Goal: Task Accomplishment & Management: Use online tool/utility

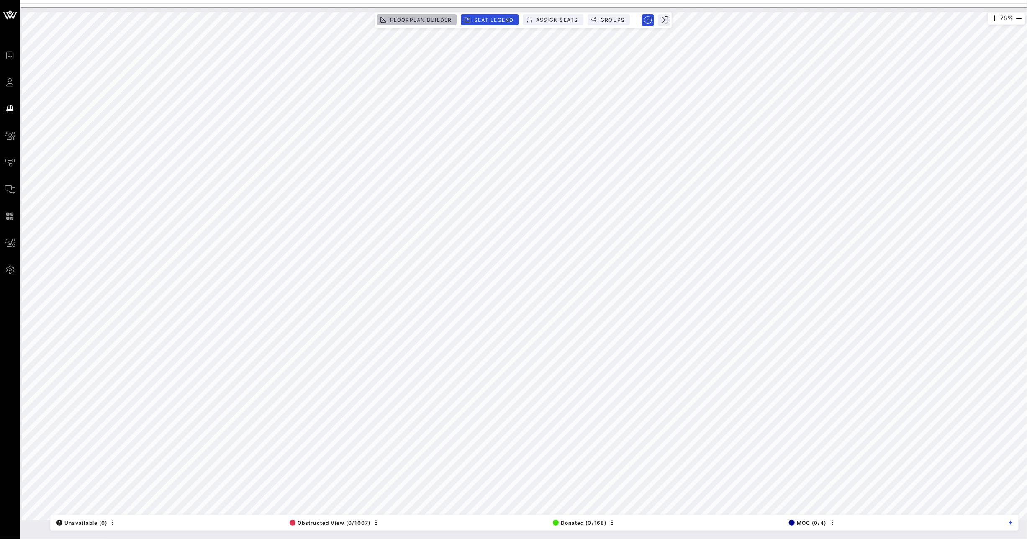
click at [421, 21] on span "Floorplan Builder" at bounding box center [421, 20] width 62 height 6
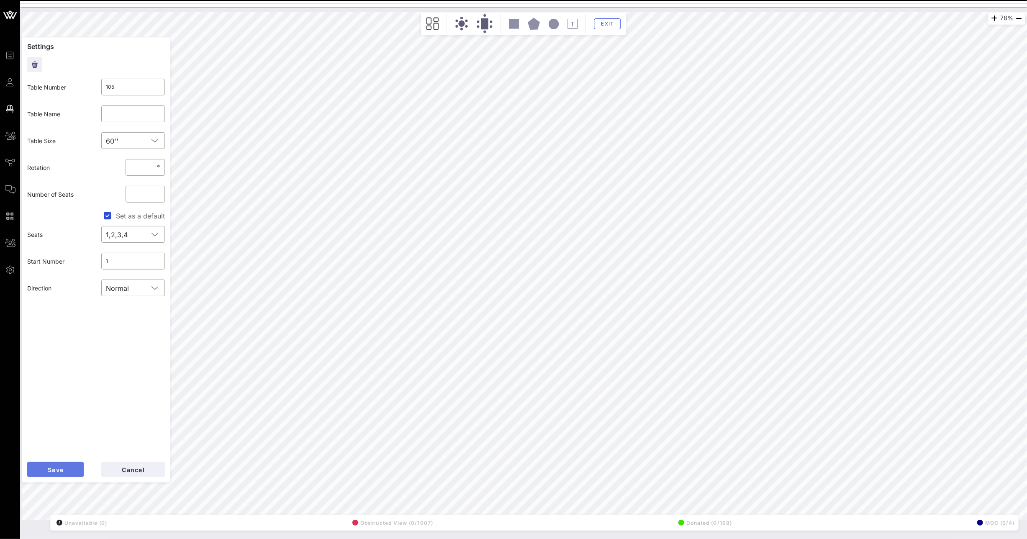
click at [52, 472] on span "Save" at bounding box center [55, 469] width 16 height 7
type input "107"
type input "[PERSON_NAME] for Congress"
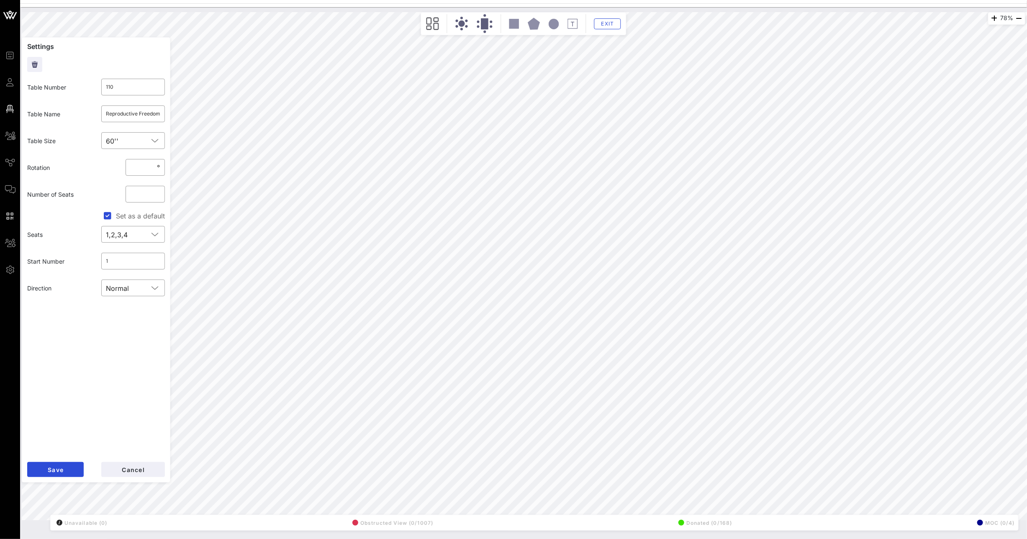
click at [120, 129] on div "78% Floorplan Builder Seat Legend Assign Seats Groups Exit Settings Table Numbe…" at bounding box center [524, 266] width 1004 height 508
click at [143, 471] on span "Cancel" at bounding box center [132, 469] width 23 height 7
click at [122, 152] on div "78% Floorplan Builder Seat Legend Assign Seats Groups Exit Settings Table Numbe…" at bounding box center [524, 266] width 1004 height 508
click at [134, 472] on span "Cancel" at bounding box center [132, 469] width 23 height 7
click at [129, 151] on div "78% Floorplan Builder Seat Legend Assign Seats Groups Exit Settings Table Numbe…" at bounding box center [524, 266] width 1004 height 508
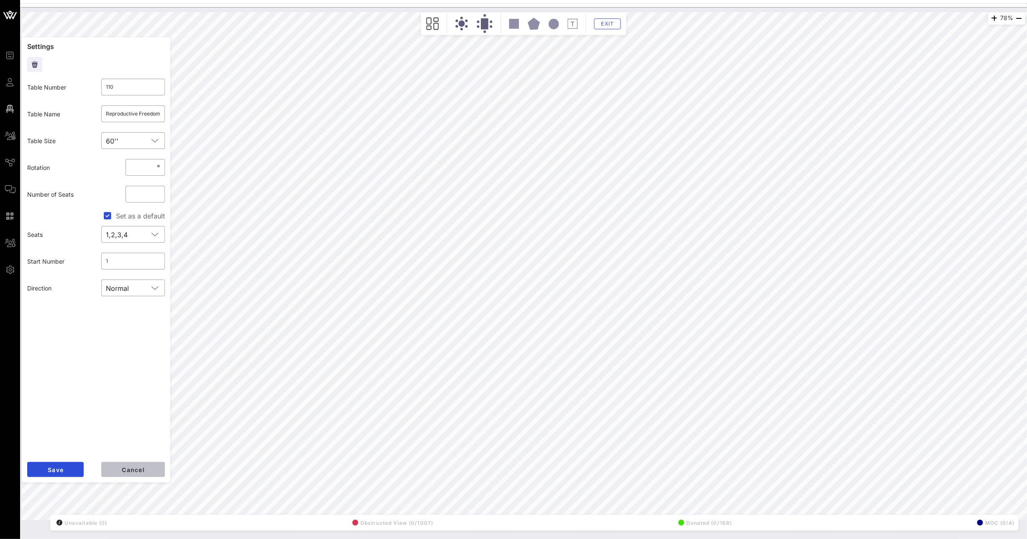
click at [118, 469] on button "Cancel" at bounding box center [133, 469] width 64 height 15
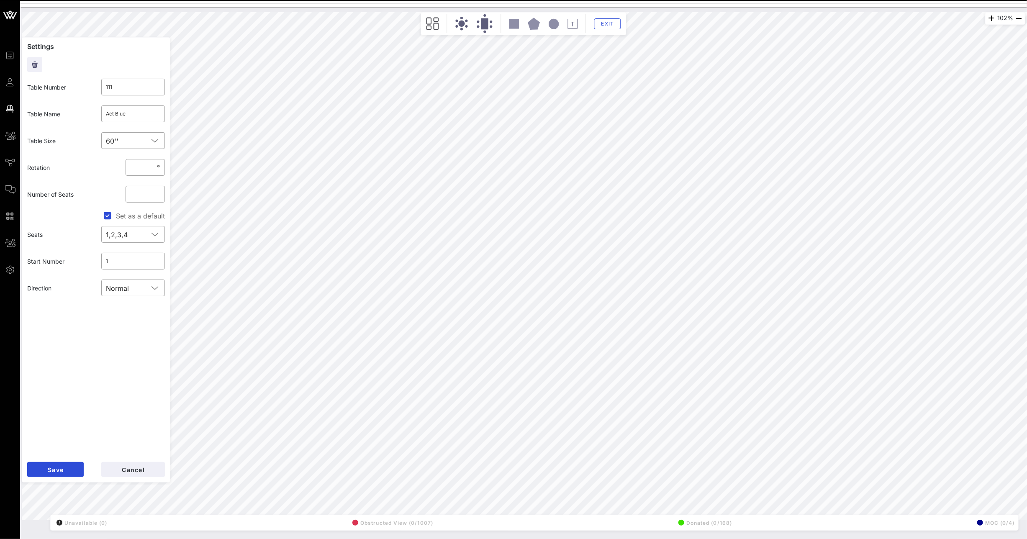
type input "110"
type input "Reproductive Freedom"
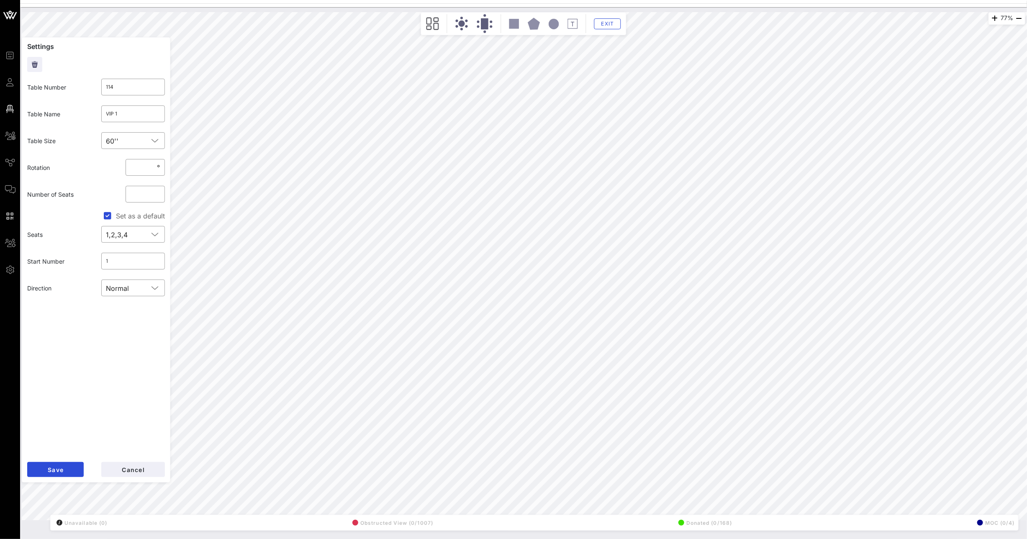
type input "112"
type input "Somos Votanes"
type input "114"
type input "VIP 1"
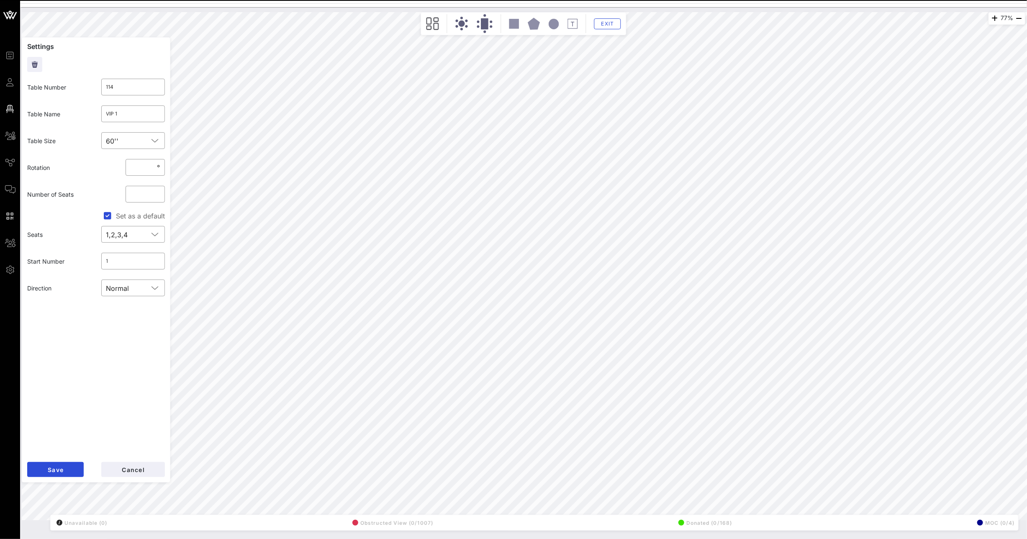
type input "113"
type input "114"
type input "VIP 1"
type input "113"
type input "112"
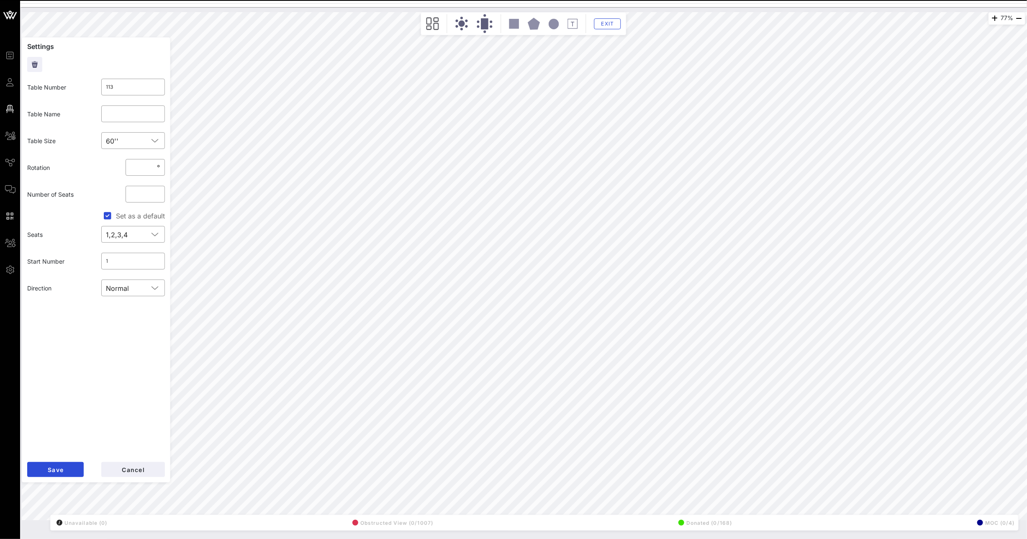
type input "Somos Votanes"
type input "114"
type input "VIP 1"
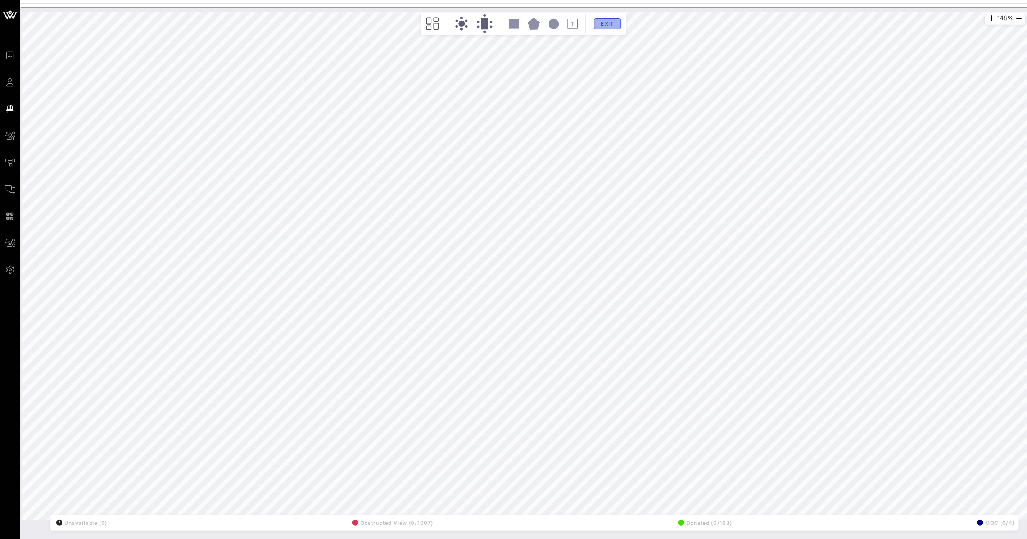
click at [601, 25] on span "Exit" at bounding box center [608, 24] width 16 height 6
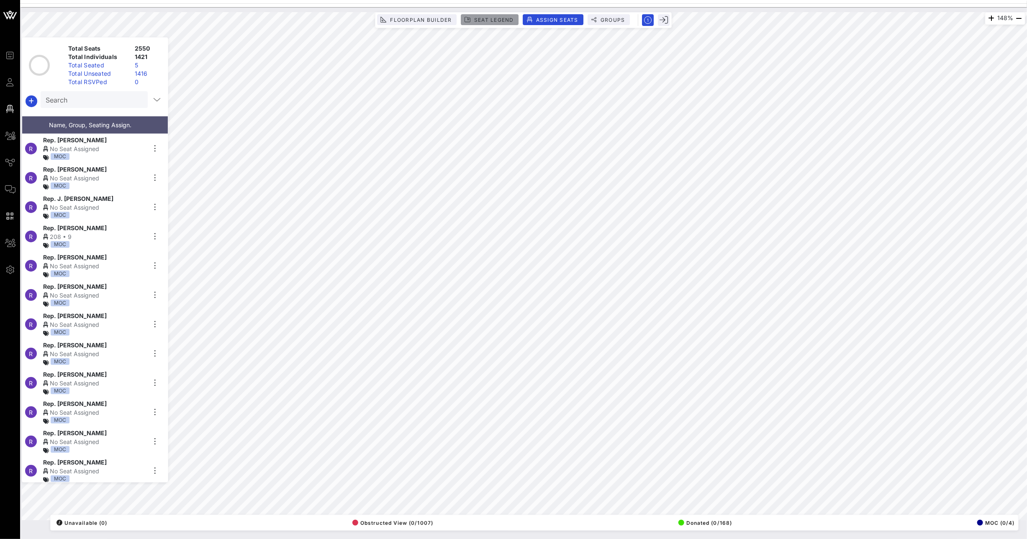
click at [495, 21] on span "Seat Legend" at bounding box center [494, 20] width 40 height 6
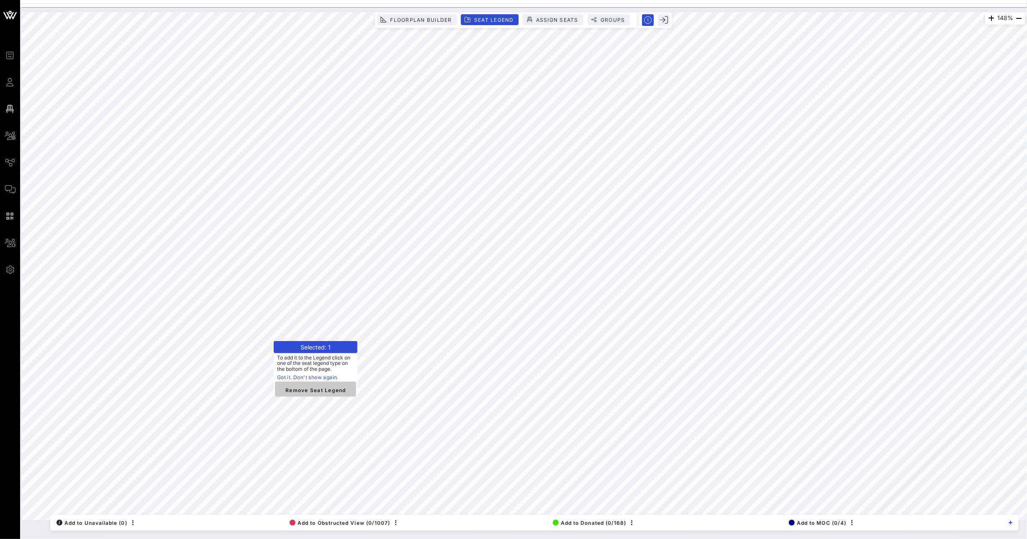
click at [303, 388] on span "Remove Seat Legend" at bounding box center [316, 390] width 68 height 8
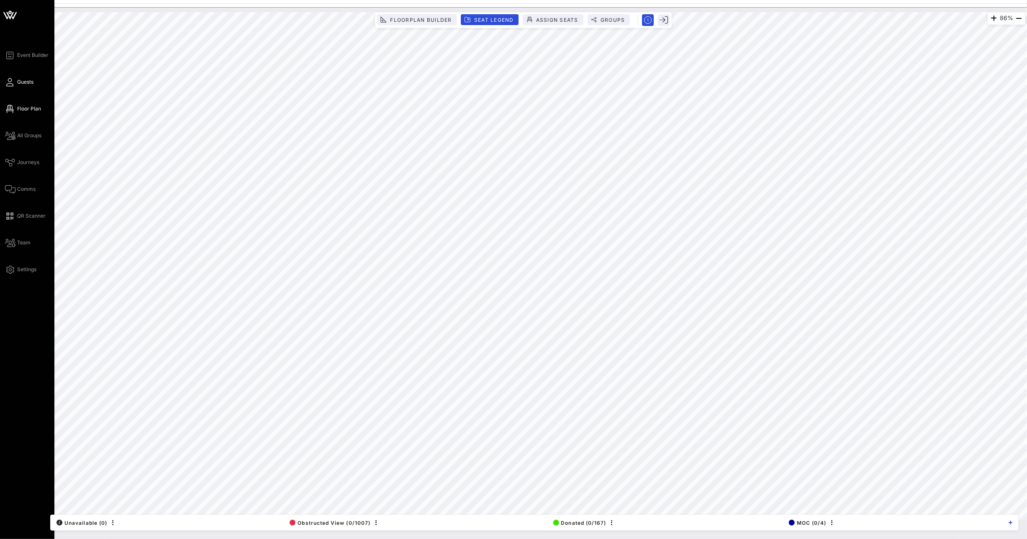
click at [25, 82] on span "Guests" at bounding box center [25, 82] width 16 height 8
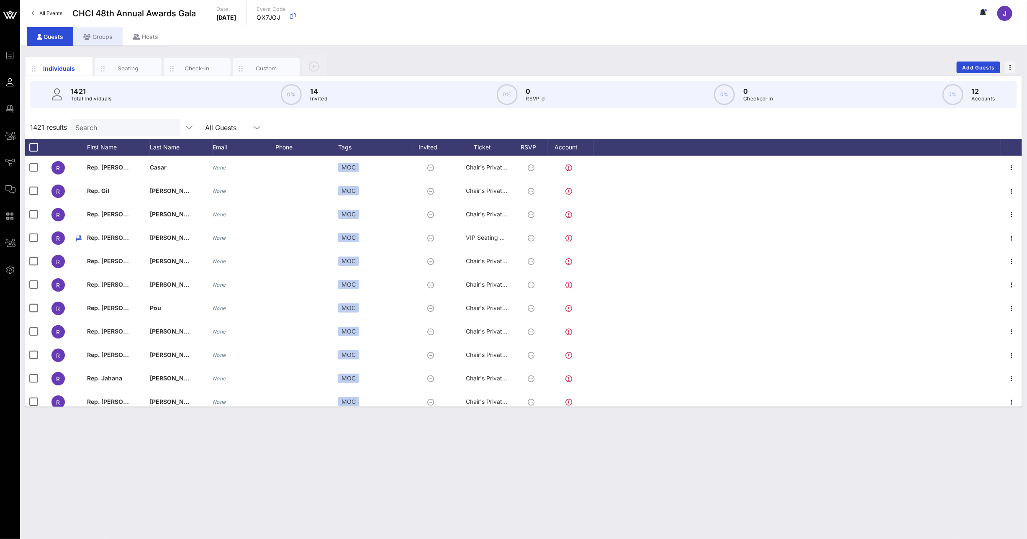
click at [98, 33] on div "Groups" at bounding box center [97, 36] width 49 height 19
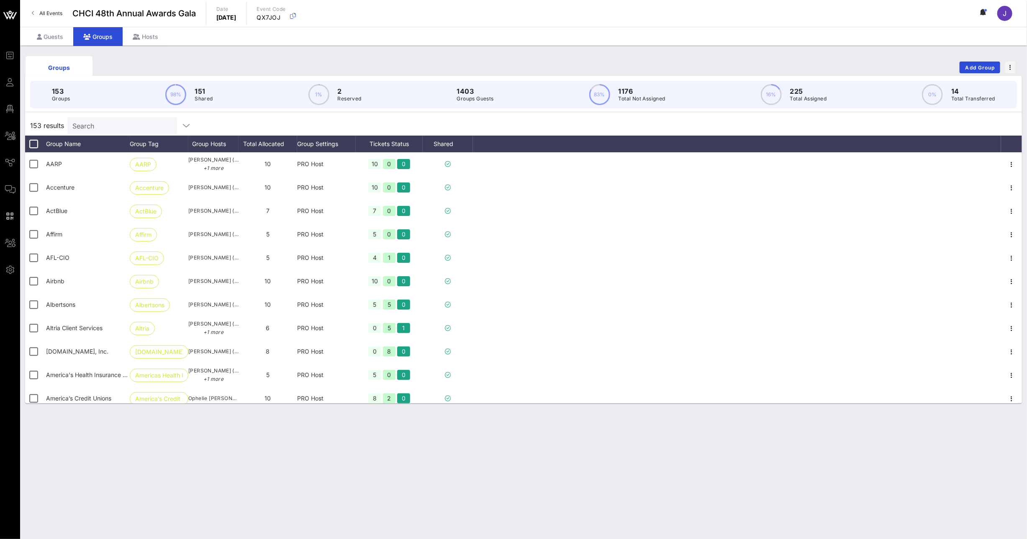
click at [98, 121] on input "Search" at bounding box center [121, 125] width 98 height 11
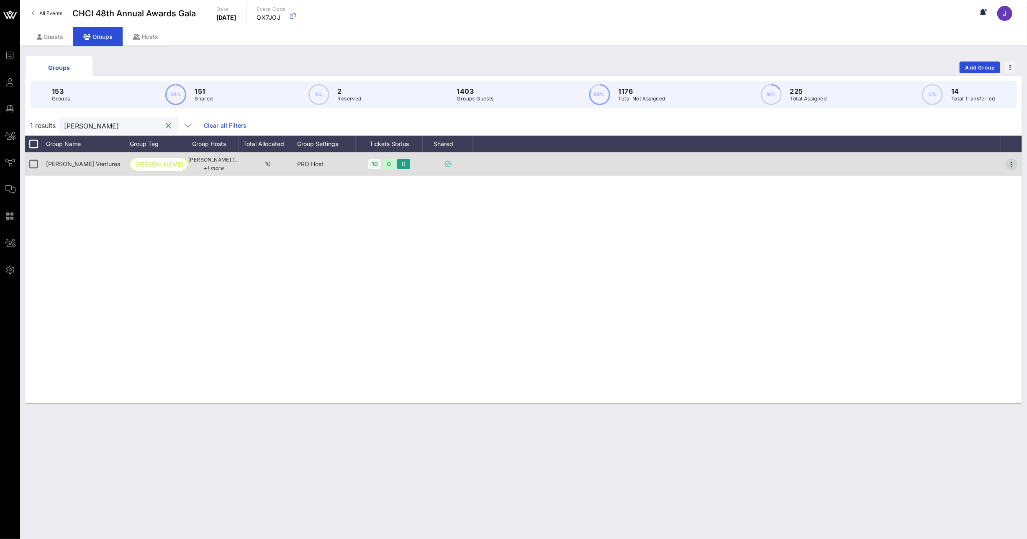
type input "arnold"
click at [1013, 160] on icon "button" at bounding box center [1012, 164] width 10 height 10
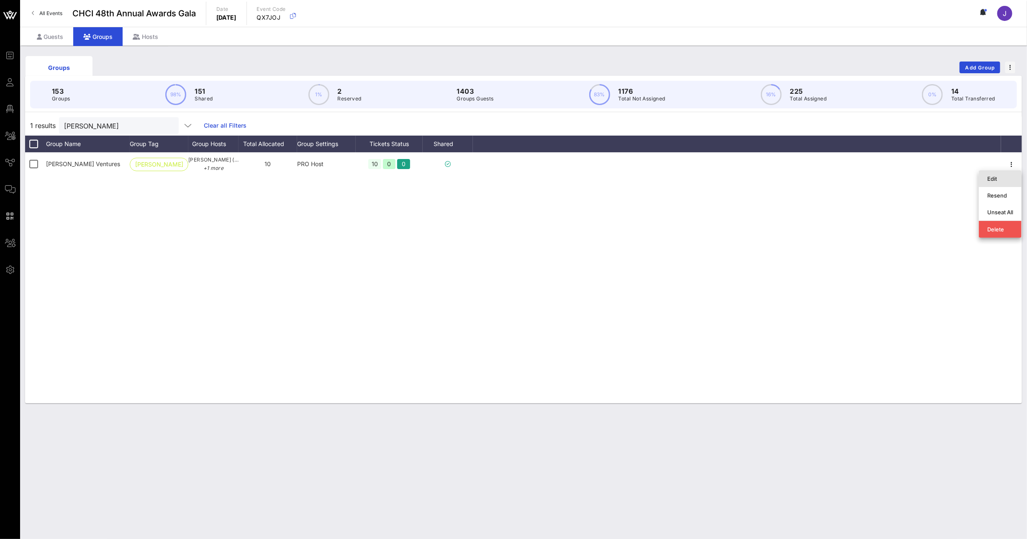
click at [1008, 175] on div "Edit" at bounding box center [1001, 178] width 26 height 13
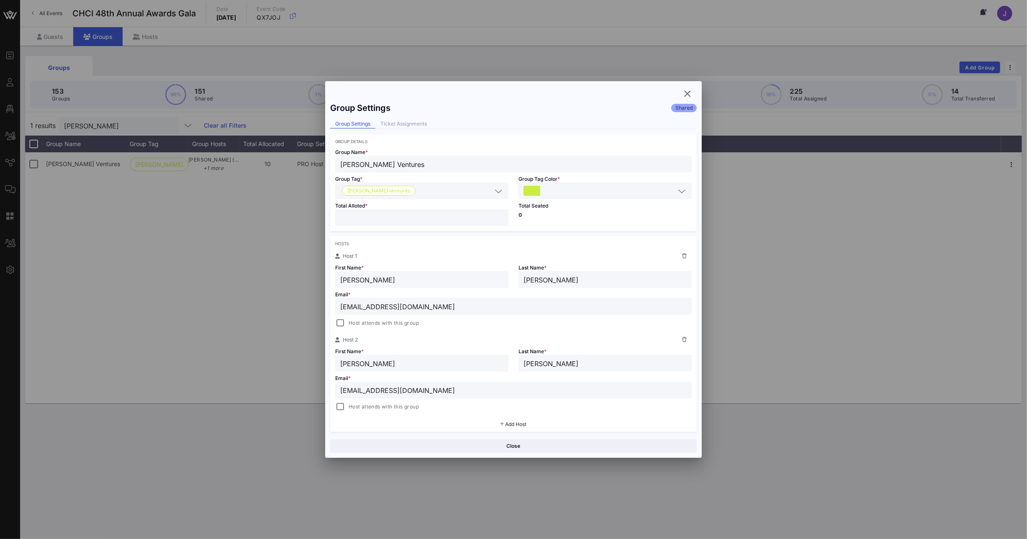
drag, startPoint x: 354, startPoint y: 216, endPoint x: 298, endPoint y: 206, distance: 56.2
click at [303, 206] on div "Event Builder Guests Floor Plan All Groups Journeys Comms QR Scanner Team Setti…" at bounding box center [513, 269] width 1027 height 539
drag, startPoint x: 351, startPoint y: 221, endPoint x: 324, endPoint y: 219, distance: 27.3
click at [334, 219] on div "Total Alloted * *" at bounding box center [421, 215] width 183 height 32
type input "*"
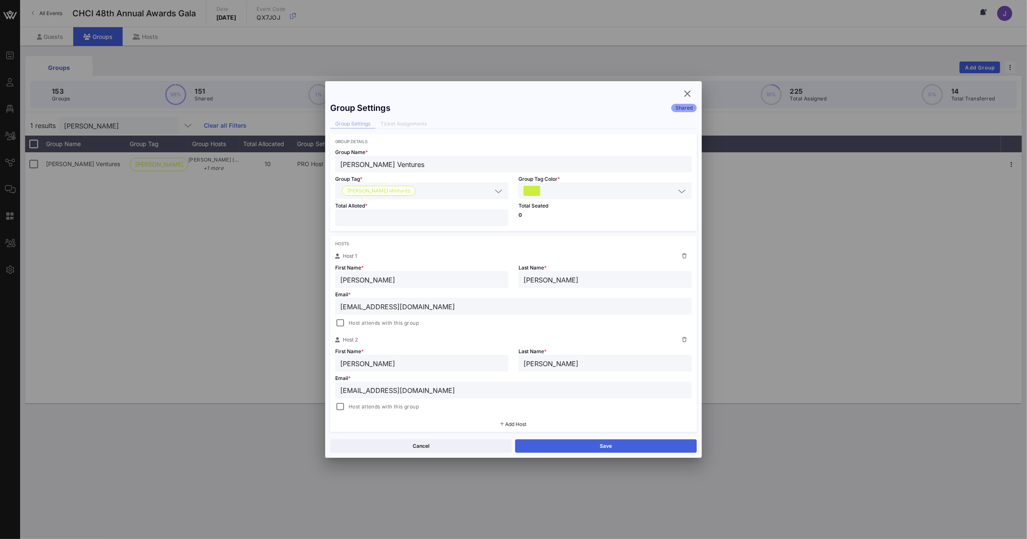
click at [572, 447] on button "Save" at bounding box center [606, 446] width 182 height 13
click at [686, 96] on icon "button" at bounding box center [688, 94] width 10 height 10
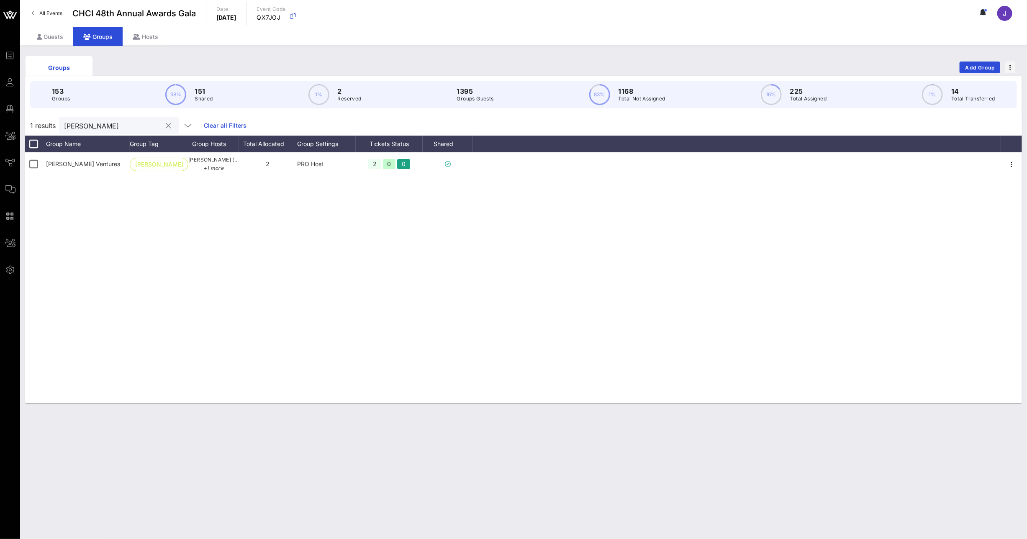
click at [77, 126] on input "arnold" at bounding box center [113, 125] width 98 height 11
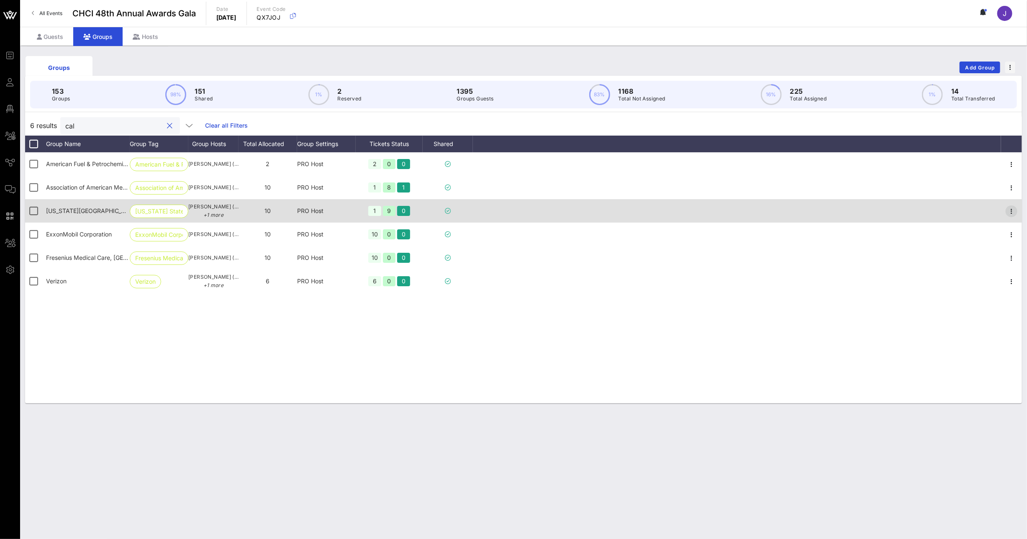
type input "cal"
click at [1007, 211] on icon "button" at bounding box center [1012, 211] width 10 height 10
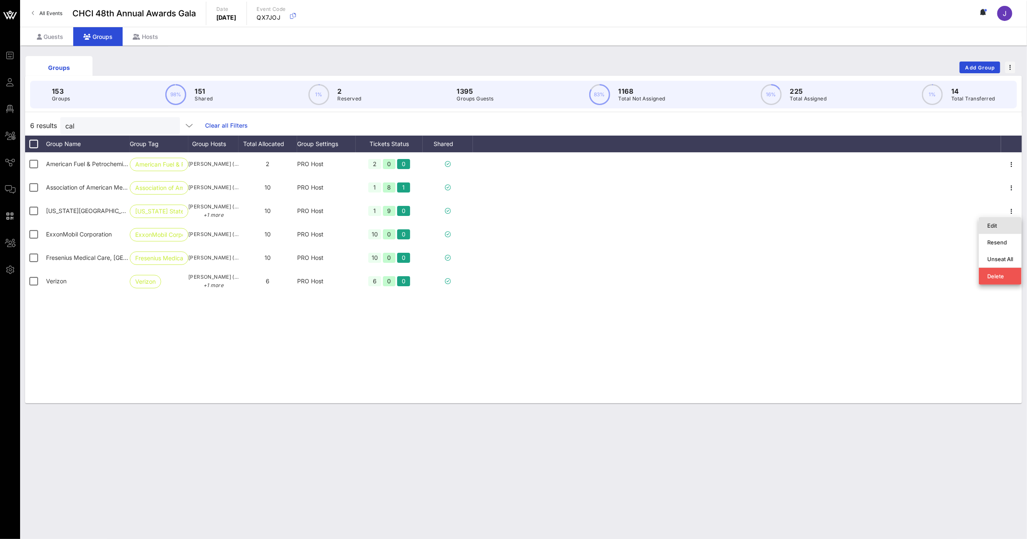
click at [1003, 222] on div "Edit" at bounding box center [1001, 225] width 26 height 7
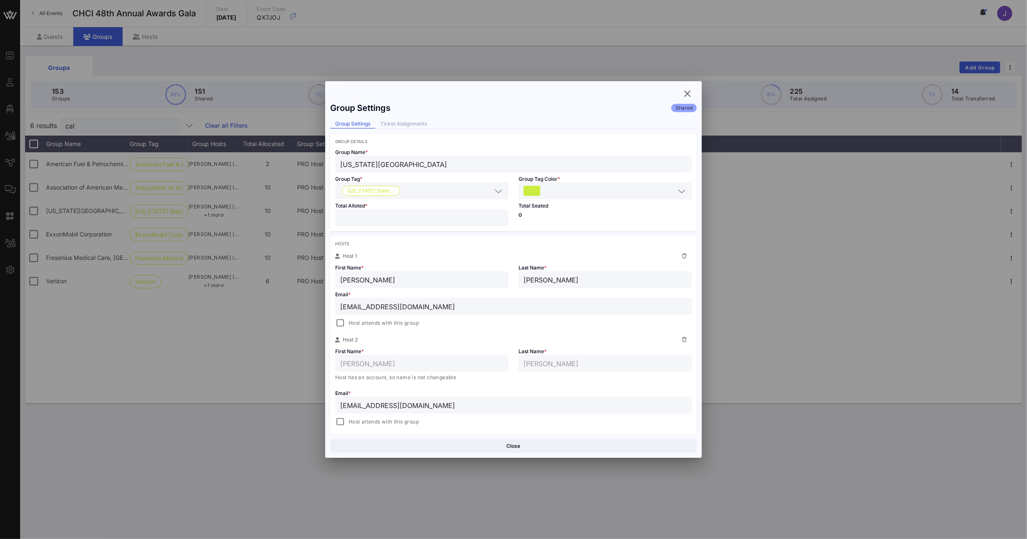
drag, startPoint x: 390, startPoint y: 218, endPoint x: 328, endPoint y: 208, distance: 62.3
click at [340, 210] on div "**" at bounding box center [421, 217] width 163 height 17
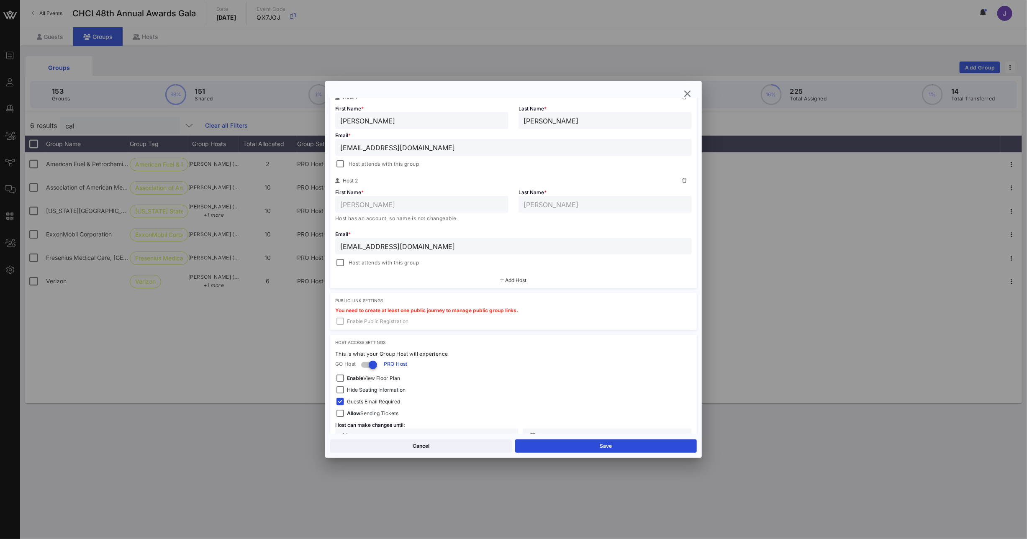
scroll to position [183, 0]
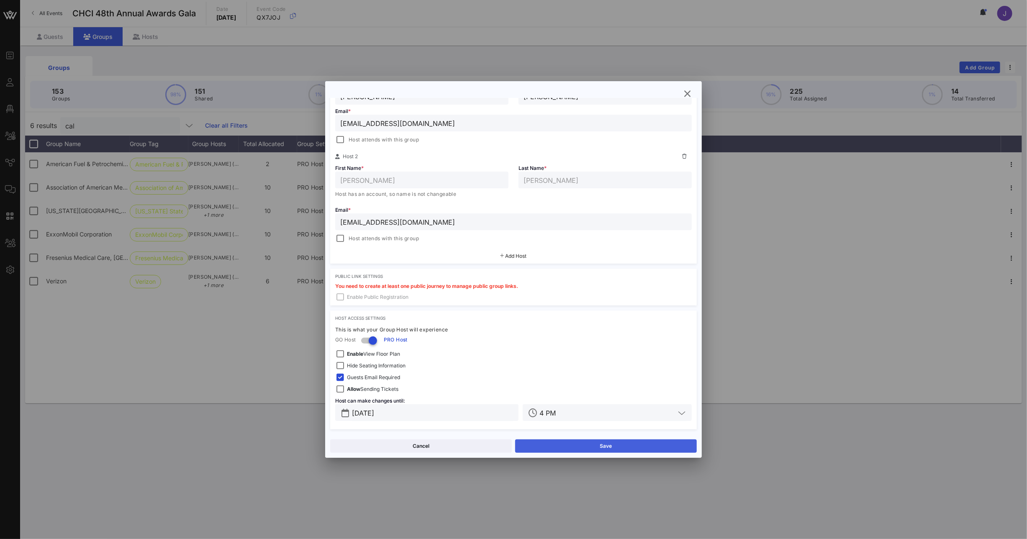
type input "*"
click at [598, 448] on button "Save" at bounding box center [606, 446] width 182 height 13
click at [689, 94] on icon "button" at bounding box center [688, 94] width 10 height 10
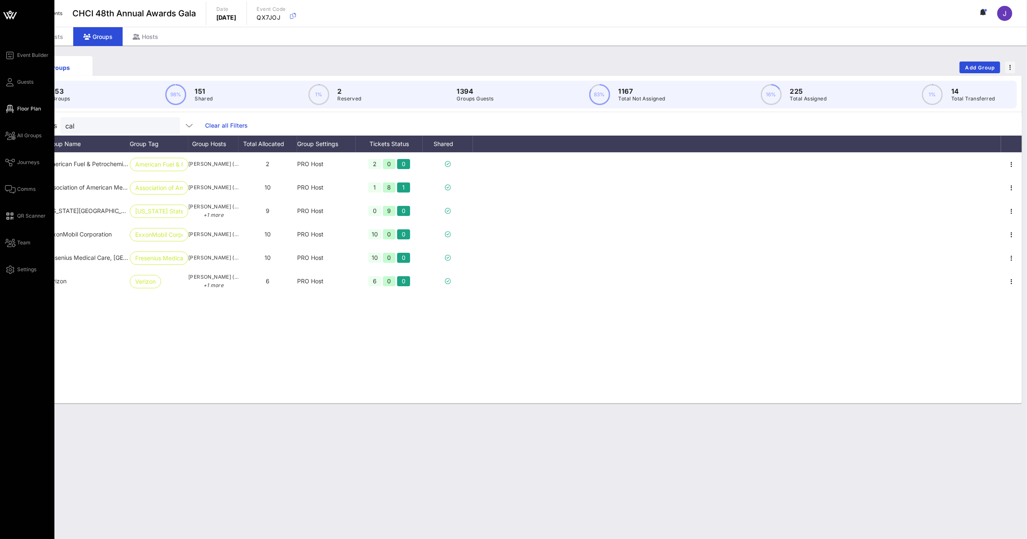
click at [13, 108] on icon at bounding box center [10, 108] width 10 height 1
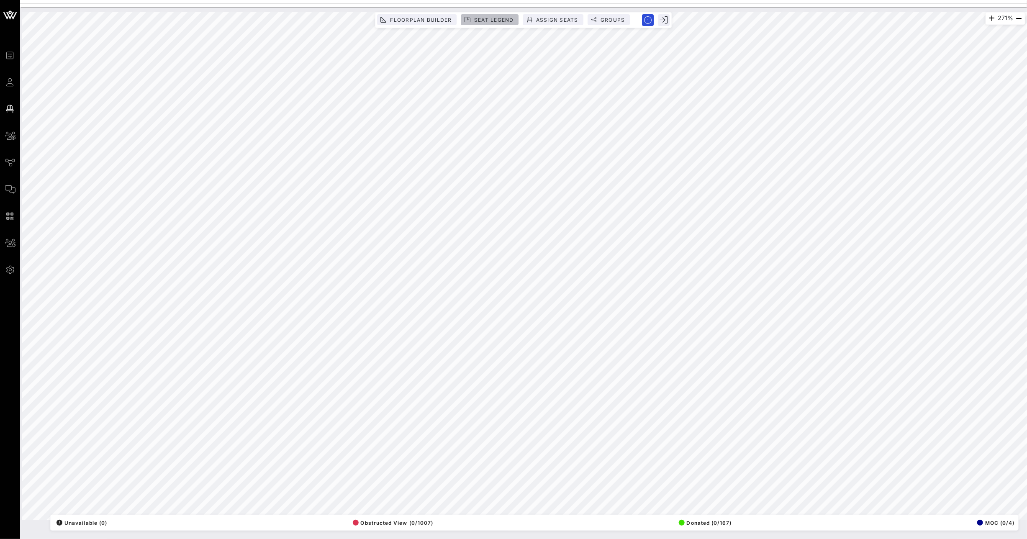
click at [496, 21] on span "Seat Legend" at bounding box center [494, 20] width 40 height 6
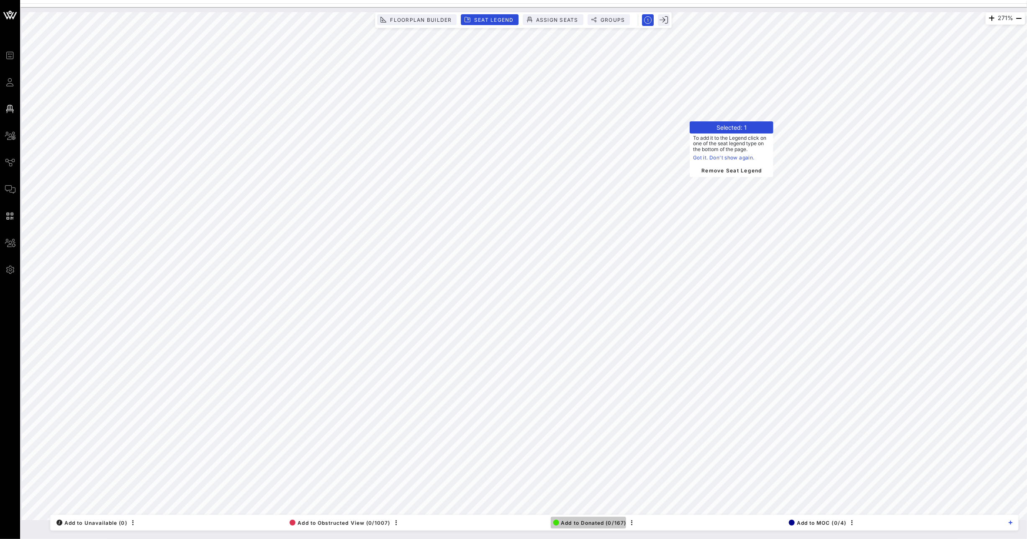
click at [579, 521] on span "Add to Donated (0/167)" at bounding box center [589, 523] width 73 height 6
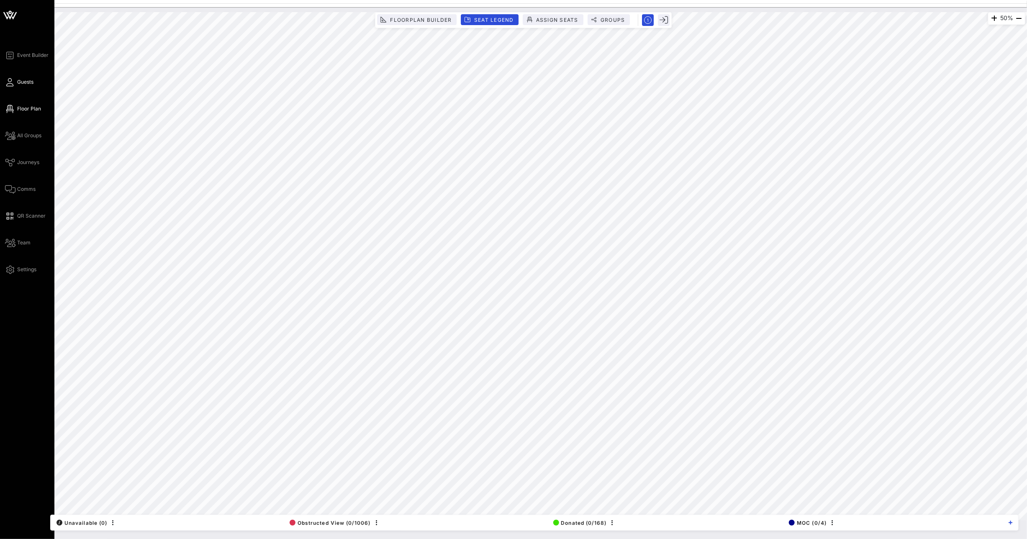
click at [14, 80] on link "Guests" at bounding box center [19, 82] width 28 height 10
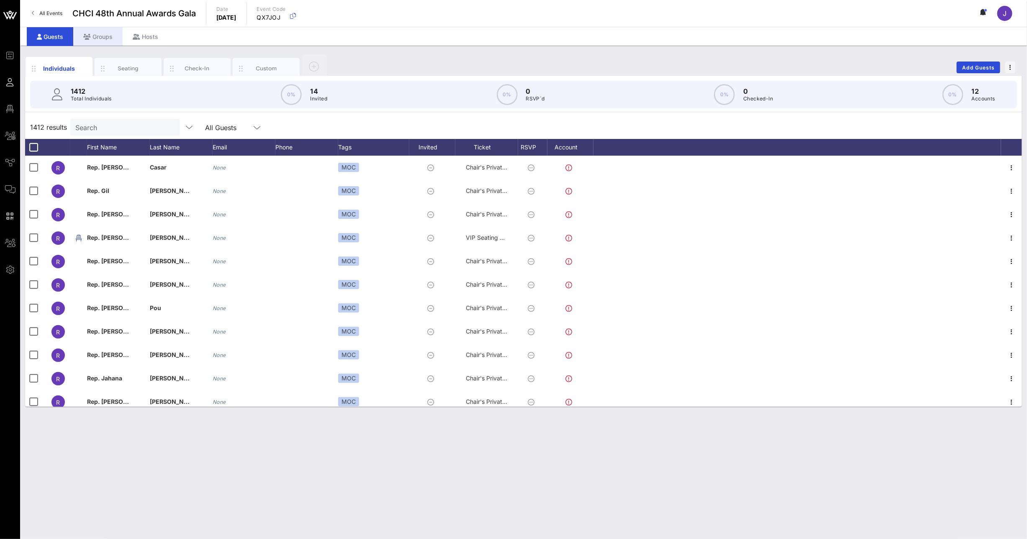
click at [90, 37] on div "Groups" at bounding box center [97, 36] width 49 height 19
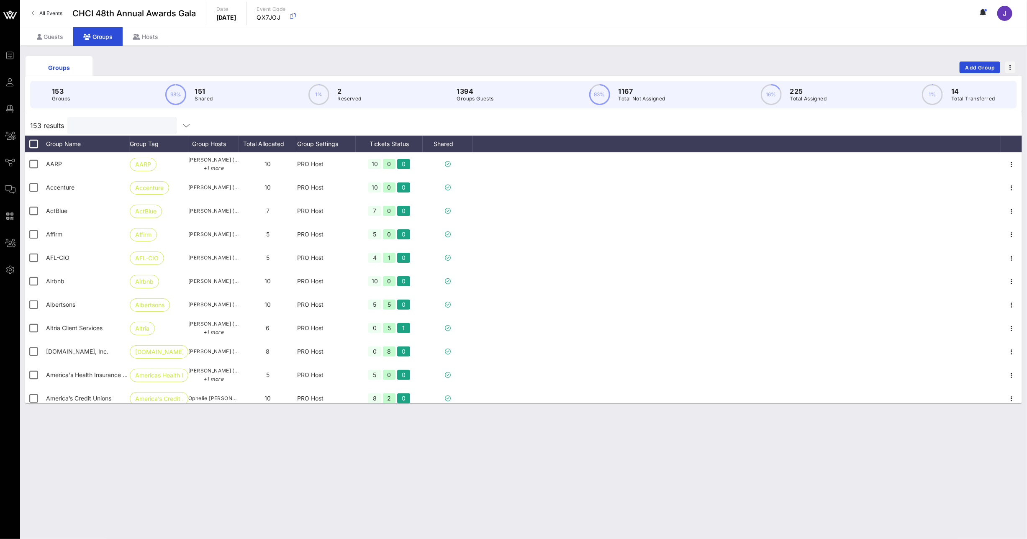
click at [115, 129] on input "text" at bounding box center [121, 125] width 98 height 11
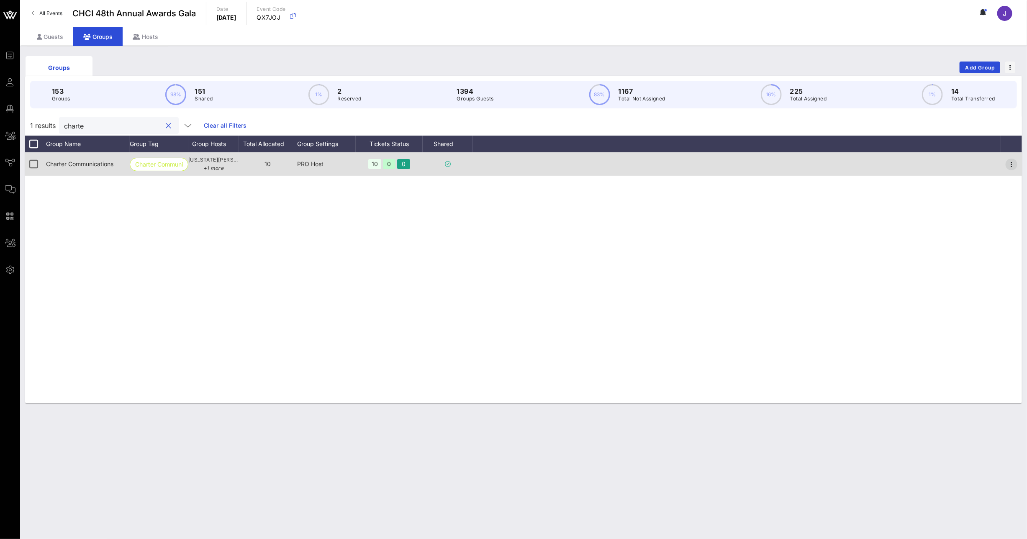
type input "charte"
click at [1013, 164] on icon "button" at bounding box center [1012, 164] width 10 height 10
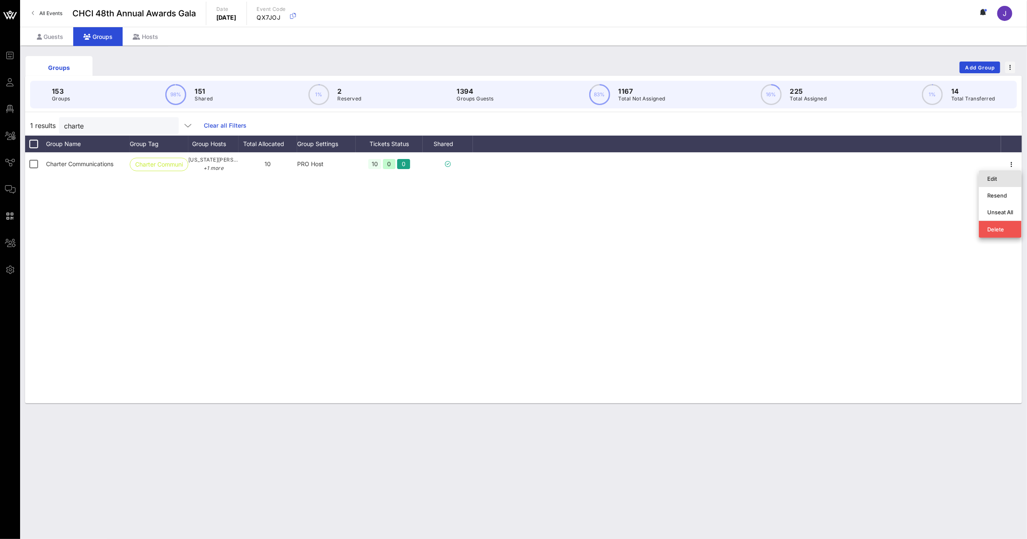
click at [1003, 177] on div "Edit" at bounding box center [1001, 178] width 26 height 7
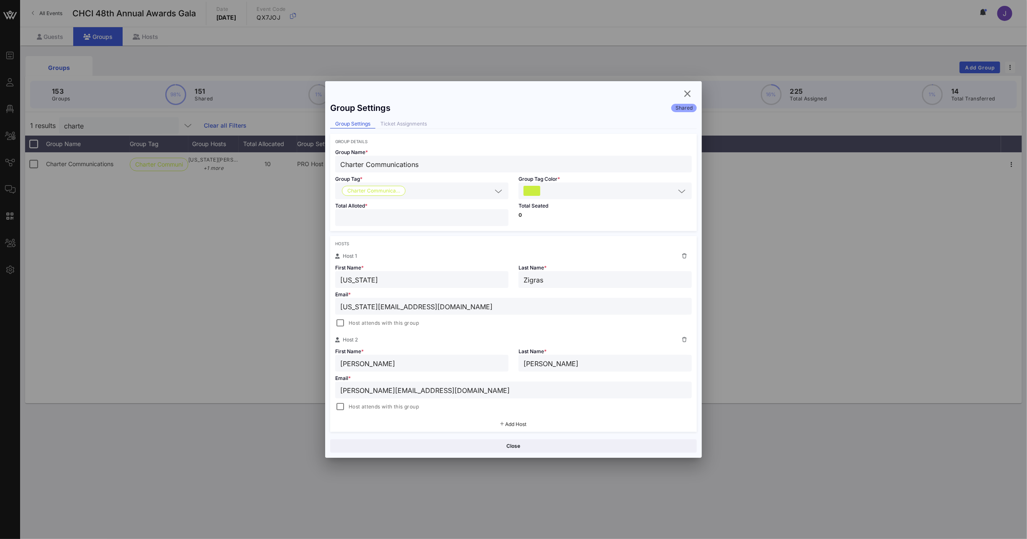
click at [325, 215] on div "Group Settings Shared Group Settings Ticket Assignments Group Details Group Nam…" at bounding box center [513, 266] width 377 height 336
type input "*"
click at [615, 446] on button "Save" at bounding box center [606, 446] width 182 height 13
click at [692, 92] on icon "button" at bounding box center [688, 94] width 10 height 10
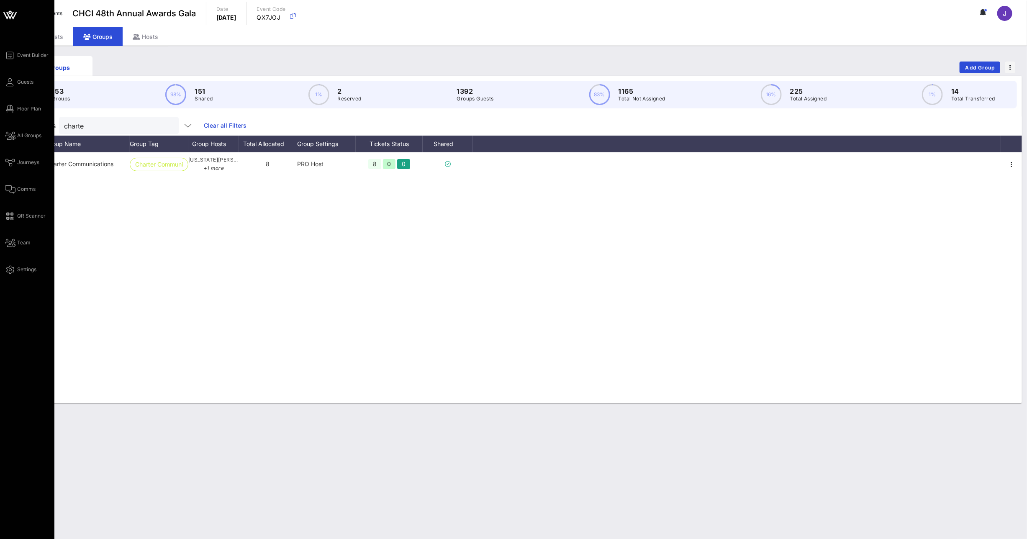
click at [18, 96] on div "Event Builder Guests Floor Plan All Groups Journeys Comms QR Scanner Team Setti…" at bounding box center [29, 162] width 49 height 224
click at [19, 105] on span "Floor Plan" at bounding box center [29, 109] width 24 height 8
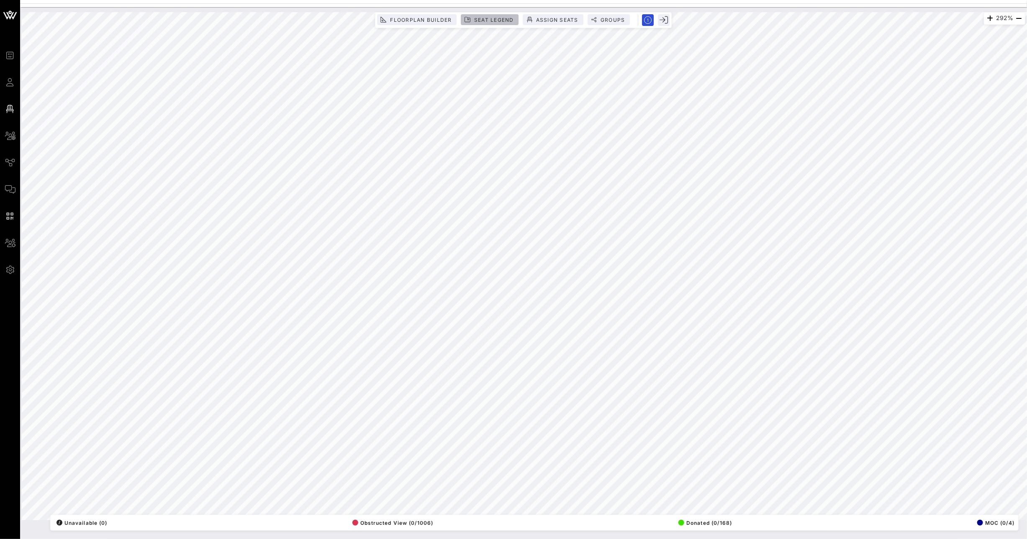
click at [489, 18] on span "Seat Legend" at bounding box center [494, 20] width 40 height 6
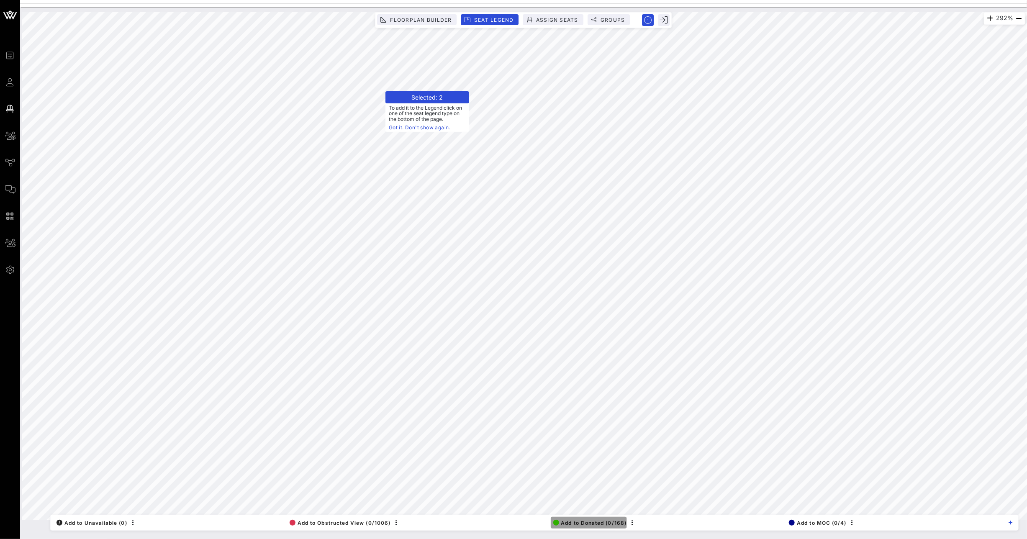
click at [599, 520] on span "Add to Donated (0/168)" at bounding box center [590, 523] width 74 height 6
click at [590, 524] on span "Add to Donated (0/170)" at bounding box center [589, 523] width 73 height 6
click at [590, 525] on span "Add to Donated (0/170)" at bounding box center [589, 523] width 73 height 6
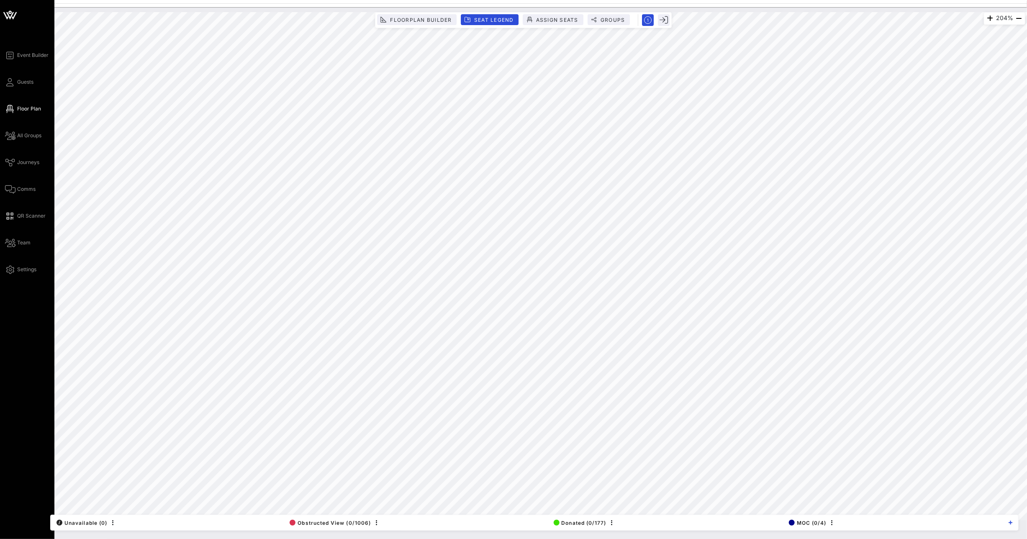
click at [4, 82] on div "Event Builder Guests Floor Plan All Groups Journeys Comms QR Scanner Team Setti…" at bounding box center [27, 269] width 54 height 539
click at [11, 82] on icon at bounding box center [10, 82] width 10 height 1
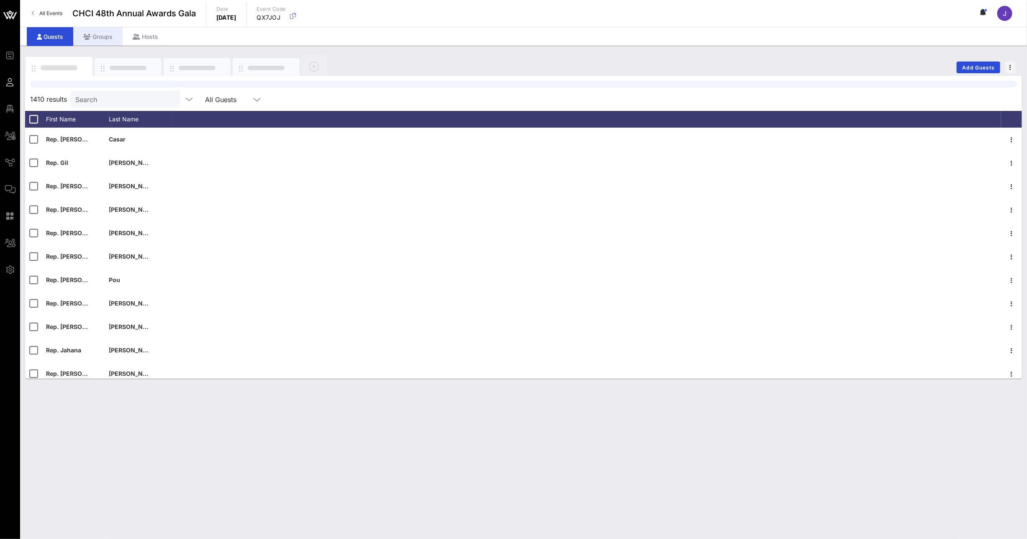
click at [114, 41] on div "Groups" at bounding box center [97, 36] width 49 height 19
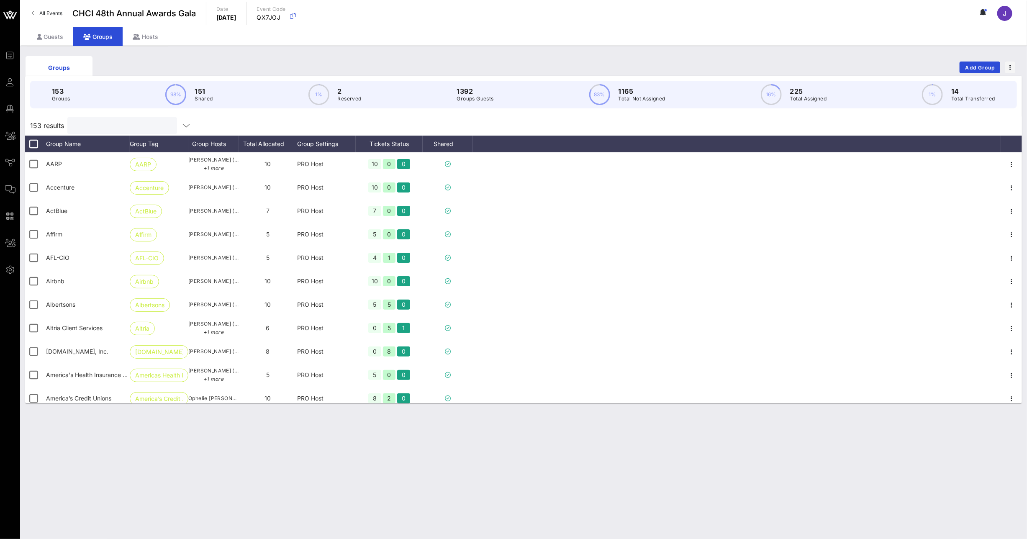
click at [126, 126] on input "text" at bounding box center [121, 125] width 98 height 11
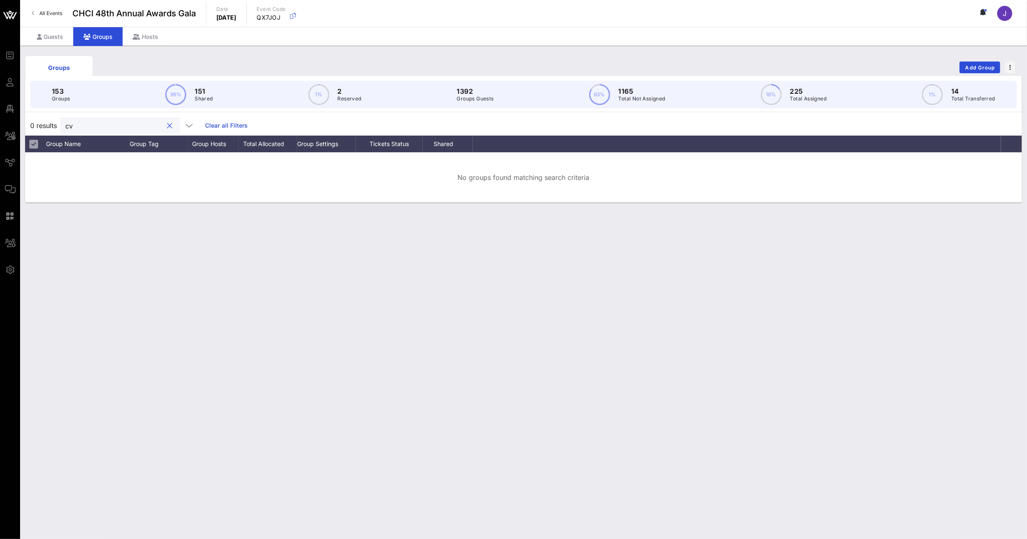
type input "c"
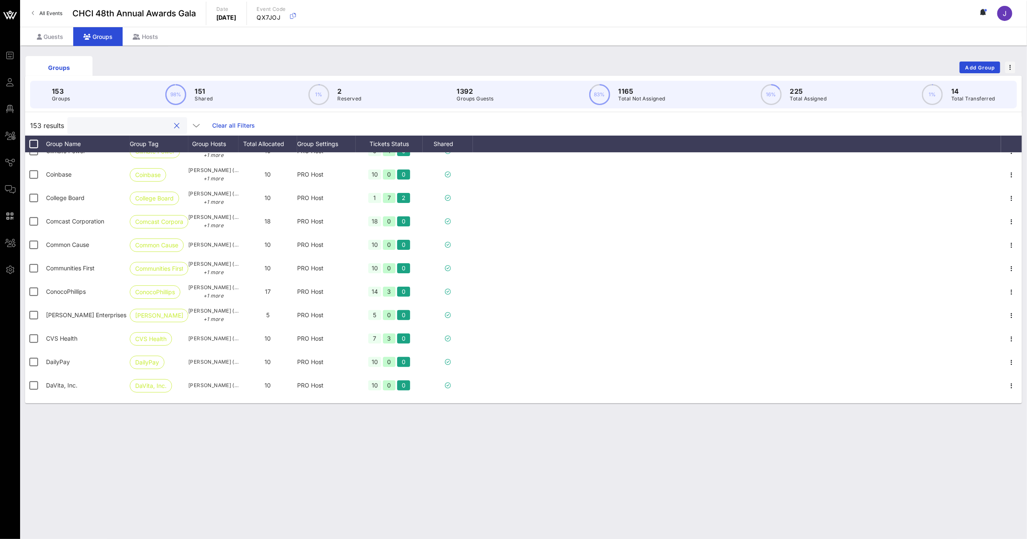
scroll to position [1098, 0]
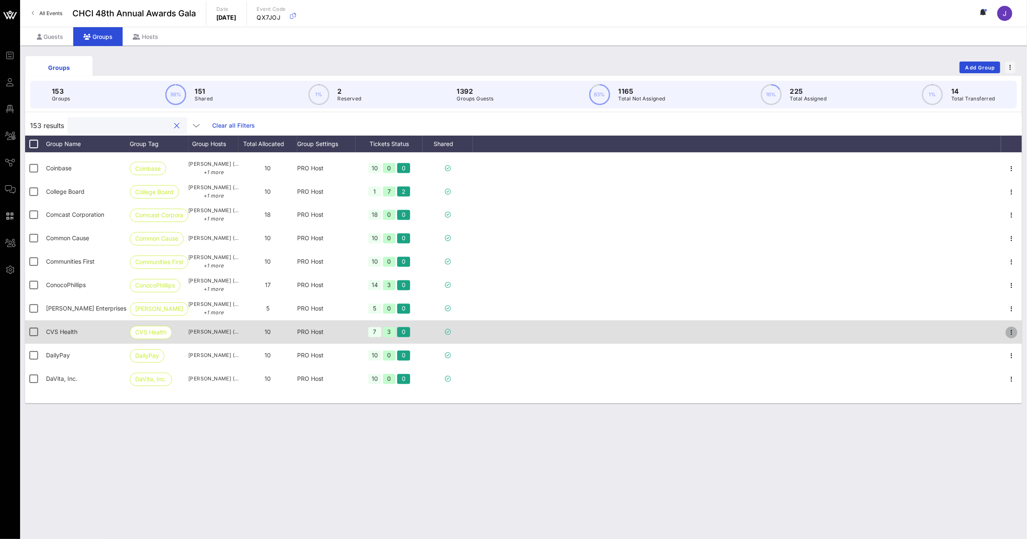
click at [1007, 333] on icon "button" at bounding box center [1012, 333] width 10 height 10
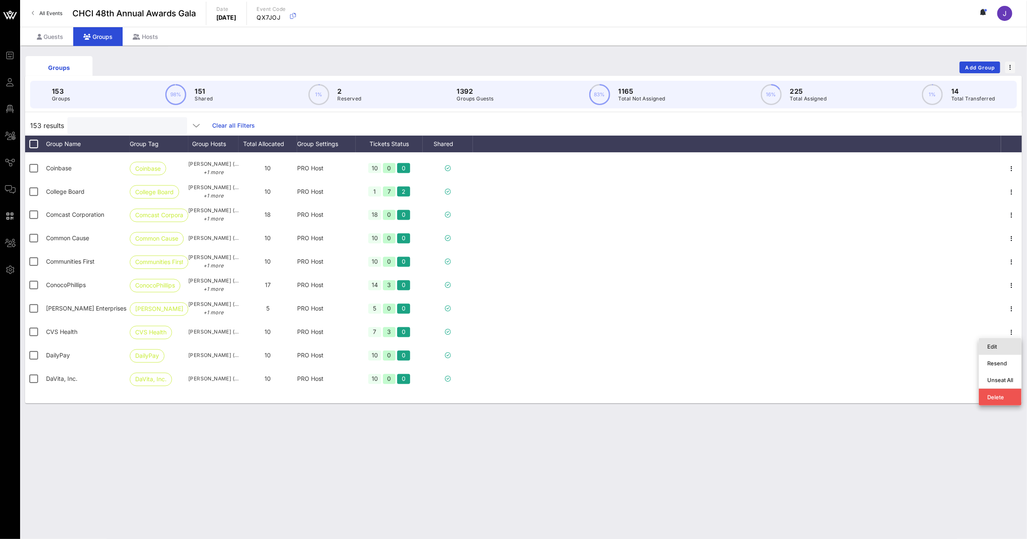
click at [991, 344] on div "Edit" at bounding box center [1001, 346] width 26 height 7
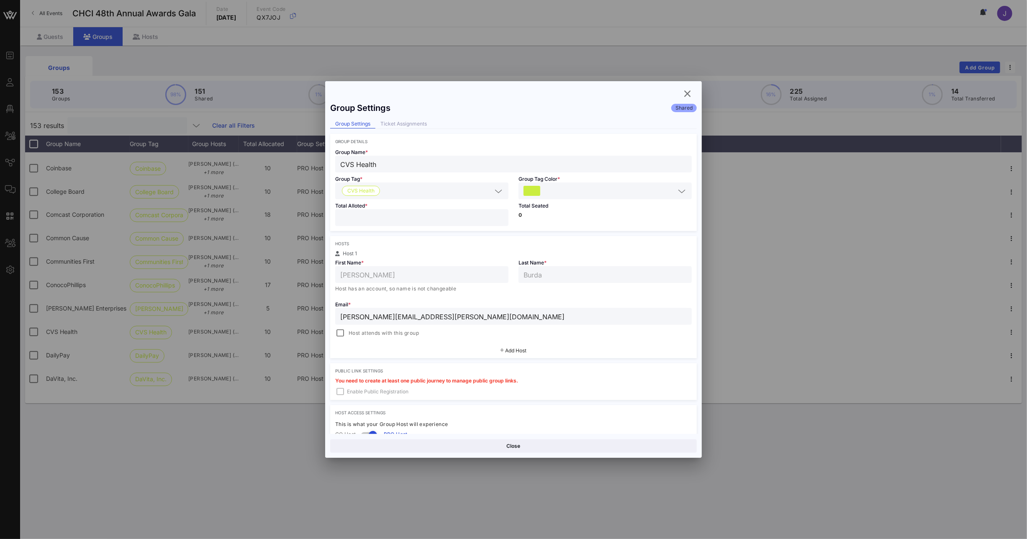
drag, startPoint x: 354, startPoint y: 216, endPoint x: 324, endPoint y: 216, distance: 30.6
click at [332, 215] on div "Total Alloted * **" at bounding box center [421, 215] width 183 height 32
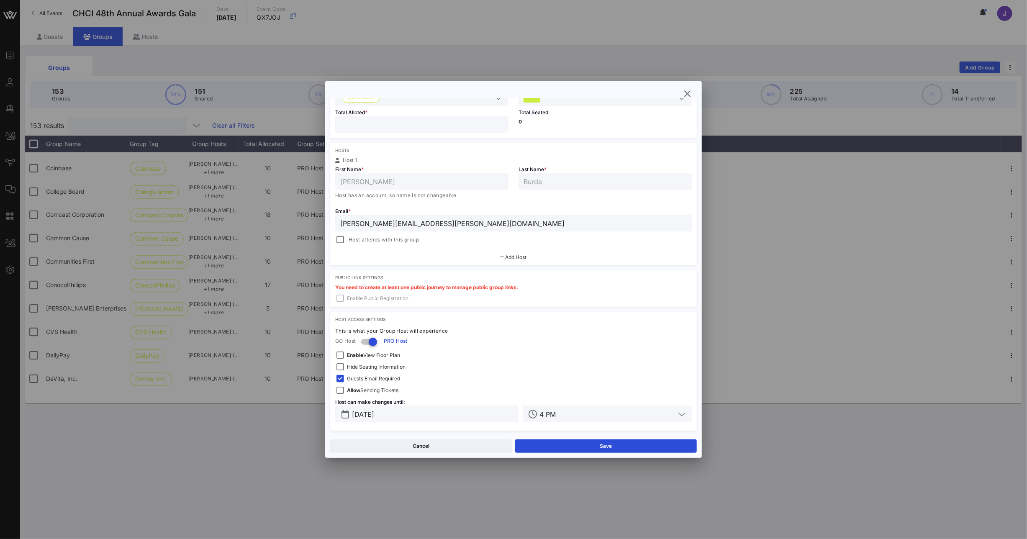
scroll to position [95, 0]
type input "*"
click at [627, 449] on button "Save" at bounding box center [606, 446] width 182 height 13
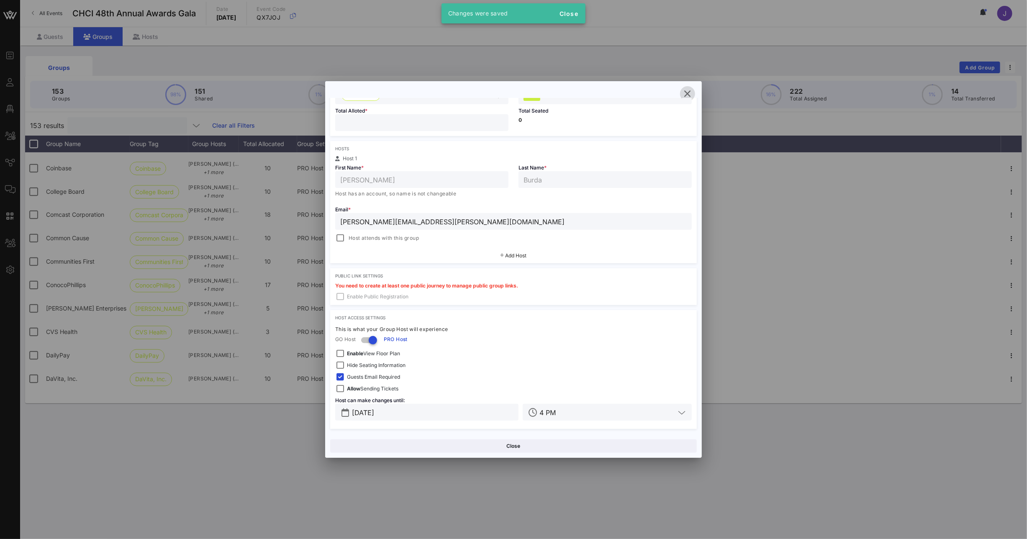
click at [686, 94] on icon "button" at bounding box center [688, 94] width 10 height 10
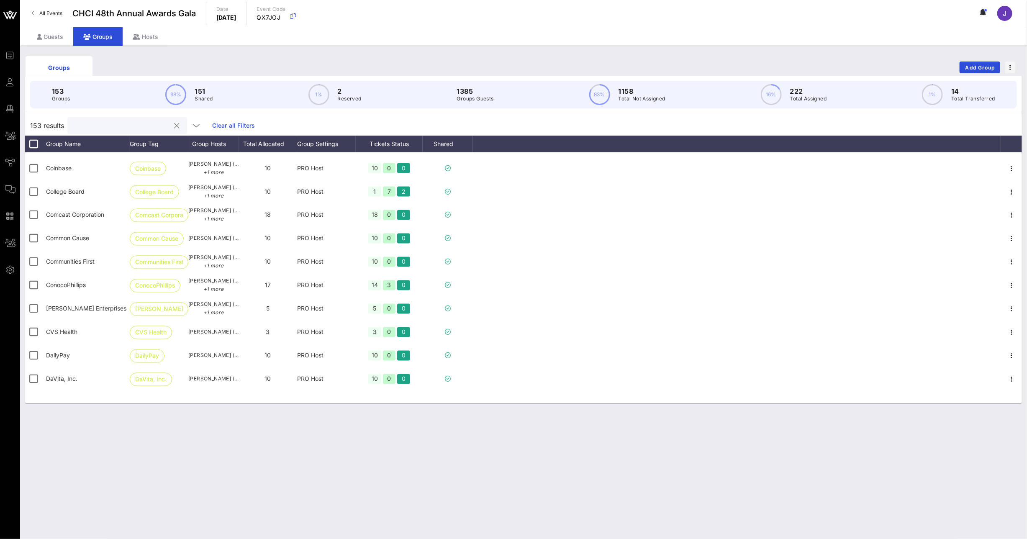
click at [80, 123] on input "text" at bounding box center [121, 125] width 98 height 11
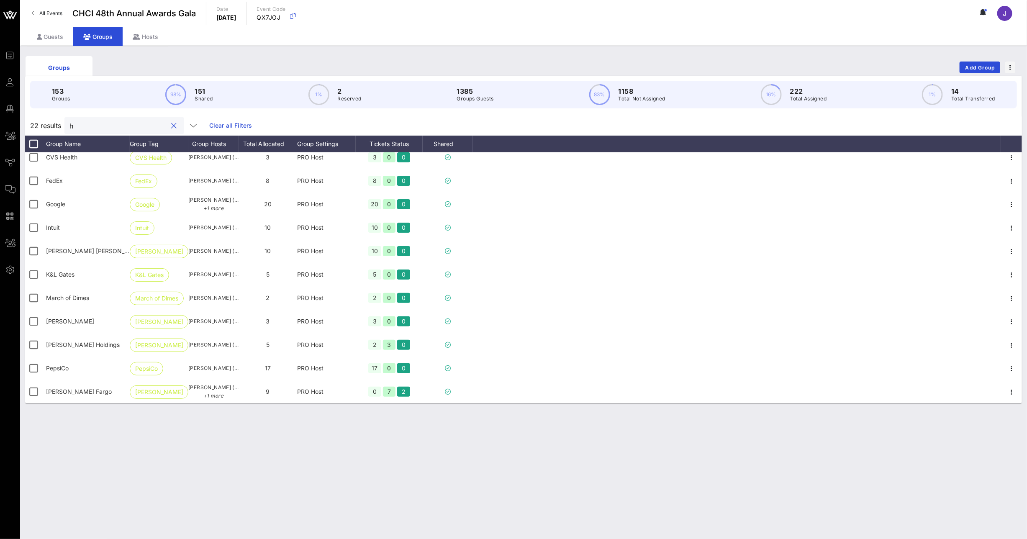
scroll to position [265, 0]
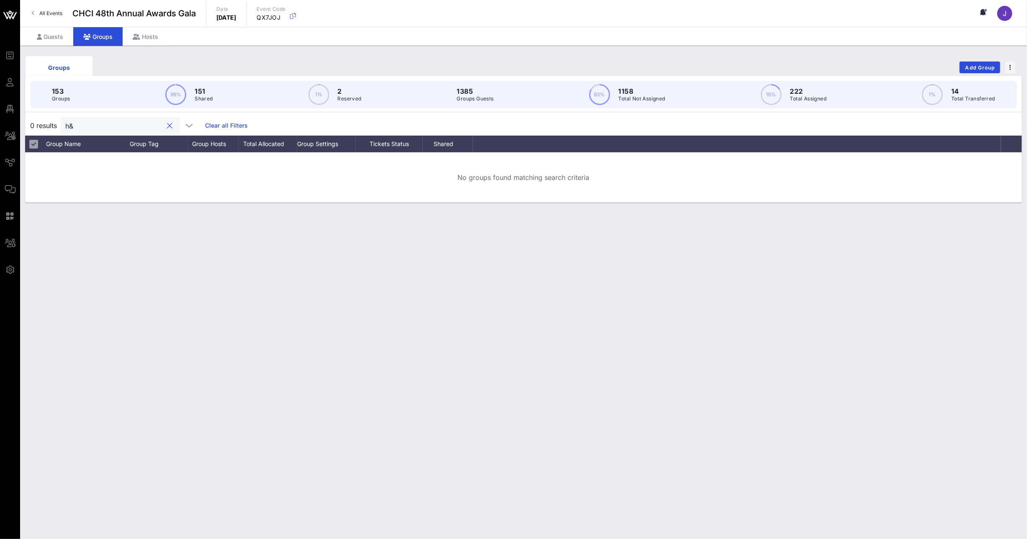
type input "h"
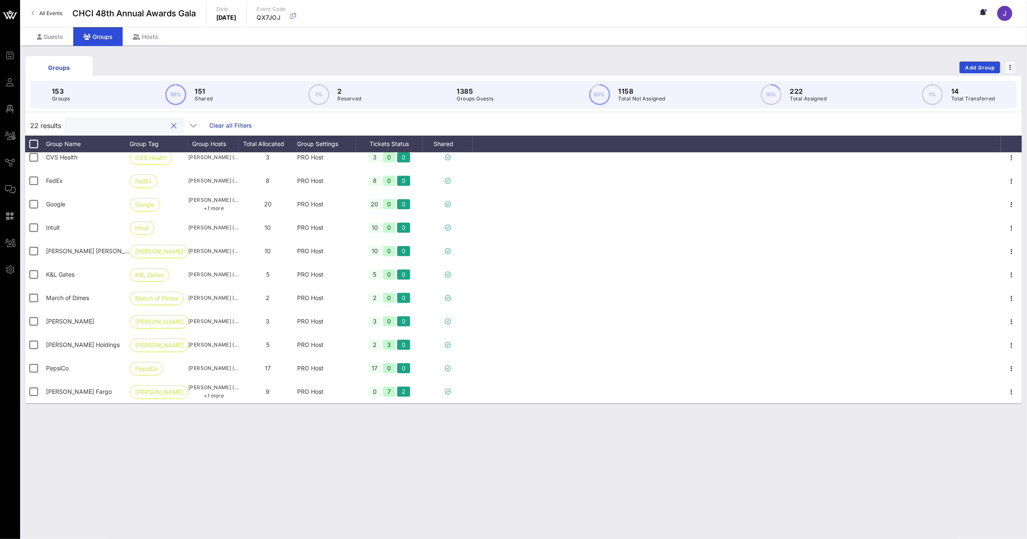
type input "r"
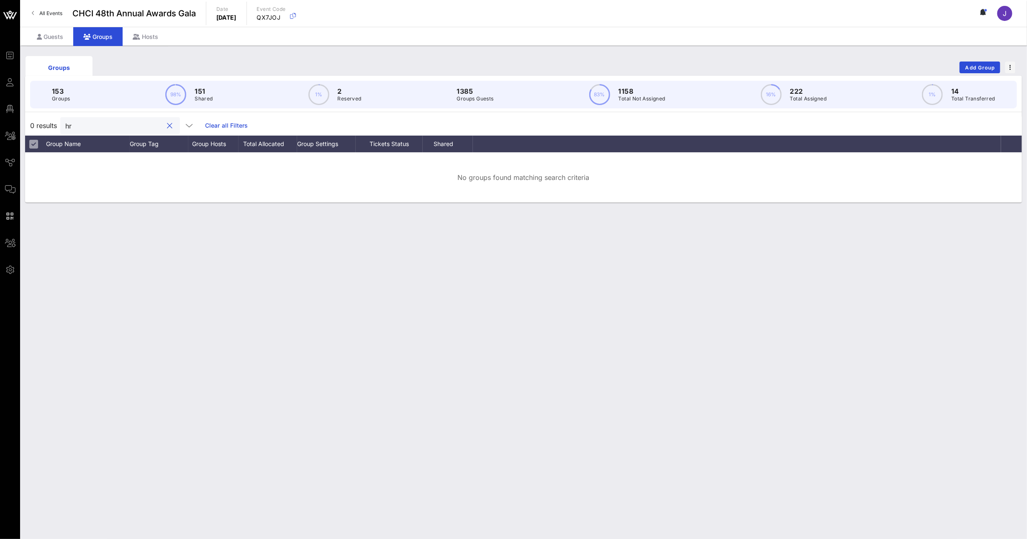
type input "h"
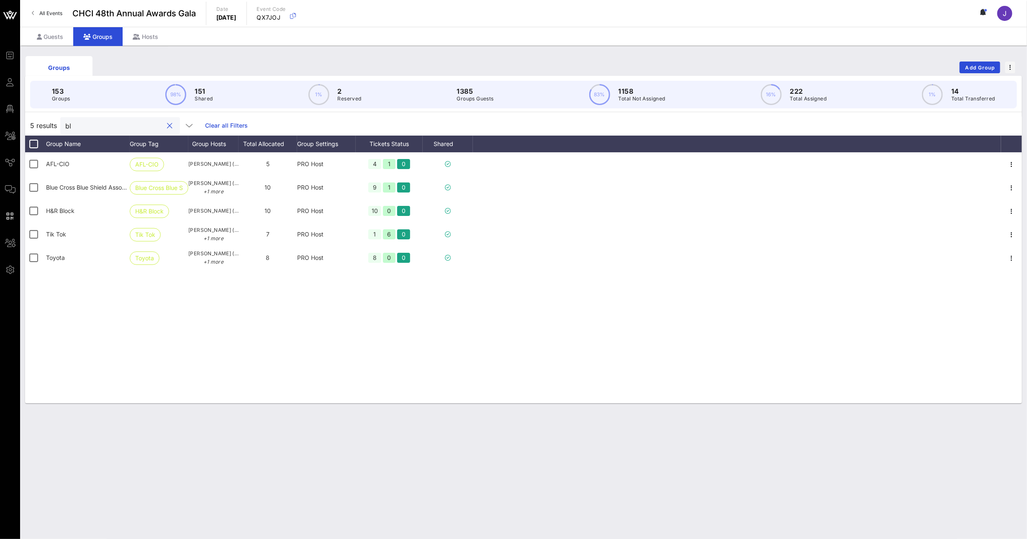
scroll to position [0, 0]
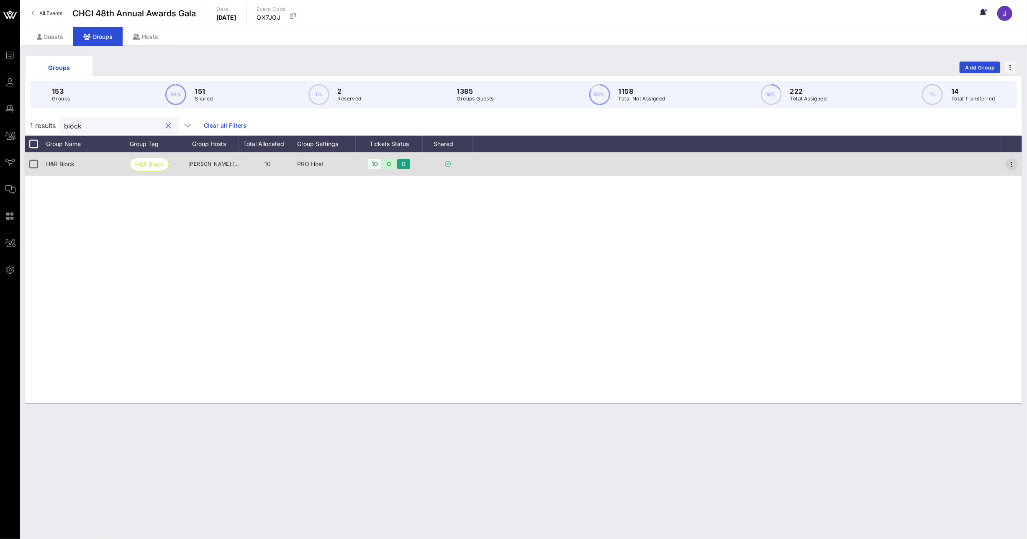
type input "block"
click at [1014, 166] on icon "button" at bounding box center [1012, 164] width 10 height 10
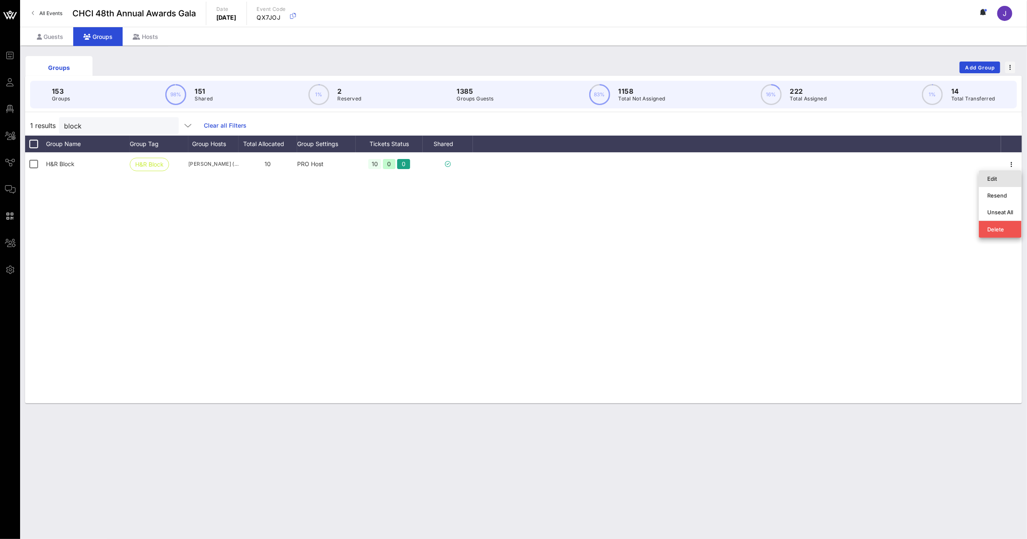
click at [1002, 180] on div "Edit" at bounding box center [1001, 178] width 26 height 7
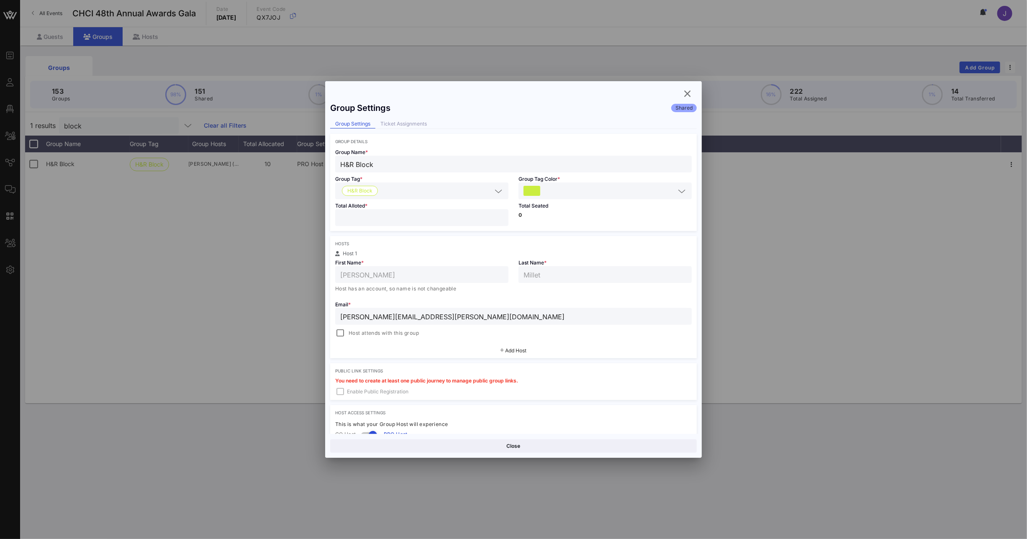
drag, startPoint x: 348, startPoint y: 217, endPoint x: 324, endPoint y: 217, distance: 24.3
click at [328, 217] on div "Group Settings Shared Group Settings Ticket Assignments Group Details Group Nam…" at bounding box center [513, 266] width 377 height 336
type input "*"
click at [580, 444] on button "Save" at bounding box center [606, 446] width 182 height 13
click at [681, 94] on span "button" at bounding box center [687, 94] width 15 height 10
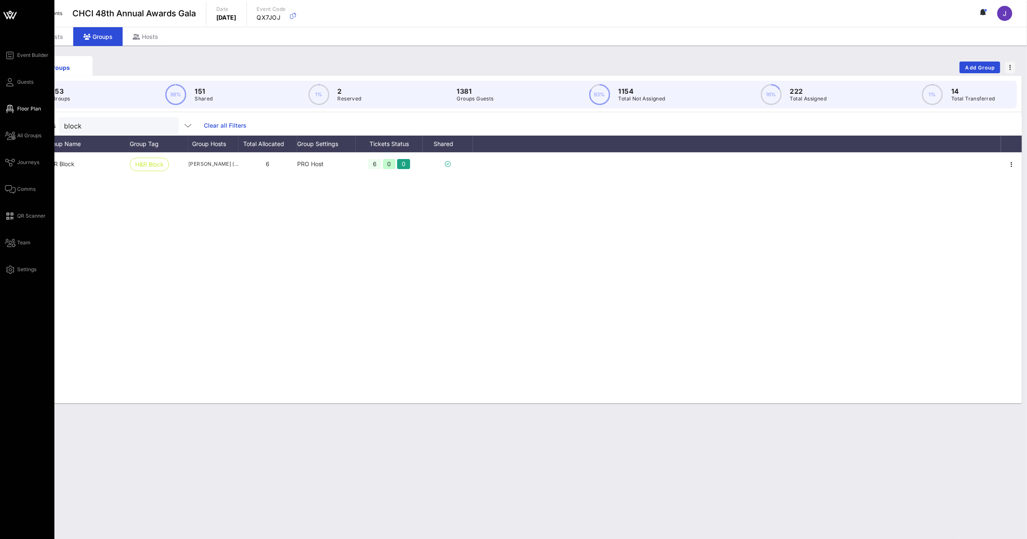
click at [15, 111] on link "Floor Plan" at bounding box center [23, 109] width 36 height 10
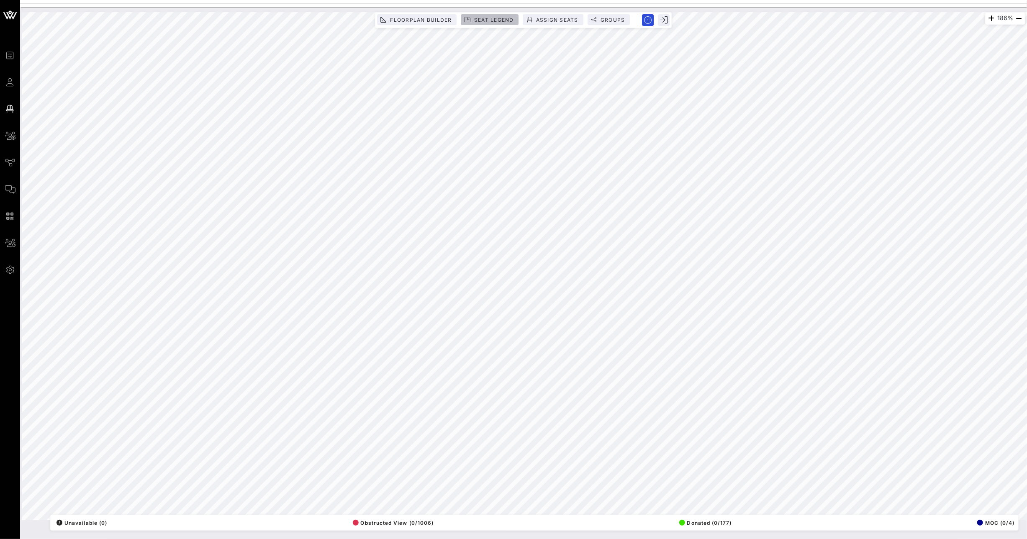
click at [472, 19] on span "Seat Legend" at bounding box center [490, 20] width 48 height 6
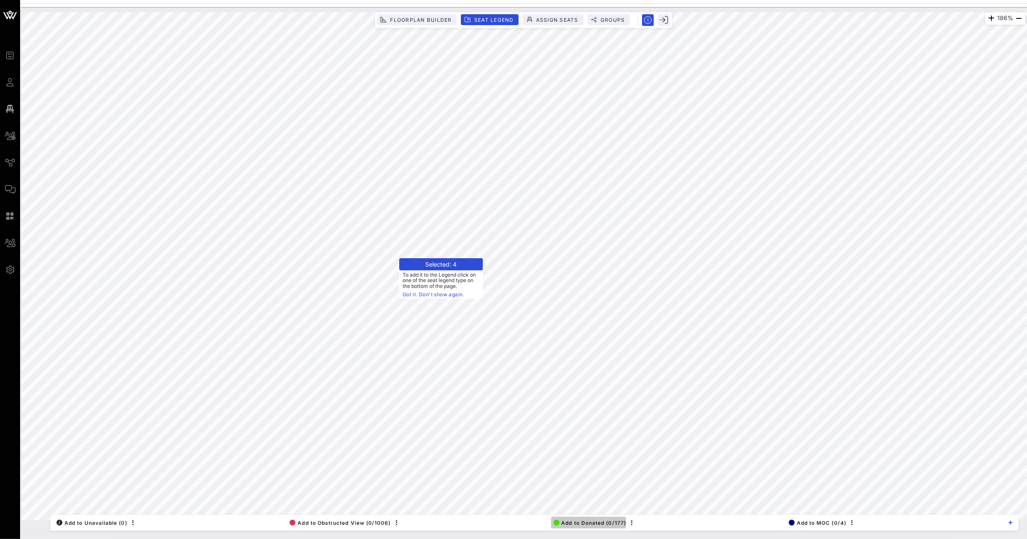
click at [578, 523] on span "Add to Donated (0/177)" at bounding box center [590, 523] width 73 height 6
click at [579, 526] on button "Add to Donated (0/181)" at bounding box center [588, 523] width 75 height 12
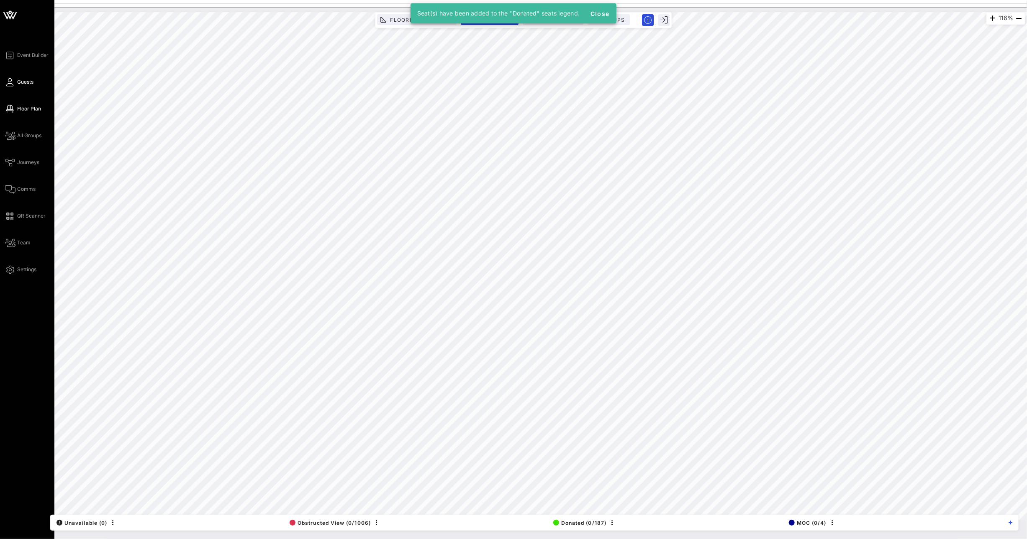
click at [13, 83] on icon at bounding box center [10, 82] width 10 height 1
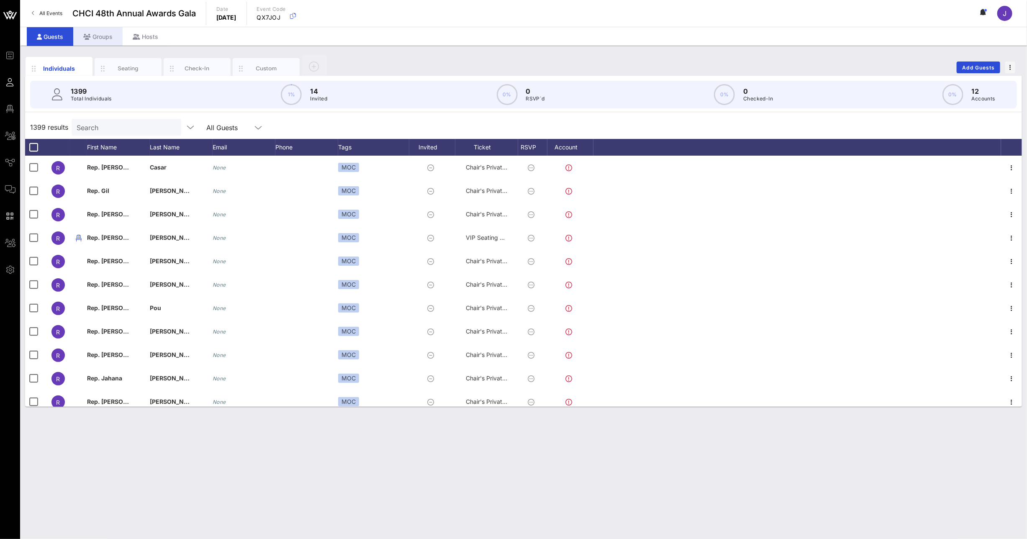
click at [99, 28] on div "Groups" at bounding box center [97, 36] width 49 height 19
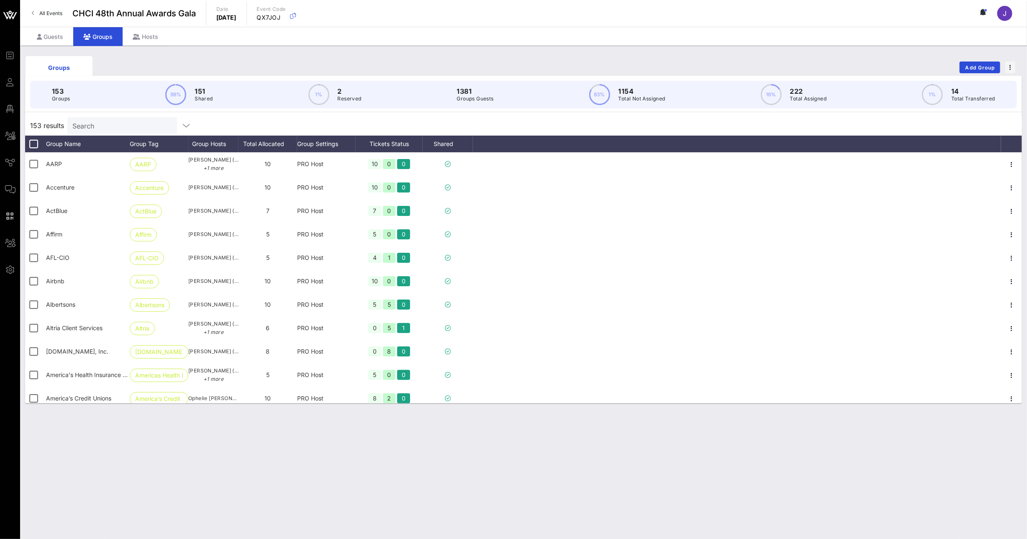
click at [86, 129] on input "Search" at bounding box center [121, 125] width 98 height 11
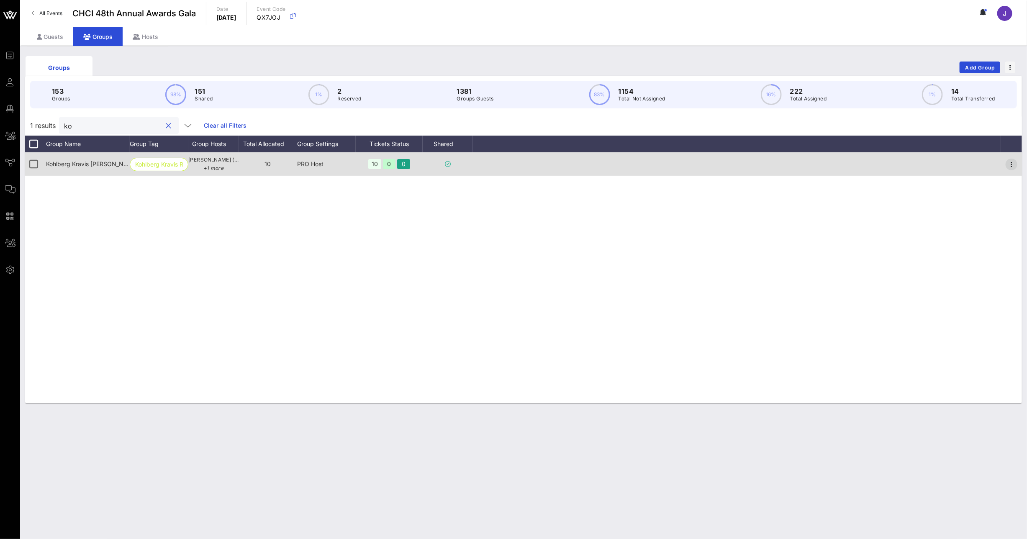
type input "ko"
click at [1011, 163] on icon "button" at bounding box center [1012, 164] width 10 height 10
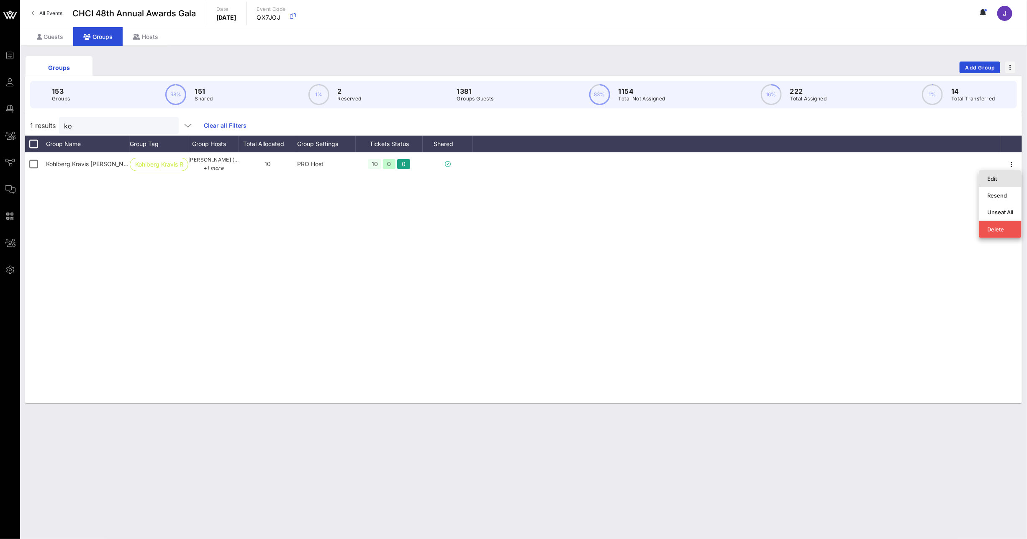
drag, startPoint x: 1003, startPoint y: 178, endPoint x: 997, endPoint y: 177, distance: 6.3
click at [1003, 178] on div "Edit" at bounding box center [1001, 178] width 26 height 7
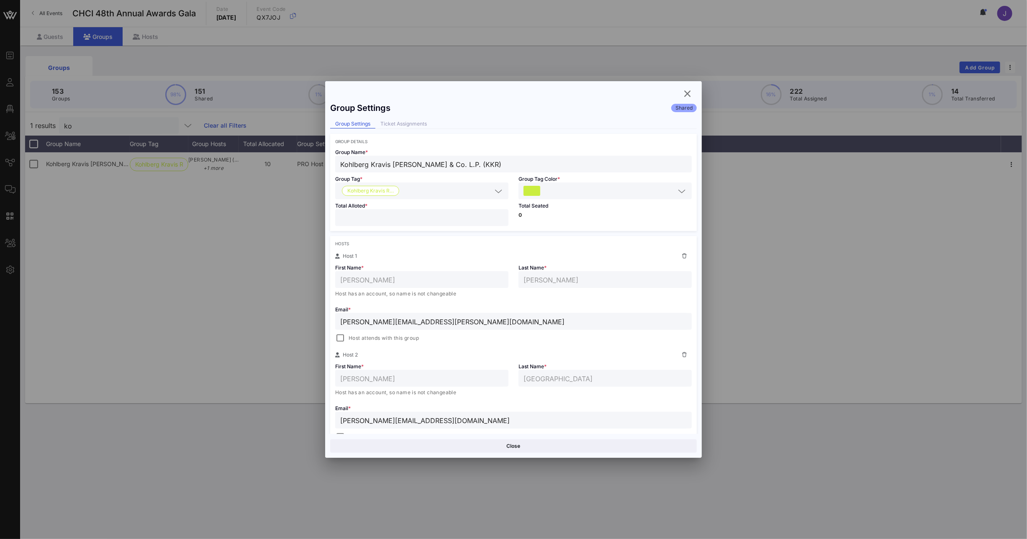
drag, startPoint x: 352, startPoint y: 214, endPoint x: 296, endPoint y: 215, distance: 56.1
click at [309, 214] on div "Event Builder Guests Floor Plan All Groups Journeys Comms QR Scanner Team Setti…" at bounding box center [513, 269] width 1027 height 539
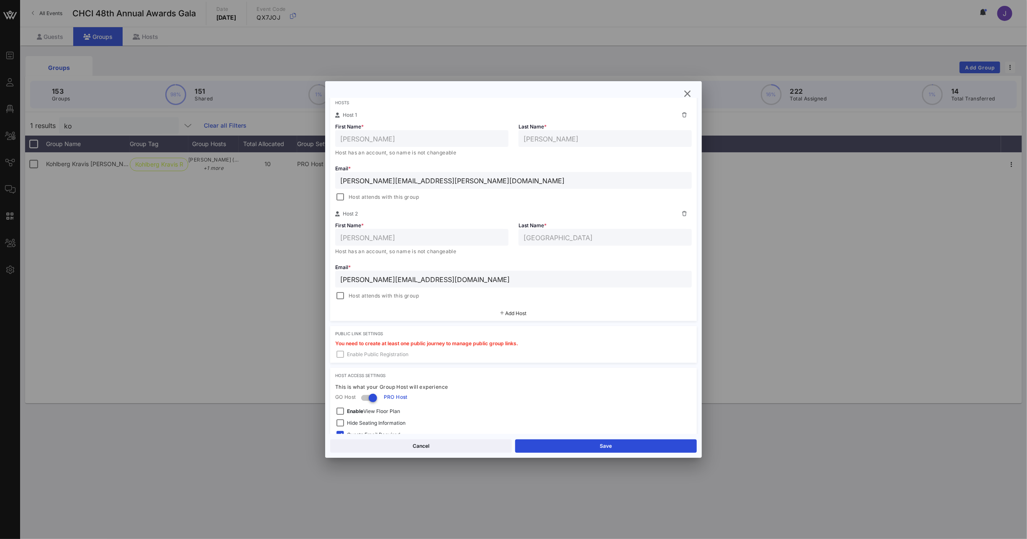
scroll to position [198, 0]
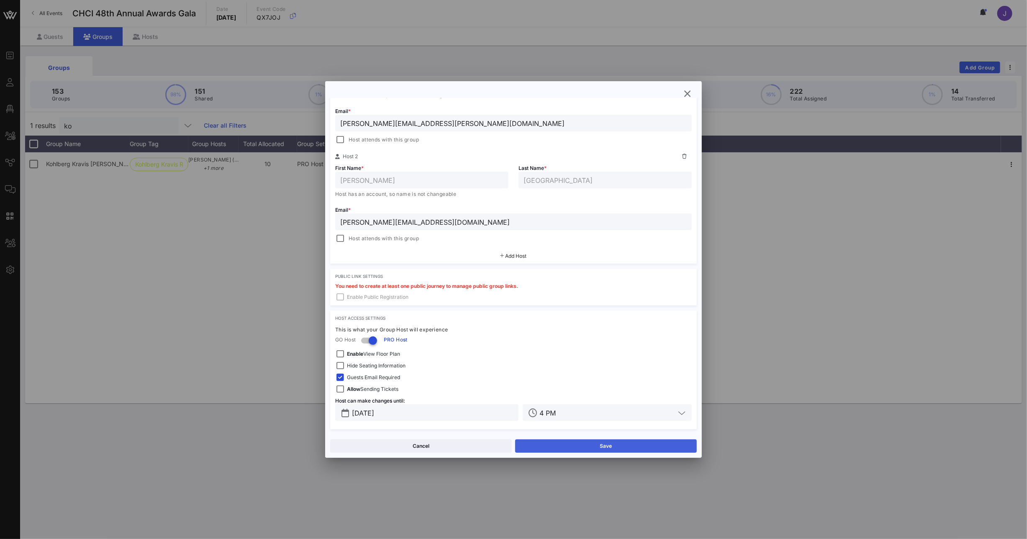
type input "*"
click at [609, 448] on button "Save" at bounding box center [606, 446] width 182 height 13
click at [692, 94] on icon "button" at bounding box center [688, 94] width 10 height 10
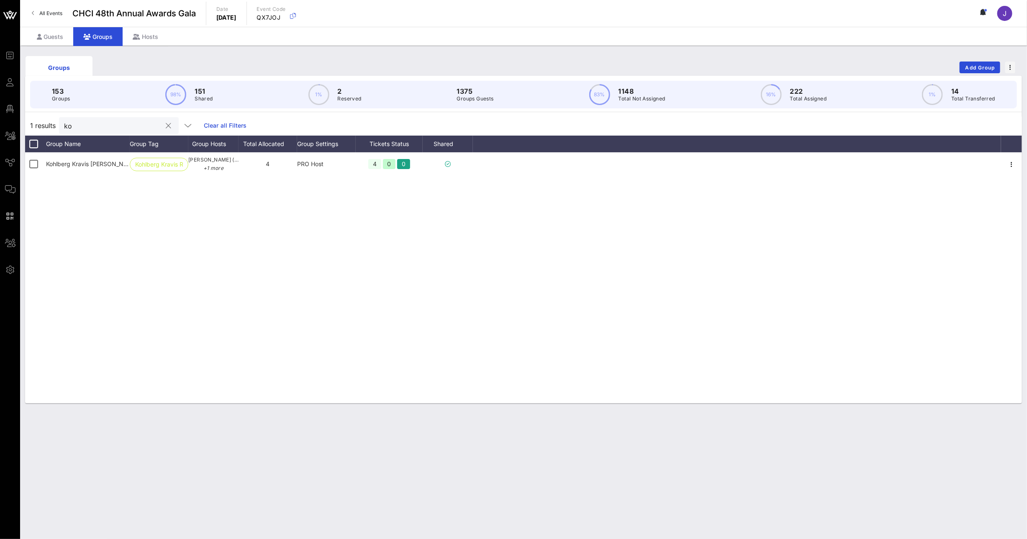
click at [73, 128] on input "ko" at bounding box center [113, 125] width 98 height 11
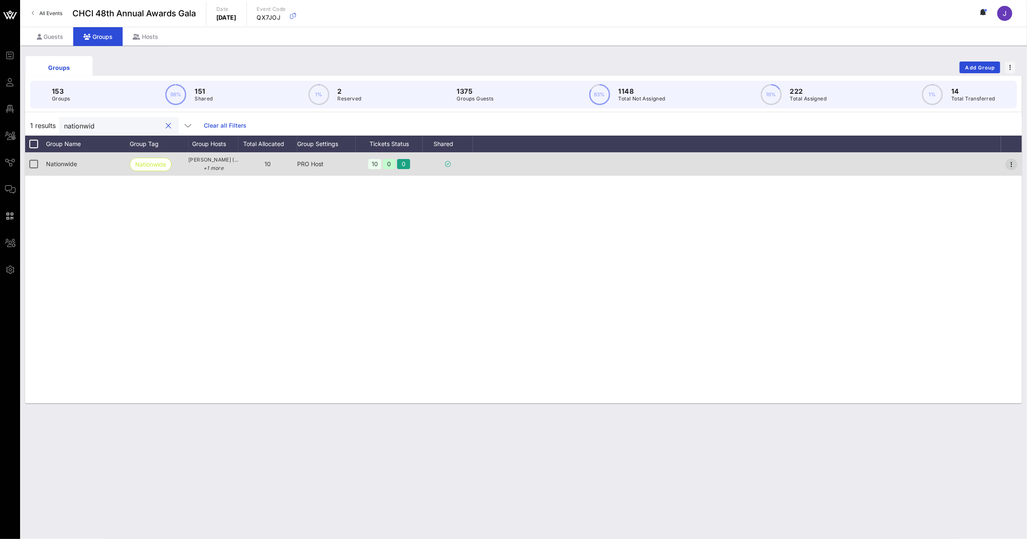
type input "nationwid"
click at [1016, 166] on icon "button" at bounding box center [1012, 164] width 10 height 10
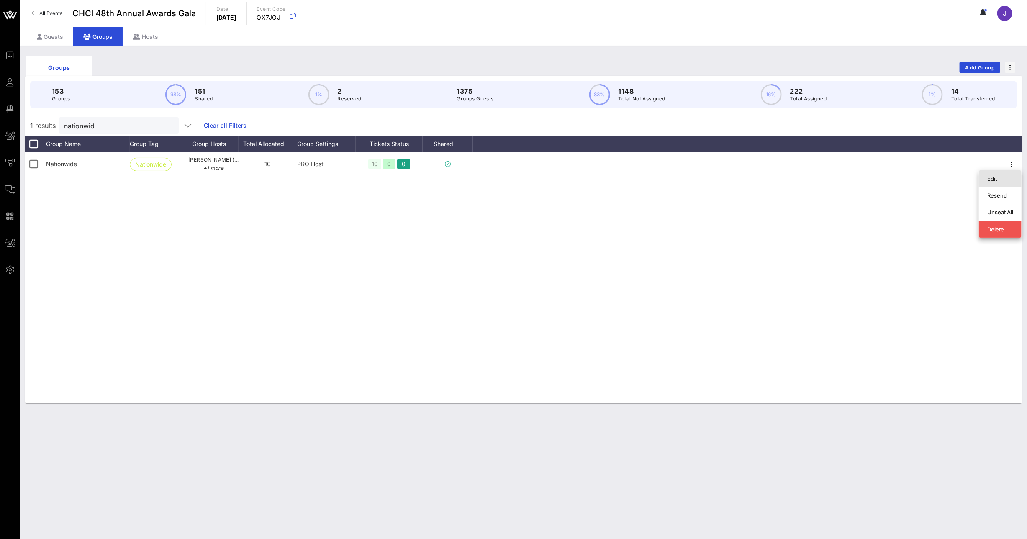
click at [1005, 181] on div "Edit" at bounding box center [1001, 178] width 26 height 7
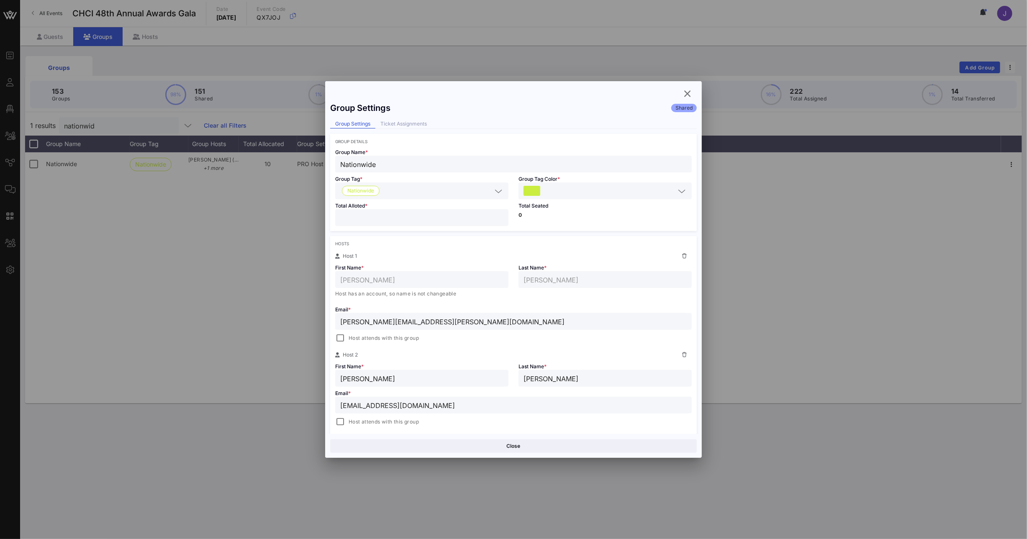
drag, startPoint x: 353, startPoint y: 225, endPoint x: 321, endPoint y: 218, distance: 32.1
click at [325, 218] on div "Group Settings Shared Group Settings Ticket Assignments Group Details Group Nam…" at bounding box center [513, 266] width 377 height 336
drag, startPoint x: 355, startPoint y: 214, endPoint x: 321, endPoint y: 215, distance: 33.9
click at [331, 214] on div "Total Alloted * **" at bounding box center [421, 215] width 183 height 32
type input "*"
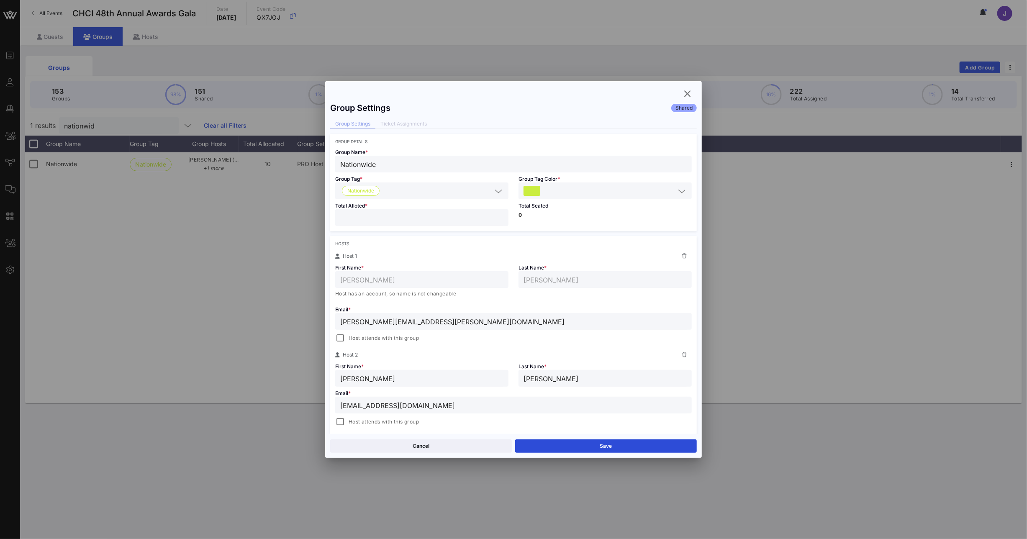
click at [592, 457] on div "Cancel Save" at bounding box center [513, 446] width 377 height 24
click at [592, 447] on button "Save" at bounding box center [606, 446] width 182 height 13
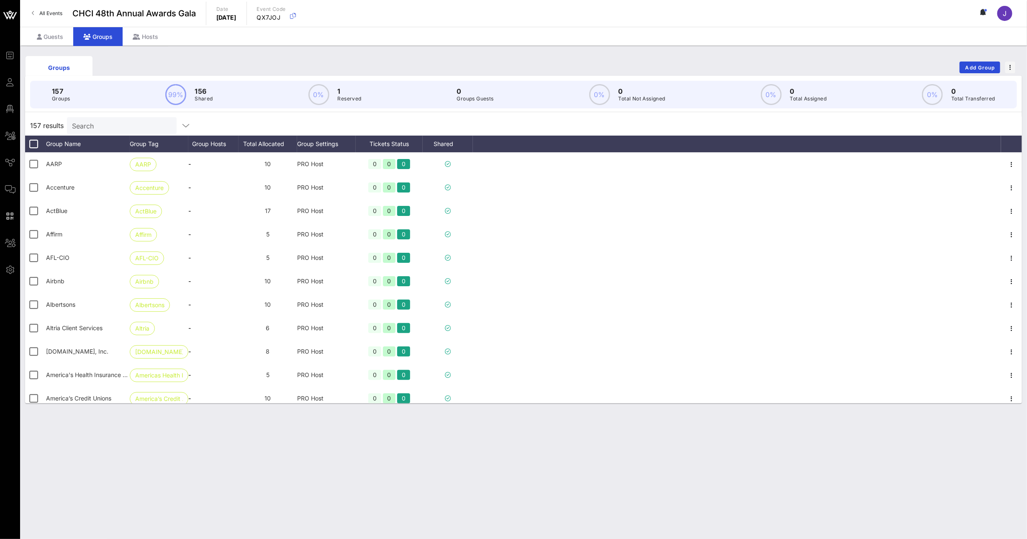
click at [126, 130] on input "Search" at bounding box center [121, 125] width 98 height 11
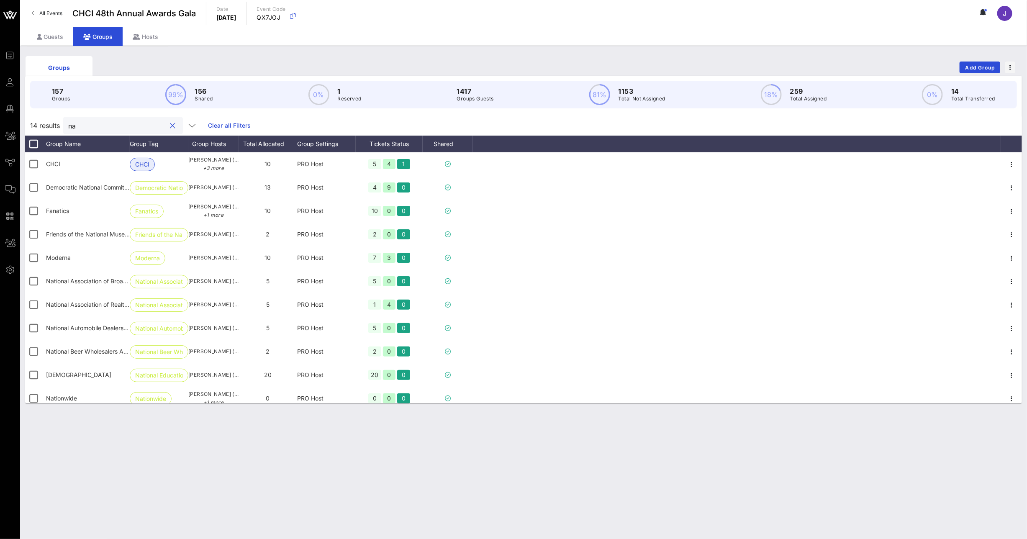
type input "n"
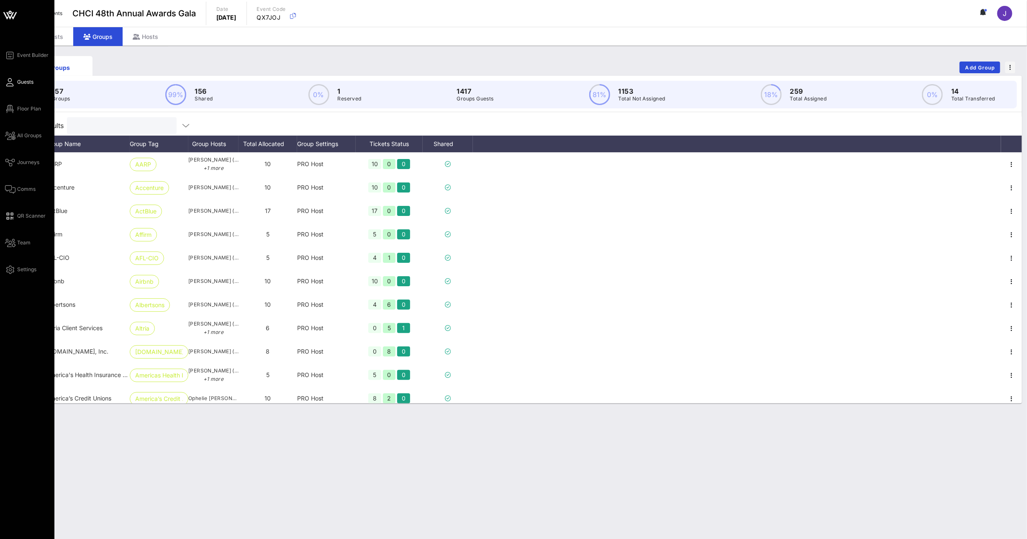
click at [18, 84] on span "Guests" at bounding box center [25, 82] width 16 height 8
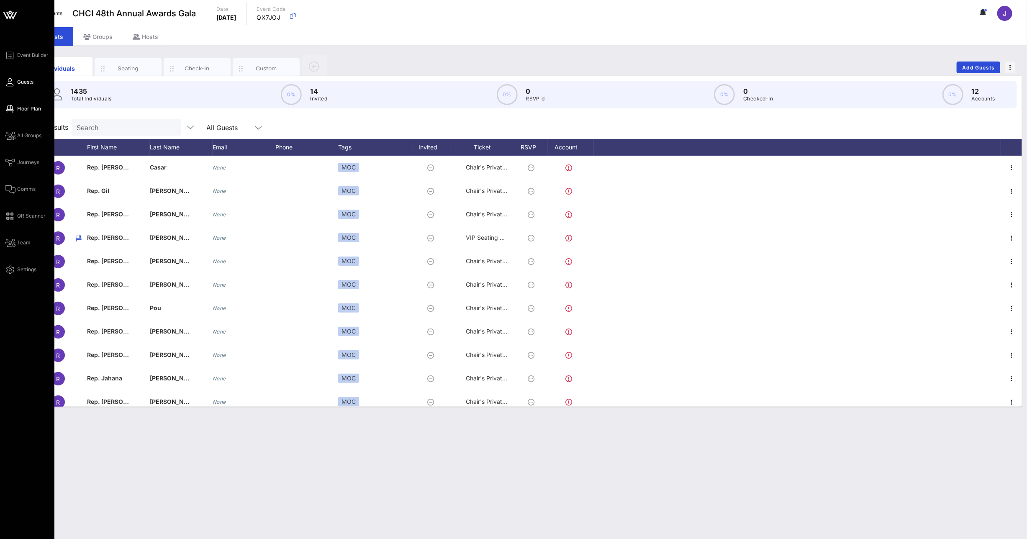
click at [18, 110] on span "Floor Plan" at bounding box center [29, 109] width 24 height 8
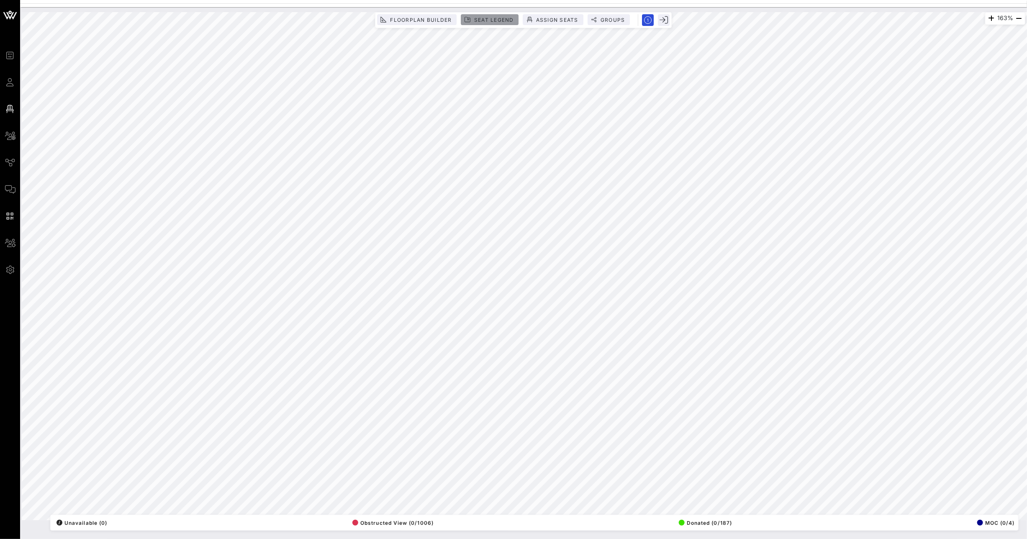
click at [505, 20] on span "Seat Legend" at bounding box center [494, 20] width 40 height 6
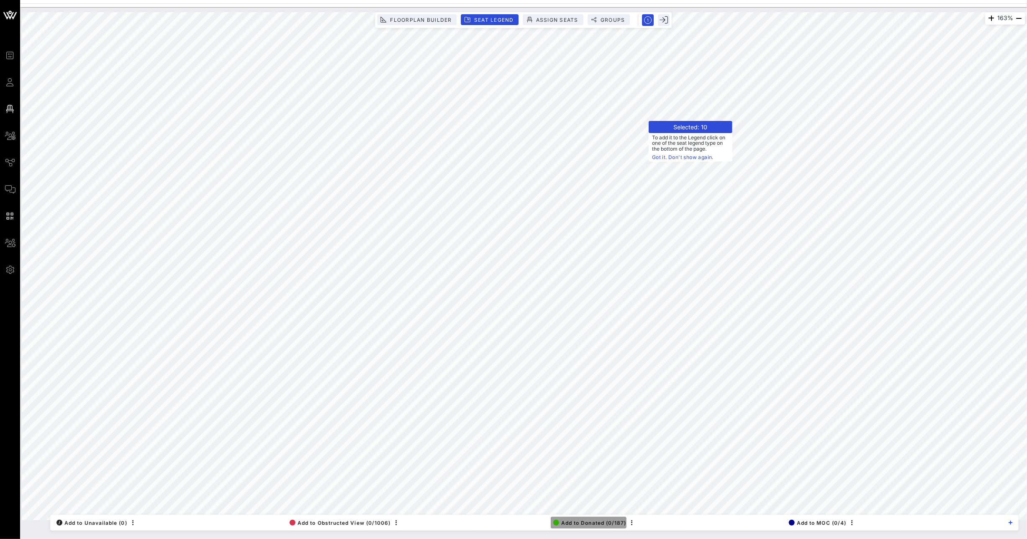
click at [596, 521] on span "Add to Donated (0/187)" at bounding box center [589, 523] width 73 height 6
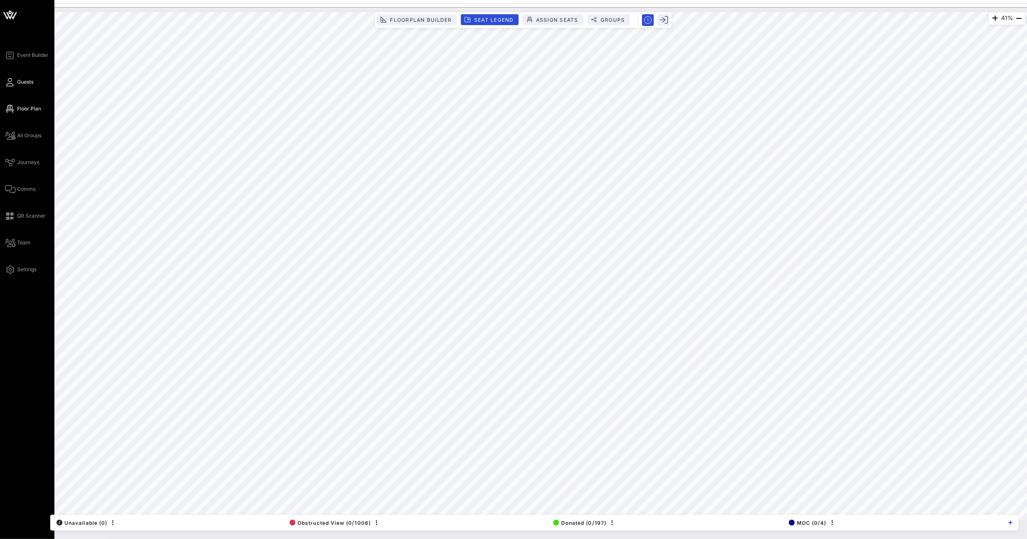
click at [14, 82] on icon at bounding box center [10, 82] width 10 height 1
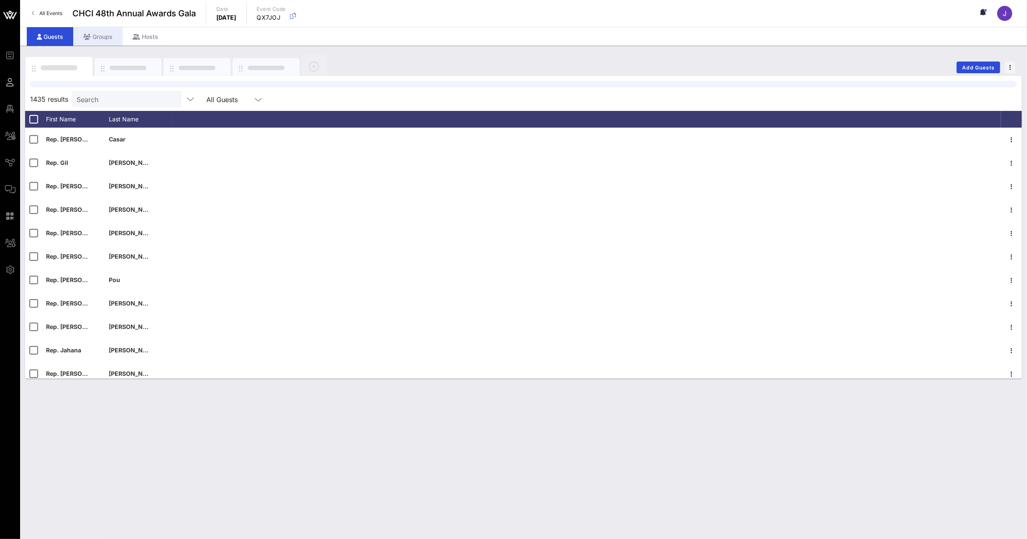
click at [96, 34] on div "Groups" at bounding box center [97, 36] width 49 height 19
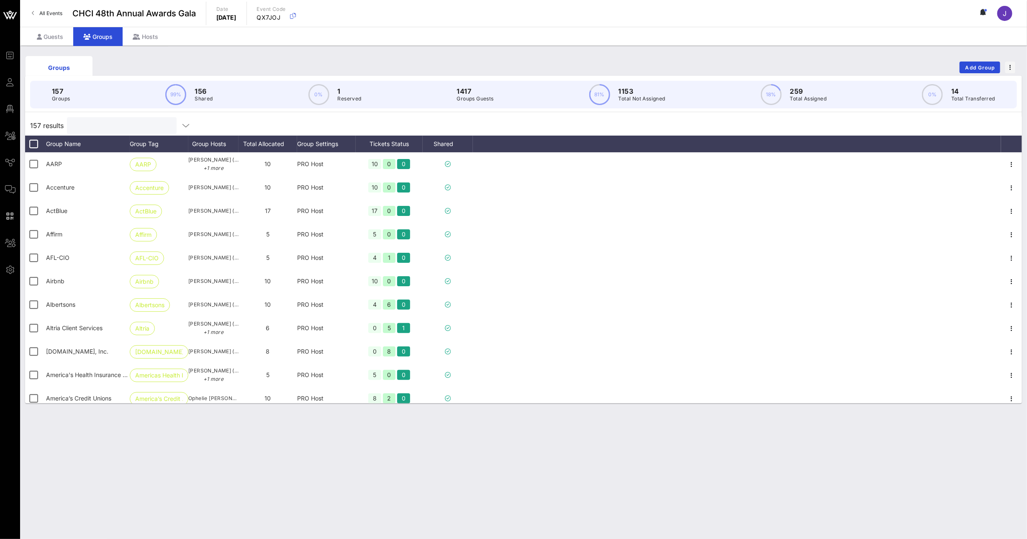
click at [100, 123] on input "text" at bounding box center [121, 125] width 98 height 11
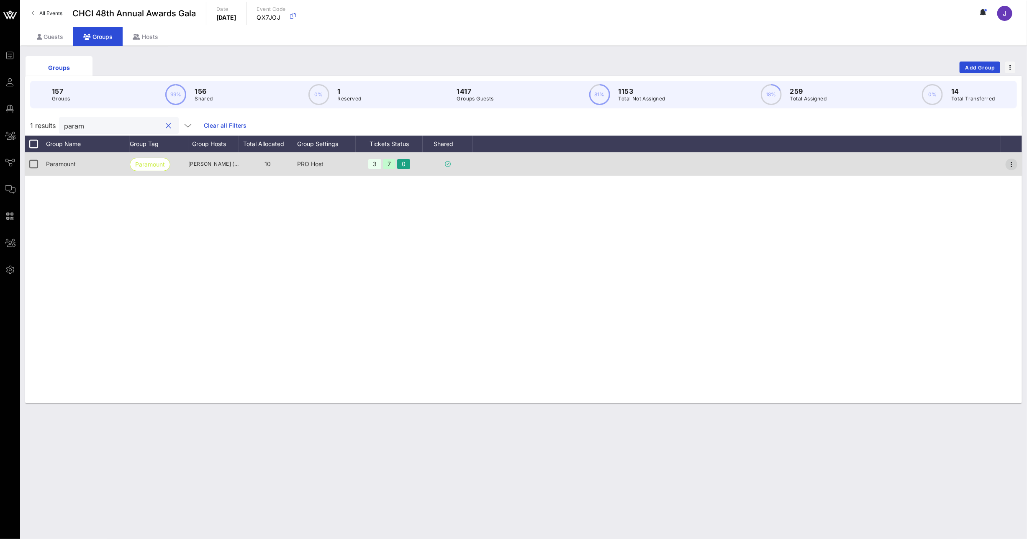
type input "param"
click at [1014, 166] on icon "button" at bounding box center [1012, 164] width 10 height 10
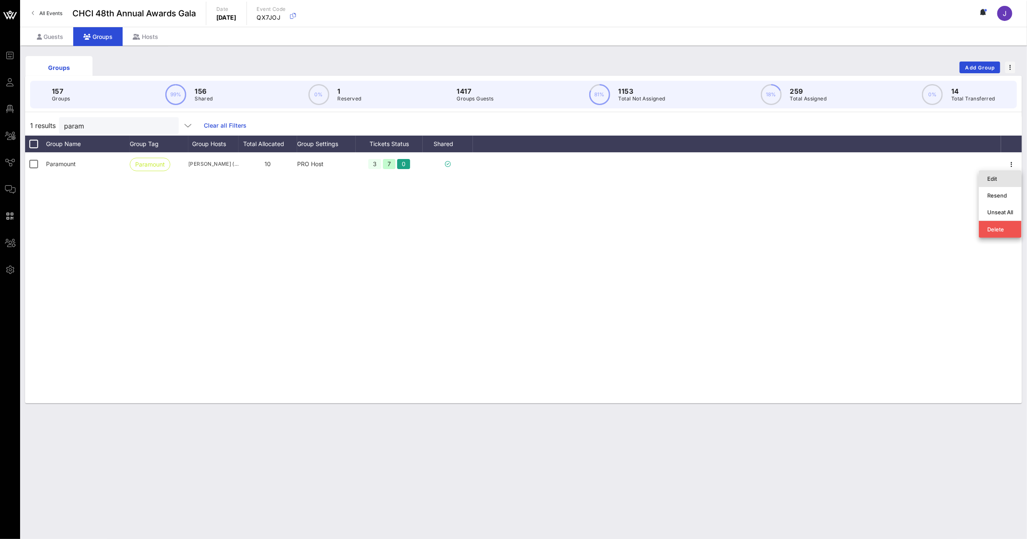
click at [997, 180] on div "Edit" at bounding box center [1001, 178] width 26 height 7
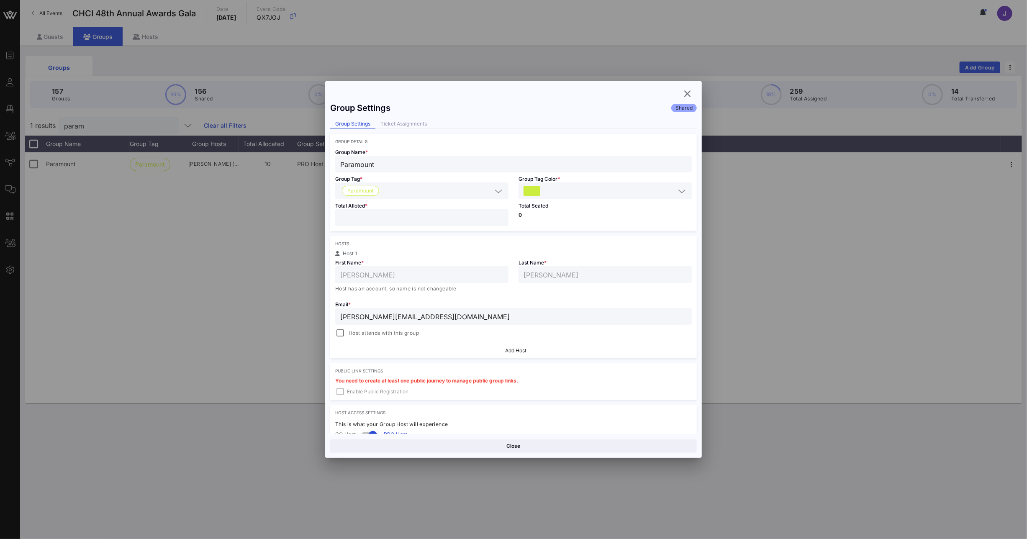
drag, startPoint x: 361, startPoint y: 221, endPoint x: 307, endPoint y: 216, distance: 53.8
click at [317, 217] on div "Event Builder Guests Floor Plan All Groups Journeys Comms QR Scanner Team Setti…" at bounding box center [513, 269] width 1027 height 539
type input "*"
click at [588, 441] on button "Save" at bounding box center [606, 446] width 182 height 13
click at [688, 93] on icon "button" at bounding box center [688, 94] width 10 height 10
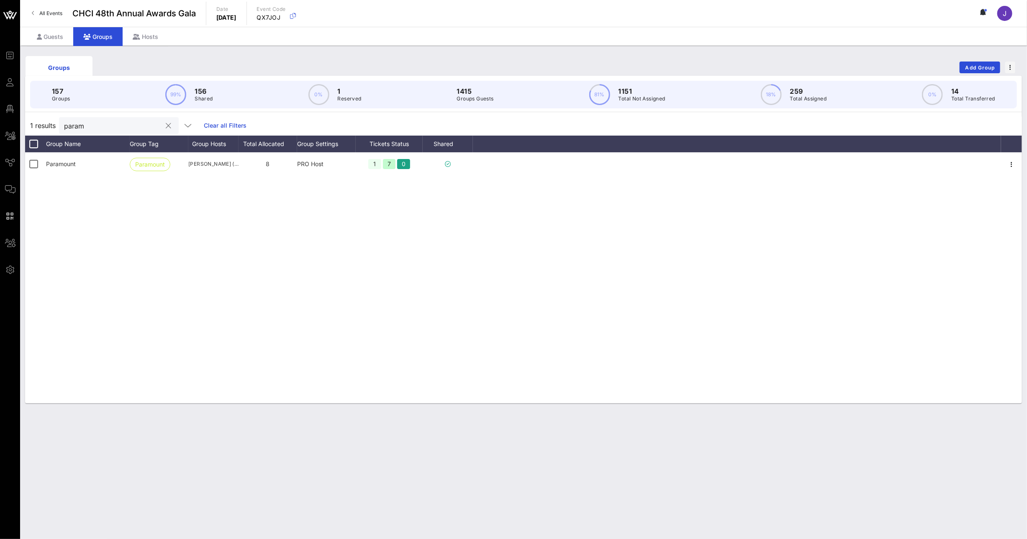
click at [75, 131] on div "param" at bounding box center [113, 125] width 98 height 17
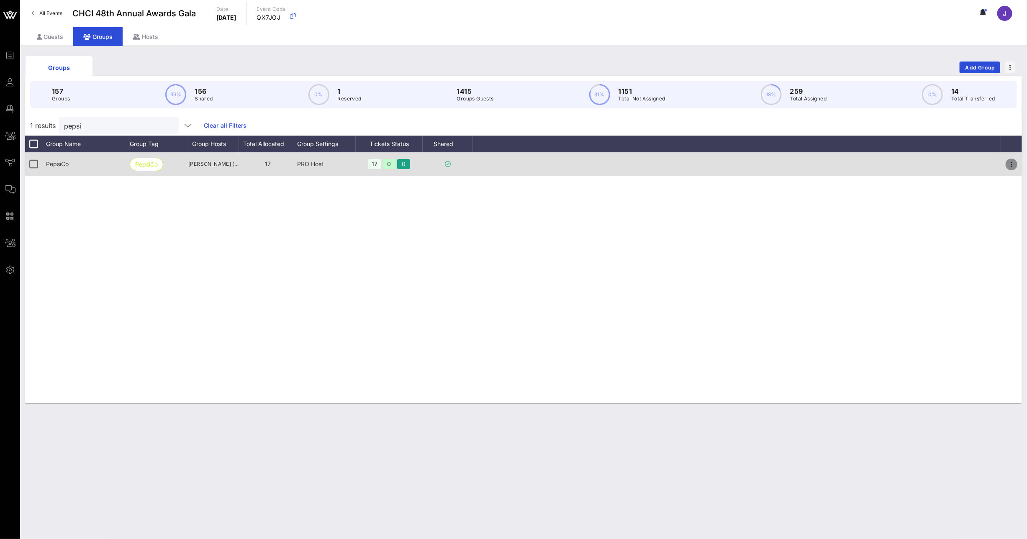
click at [1015, 163] on icon "button" at bounding box center [1012, 164] width 10 height 10
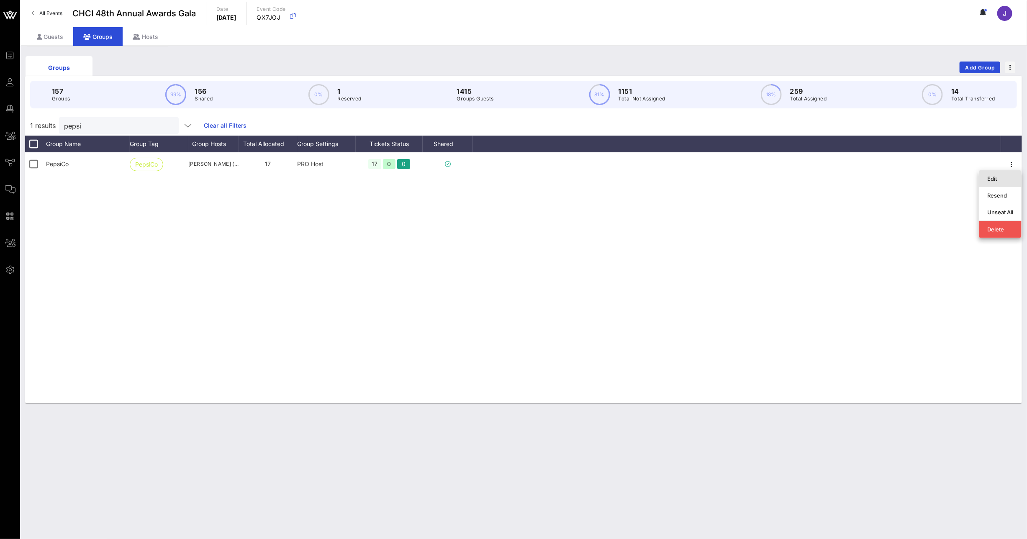
click at [1008, 177] on div "Edit" at bounding box center [1001, 178] width 26 height 7
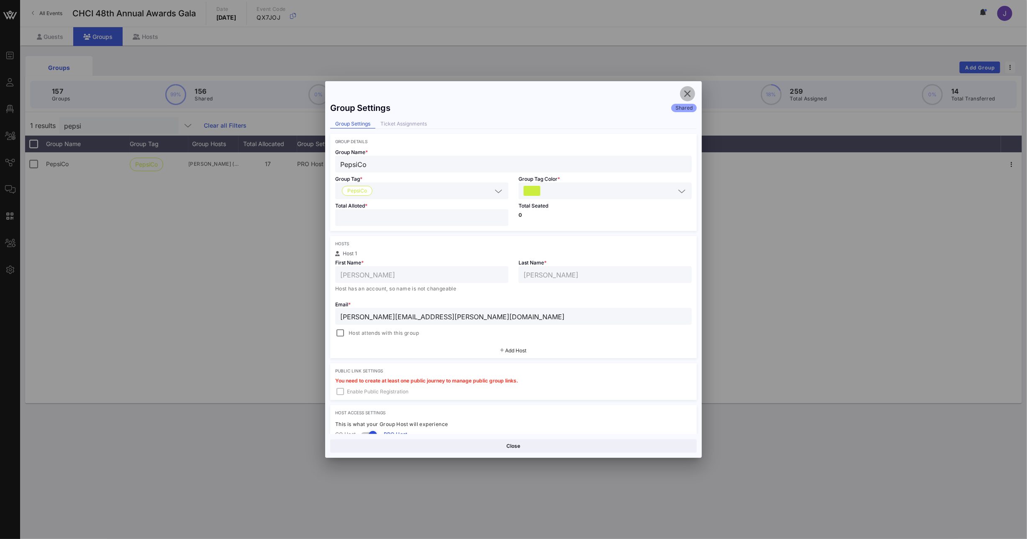
click at [684, 94] on icon "button" at bounding box center [688, 94] width 10 height 10
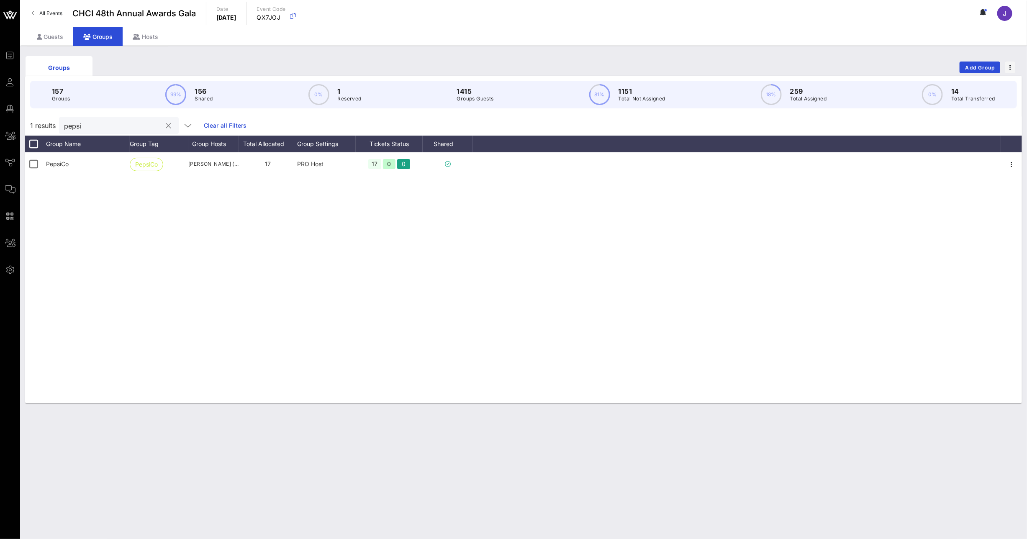
click at [81, 128] on input "pepsi" at bounding box center [113, 125] width 98 height 11
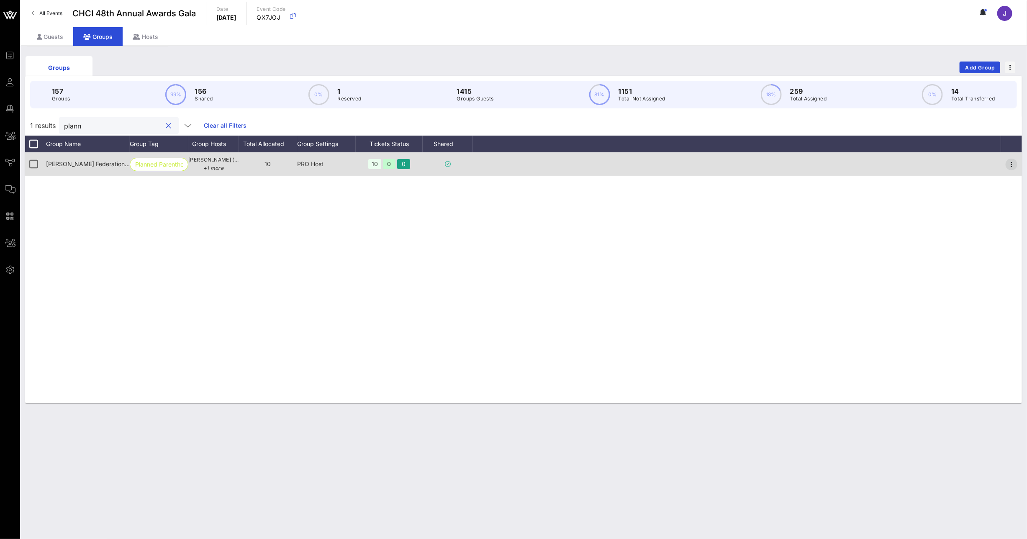
type input "plann"
click at [1010, 164] on icon "button" at bounding box center [1012, 164] width 10 height 10
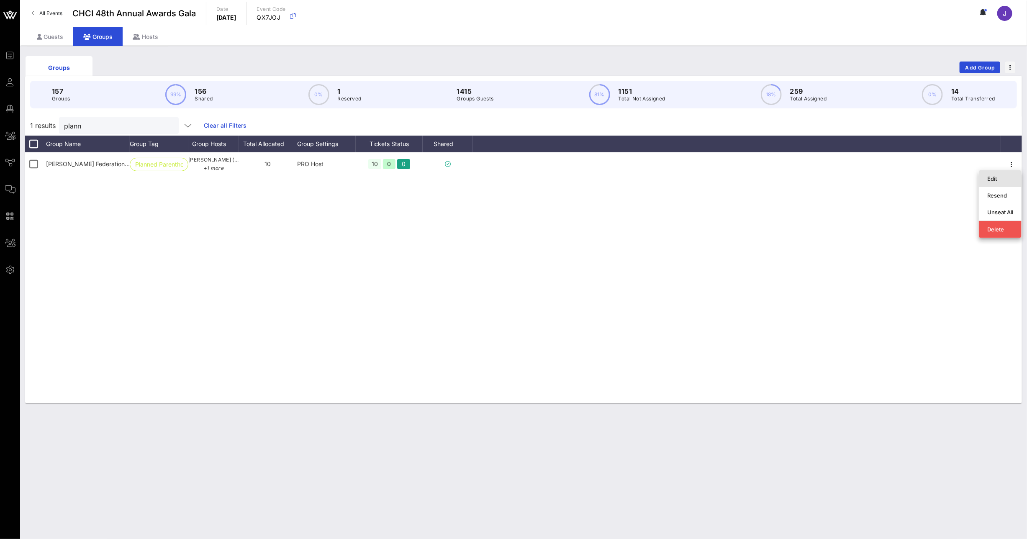
click at [991, 178] on div "Edit" at bounding box center [1001, 178] width 26 height 7
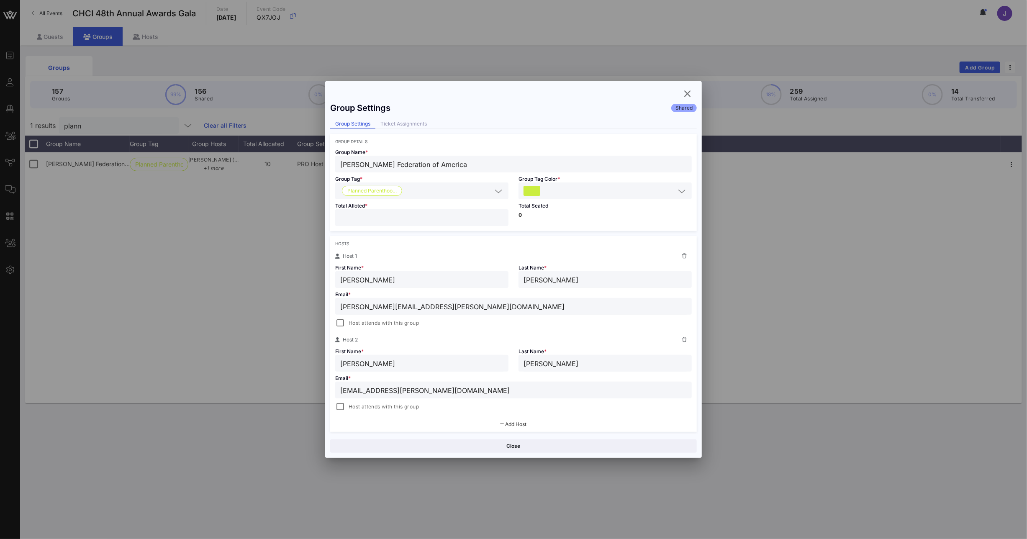
drag, startPoint x: 354, startPoint y: 220, endPoint x: 331, endPoint y: 217, distance: 23.6
click at [331, 217] on div "Total Alloted * **" at bounding box center [421, 215] width 183 height 32
type input "*"
click at [631, 449] on button "Save" at bounding box center [606, 446] width 182 height 13
click at [690, 89] on icon "button" at bounding box center [688, 94] width 10 height 10
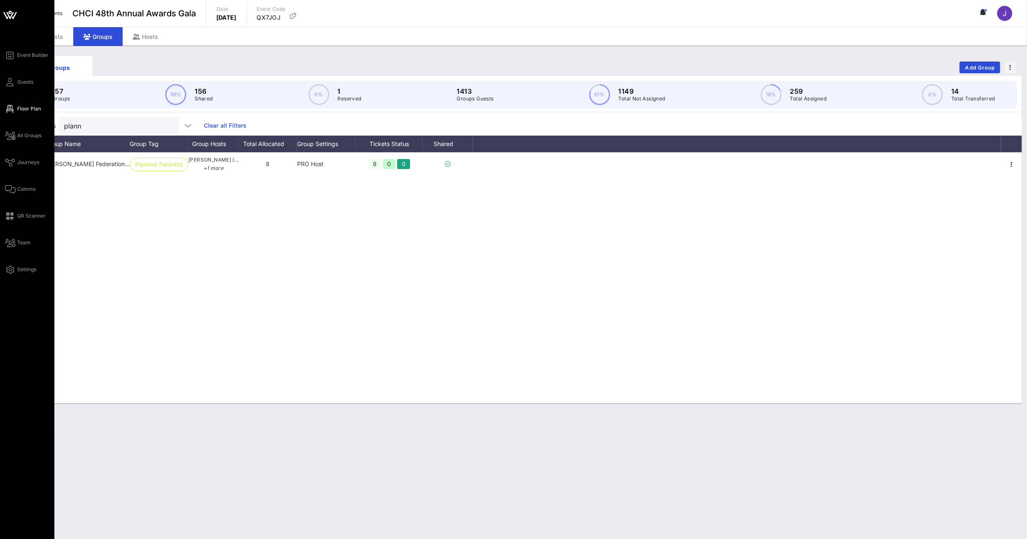
click at [15, 113] on link "Floor Plan" at bounding box center [23, 109] width 36 height 10
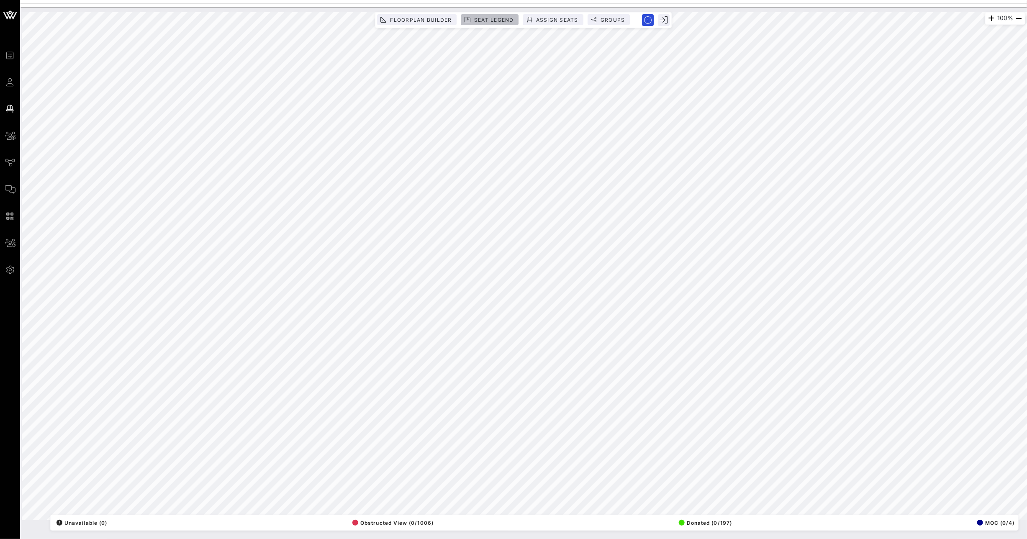
click at [494, 18] on span "Seat Legend" at bounding box center [494, 20] width 40 height 6
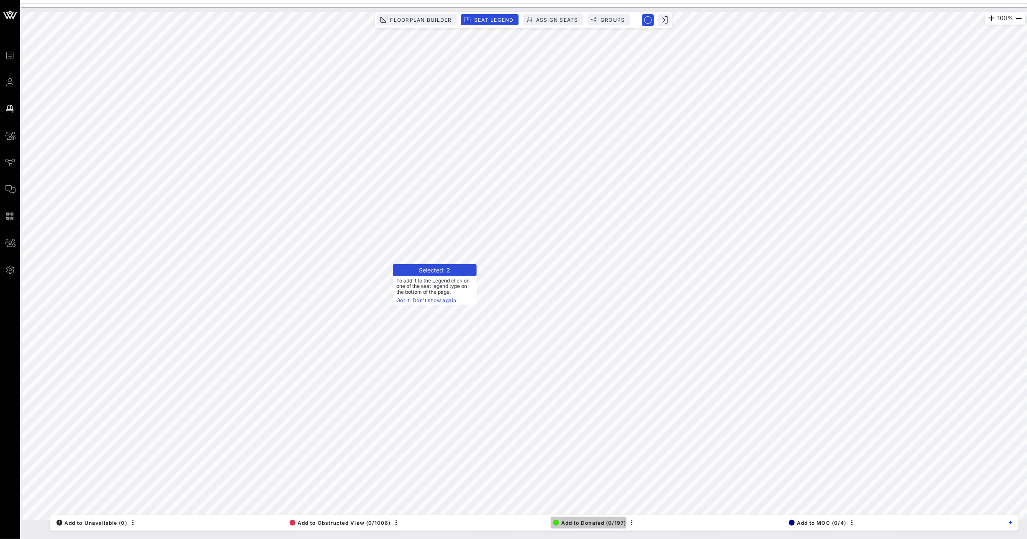
click at [620, 522] on span "Add to Donated (0/197)" at bounding box center [589, 523] width 73 height 6
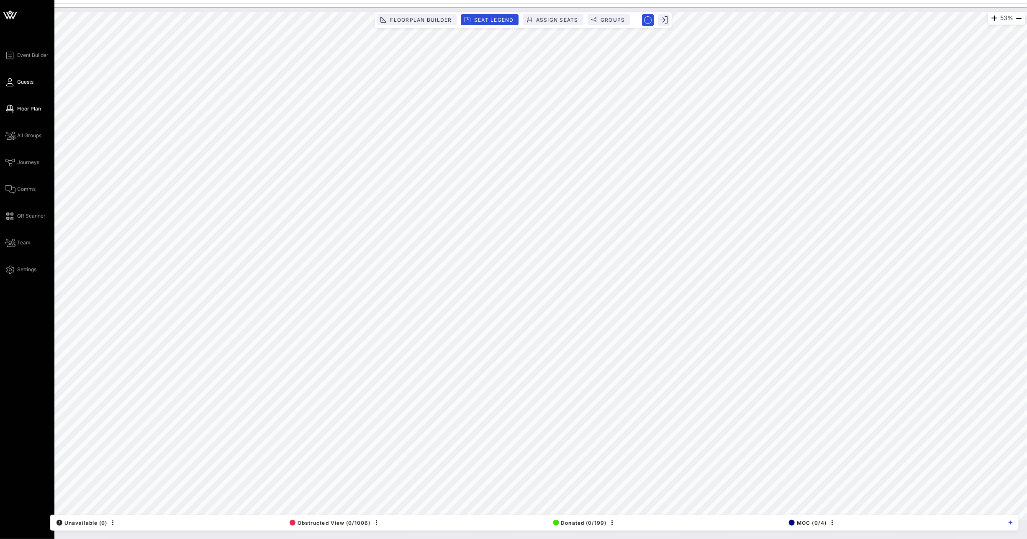
click at [9, 83] on icon at bounding box center [10, 82] width 10 height 1
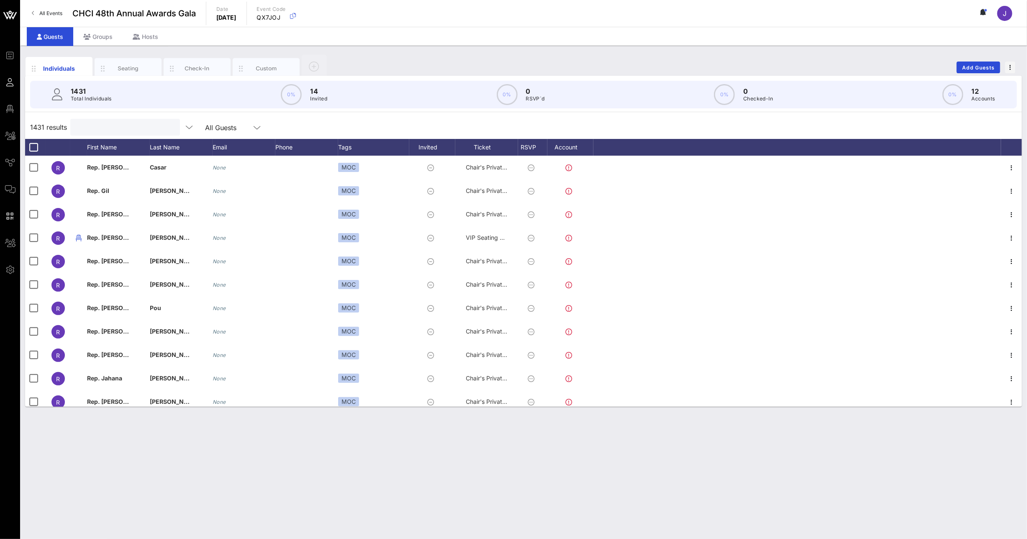
click at [93, 126] on input "text" at bounding box center [124, 127] width 98 height 11
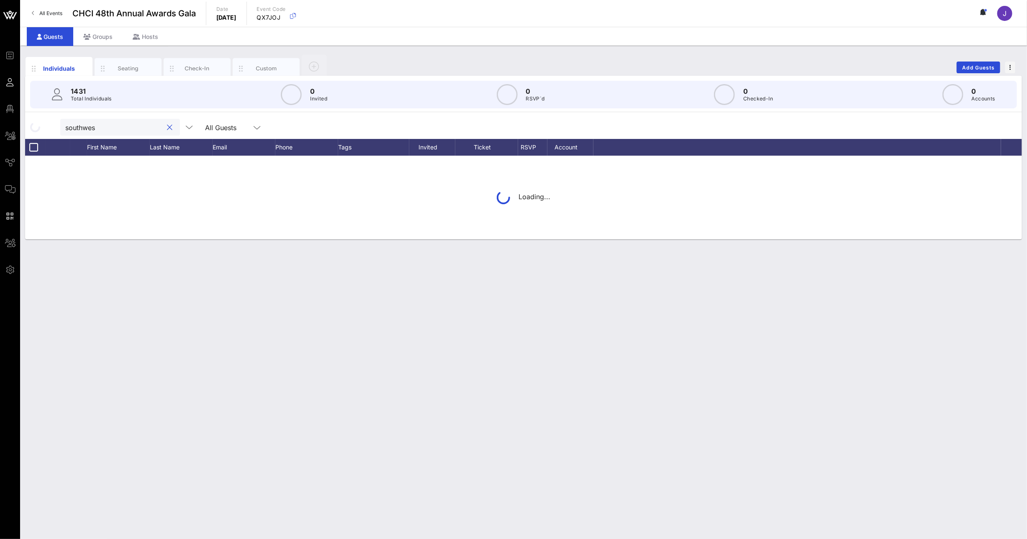
type input "southwest"
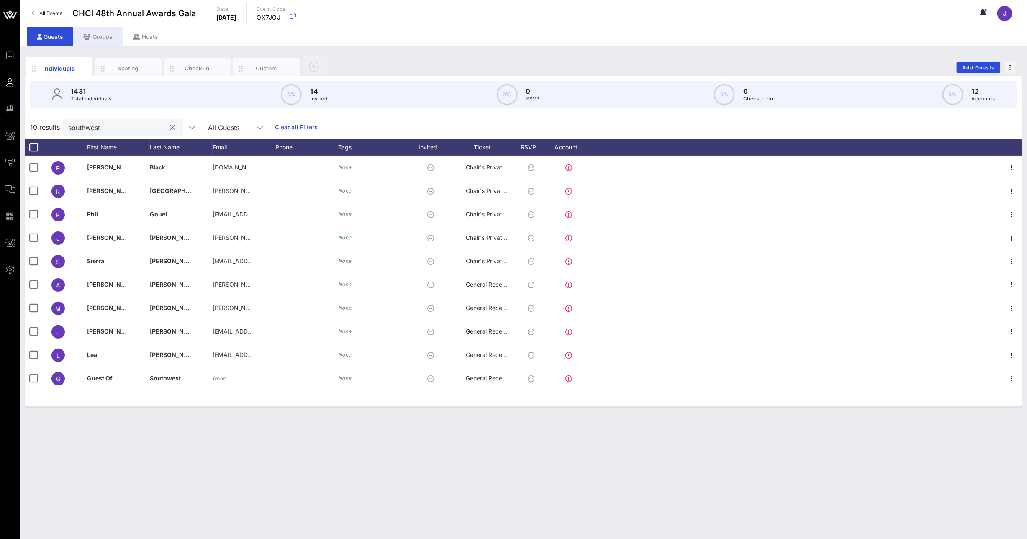
click at [107, 40] on div "Groups" at bounding box center [97, 36] width 49 height 19
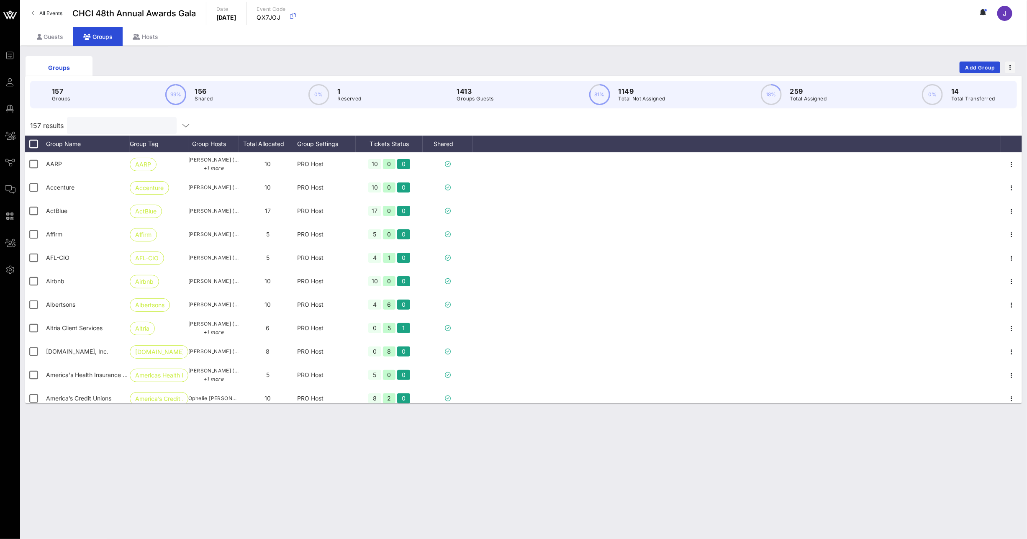
click at [117, 129] on input "text" at bounding box center [121, 125] width 98 height 11
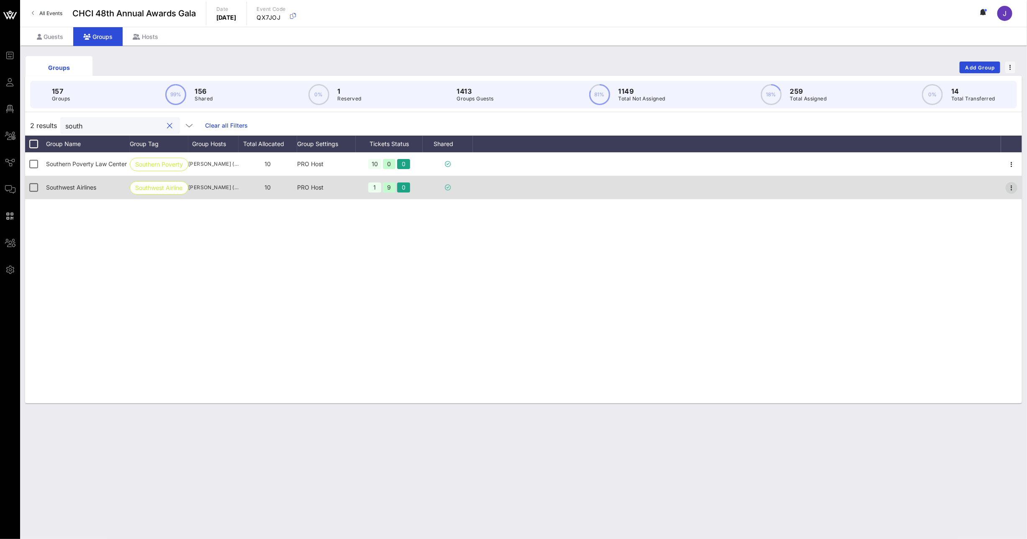
type input "south"
click at [1014, 186] on icon "button" at bounding box center [1012, 188] width 10 height 10
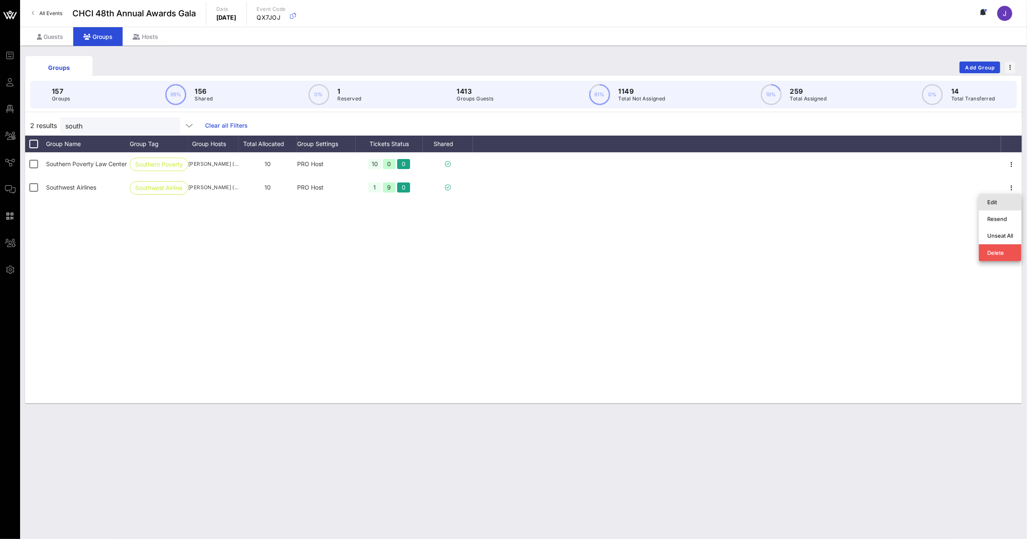
click at [1007, 199] on div "Edit" at bounding box center [1001, 202] width 26 height 7
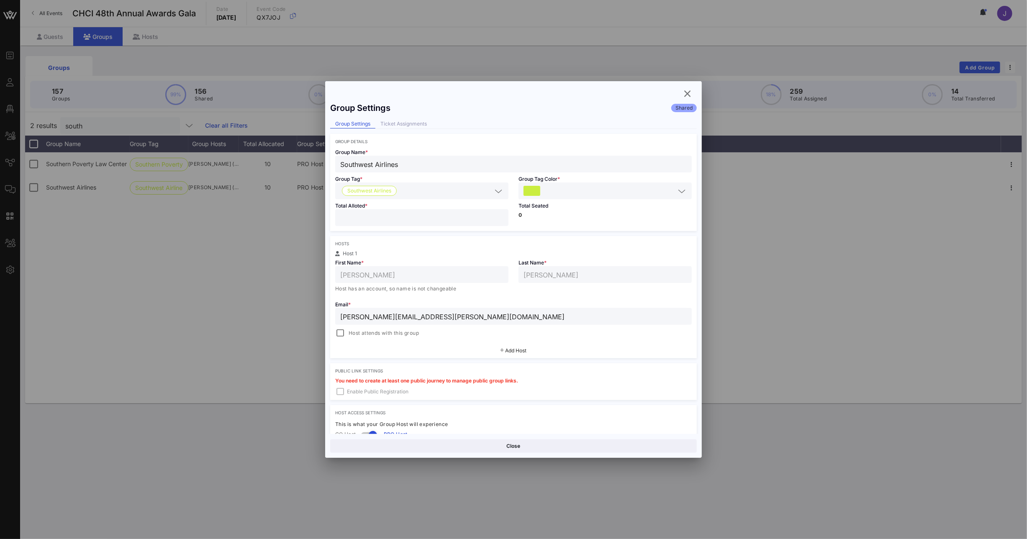
drag, startPoint x: 387, startPoint y: 219, endPoint x: 339, endPoint y: 218, distance: 47.3
click at [342, 218] on input "**" at bounding box center [421, 217] width 163 height 11
type input "*"
click at [661, 452] on button "Save" at bounding box center [606, 446] width 182 height 13
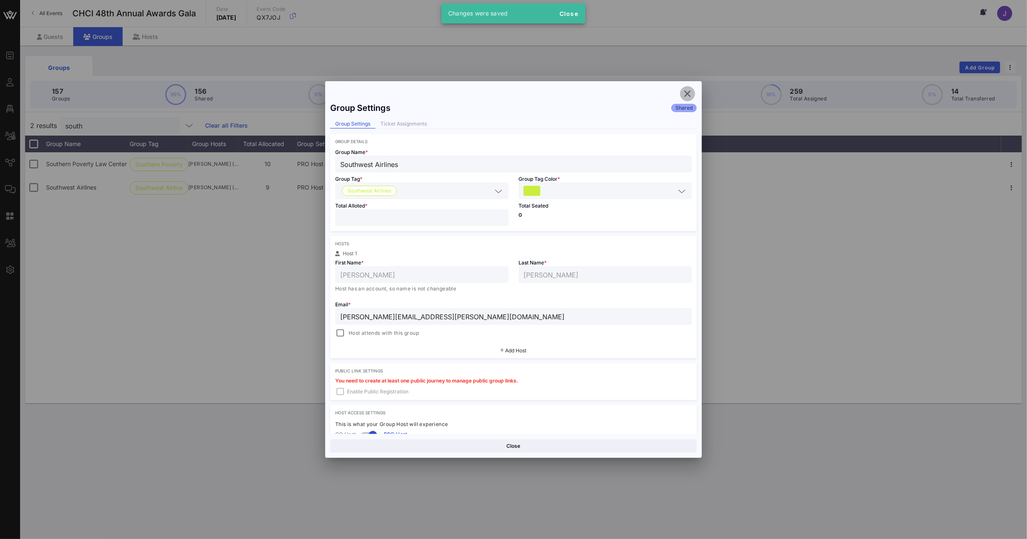
click at [689, 93] on icon "button" at bounding box center [688, 94] width 10 height 10
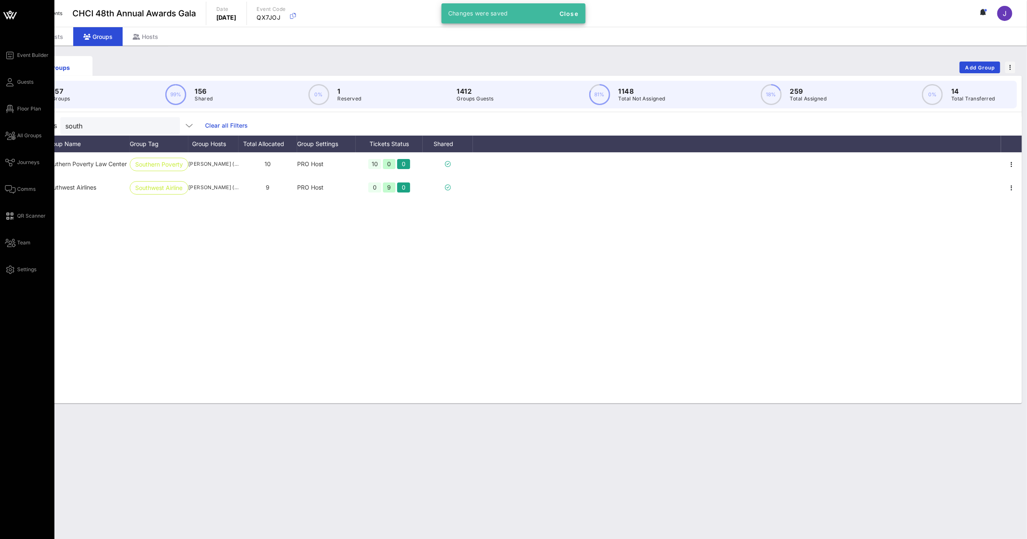
click at [16, 100] on div "Event Builder Guests Floor Plan All Groups Journeys Comms QR Scanner Team Setti…" at bounding box center [29, 162] width 49 height 224
click at [18, 111] on span "Floor Plan" at bounding box center [29, 109] width 24 height 8
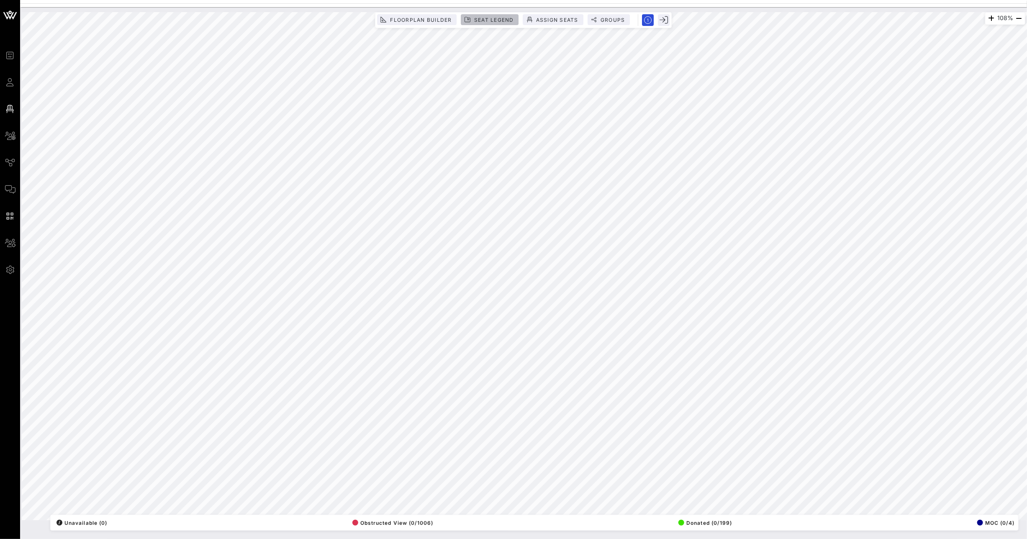
click at [502, 21] on span "Seat Legend" at bounding box center [494, 20] width 40 height 6
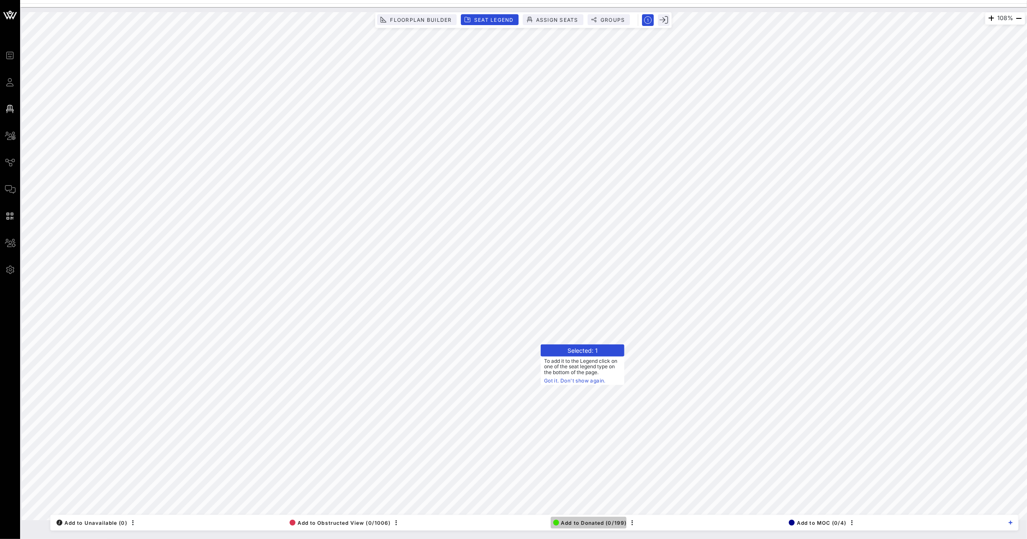
click at [573, 520] on span "Add to Donated (0/199)" at bounding box center [590, 523] width 74 height 6
click at [601, 527] on button "Add to Donated (0/200)" at bounding box center [588, 523] width 77 height 12
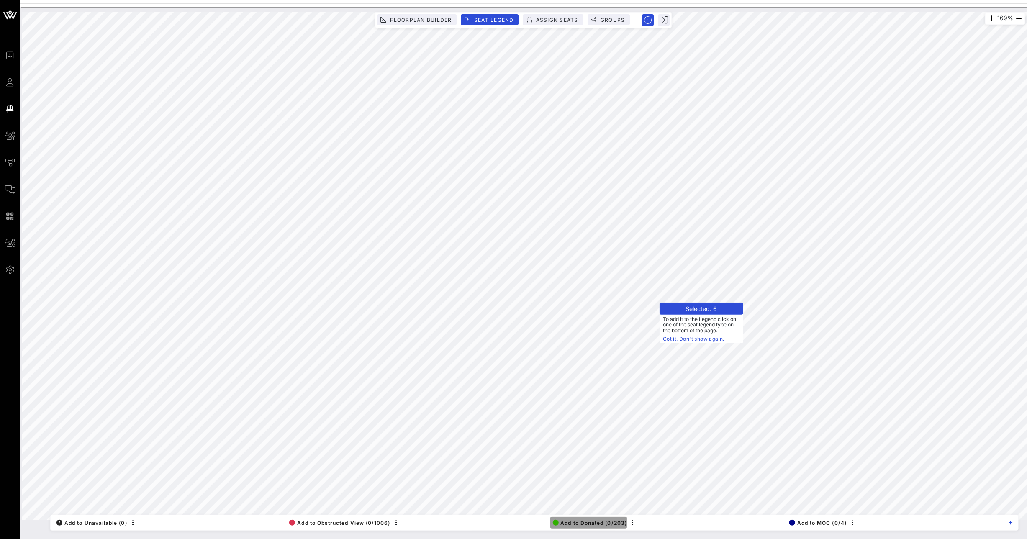
click at [597, 522] on span "Add to Donated (0/203)" at bounding box center [590, 523] width 75 height 6
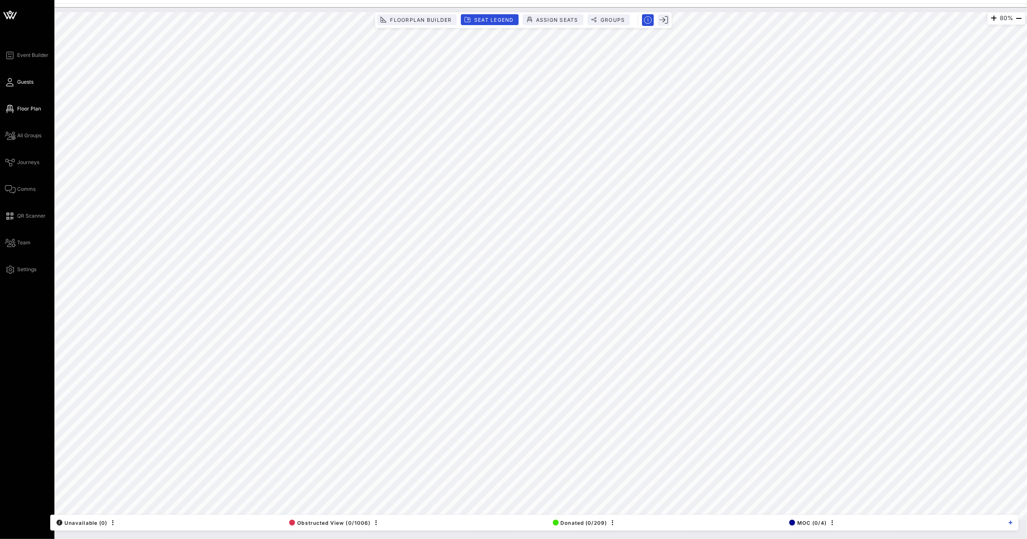
click at [17, 81] on span "Guests" at bounding box center [25, 82] width 16 height 8
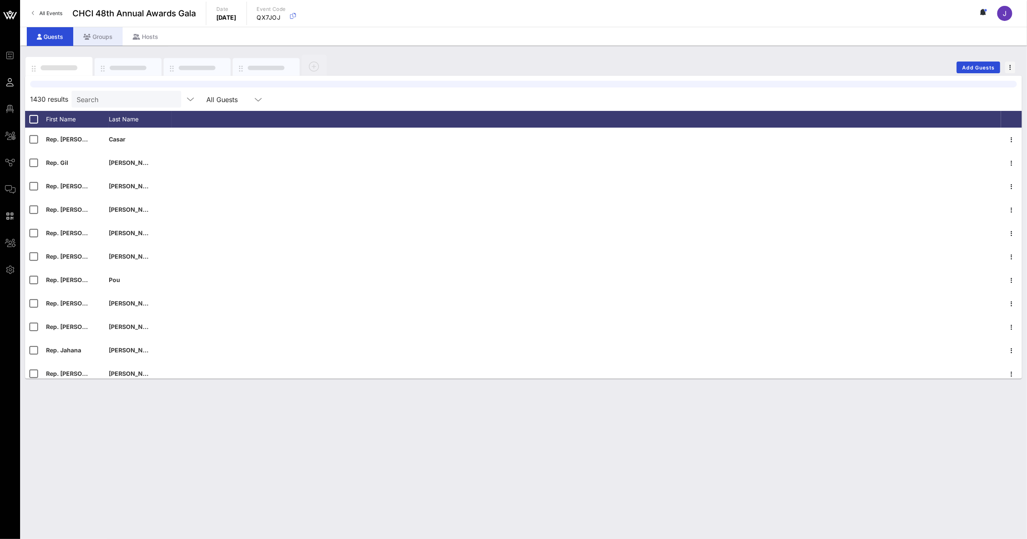
click at [99, 35] on div "Groups" at bounding box center [97, 36] width 49 height 19
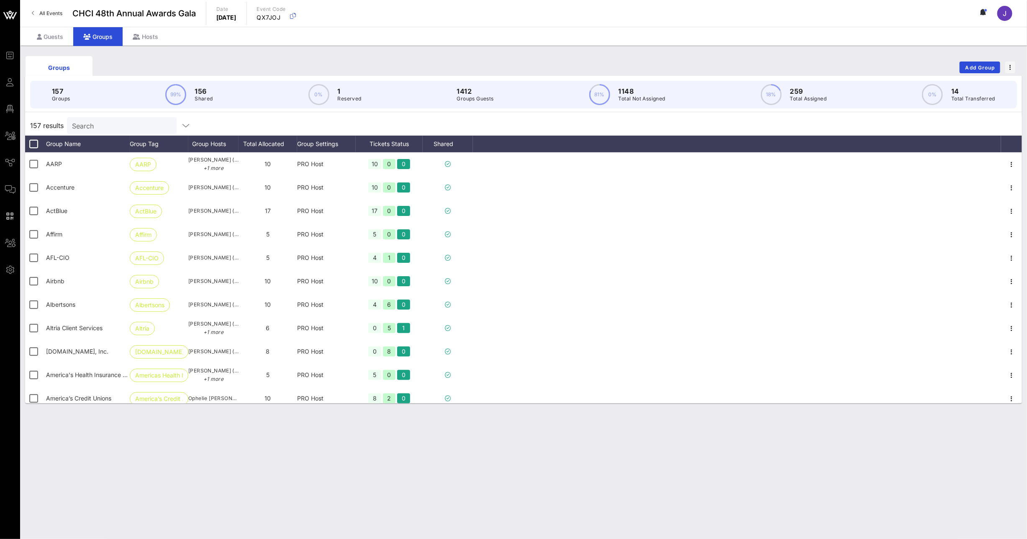
click at [117, 124] on input "Search" at bounding box center [121, 125] width 98 height 11
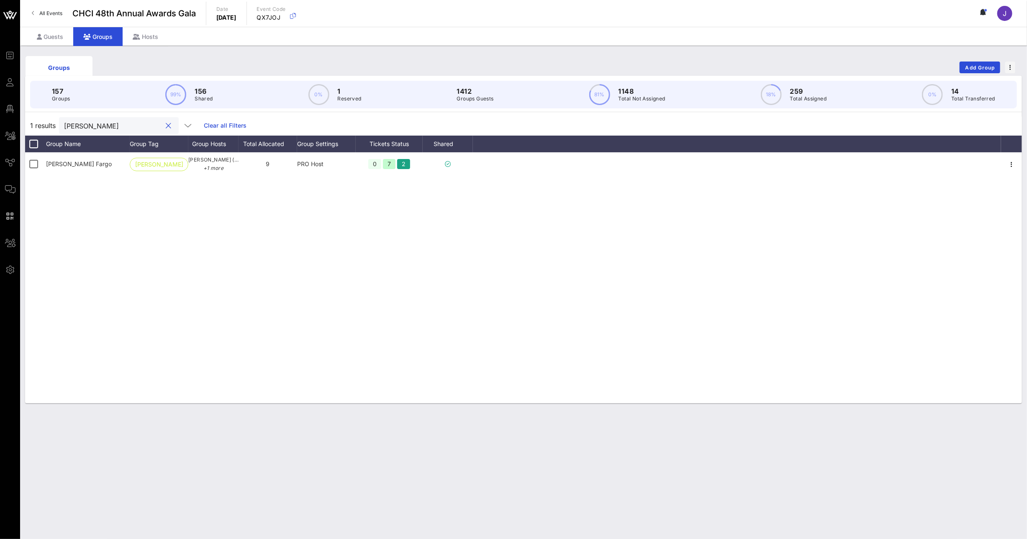
click at [82, 123] on input "[PERSON_NAME]" at bounding box center [113, 125] width 98 height 11
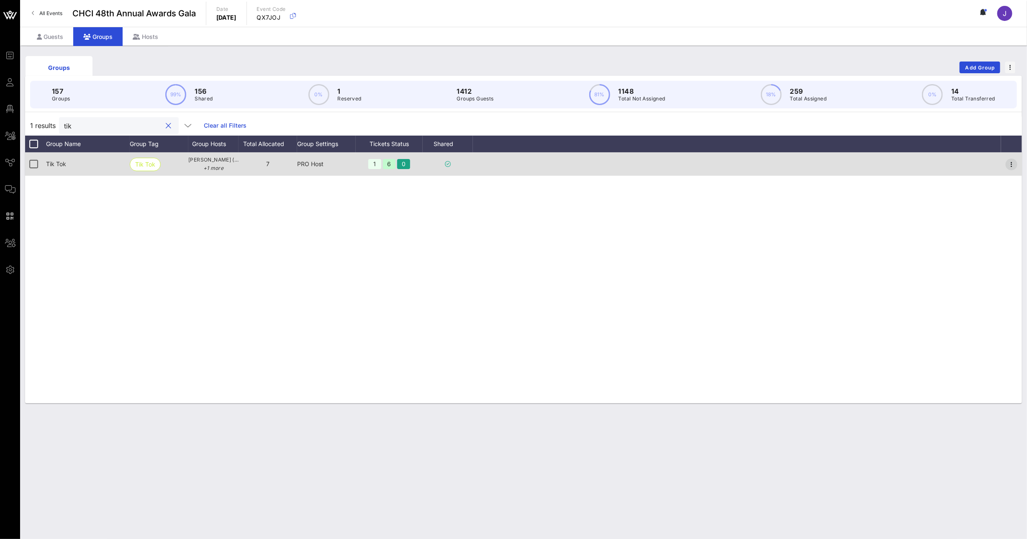
type input "tik"
click at [1012, 167] on icon "button" at bounding box center [1012, 164] width 10 height 10
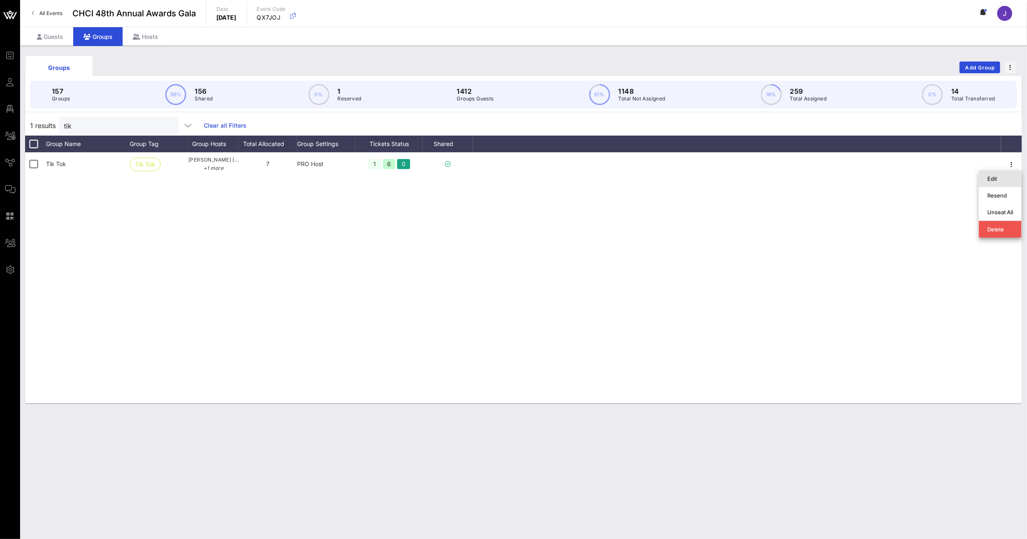
click at [1008, 175] on div "Edit" at bounding box center [1001, 178] width 26 height 7
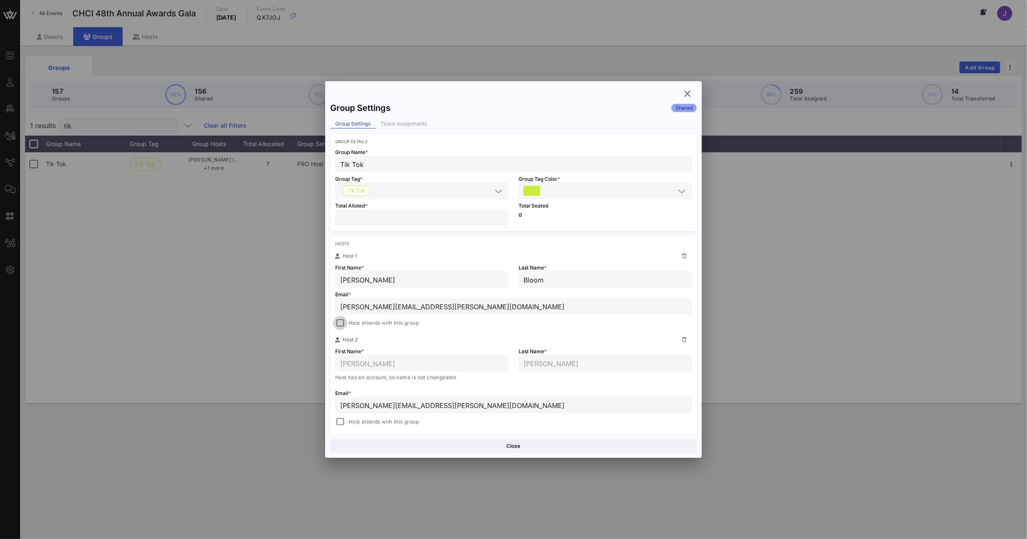
click at [339, 321] on div at bounding box center [340, 323] width 12 height 12
click at [543, 446] on button "Save" at bounding box center [606, 446] width 182 height 13
click at [687, 94] on icon "button" at bounding box center [688, 94] width 10 height 10
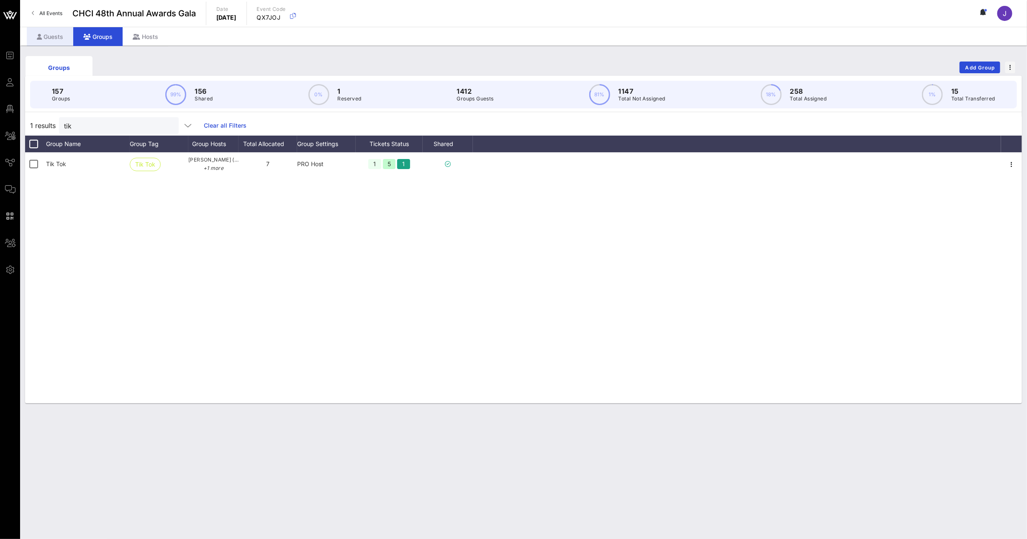
click at [44, 41] on div "Guests" at bounding box center [50, 36] width 46 height 19
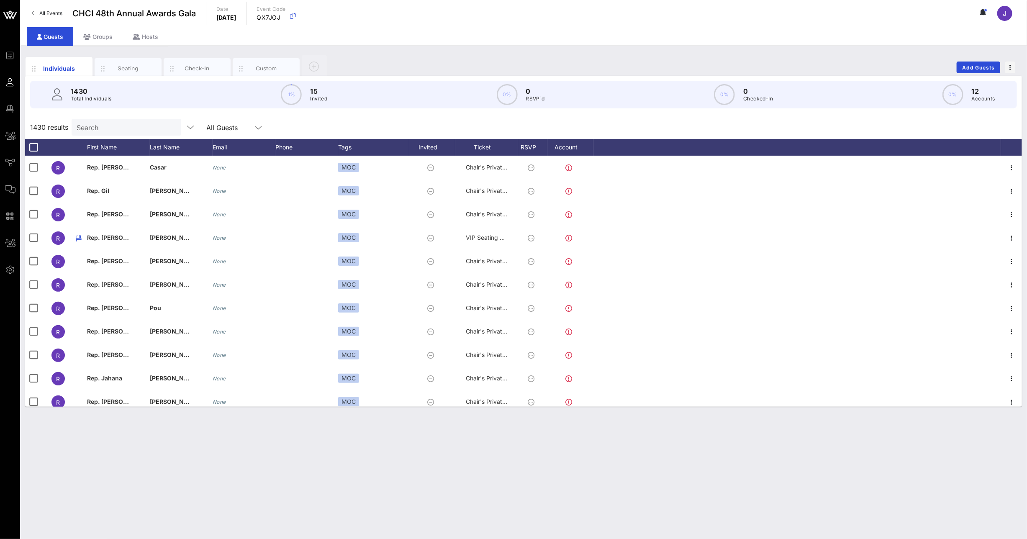
click at [108, 128] on input "Search" at bounding box center [126, 127] width 98 height 11
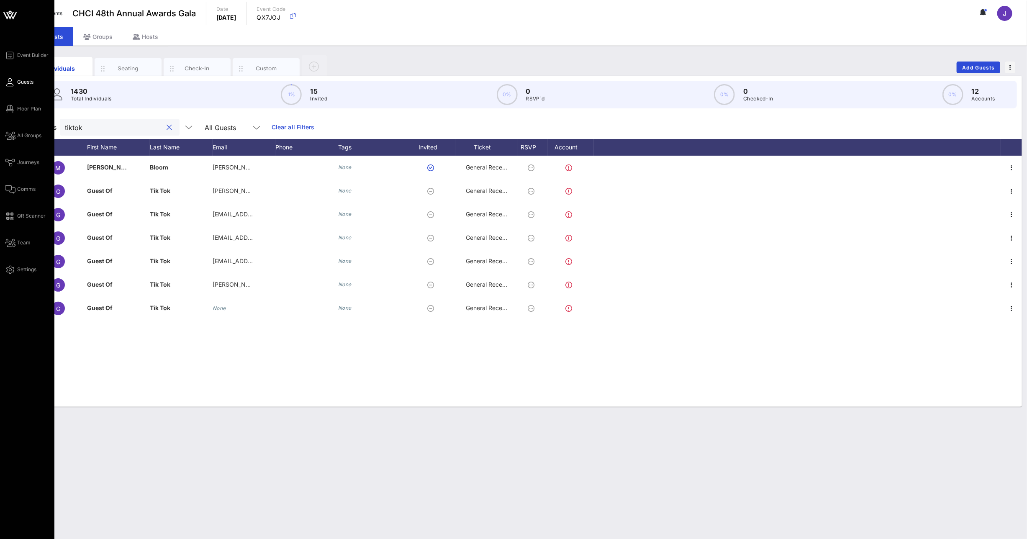
type input "tiktok"
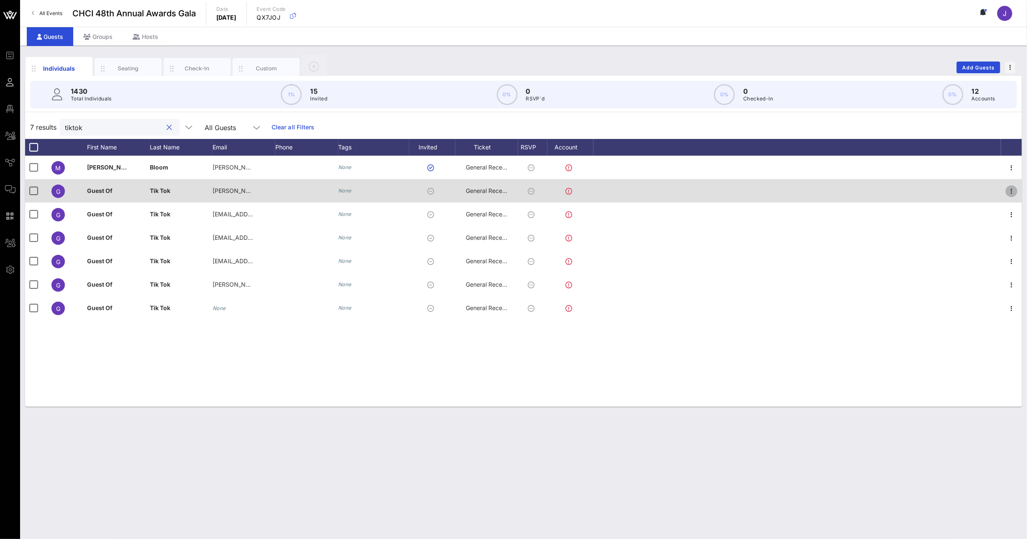
click at [1011, 191] on icon "button" at bounding box center [1012, 191] width 10 height 10
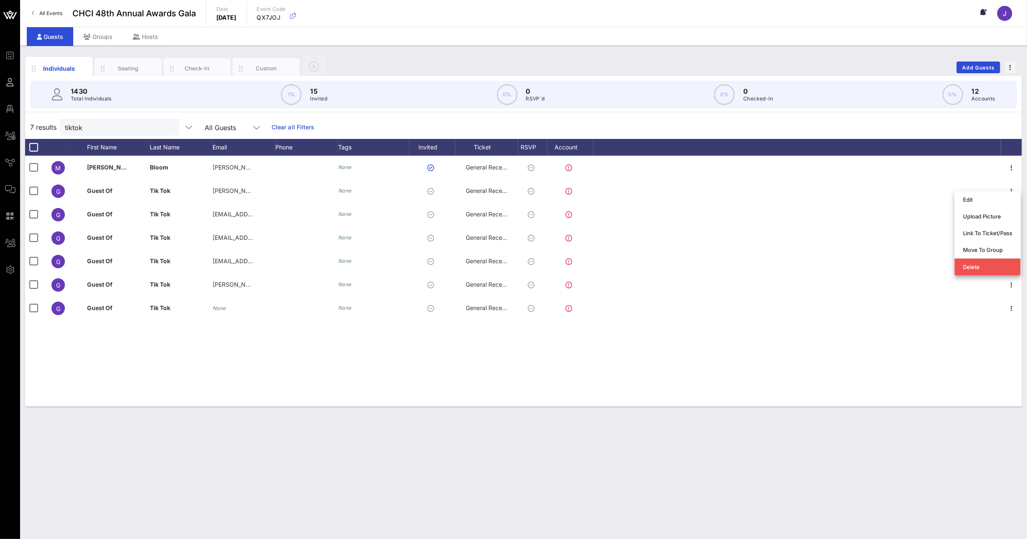
click at [301, 333] on div "M [PERSON_NAME] [PERSON_NAME][EMAIL_ADDRESS][PERSON_NAME][DOMAIN_NAME] None Gen…" at bounding box center [523, 281] width 997 height 251
drag, startPoint x: 243, startPoint y: 147, endPoint x: 304, endPoint y: 149, distance: 60.7
click at [303, 149] on div "First Name Last Name Email Phone Tags Invited Ticket RSVP Account" at bounding box center [523, 147] width 997 height 17
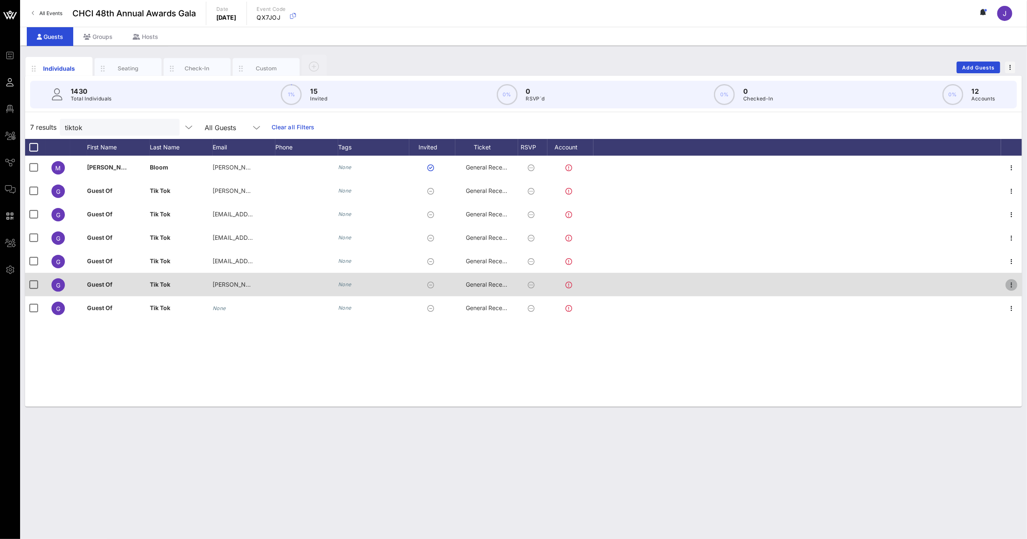
click at [1016, 284] on icon "button" at bounding box center [1012, 285] width 10 height 10
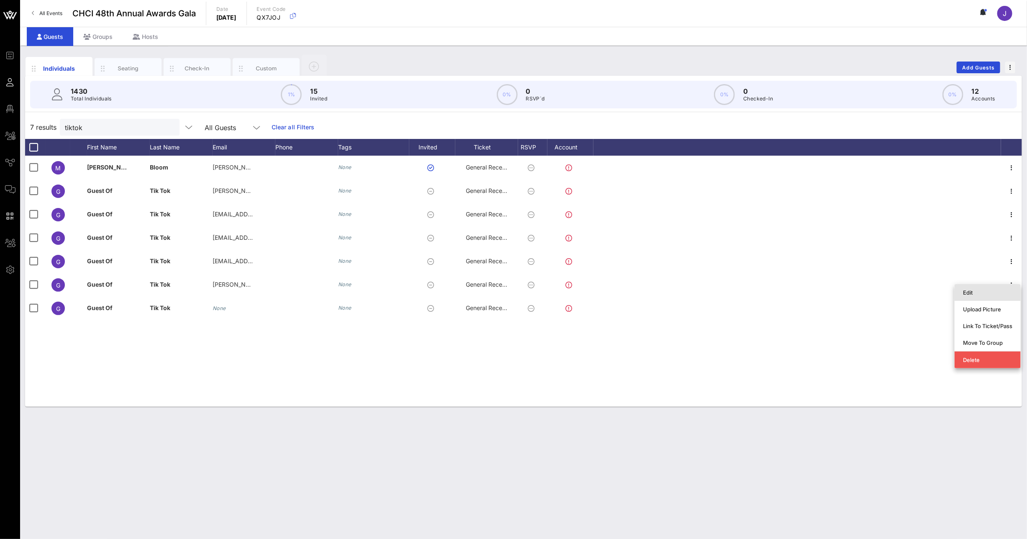
click at [997, 292] on div "Edit" at bounding box center [987, 292] width 49 height 7
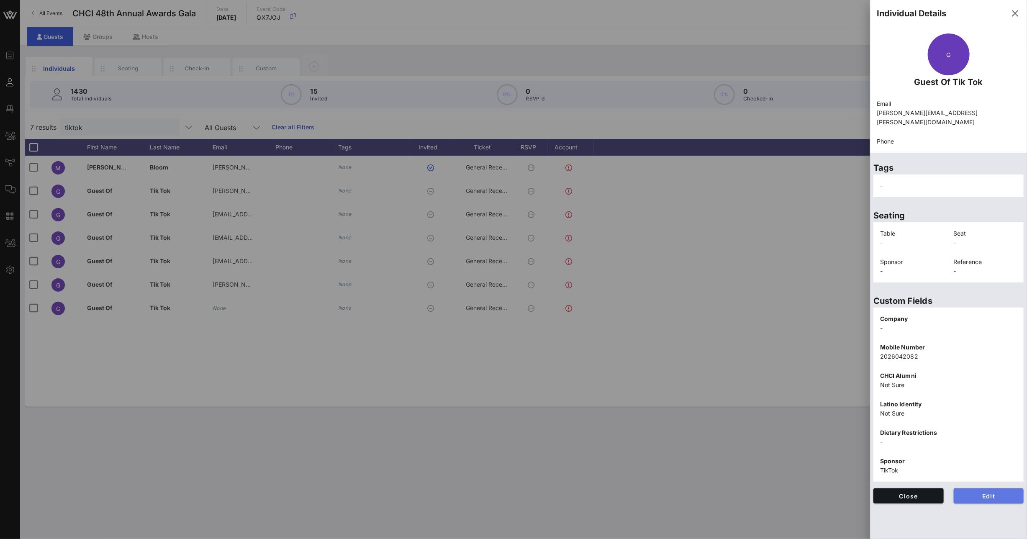
click at [983, 493] on span "Edit" at bounding box center [989, 496] width 57 height 7
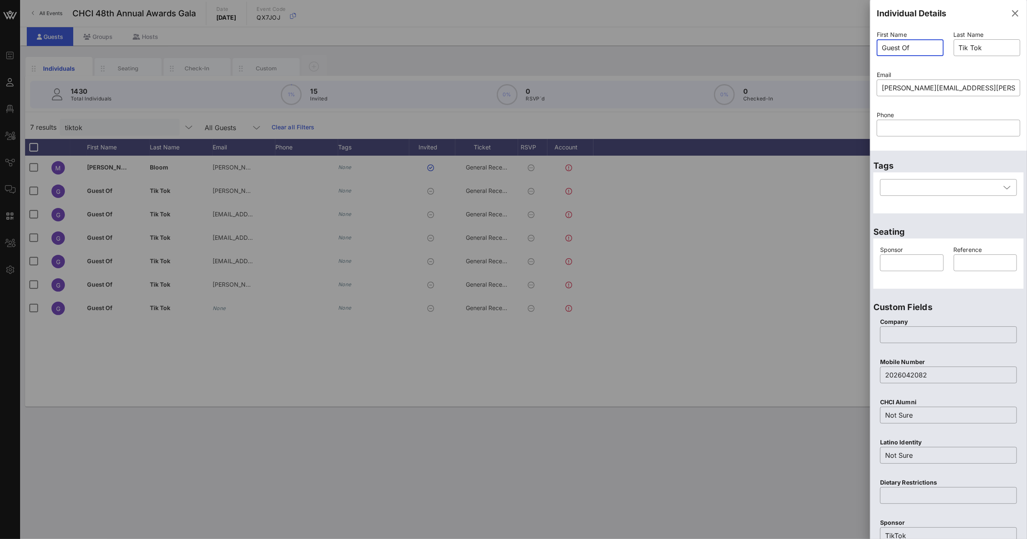
drag, startPoint x: 914, startPoint y: 48, endPoint x: 824, endPoint y: 44, distance: 90.5
click at [826, 44] on div "Event Builder Guests Floor Plan All Groups Journeys Comms QR Scanner Team Setti…" at bounding box center [513, 269] width 1027 height 539
type input "[PERSON_NAME]"
click at [908, 268] on input "text" at bounding box center [912, 262] width 54 height 13
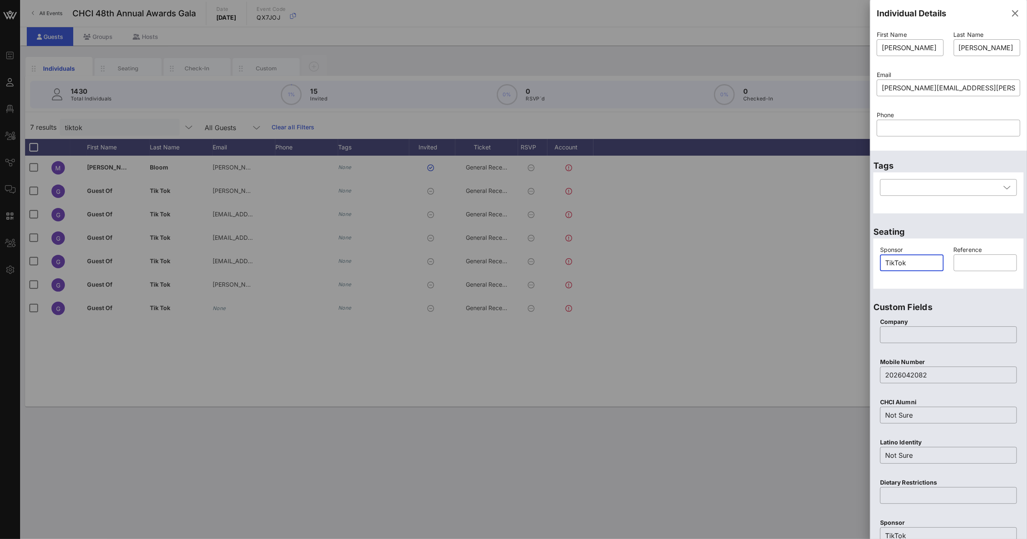
drag, startPoint x: 921, startPoint y: 265, endPoint x: 858, endPoint y: 264, distance: 63.2
click at [858, 264] on div "Event Builder Guests Floor Plan All Groups Journeys Comms QR Scanner Team Setti…" at bounding box center [513, 269] width 1027 height 539
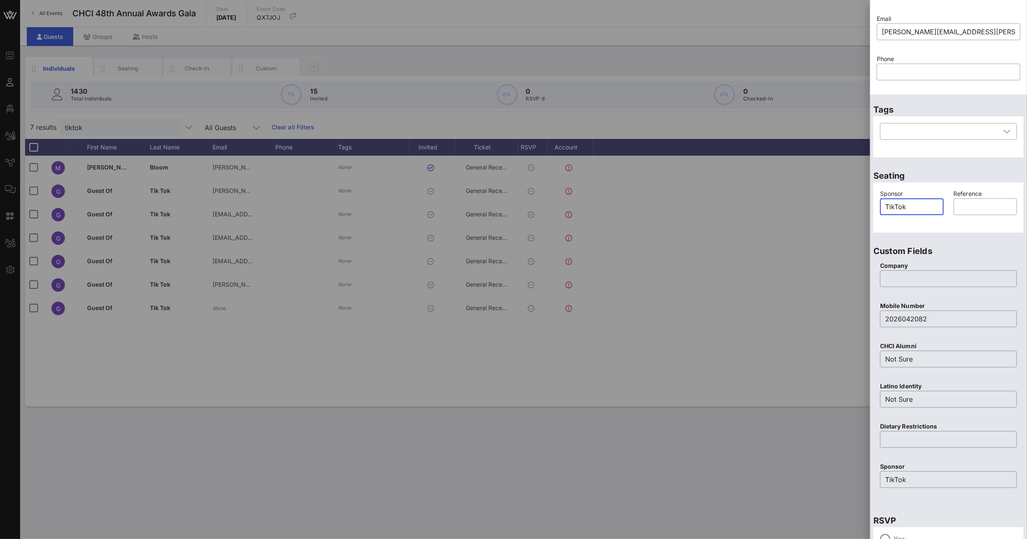
scroll to position [130, 0]
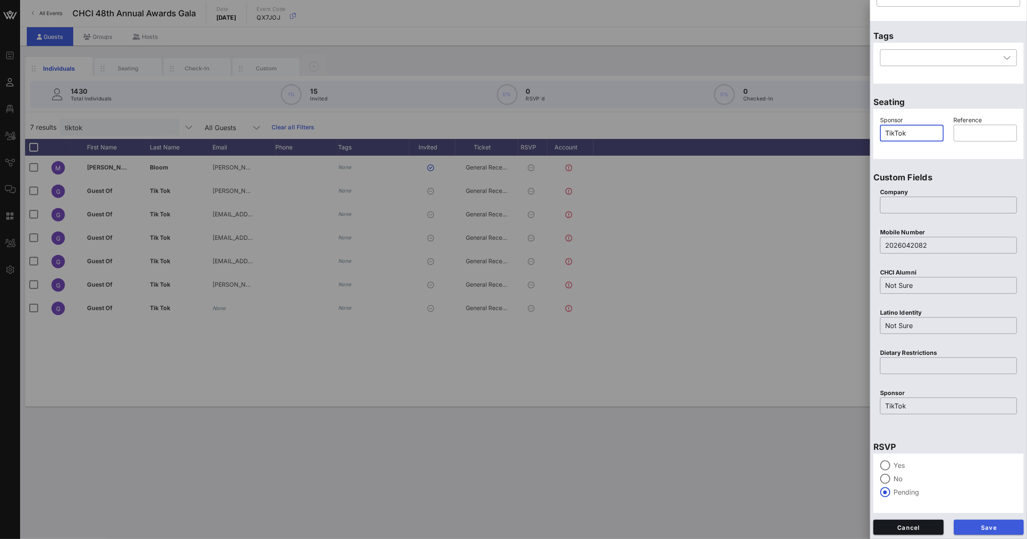
type input "TikTok"
click at [977, 521] on button "Save" at bounding box center [989, 527] width 70 height 15
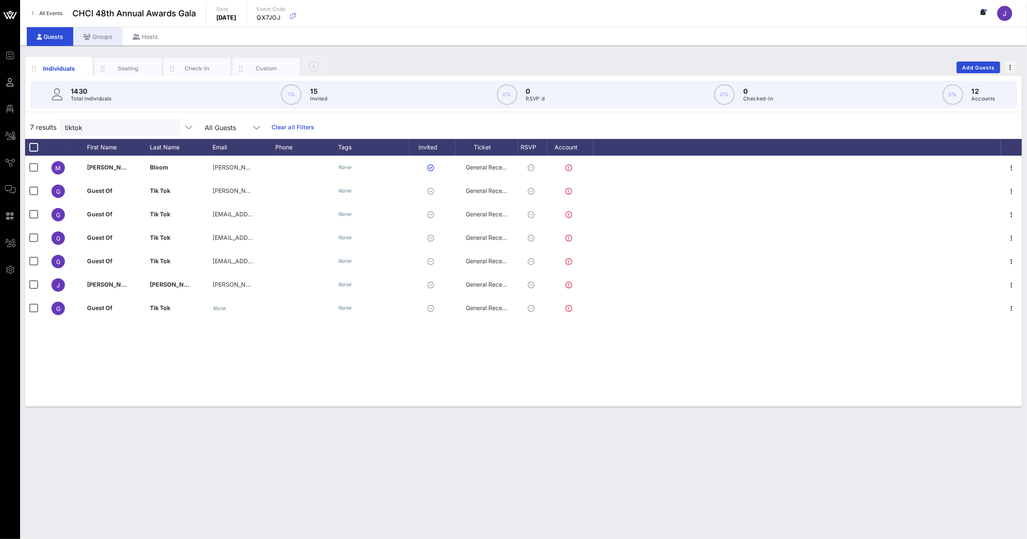
click at [108, 40] on div "Groups" at bounding box center [97, 36] width 49 height 19
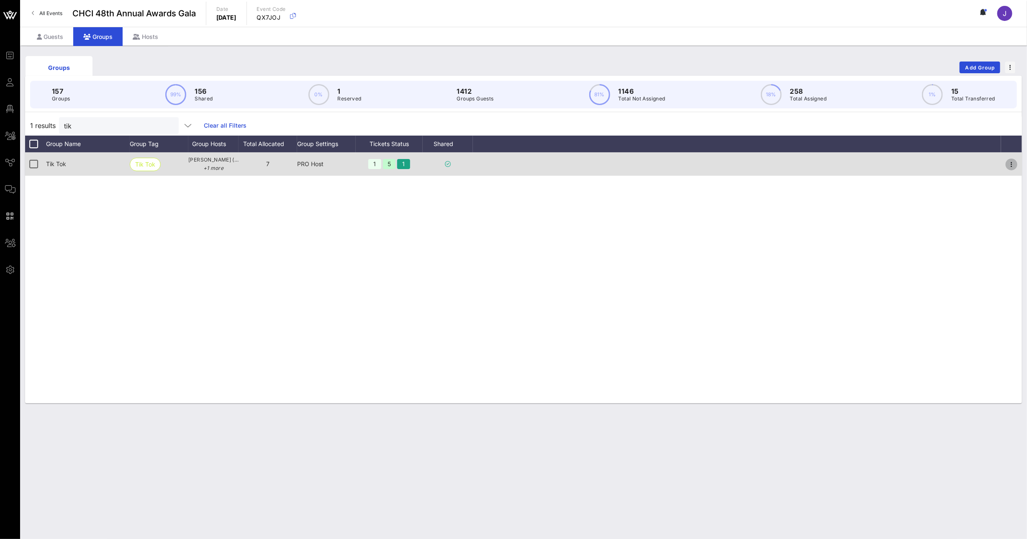
click at [1010, 164] on icon "button" at bounding box center [1012, 164] width 10 height 10
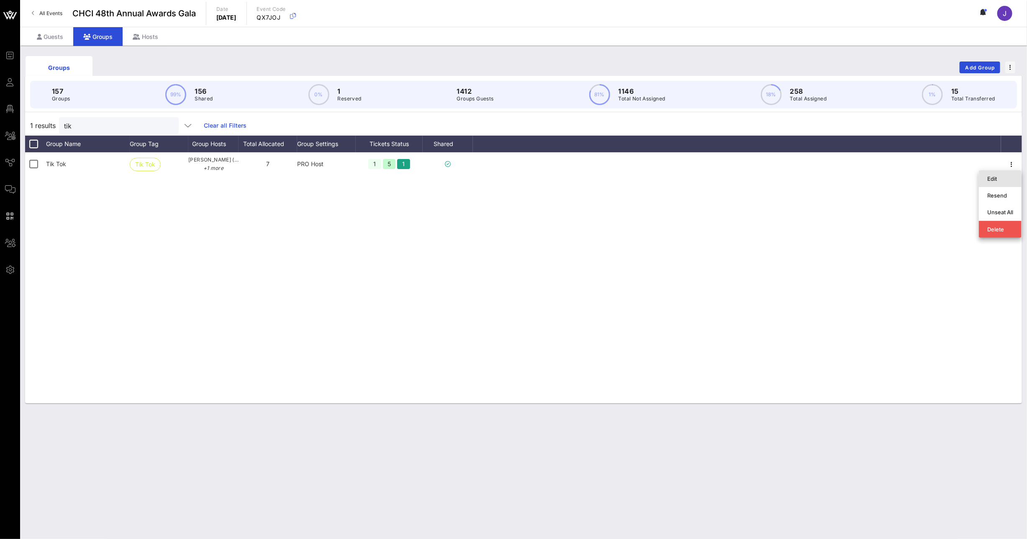
click at [1003, 176] on div "Edit" at bounding box center [1001, 178] width 26 height 7
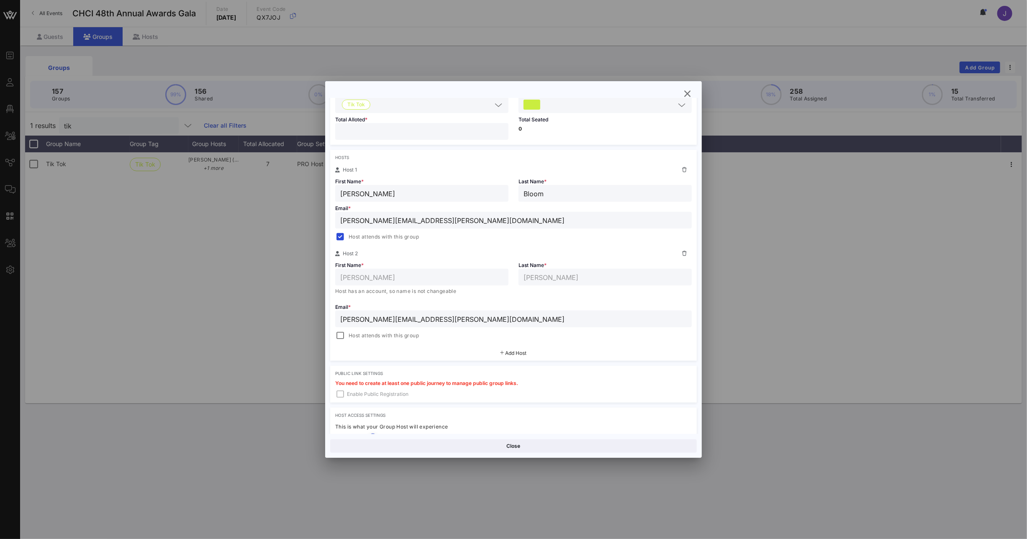
scroll to position [126, 0]
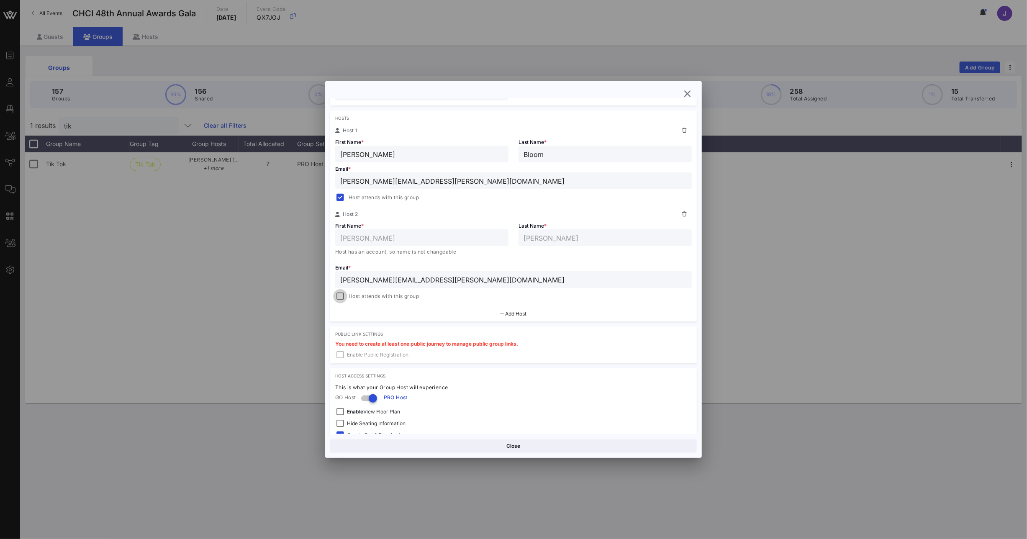
click at [342, 298] on div at bounding box center [340, 297] width 12 height 12
click at [589, 445] on button "Save" at bounding box center [606, 446] width 182 height 13
click at [685, 90] on icon "button" at bounding box center [688, 94] width 10 height 10
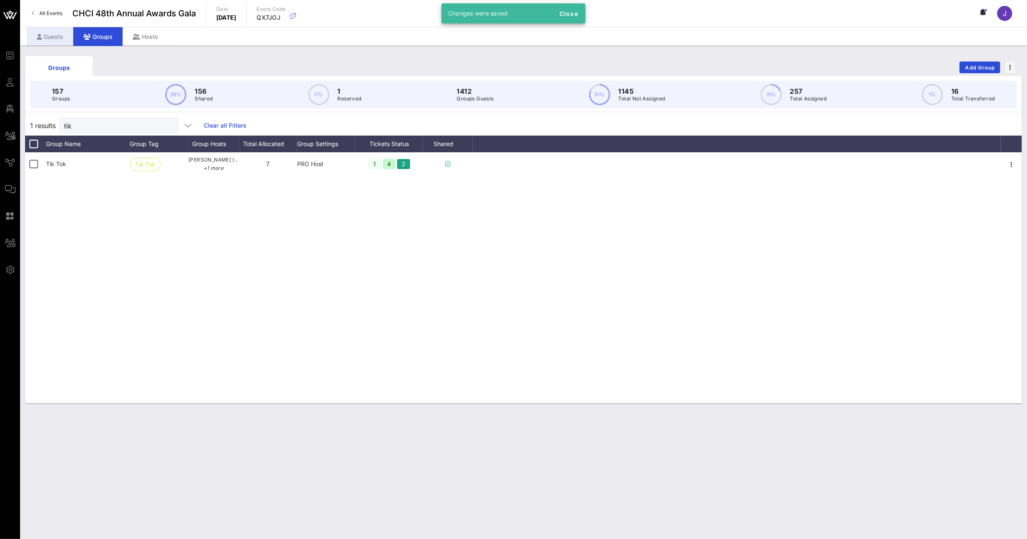
click at [62, 40] on div "Guests" at bounding box center [50, 36] width 46 height 19
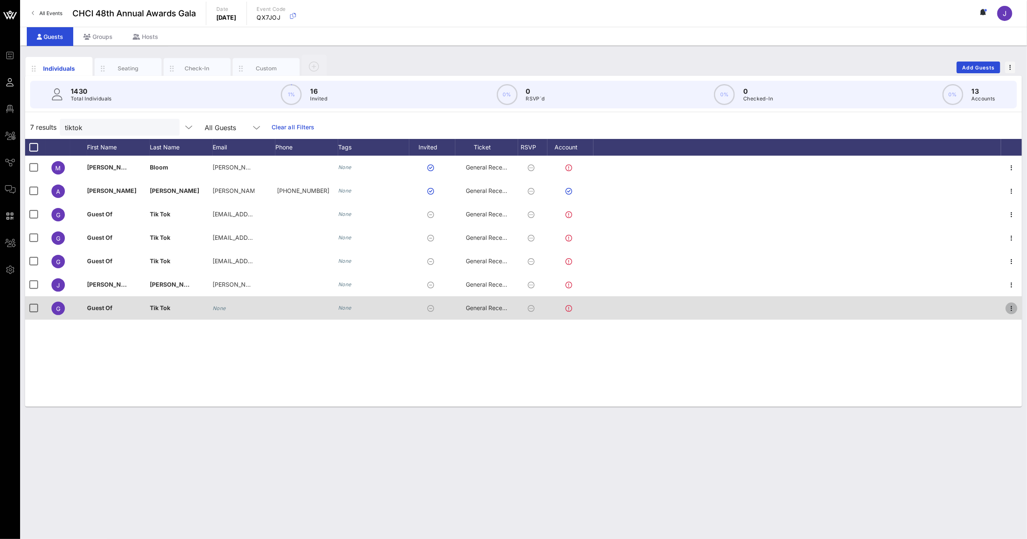
click at [1014, 306] on icon "button" at bounding box center [1012, 308] width 10 height 10
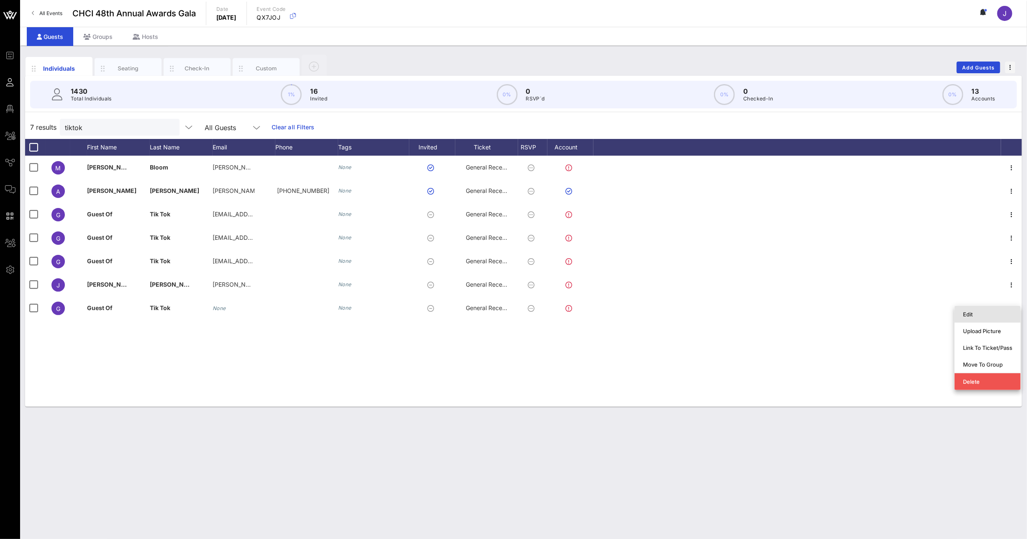
click at [996, 315] on div "Edit" at bounding box center [987, 314] width 49 height 7
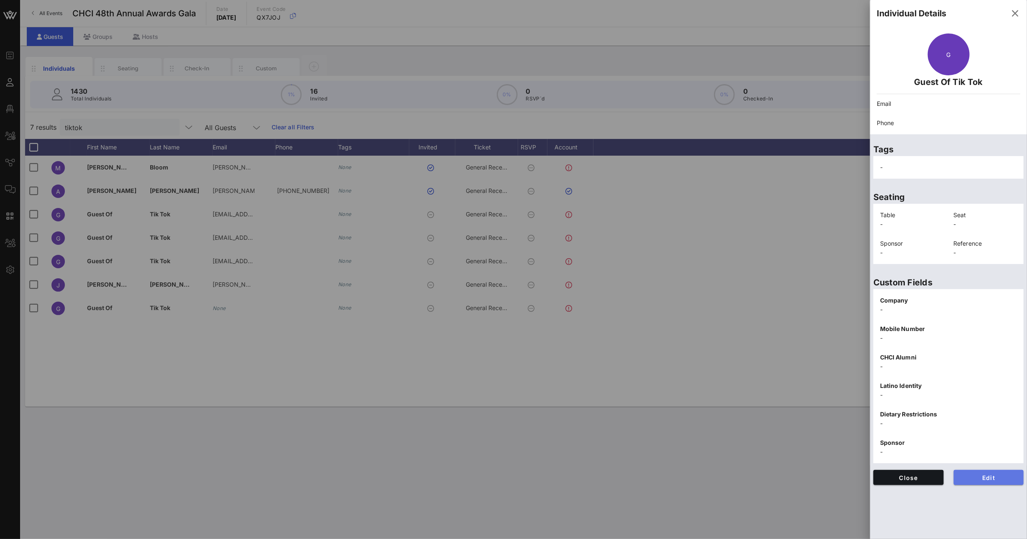
click at [973, 473] on button "Edit" at bounding box center [989, 477] width 70 height 15
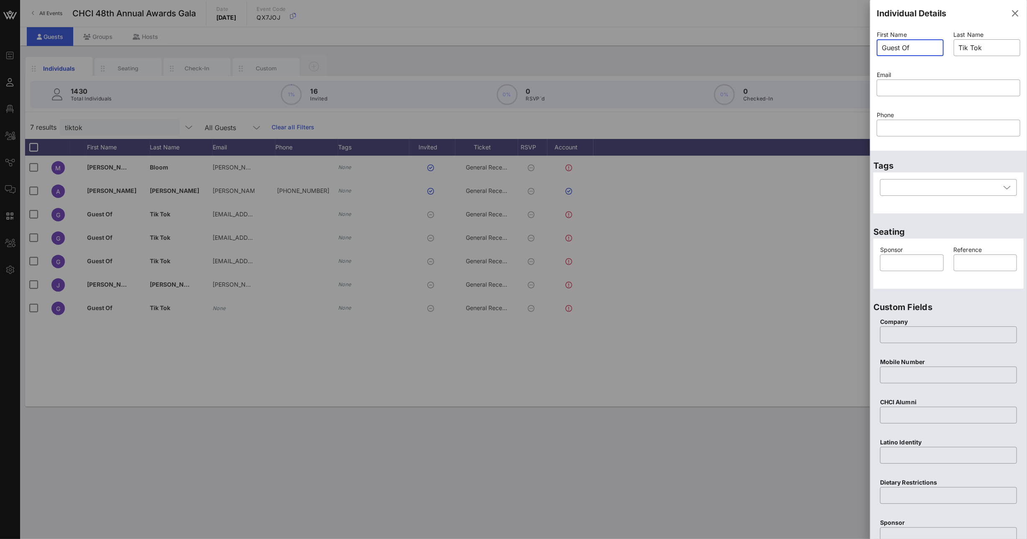
drag, startPoint x: 920, startPoint y: 47, endPoint x: 842, endPoint y: 43, distance: 77.5
click at [846, 42] on div "Event Builder Guests Floor Plan All Groups Journeys Comms QR Scanner Team Setti…" at bounding box center [513, 269] width 1027 height 539
type input "a"
type input "[PERSON_NAME]"
type input "Brown"
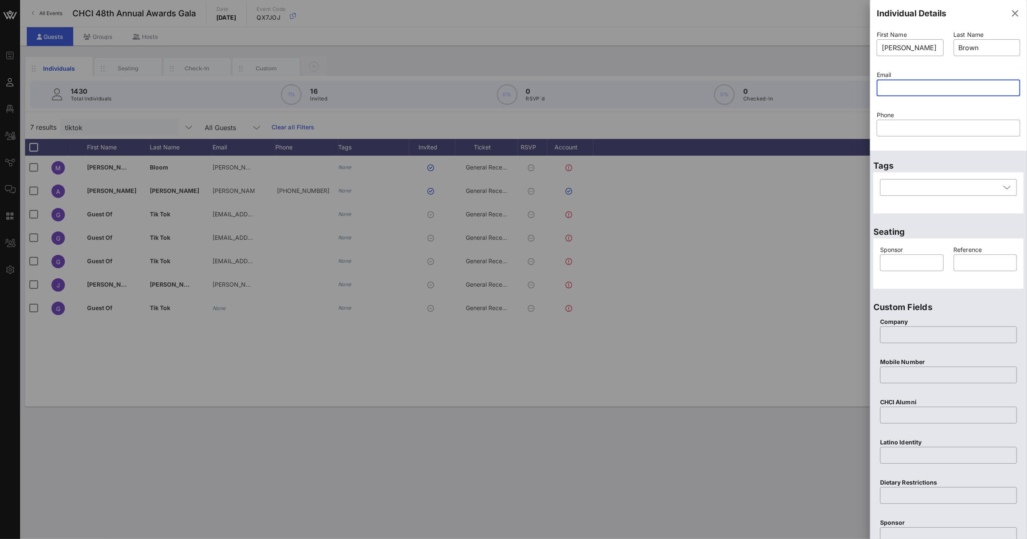
paste input "mailto:[PERSON_NAME][EMAIL_ADDRESS][DOMAIN_NAME]"
drag, startPoint x: 903, startPoint y: 89, endPoint x: 850, endPoint y: 82, distance: 53.2
click at [862, 84] on div "Event Builder Guests Floor Plan All Groups Journeys Comms QR Scanner Team Setti…" at bounding box center [513, 269] width 1027 height 539
type input "[PERSON_NAME][EMAIL_ADDRESS][DOMAIN_NAME]"
click at [911, 257] on input "text" at bounding box center [912, 262] width 54 height 13
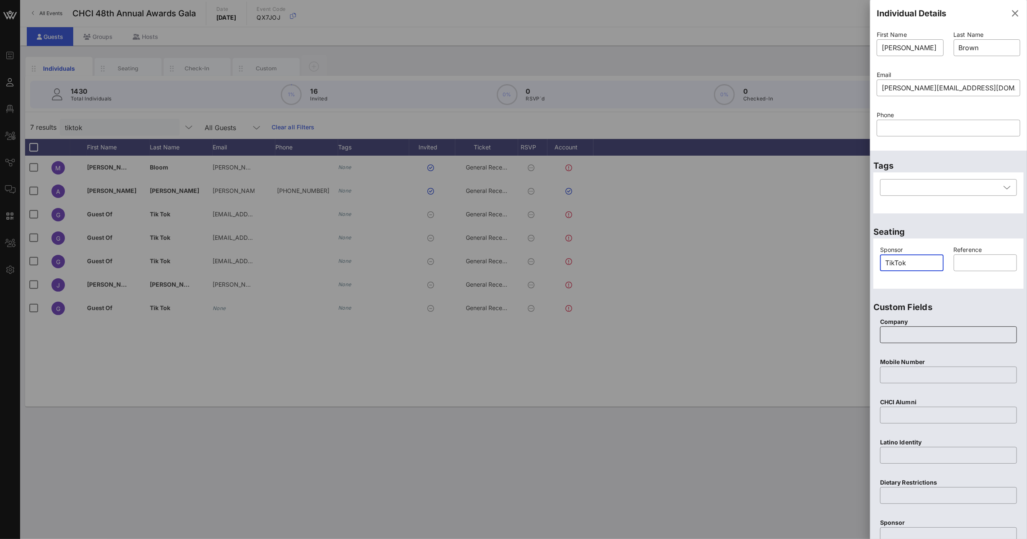
type input "TikTok"
click at [934, 339] on input "text" at bounding box center [948, 334] width 127 height 13
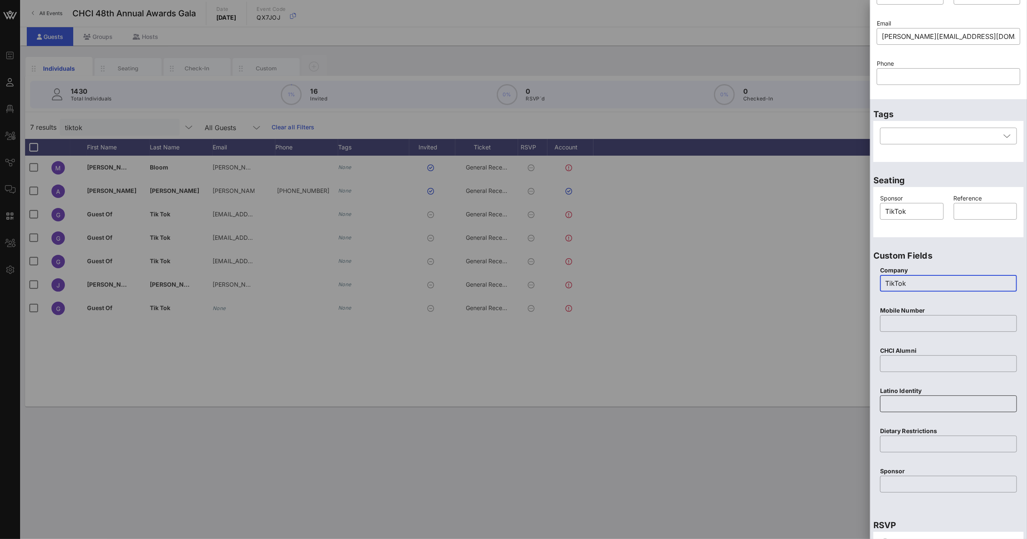
scroll to position [130, 0]
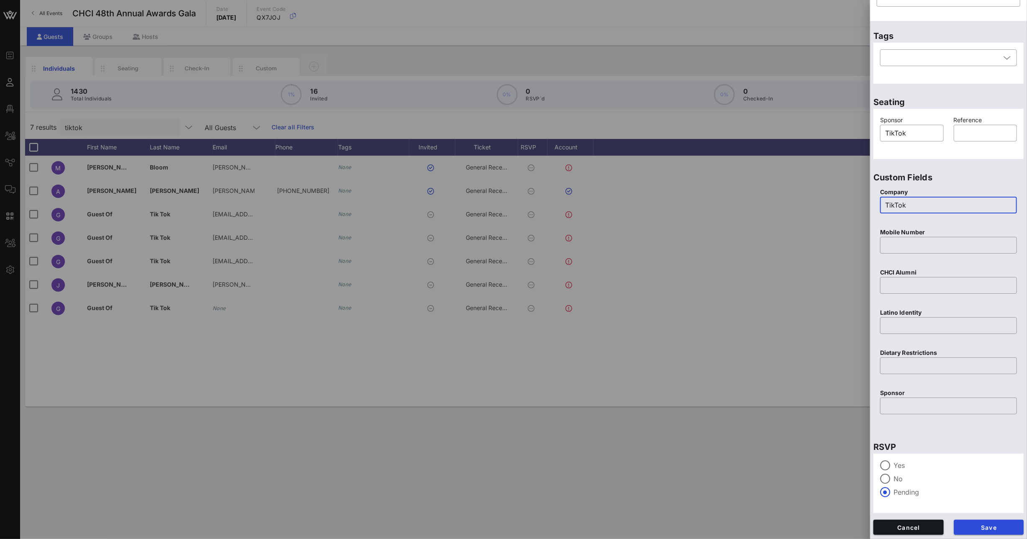
drag, startPoint x: 909, startPoint y: 206, endPoint x: 885, endPoint y: 204, distance: 23.5
click at [885, 204] on input "TikTok" at bounding box center [948, 204] width 127 height 13
type input "TikTok"
click at [902, 404] on input "text" at bounding box center [948, 405] width 127 height 13
paste input "TikTok"
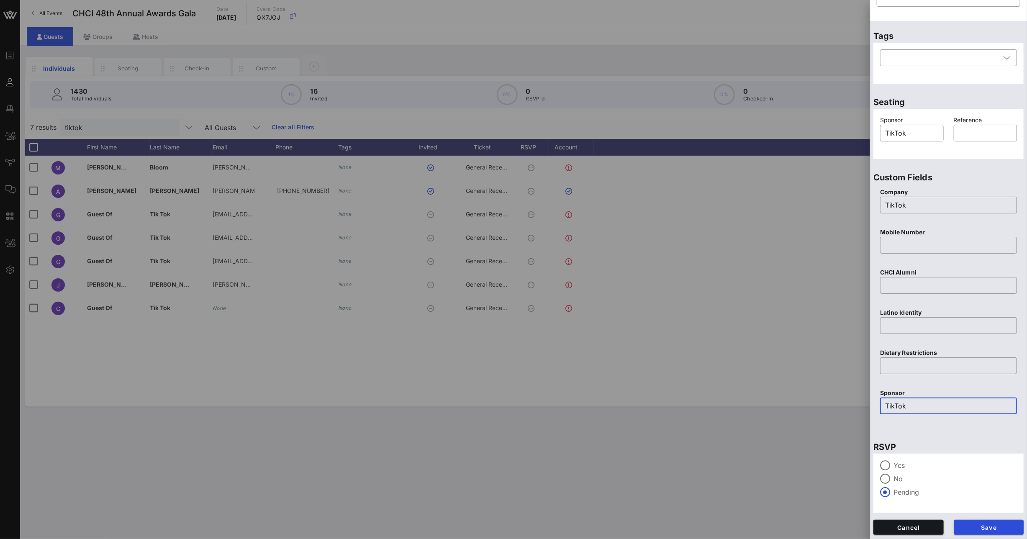
type input "TikTok"
click at [973, 518] on div "Save" at bounding box center [989, 527] width 80 height 25
click at [975, 526] on span "Save" at bounding box center [989, 527] width 57 height 7
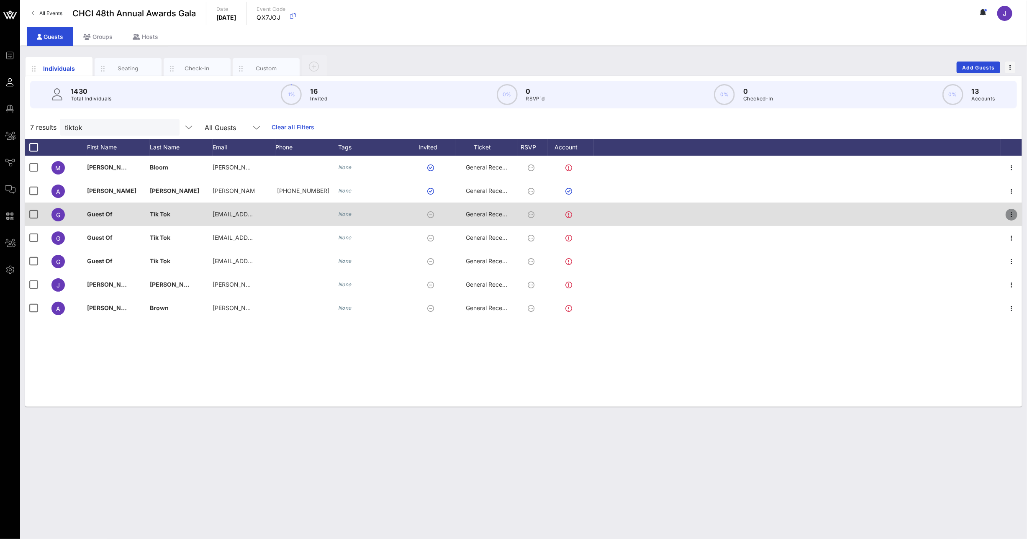
click at [1017, 213] on icon "button" at bounding box center [1012, 215] width 10 height 10
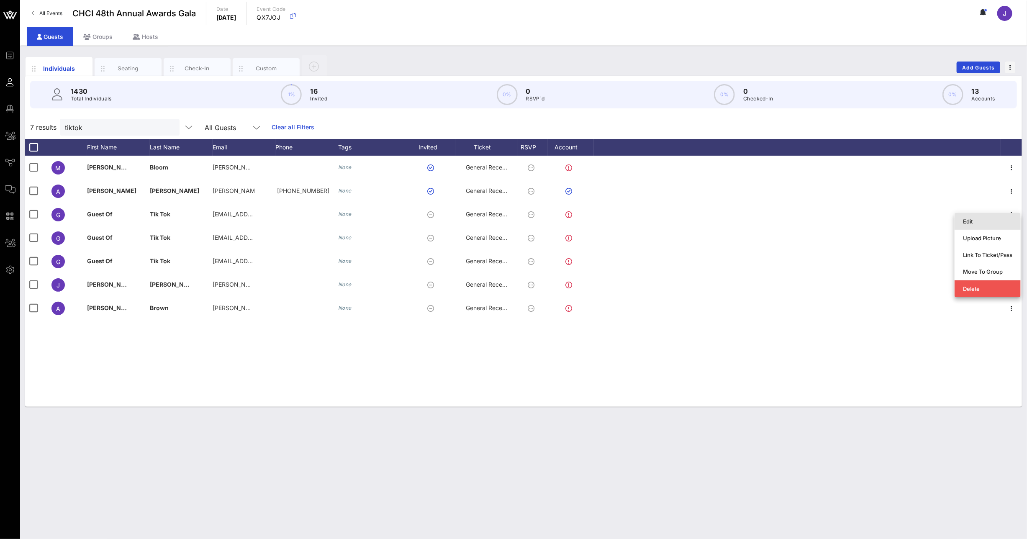
click at [999, 226] on div "Edit" at bounding box center [987, 221] width 49 height 13
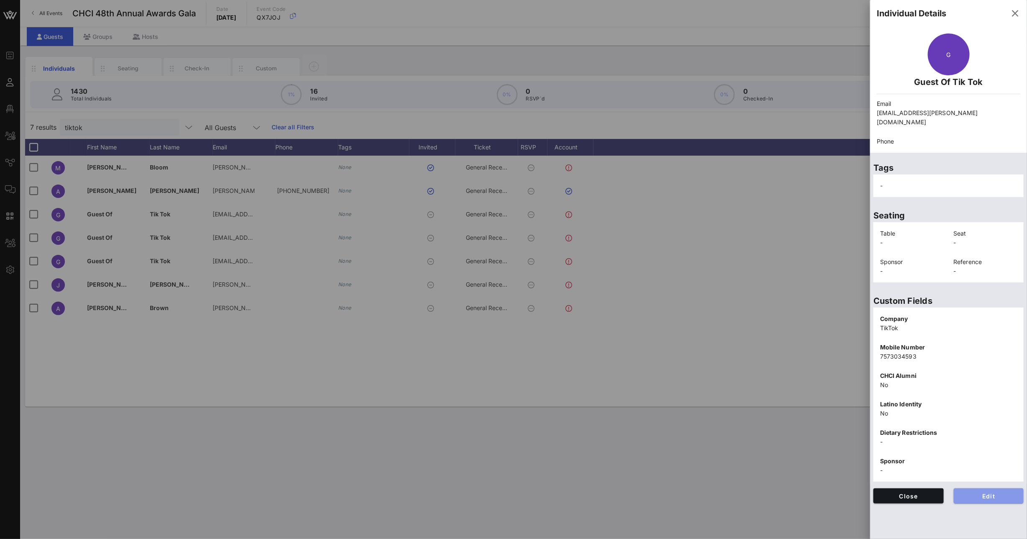
click at [996, 493] on span "Edit" at bounding box center [989, 496] width 57 height 7
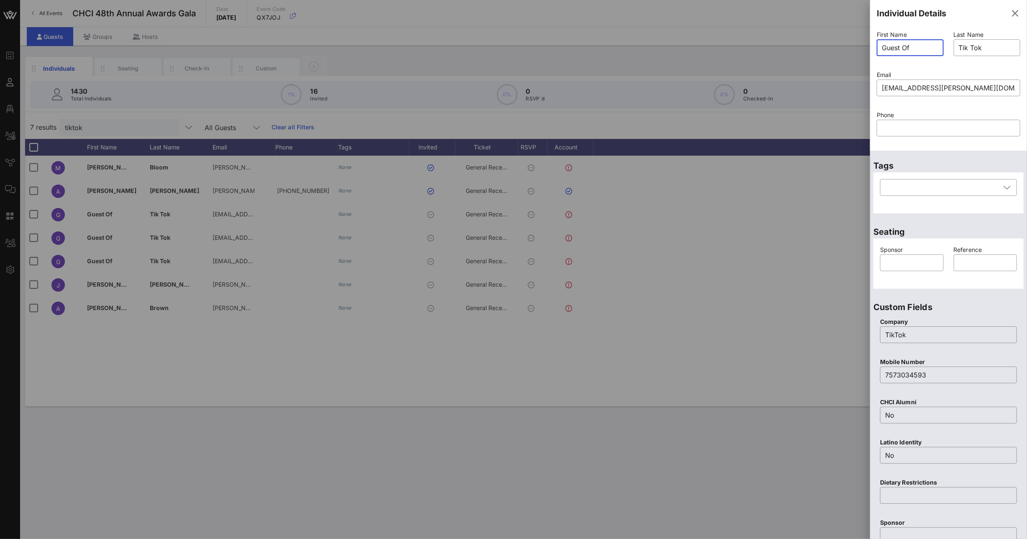
drag, startPoint x: 930, startPoint y: 51, endPoint x: 865, endPoint y: 46, distance: 65.5
click at [869, 46] on div "Event Builder Guests Floor Plan All Groups Journeys Comms QR Scanner Team Setti…" at bounding box center [513, 269] width 1027 height 539
paste input "L'Allegro [PERSON_NAME]"
click at [918, 48] on input "L'Allegro [PERSON_NAME]" at bounding box center [910, 47] width 57 height 13
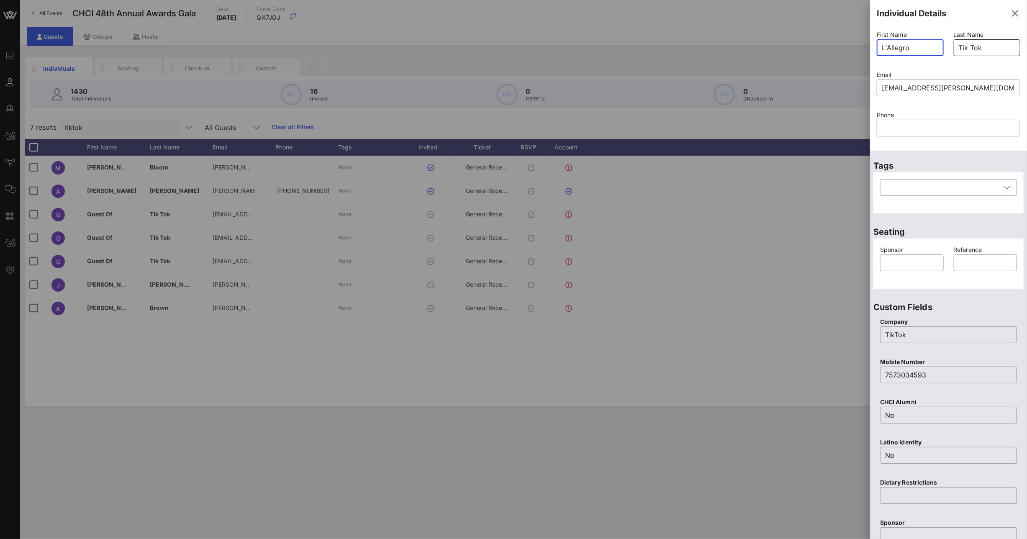
type input "L'Allegro"
drag, startPoint x: 951, startPoint y: 47, endPoint x: 926, endPoint y: 48, distance: 24.7
click at [933, 47] on div "First Name ​ L'Allegro Last Name ​ Tik Tok Email ​ [EMAIL_ADDRESS][PERSON_NAME]…" at bounding box center [949, 88] width 154 height 121
drag, startPoint x: 980, startPoint y: 47, endPoint x: 951, endPoint y: 46, distance: 29.3
click at [954, 46] on div "​ Tik Tok" at bounding box center [987, 47] width 67 height 17
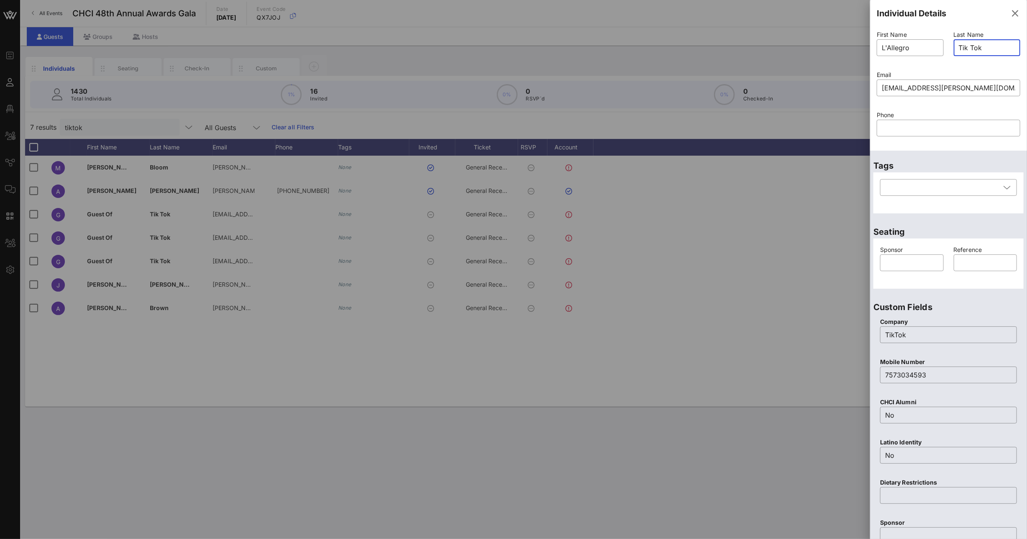
paste input "[PERSON_NAME]"
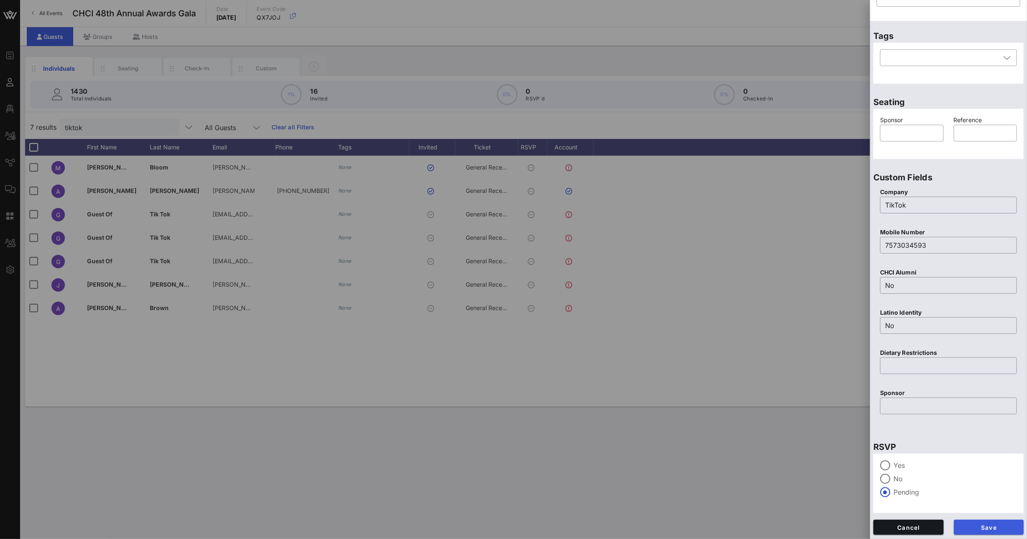
type input "[PERSON_NAME]"
click at [990, 527] on span "Save" at bounding box center [989, 527] width 57 height 7
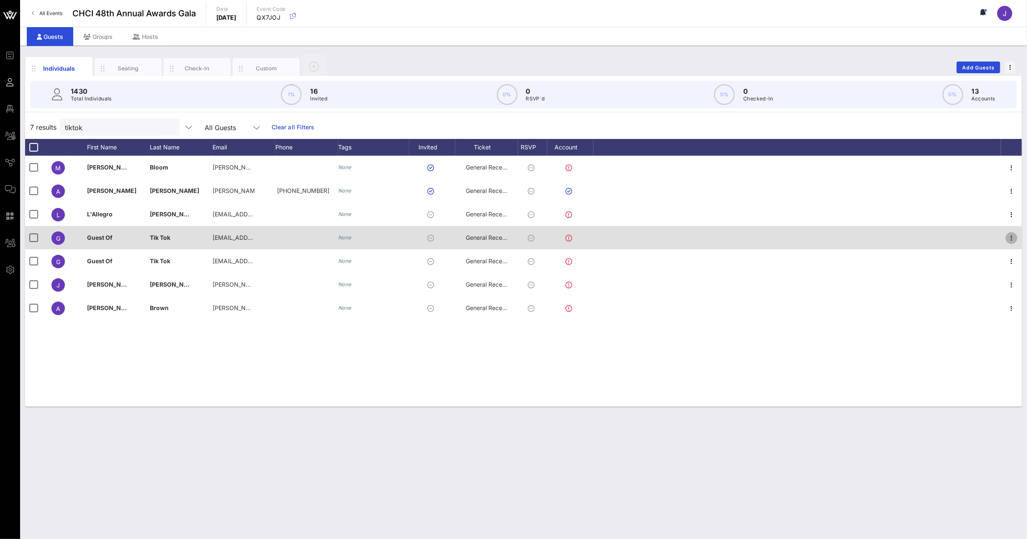
click at [1015, 235] on icon "button" at bounding box center [1012, 238] width 10 height 10
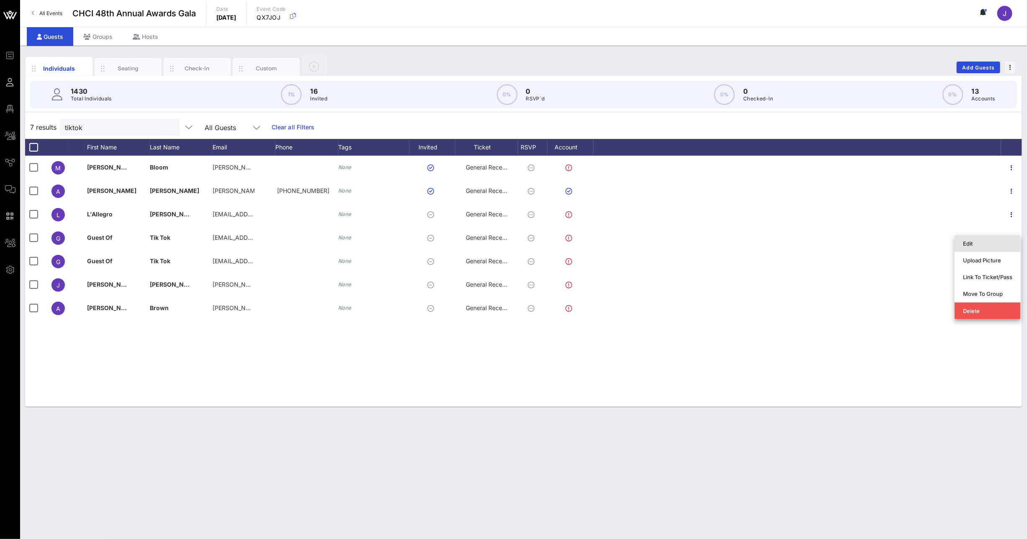
click at [983, 245] on div "Edit" at bounding box center [987, 243] width 49 height 7
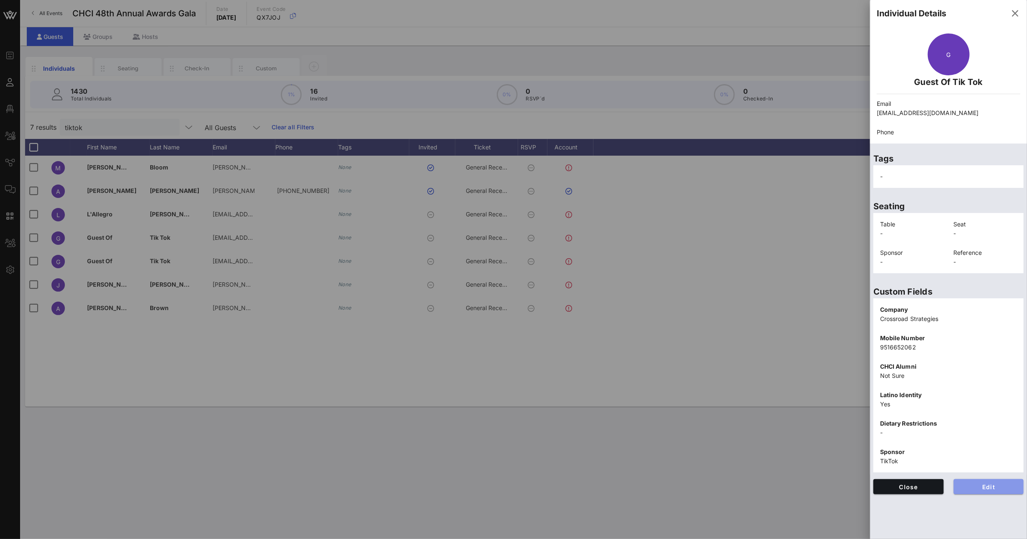
click at [977, 485] on span "Edit" at bounding box center [989, 486] width 57 height 7
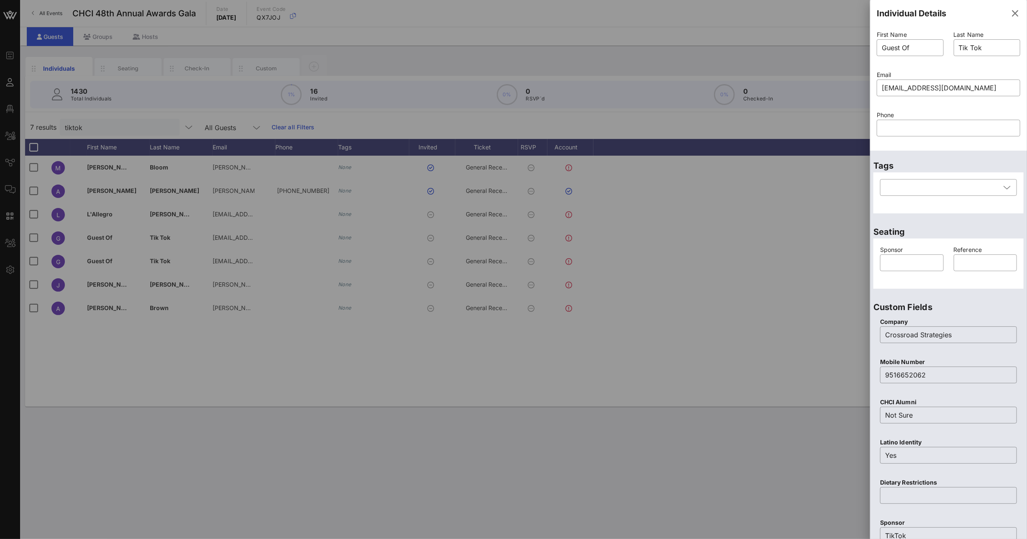
drag, startPoint x: 861, startPoint y: 46, endPoint x: 827, endPoint y: 46, distance: 34.3
click at [828, 46] on div "Event Builder Guests Floor Plan All Groups Journeys Comms QR Scanner Team Setti…" at bounding box center [513, 269] width 1027 height 539
paste input "[PERSON_NAME]"
type input "[PERSON_NAME]"
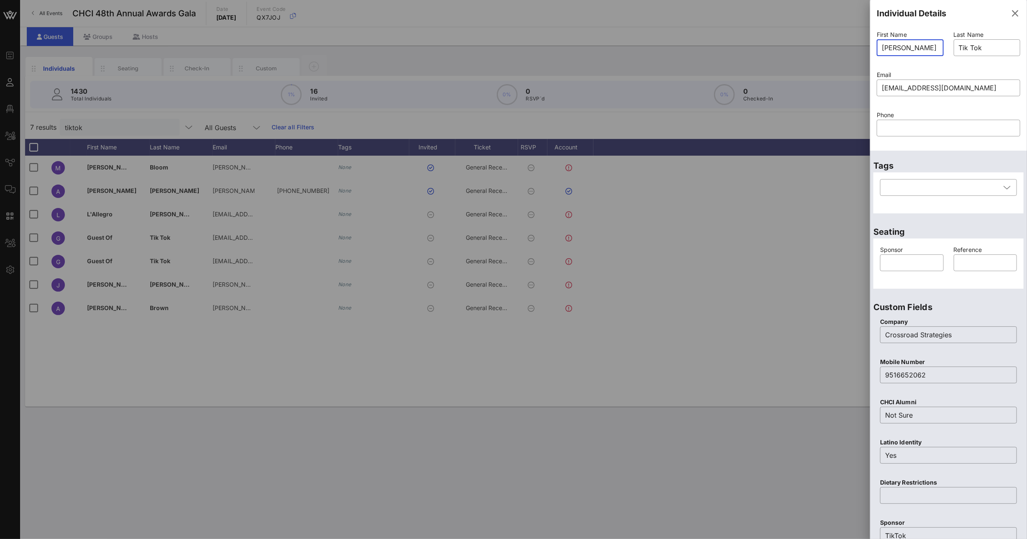
scroll to position [0, 0]
drag, startPoint x: 970, startPoint y: 46, endPoint x: 928, endPoint y: 45, distance: 41.5
click at [928, 45] on div "First Name ​ [PERSON_NAME] Last Name ​ Tik Tok Email ​ [EMAIL_ADDRESS][DOMAIN_N…" at bounding box center [949, 88] width 154 height 121
drag, startPoint x: 980, startPoint y: 48, endPoint x: 950, endPoint y: 45, distance: 30.3
click at [950, 45] on div "Last Name ​ [PERSON_NAME]" at bounding box center [987, 48] width 77 height 40
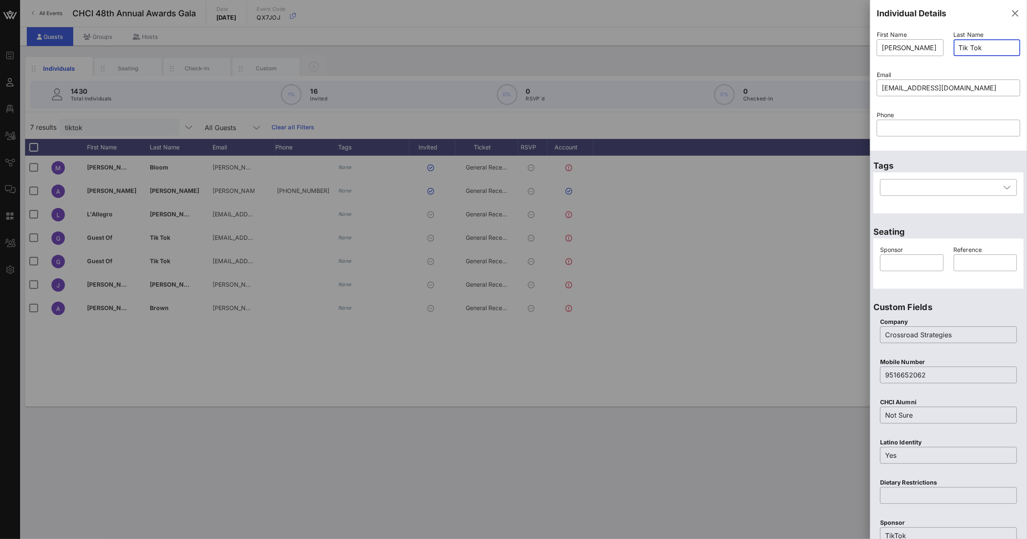
paste input "[PERSON_NAME]"
drag, startPoint x: 964, startPoint y: 48, endPoint x: 910, endPoint y: 46, distance: 54.9
click at [910, 46] on div "First Name ​ [PERSON_NAME] Last Name ​ [PERSON_NAME] Email ​ [EMAIL_ADDRESS][DO…" at bounding box center [949, 88] width 154 height 121
type input "[PERSON_NAME]"
drag, startPoint x: 907, startPoint y: 50, endPoint x: 912, endPoint y: 50, distance: 5.0
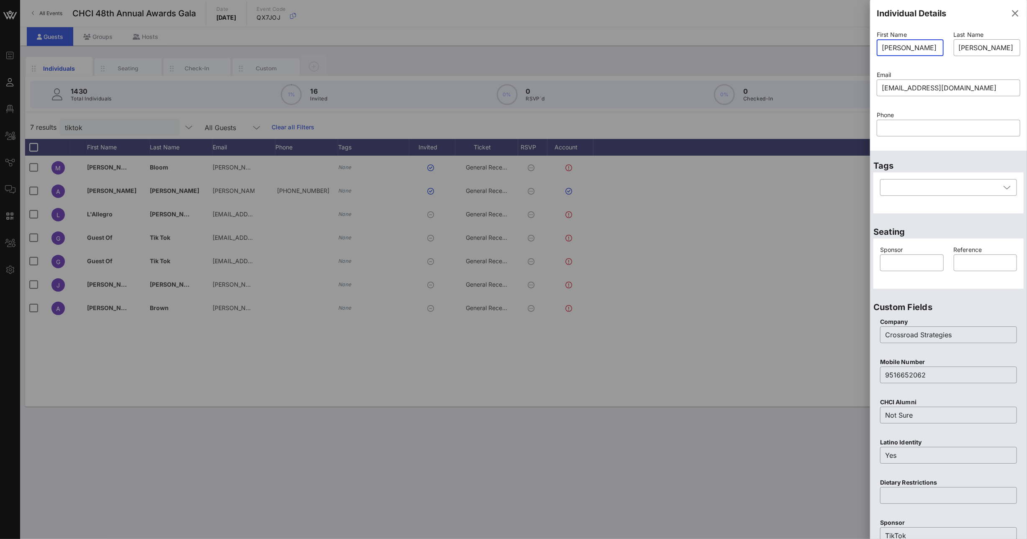
click at [1020, 67] on div "First Name ​ [PERSON_NAME] Last Name ​ [PERSON_NAME] Email ​ [EMAIL_ADDRESS][DO…" at bounding box center [948, 89] width 157 height 124
drag, startPoint x: 909, startPoint y: 47, endPoint x: 964, endPoint y: 53, distance: 55.9
click at [964, 53] on div "First Name ​ [PERSON_NAME] Last Name ​ [PERSON_NAME] Email ​ [EMAIL_ADDRESS][DO…" at bounding box center [949, 88] width 154 height 121
drag, startPoint x: 909, startPoint y: 44, endPoint x: 946, endPoint y: 53, distance: 37.6
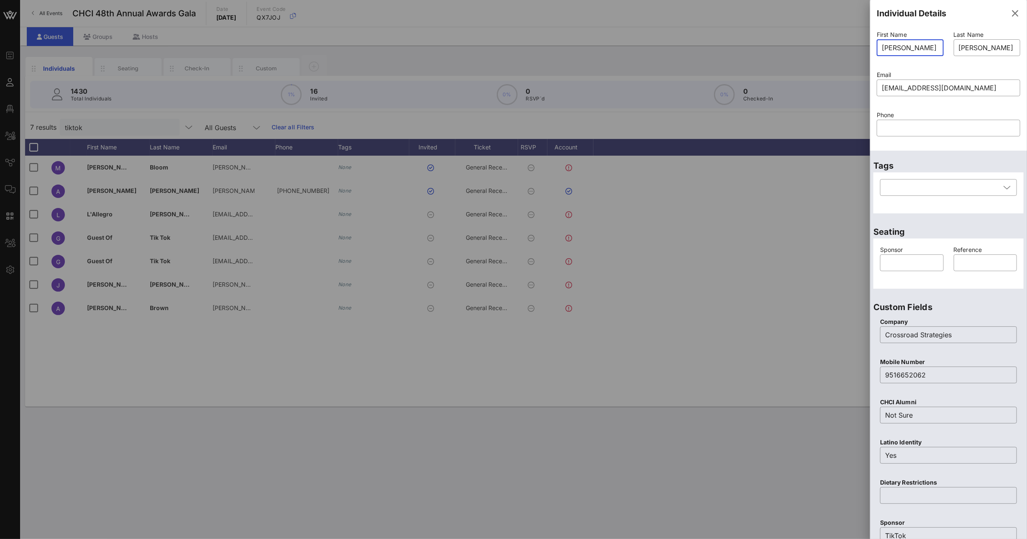
click at [946, 53] on div "First Name ​ [PERSON_NAME] Last Name ​ [PERSON_NAME] Email ​ [EMAIL_ADDRESS][DO…" at bounding box center [949, 88] width 154 height 121
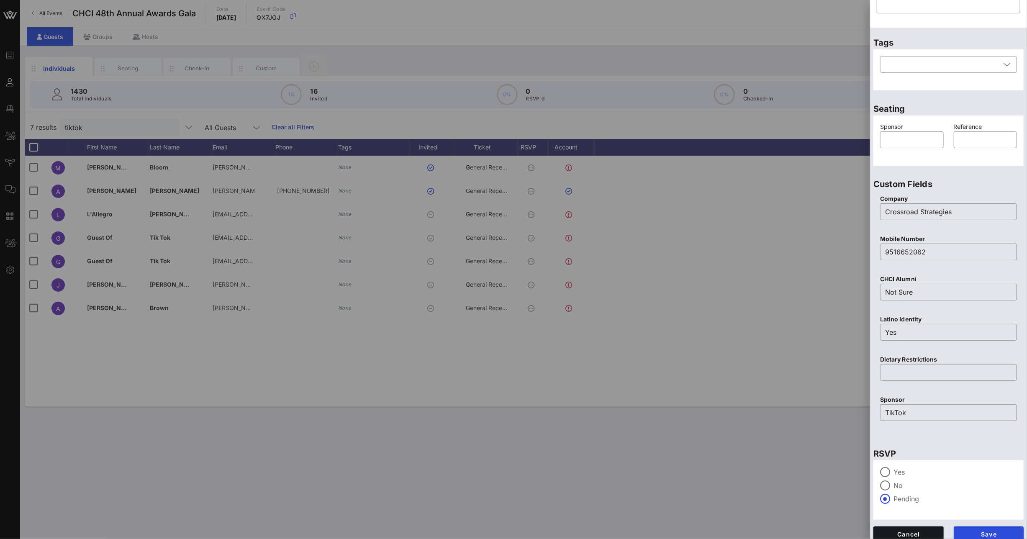
scroll to position [130, 0]
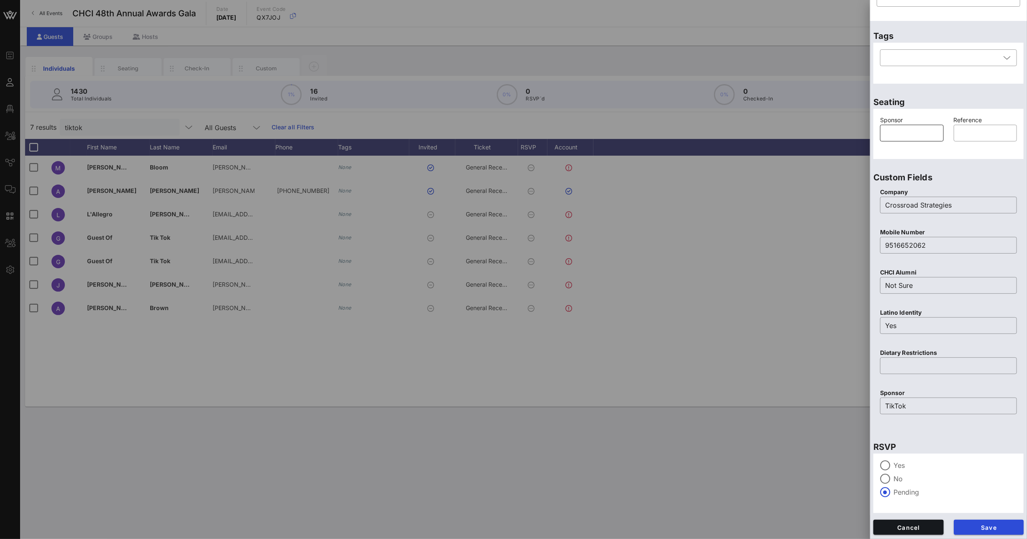
type input "[PERSON_NAME]"
click at [929, 136] on input "text" at bounding box center [912, 132] width 54 height 13
type input "TikTok"
click at [970, 522] on button "Save" at bounding box center [989, 527] width 70 height 15
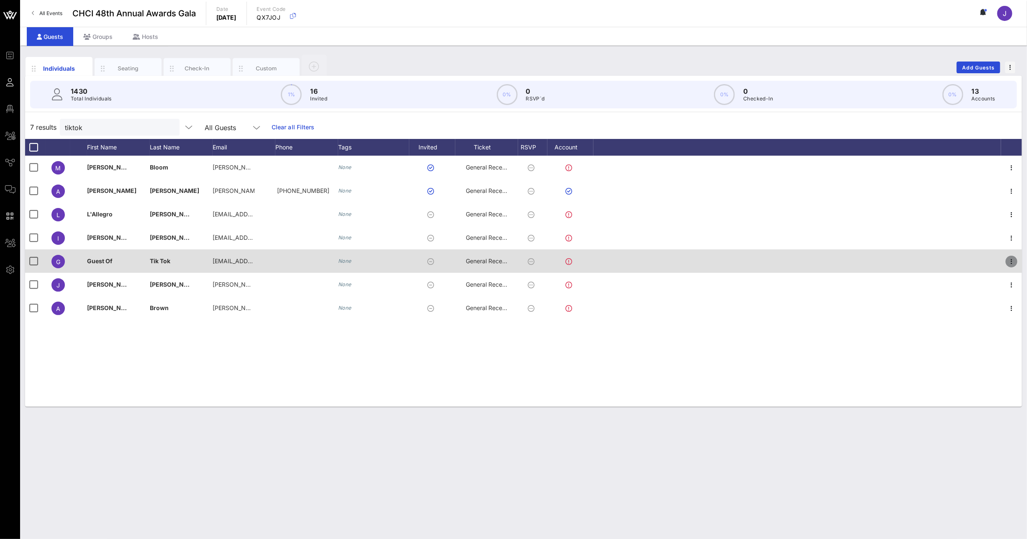
click at [1013, 260] on icon "button" at bounding box center [1012, 262] width 10 height 10
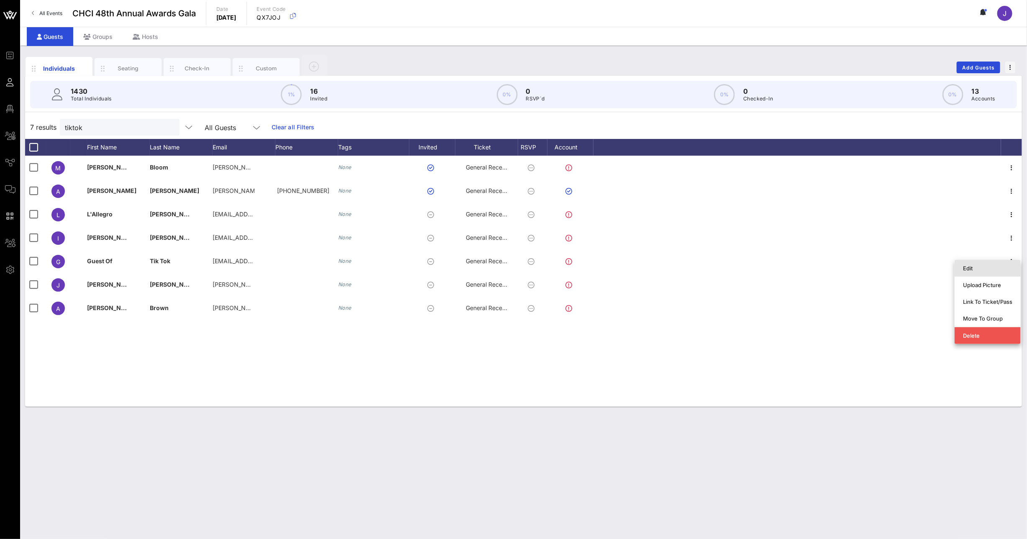
click at [999, 270] on div "Edit" at bounding box center [987, 268] width 49 height 7
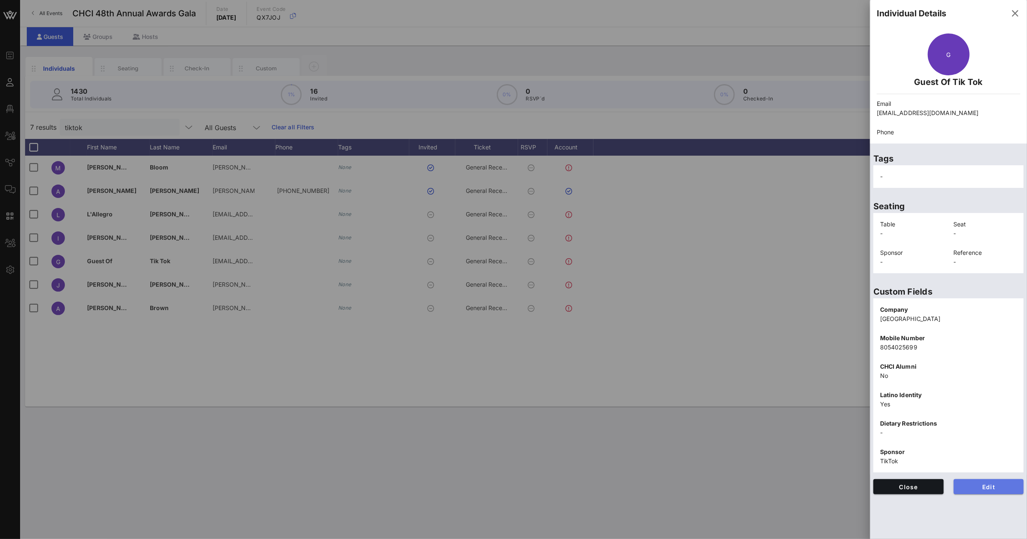
click at [980, 488] on span "Edit" at bounding box center [989, 486] width 57 height 7
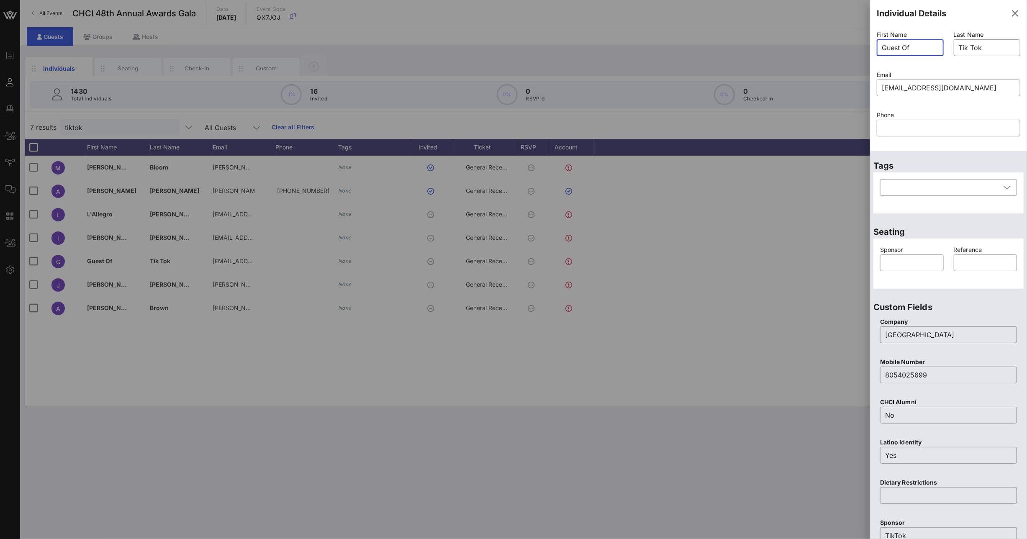
drag, startPoint x: 922, startPoint y: 50, endPoint x: 868, endPoint y: 42, distance: 54.2
click at [875, 43] on div "First Name ​ Guest Of" at bounding box center [910, 48] width 77 height 40
paste input "[PERSON_NAME]"
click at [918, 48] on input "[PERSON_NAME]" at bounding box center [910, 47] width 57 height 13
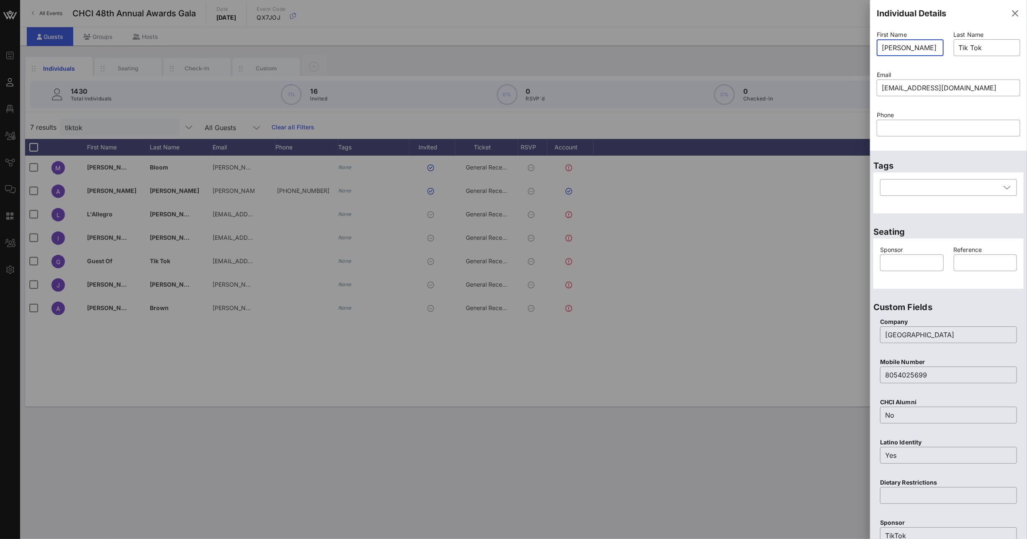
click at [918, 48] on input "[PERSON_NAME]" at bounding box center [910, 47] width 57 height 13
type input "[PERSON_NAME]"
click at [960, 47] on input "Tik Tok" at bounding box center [987, 47] width 57 height 13
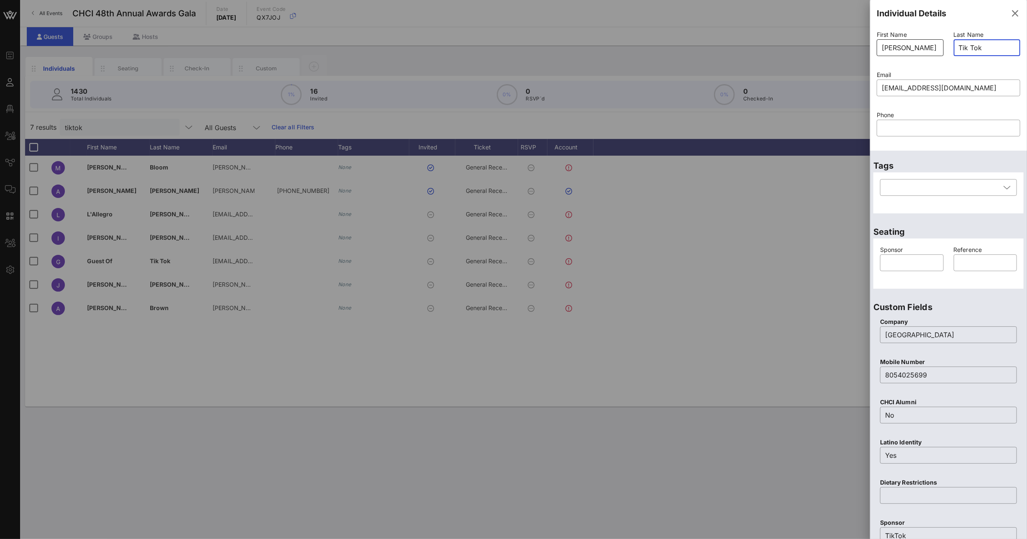
drag, startPoint x: 992, startPoint y: 46, endPoint x: 937, endPoint y: 43, distance: 54.9
click at [929, 42] on div "First Name ​ [PERSON_NAME] Last Name ​ Tik Tok Email ​ [EMAIL_ADDRESS][DOMAIN_N…" at bounding box center [949, 88] width 154 height 121
drag, startPoint x: 981, startPoint y: 47, endPoint x: 945, endPoint y: 46, distance: 36.0
click at [949, 46] on div "Last Name ​ [PERSON_NAME]" at bounding box center [987, 48] width 77 height 40
paste input "[PERSON_NAME]"
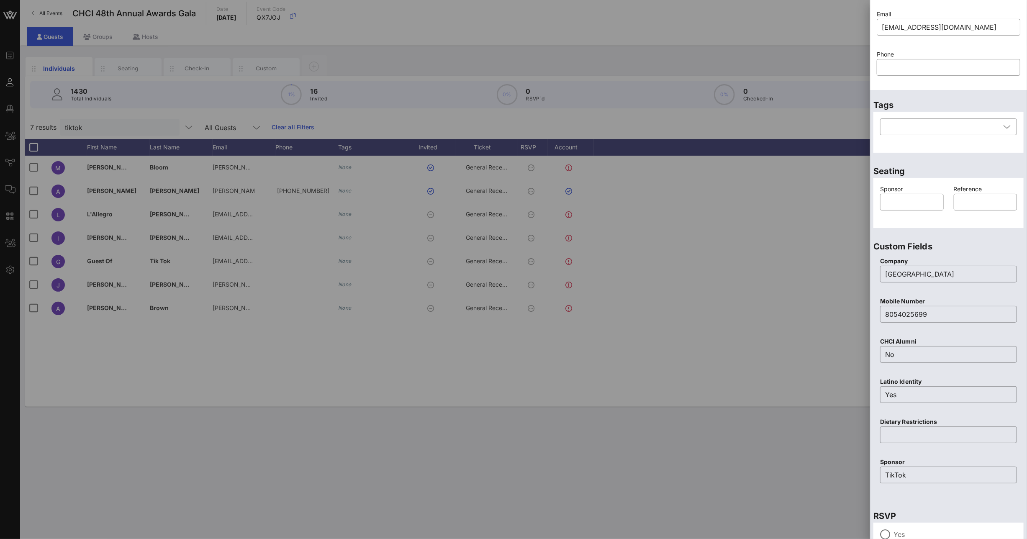
scroll to position [130, 0]
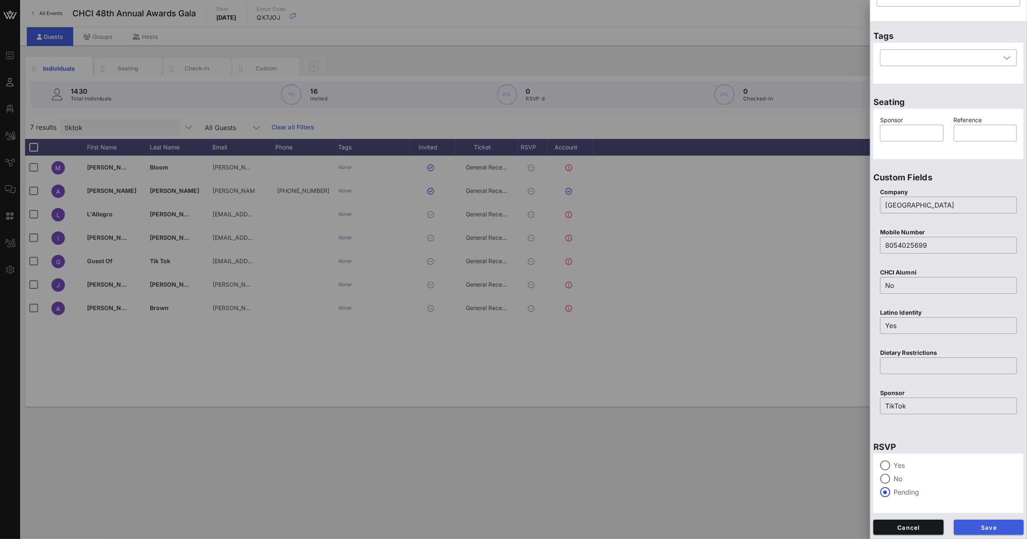
type input "[PERSON_NAME]"
click at [979, 532] on button "Save" at bounding box center [989, 527] width 70 height 15
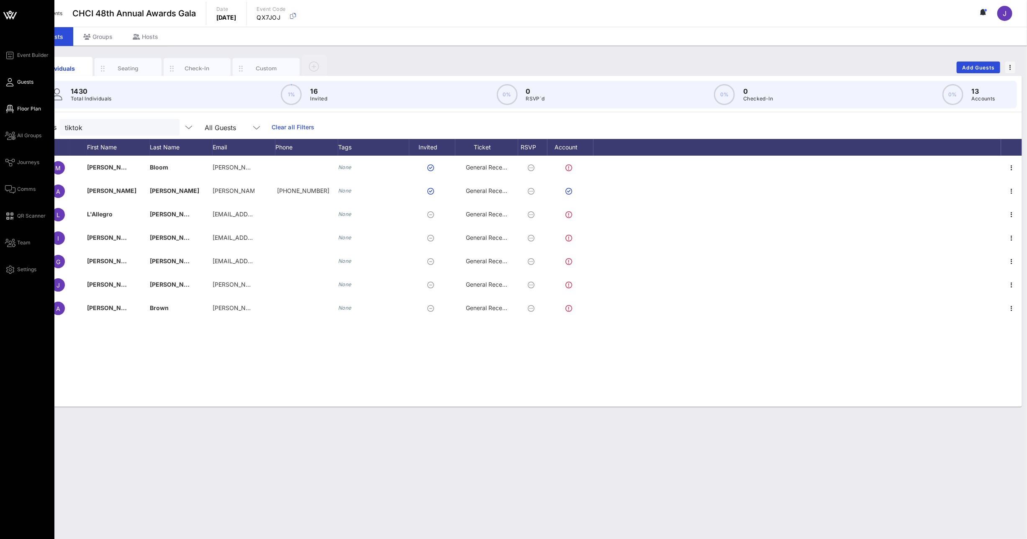
click at [21, 104] on link "Floor Plan" at bounding box center [23, 109] width 36 height 10
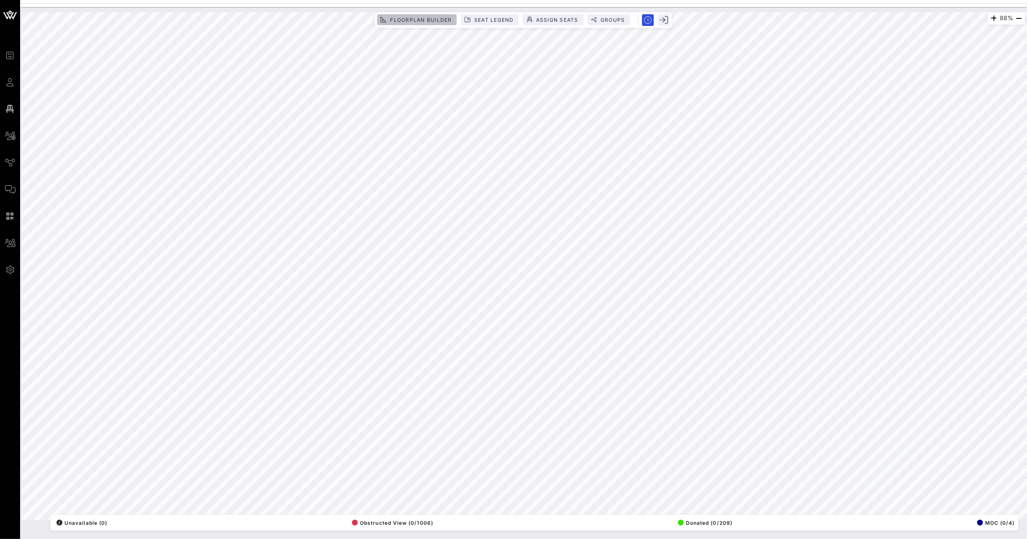
click at [426, 20] on span "Floorplan Builder" at bounding box center [421, 20] width 62 height 6
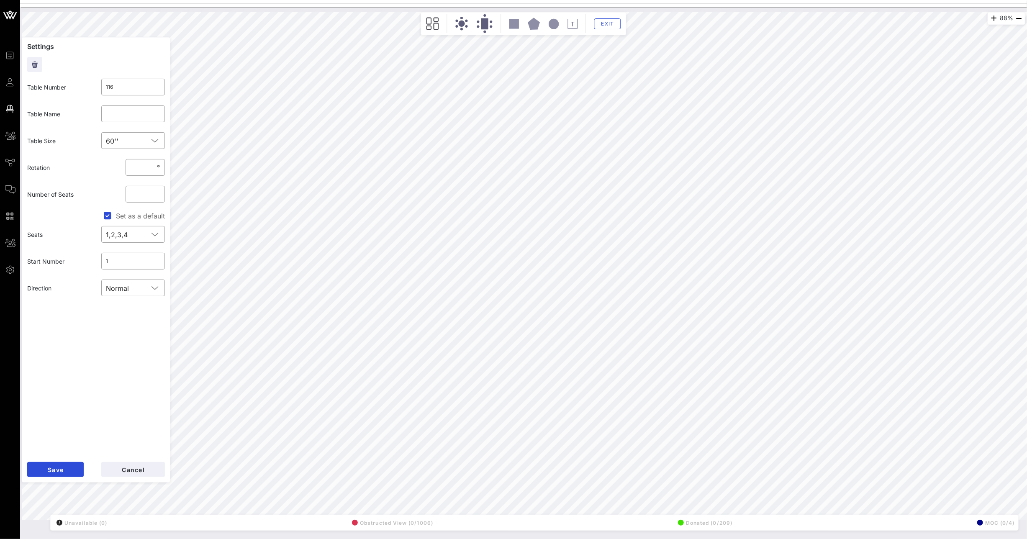
click at [124, 152] on div "88% Floorplan Builder Seat Legend Assign Seats Groups Exit Settings Table Numbe…" at bounding box center [524, 266] width 1004 height 508
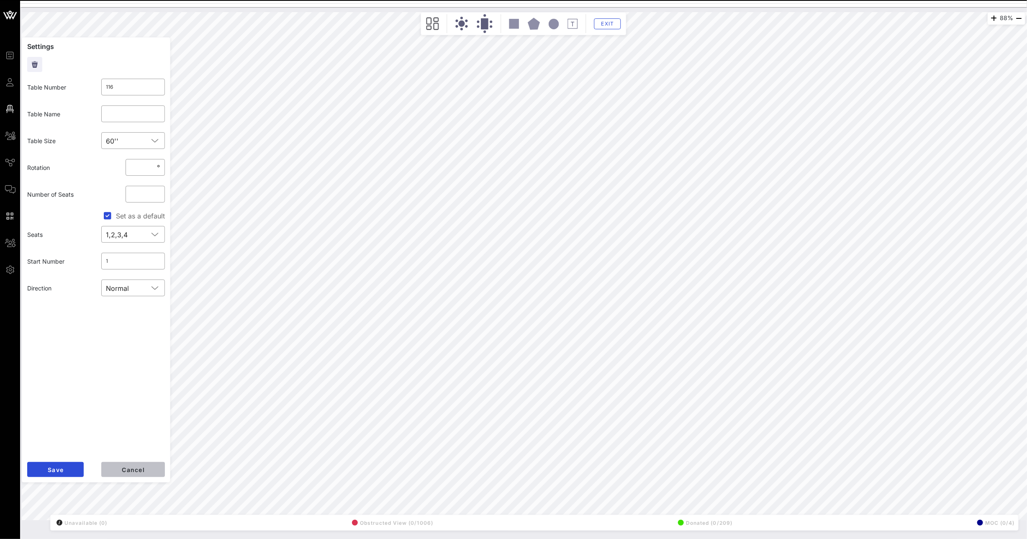
click at [124, 470] on span "Cancel" at bounding box center [132, 469] width 23 height 7
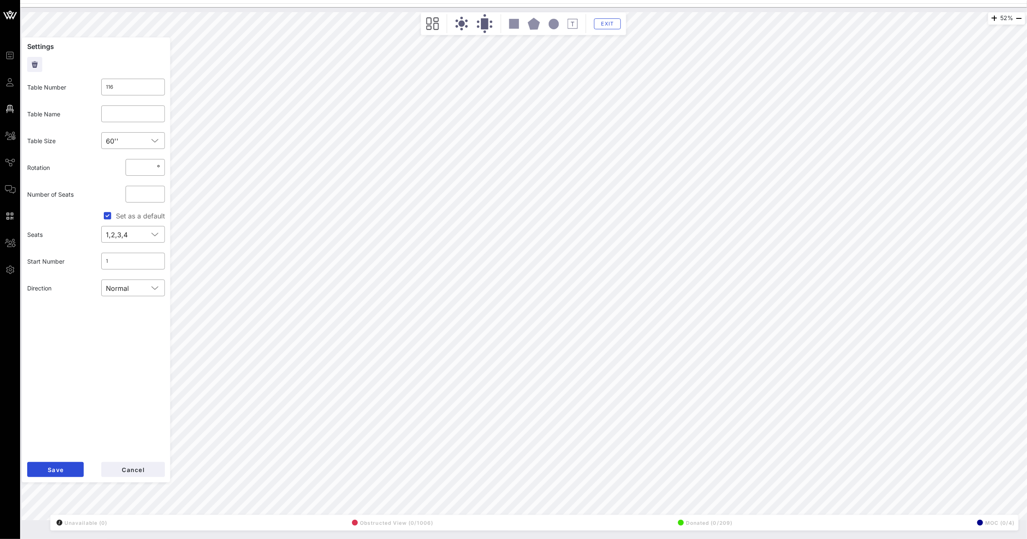
type input "117"
type input "JPMorgan Chase"
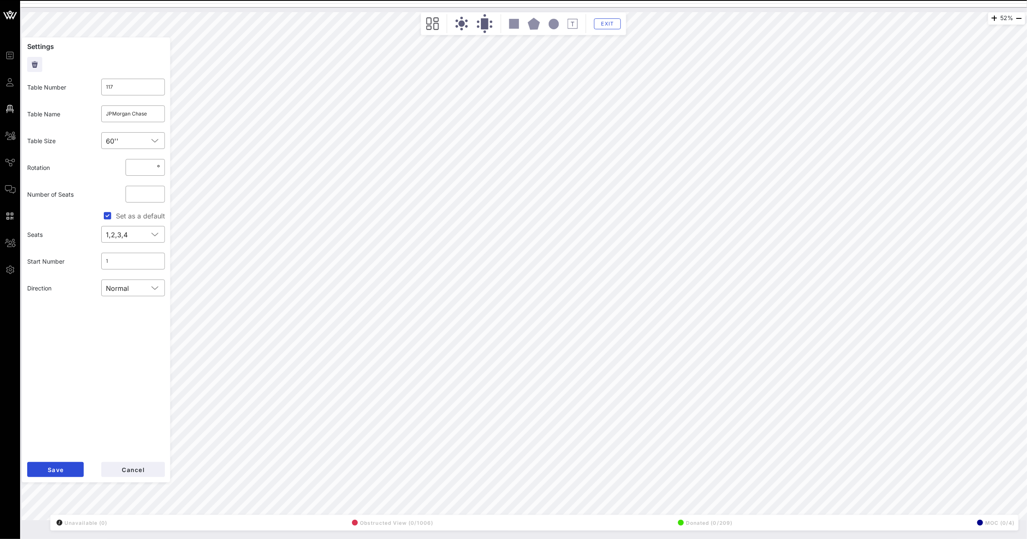
type input "118"
type input "PPFA"
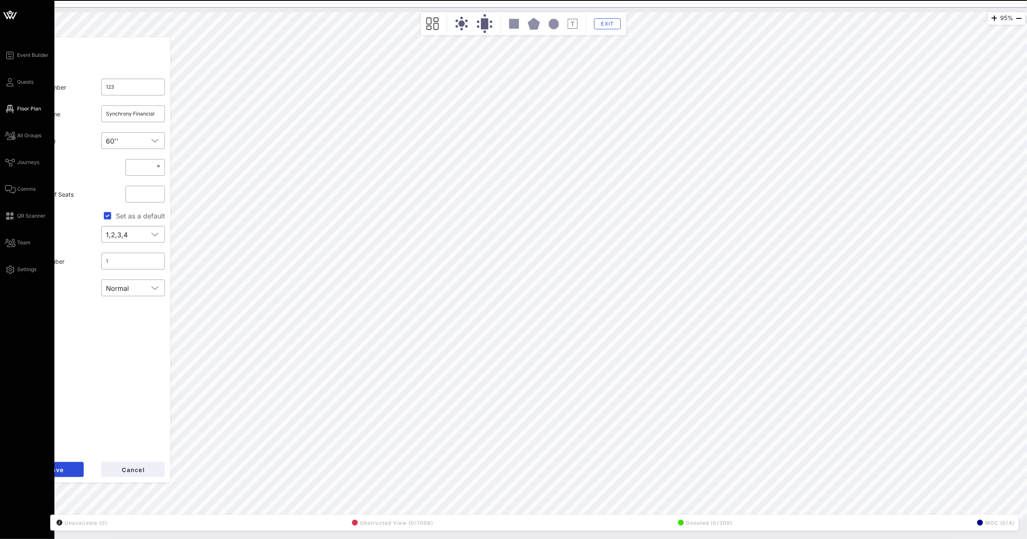
type input "122"
type input "Bayer"
type input "122"
type input "Bayer"
type input "123"
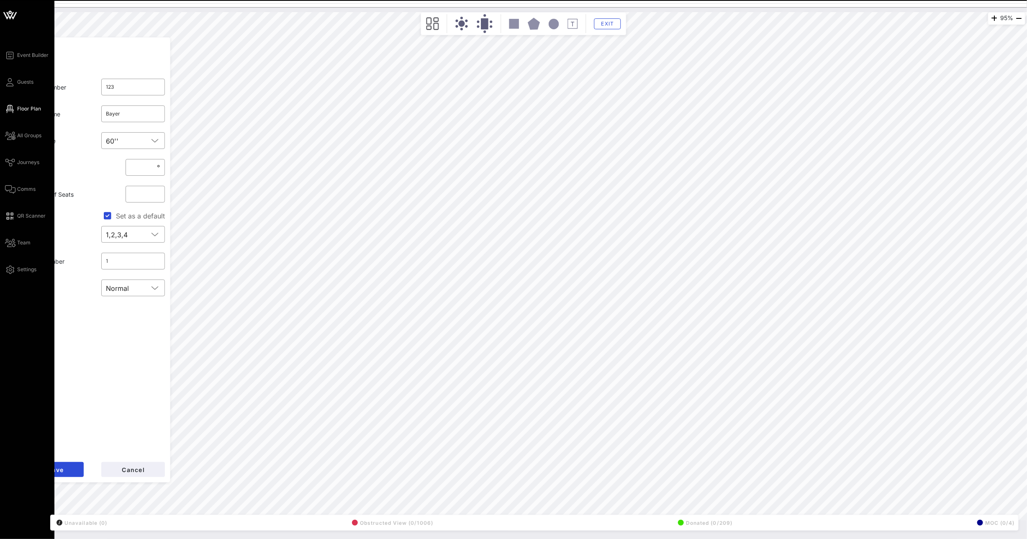
type input "Synchrony Financial"
type input "117"
type input "JPMorgan Chase"
type input "113"
type input "112"
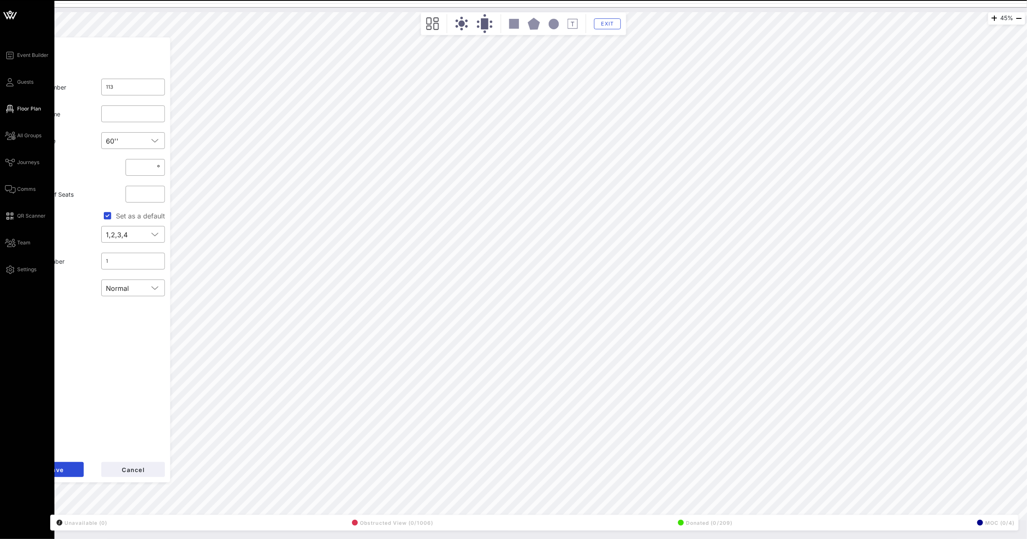
type input "Somos Votanes"
type input "114"
type input "VIP 1"
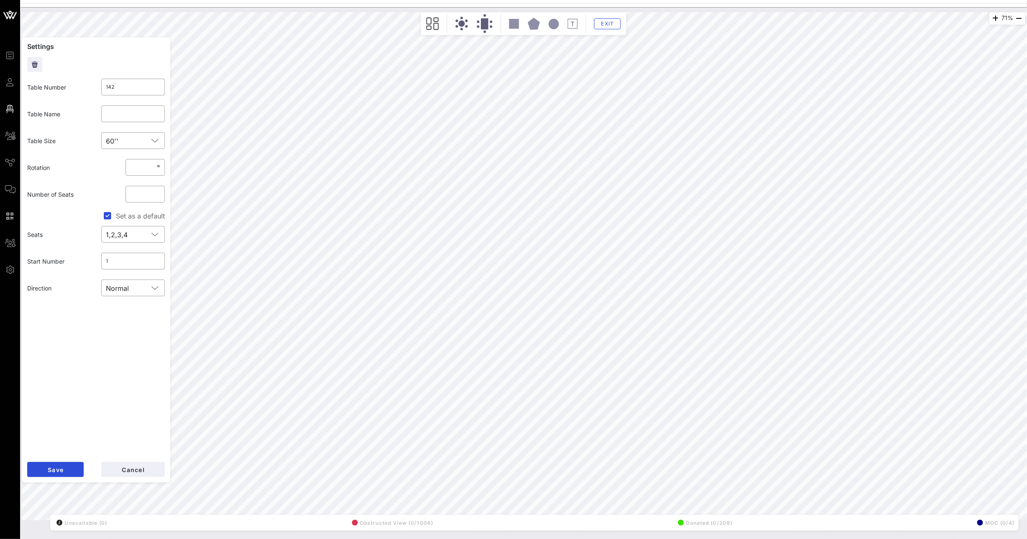
click at [129, 206] on div "71% Floorplan Builder Seat Legend Assign Seats Groups Exit Settings Table Numbe…" at bounding box center [524, 266] width 1004 height 508
click at [117, 465] on button "Cancel" at bounding box center [133, 469] width 64 height 15
type input "411"
type input "SEIA"
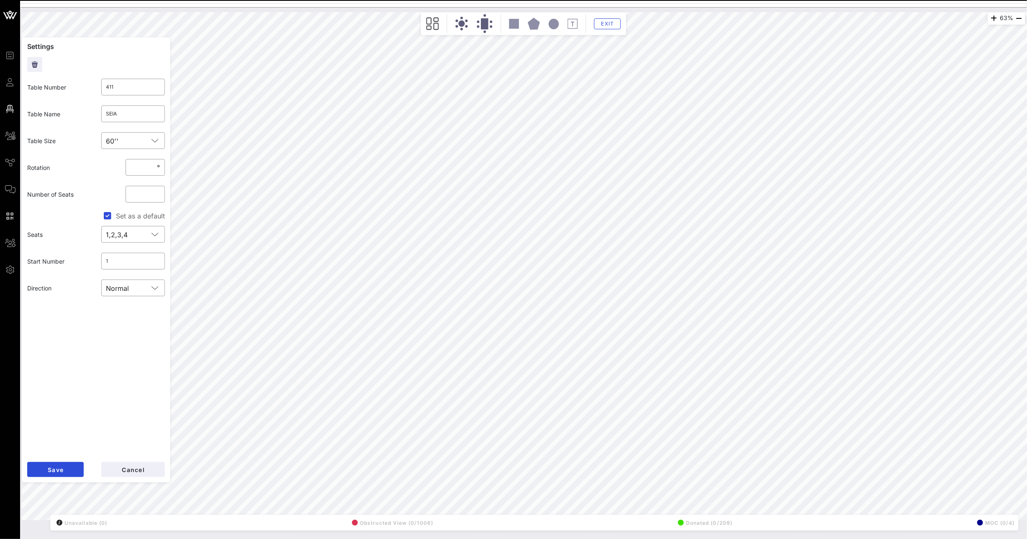
type input "410"
type input "Daily Pay"
type input "409"
type input "[PERSON_NAME] (5)/Solidarity Strategies (5)"
type input "408"
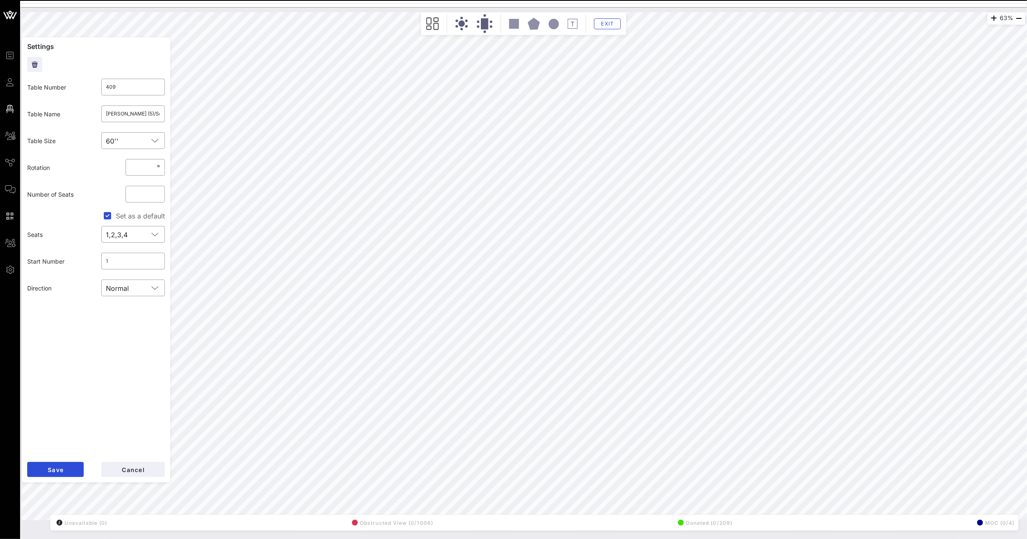
type input "OPEN (1)/ AFPM (2)/[PERSON_NAME] (3)/ March of Dimes (2)/ National Beer Wholesa…"
type input "407"
type input "Intuit"
type input "406"
type input "[PERSON_NAME]"
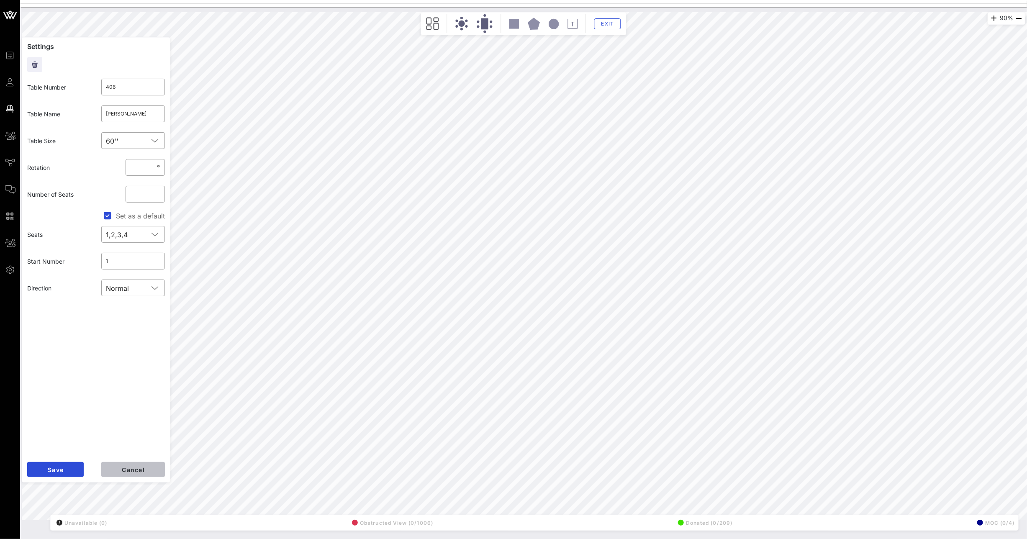
click at [135, 472] on span "Cancel" at bounding box center [132, 469] width 23 height 7
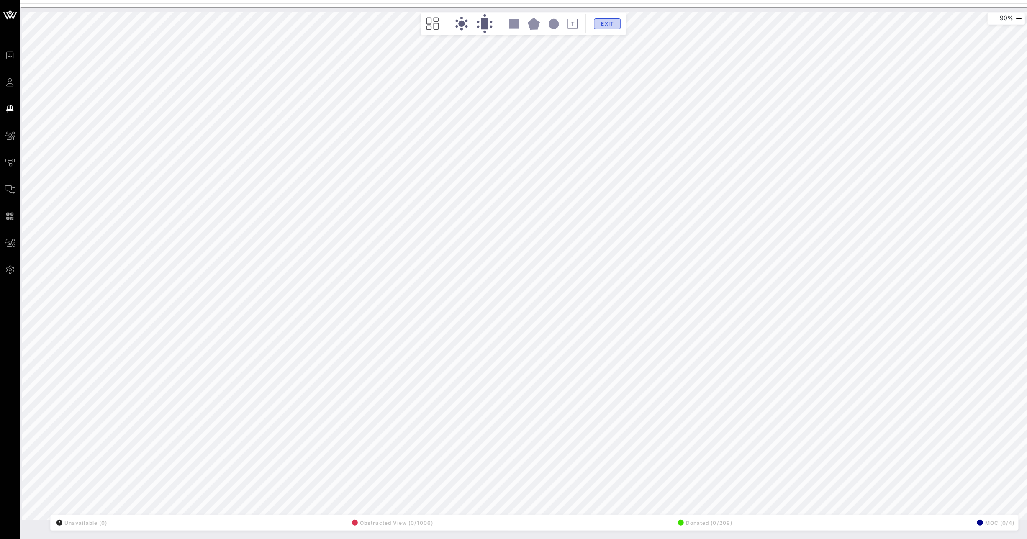
click at [596, 23] on button "Exit" at bounding box center [607, 23] width 27 height 11
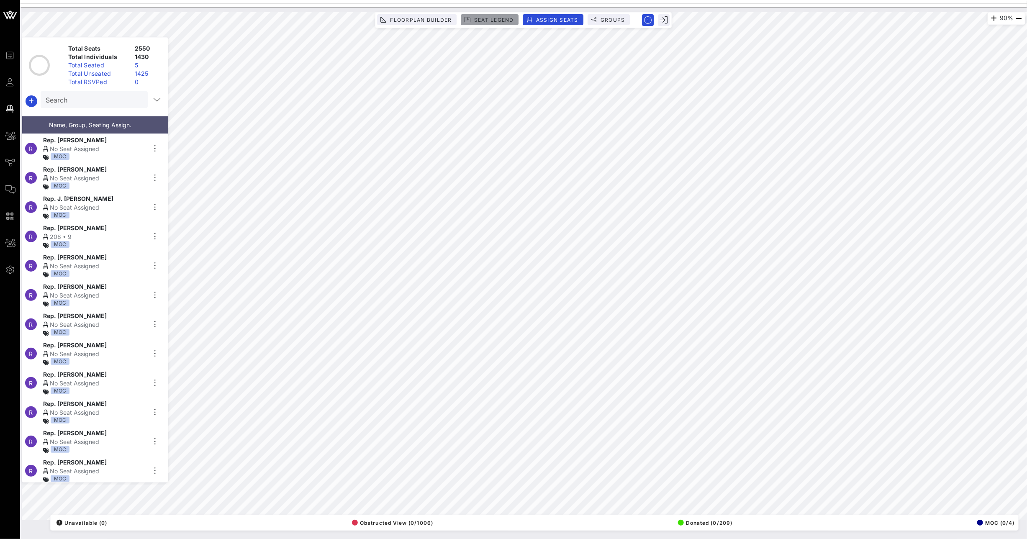
click at [495, 19] on span "Seat Legend" at bounding box center [494, 20] width 40 height 6
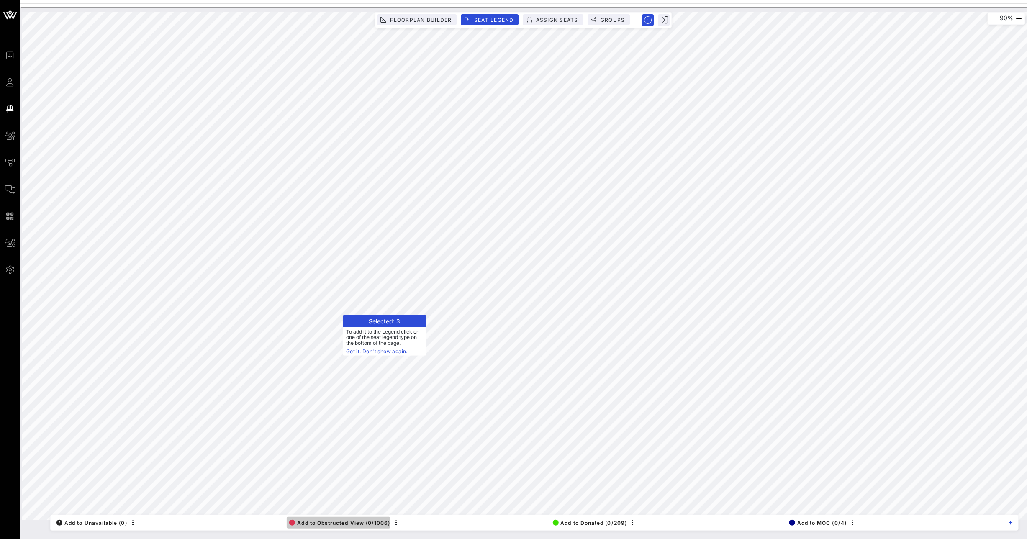
click at [338, 524] on span "Add to Obstructed View (0/1006)" at bounding box center [339, 523] width 101 height 6
click at [337, 521] on span "Add to Obstructed View (0/1009)" at bounding box center [339, 523] width 101 height 6
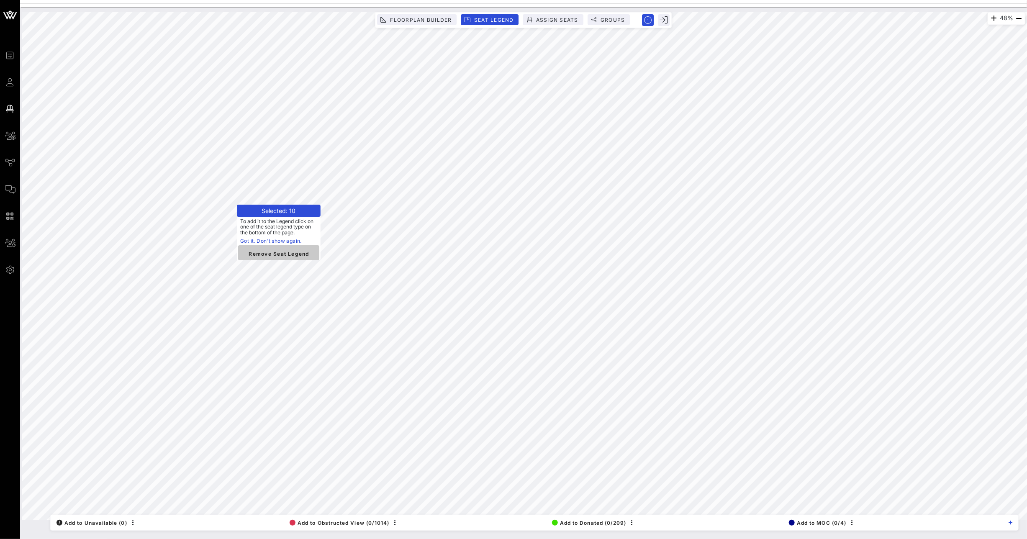
click at [265, 252] on span "Remove Seat Legend" at bounding box center [279, 253] width 68 height 8
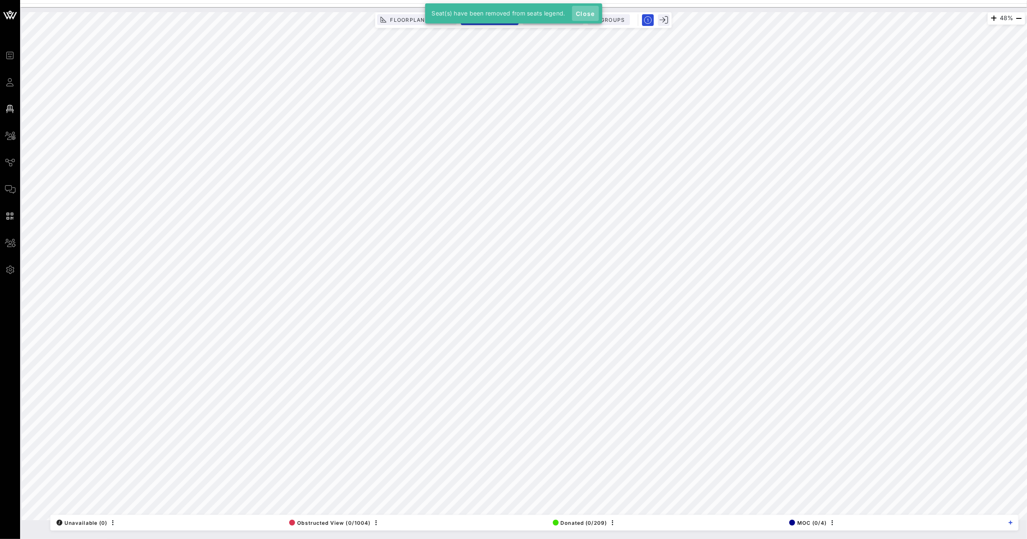
click at [586, 13] on span "Close" at bounding box center [586, 13] width 20 height 7
click at [429, 20] on span "Floorplan Builder" at bounding box center [421, 20] width 62 height 6
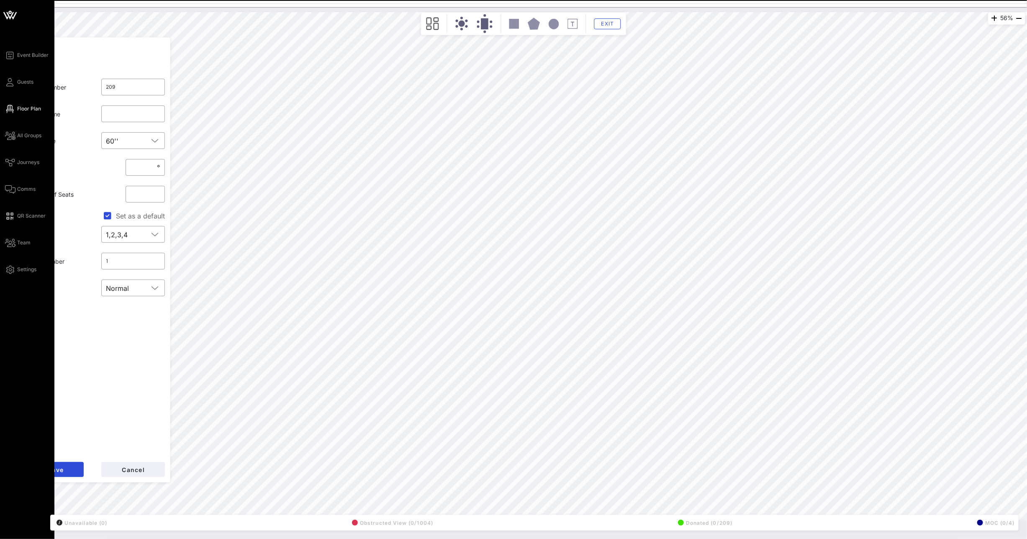
type input "208"
type input "ConocoPhilip 1"
type input "207"
type input "Amazon"
type input "206"
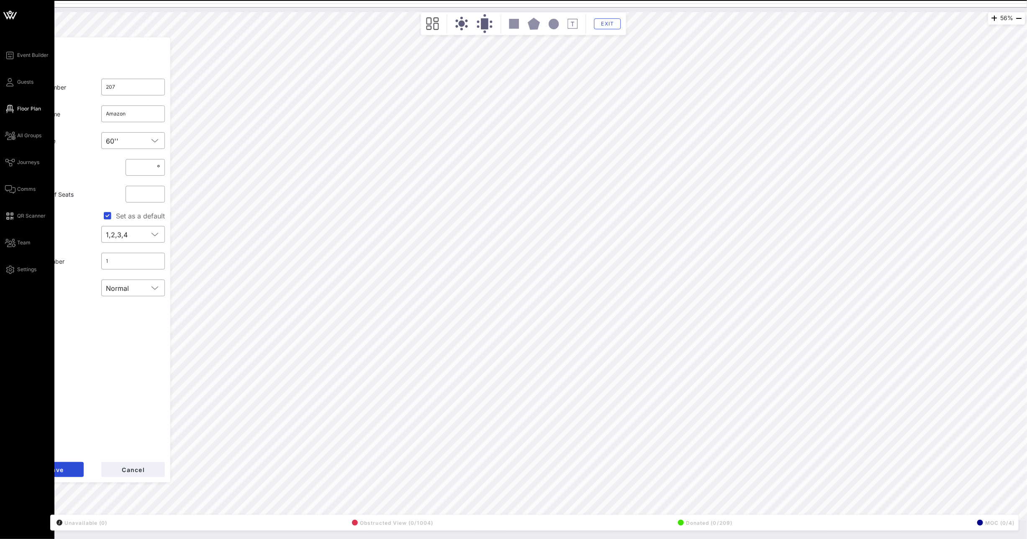
type input "[PERSON_NAME] Fargo 1"
type input "205"
type input "Genentech 1"
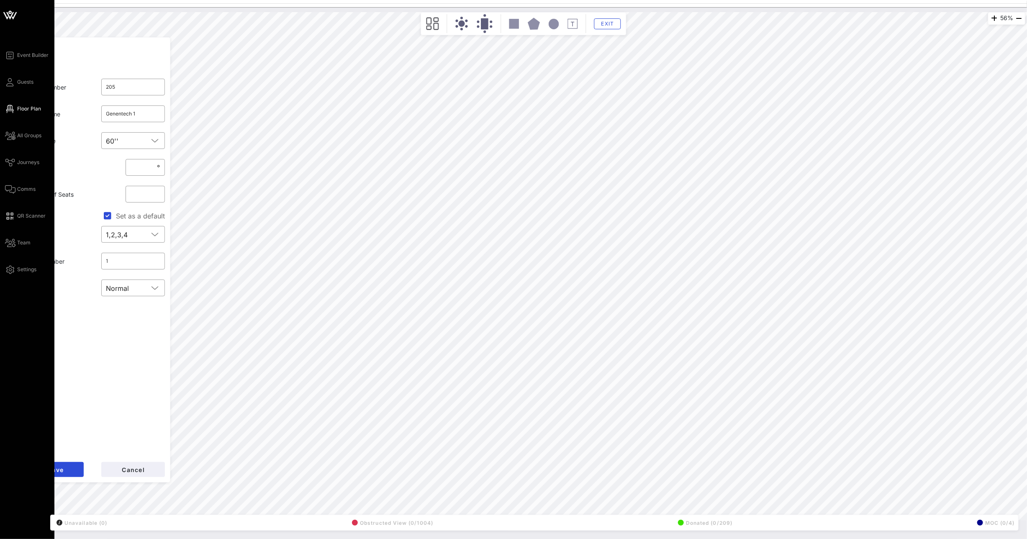
type input "210"
type input "[PERSON_NAME] Ventures"
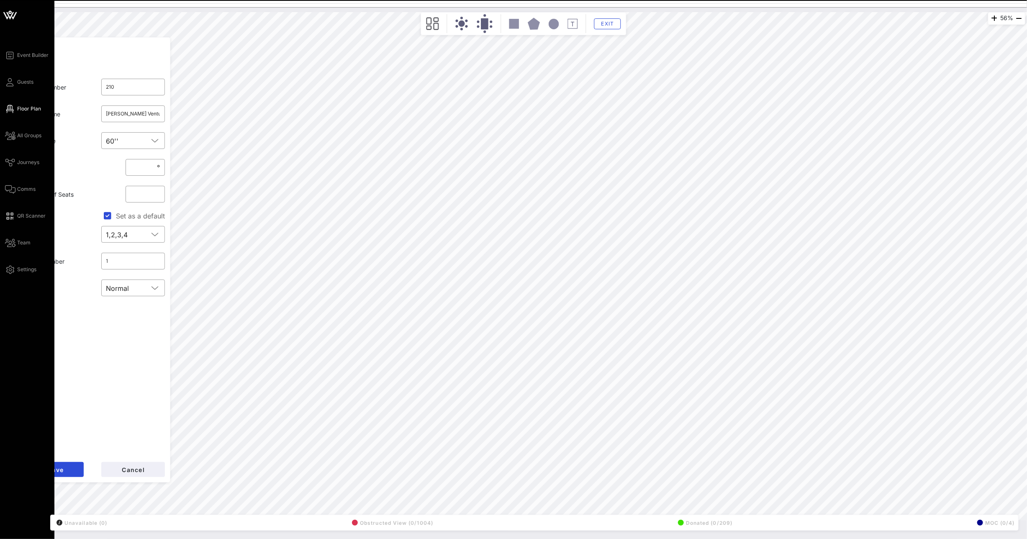
type input "211"
type input "212"
type input "Google 1"
type input "213"
type input "Bank of America"
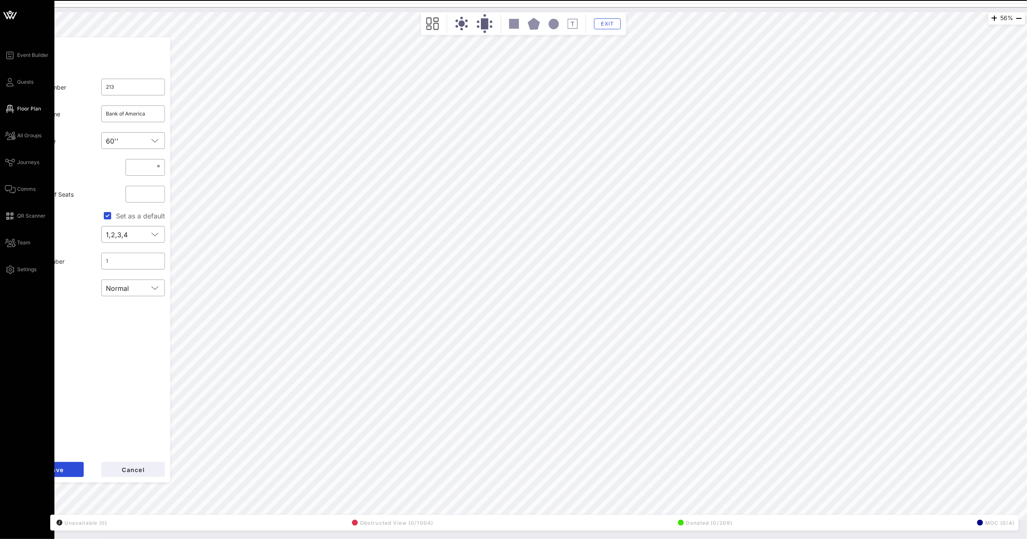
type input "214"
type input "Toyota"
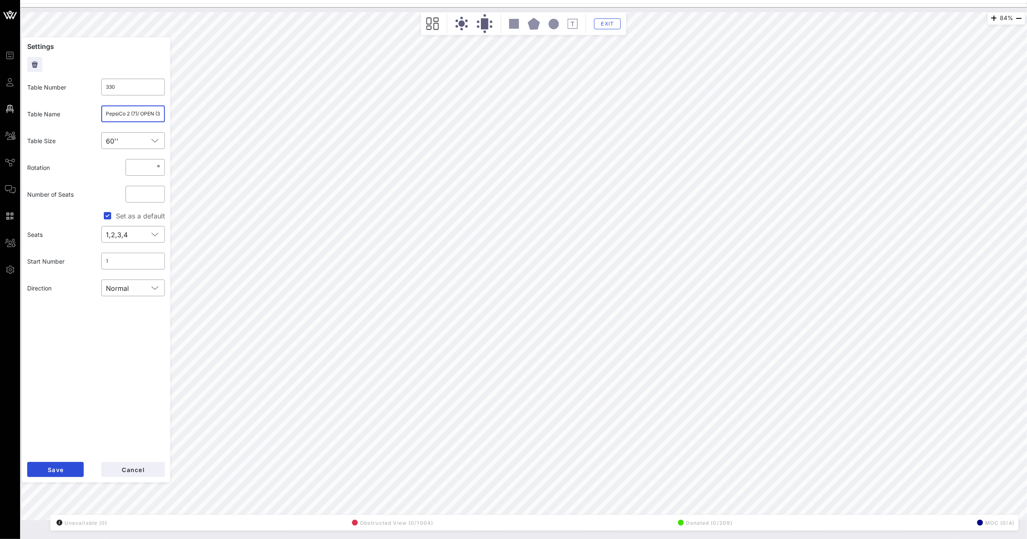
scroll to position [0, 3]
click at [184, 117] on div "84% Floorplan Builder Seat Legend Assign Seats Groups Exit Settings Table Numbe…" at bounding box center [524, 266] width 1004 height 508
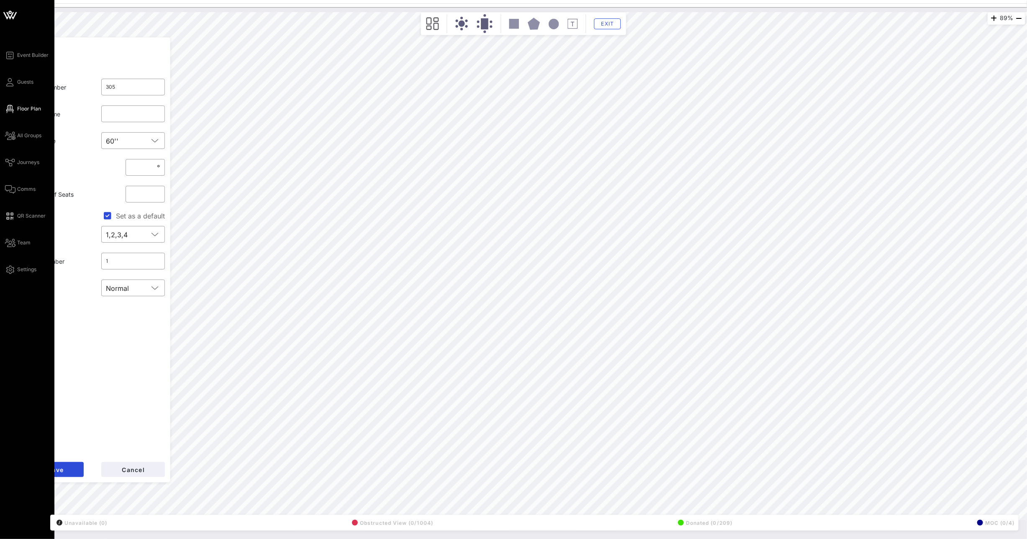
type input "314"
type input "Edison Electric Institute (5)/ K&L Gates (5)"
type input "315"
type input "NAB"
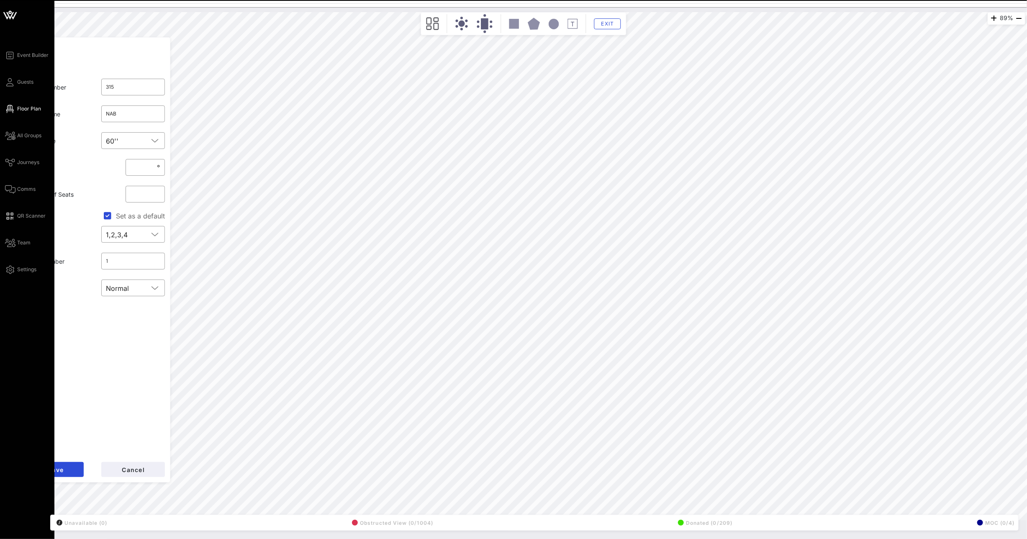
type input "313"
type input "[PERSON_NAME] Law"
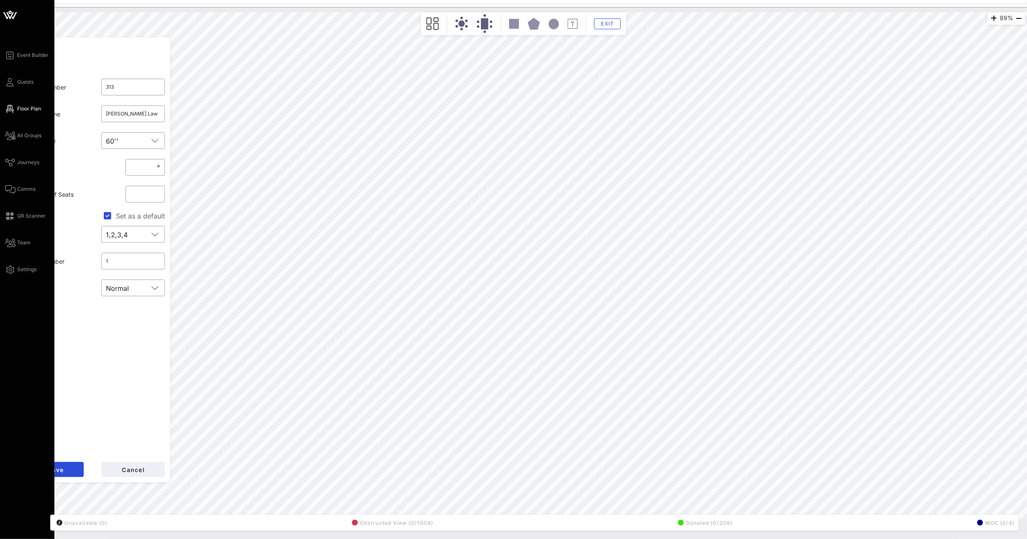
type input "315"
type input "NAB"
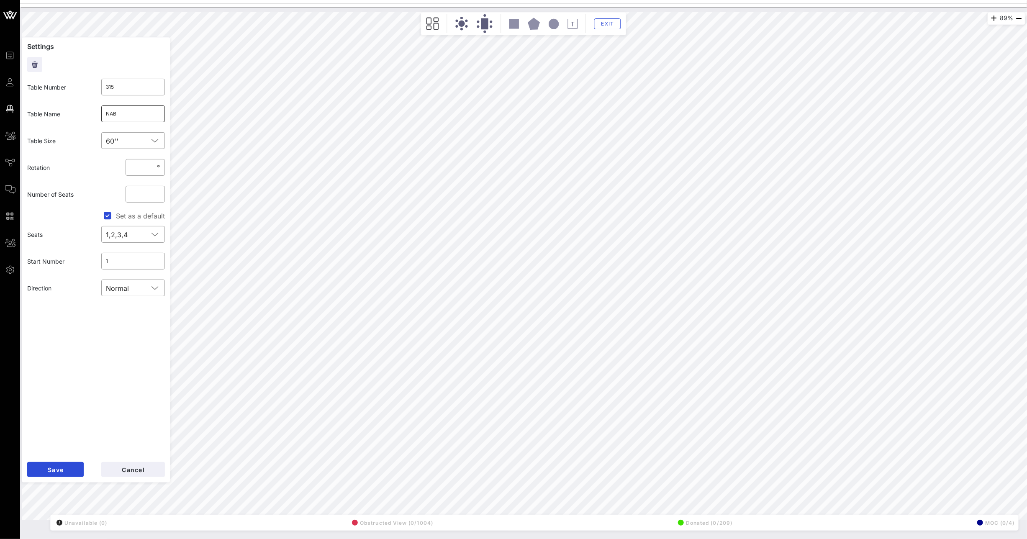
type input "305"
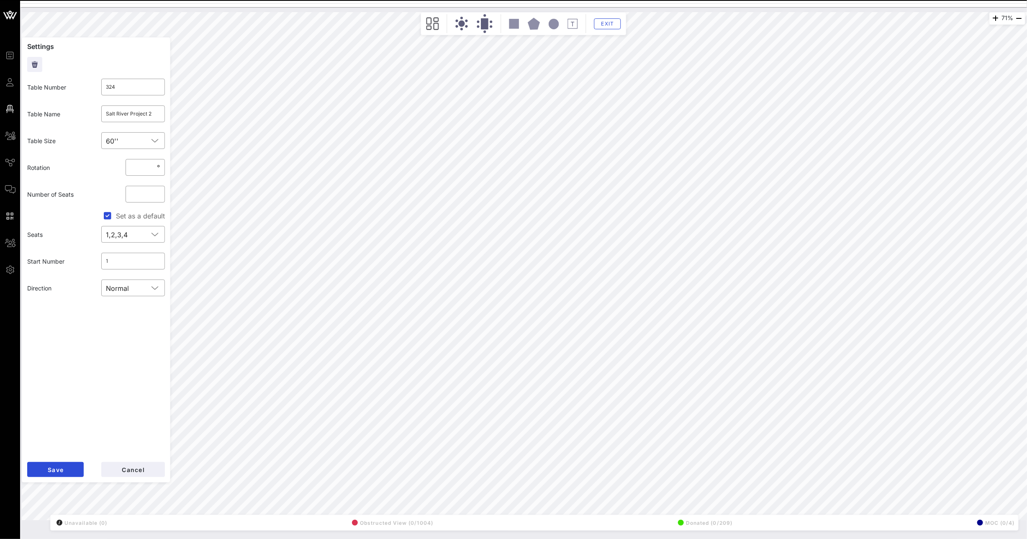
type input "325"
type input "Salt River Project 3"
type input "324"
type input "Salt River Project 2"
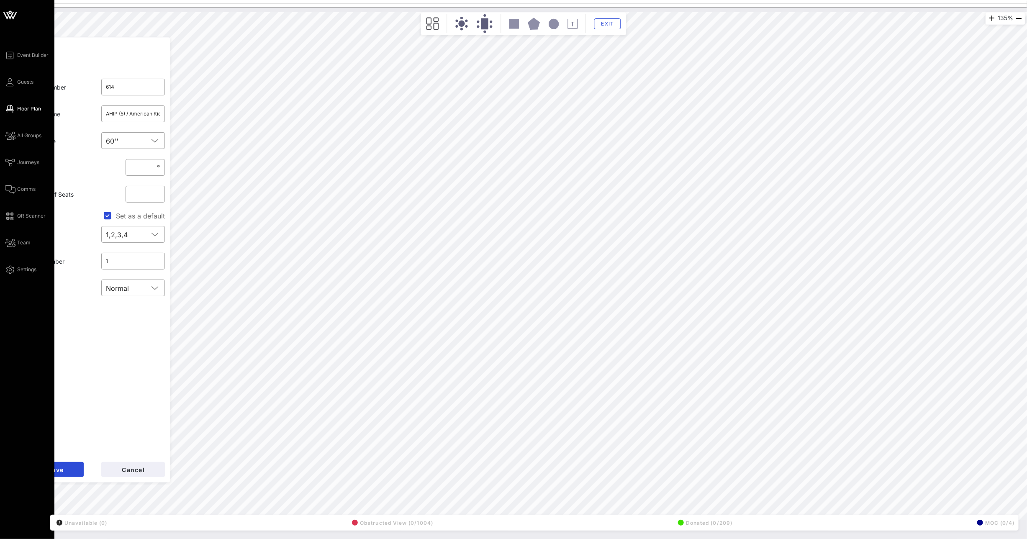
type input "617"
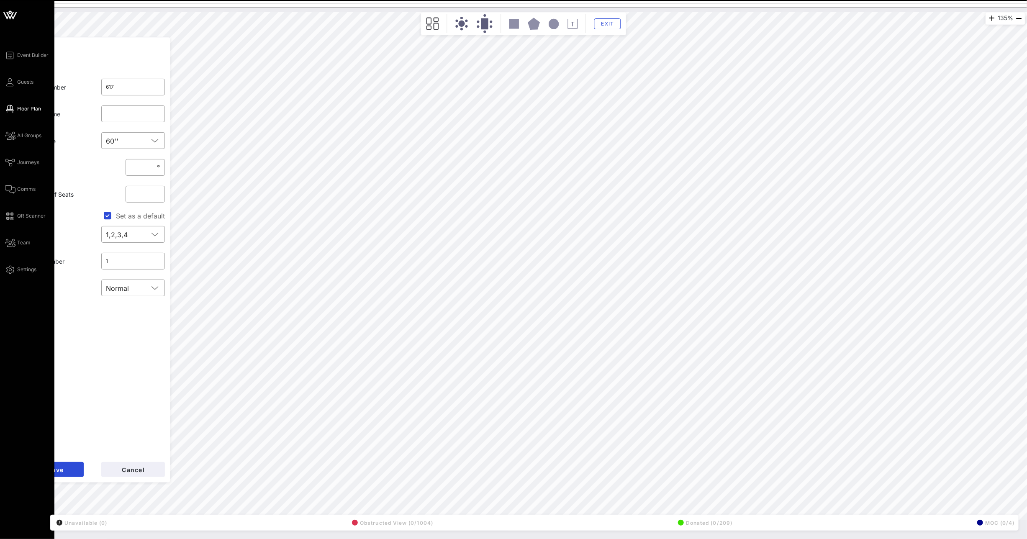
type input "614"
type input "AHIP (5) / American Kidney Fund (5)"
type input "607"
type input "Oportun (5)// STARZ (5)"
type input "608"
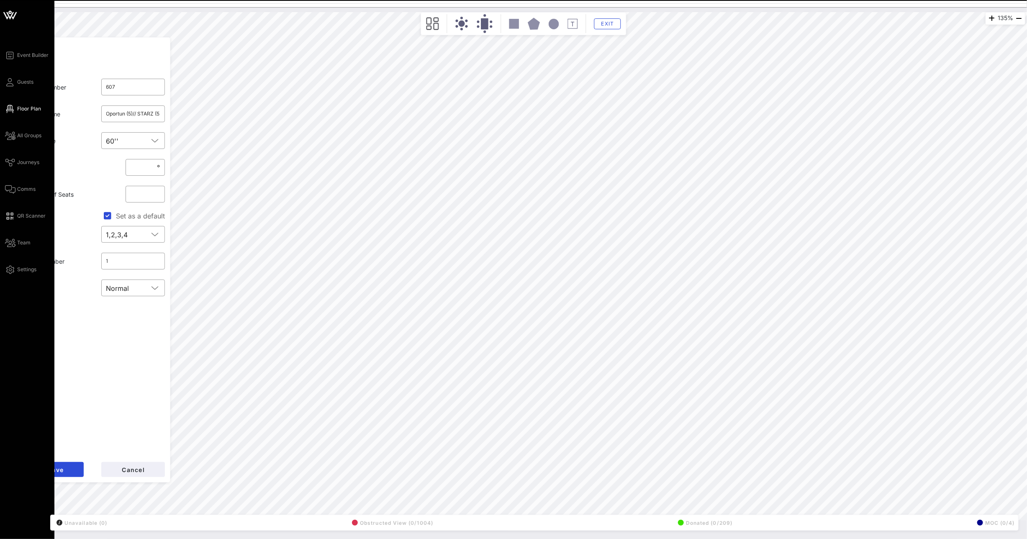
type input "AFGE"
type input "609"
type input "Entravision"
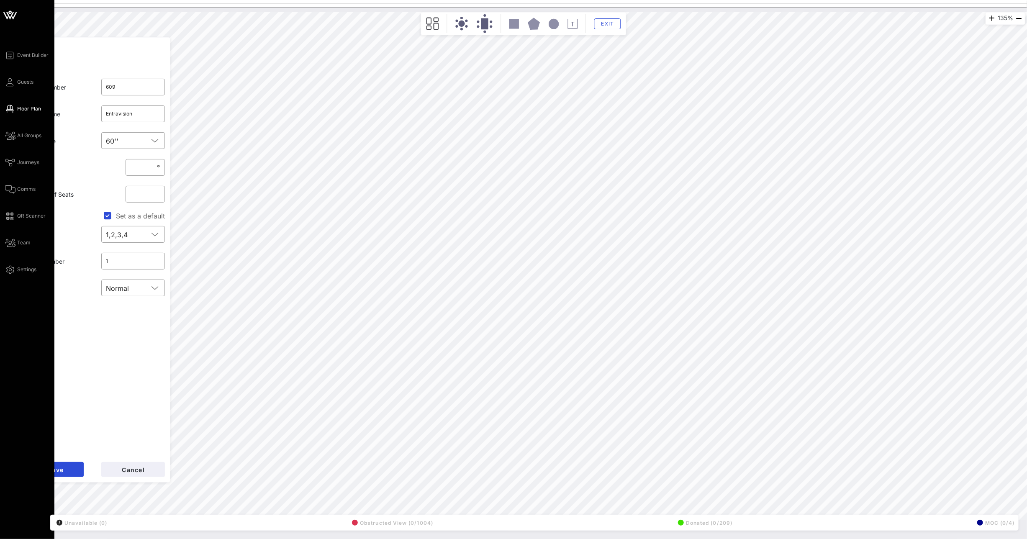
type input "610"
type input "Airbnb"
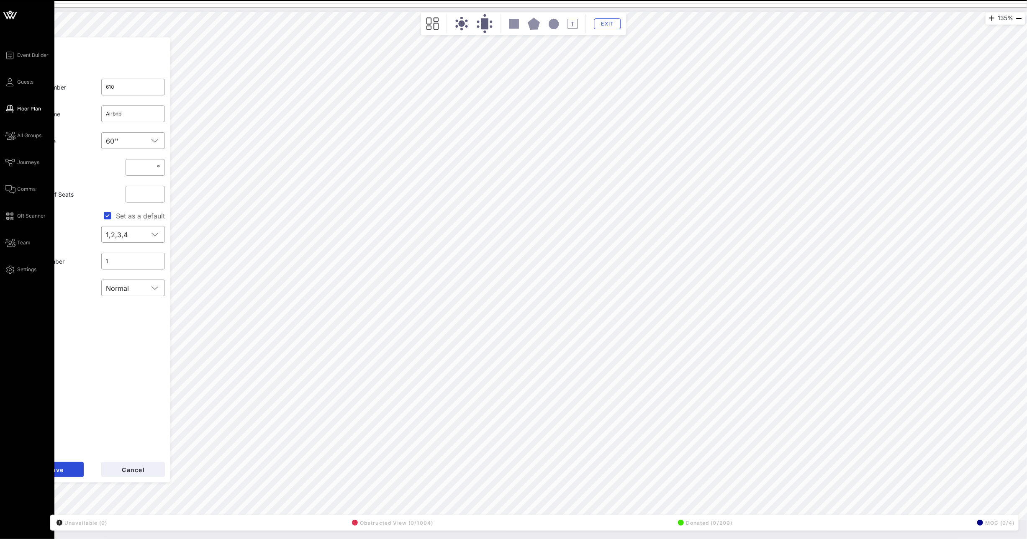
type input "611"
type input "Uber"
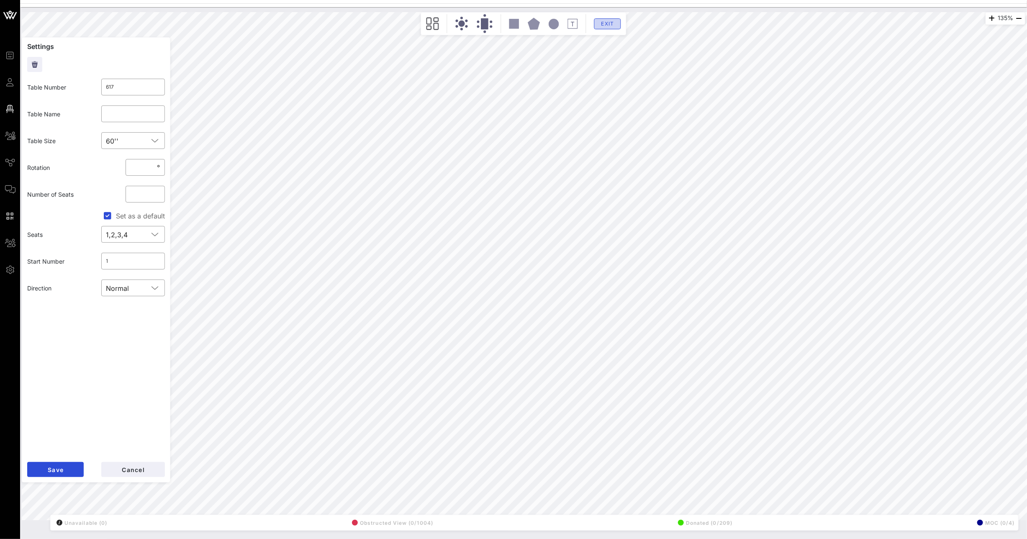
click at [602, 23] on span "Exit" at bounding box center [608, 24] width 16 height 6
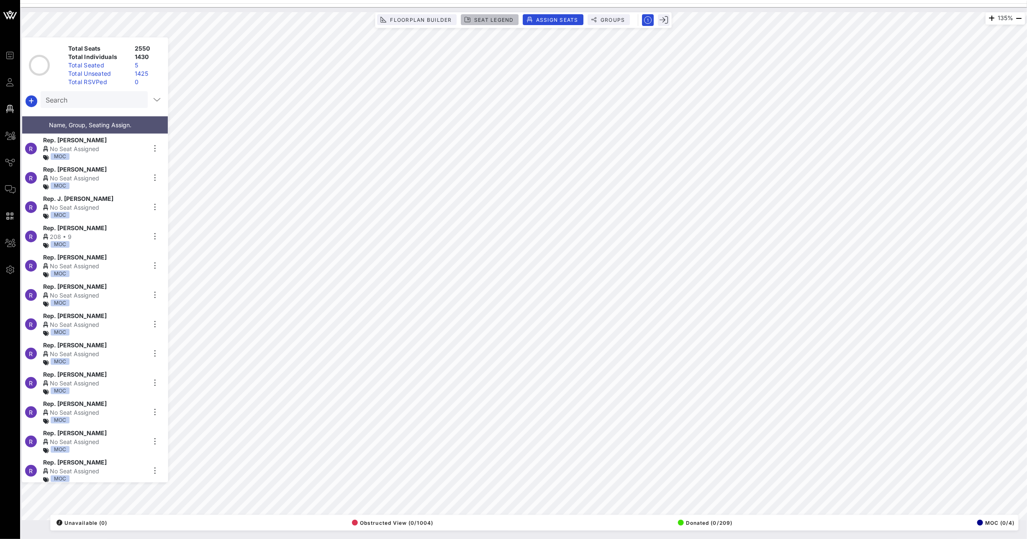
click at [485, 18] on span "Seat Legend" at bounding box center [494, 20] width 40 height 6
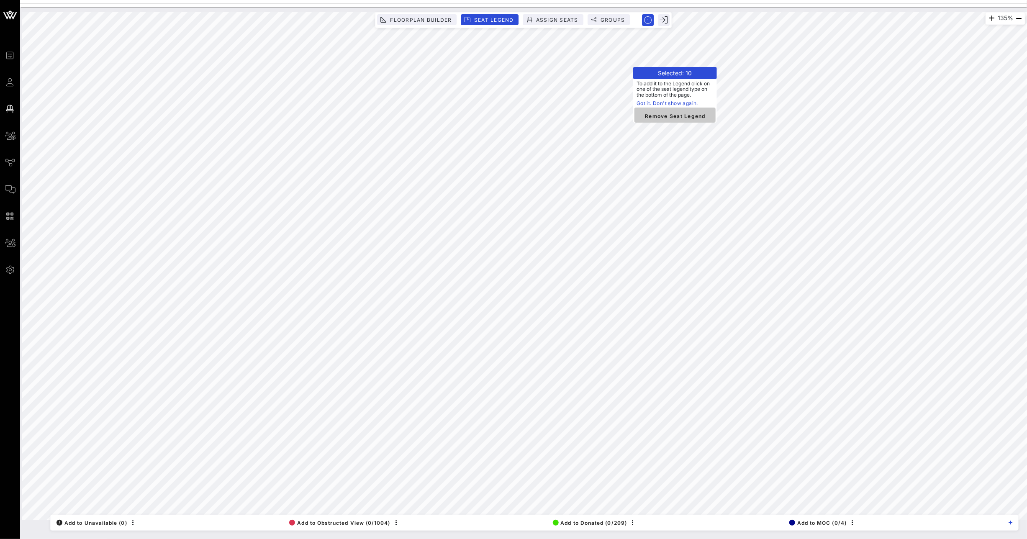
click at [679, 116] on span "Remove Seat Legend" at bounding box center [675, 116] width 68 height 8
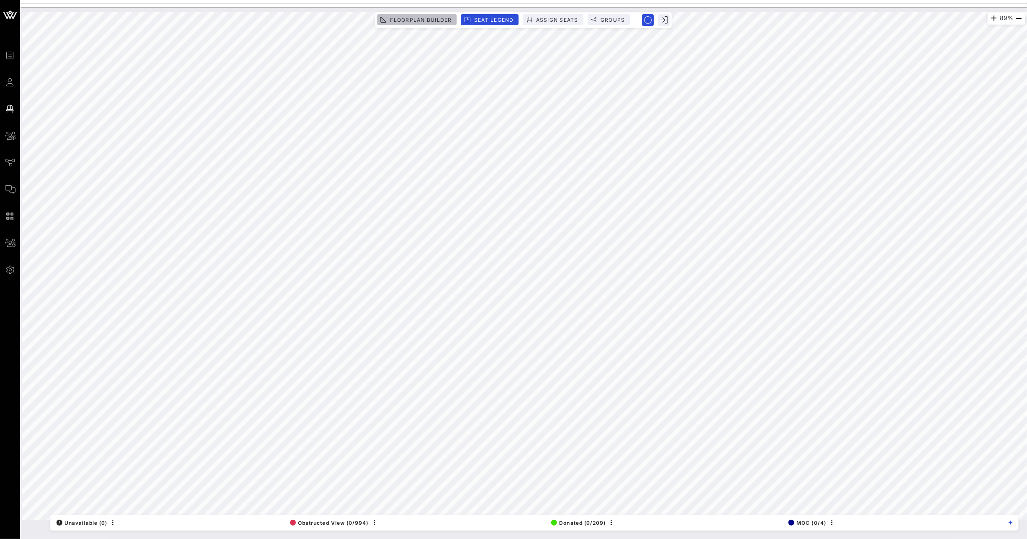
click at [436, 19] on span "Floorplan Builder" at bounding box center [421, 20] width 62 height 6
click at [1027, 0] on html "Event Builder Guests Floor Plan All Groups Journeys Comms QR Scanner Team Setti…" at bounding box center [513, 269] width 1027 height 539
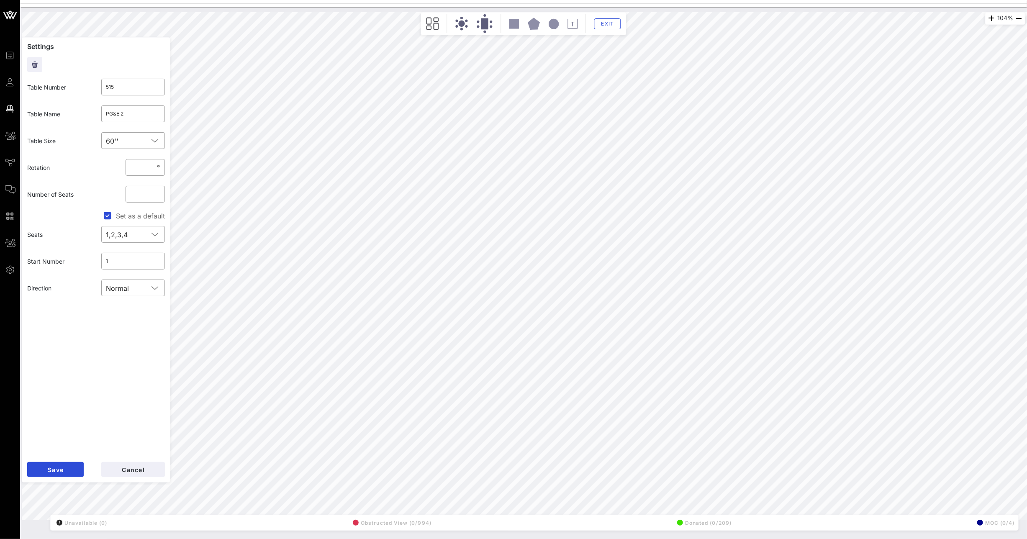
type input "519"
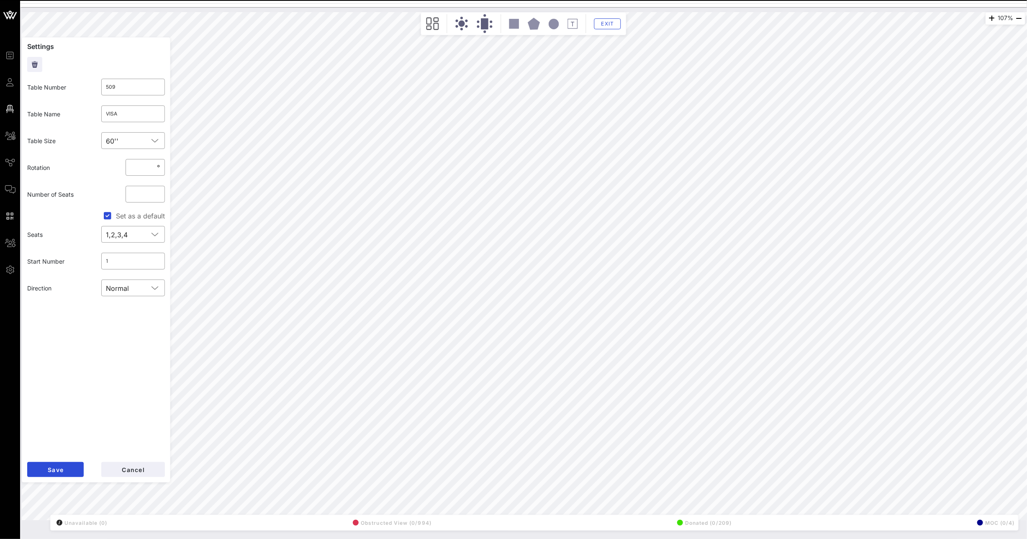
type input "510"
type input "[PERSON_NAME] Family Foundation"
type input "511"
type input "Altria"
type input "510"
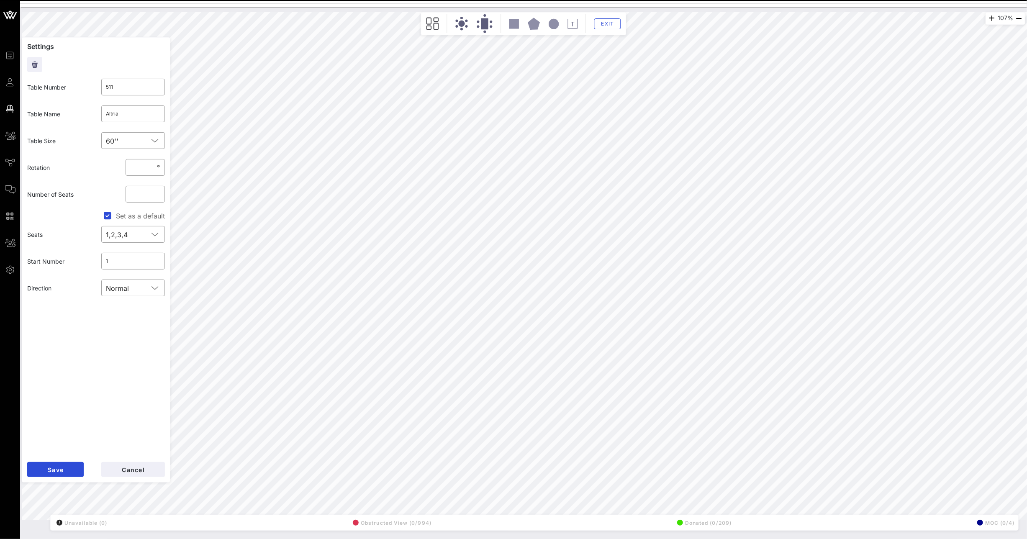
type input "[PERSON_NAME] Family Foundation"
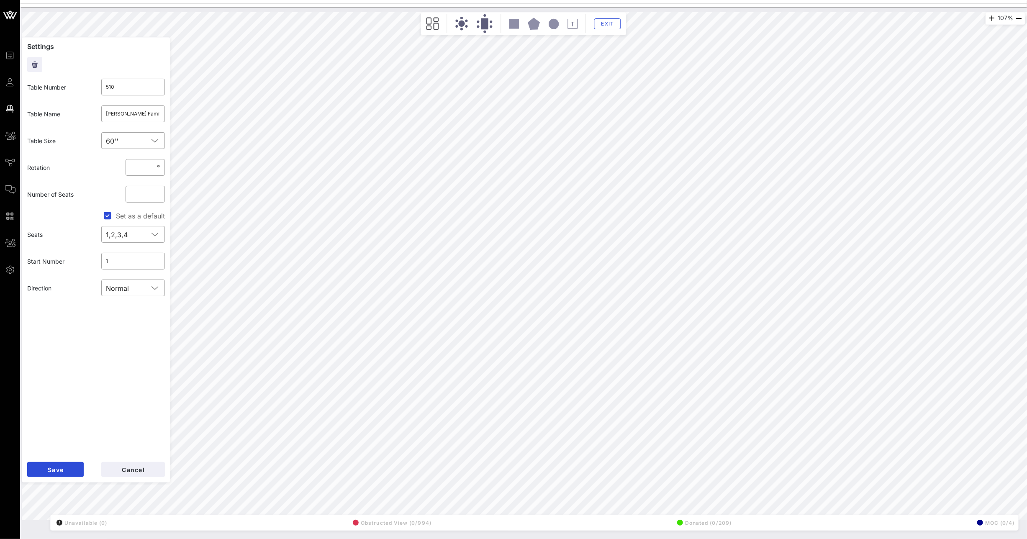
type input "509"
type input "VISA"
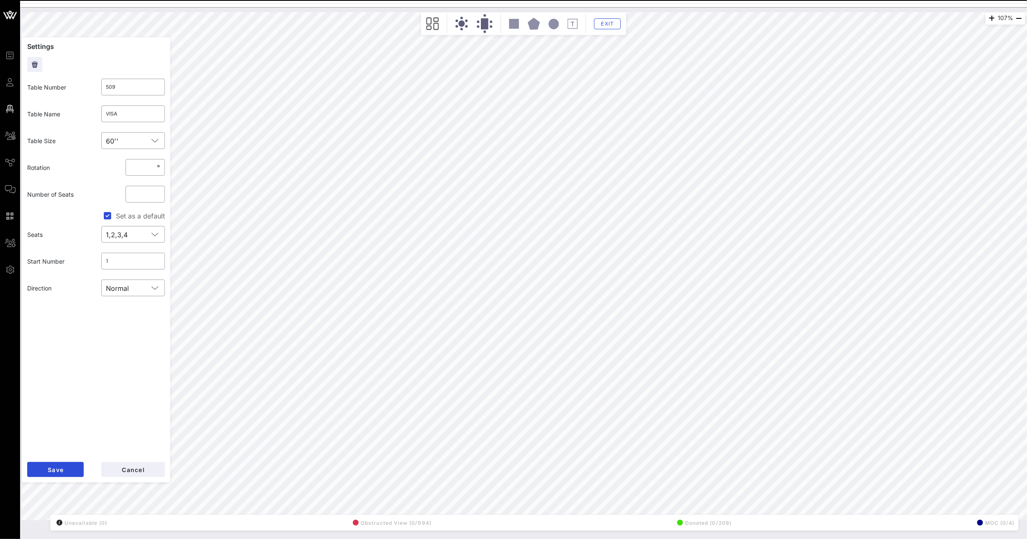
type input "507"
type input "Microsoft"
type input "506"
type input "Mastercard"
type input "520"
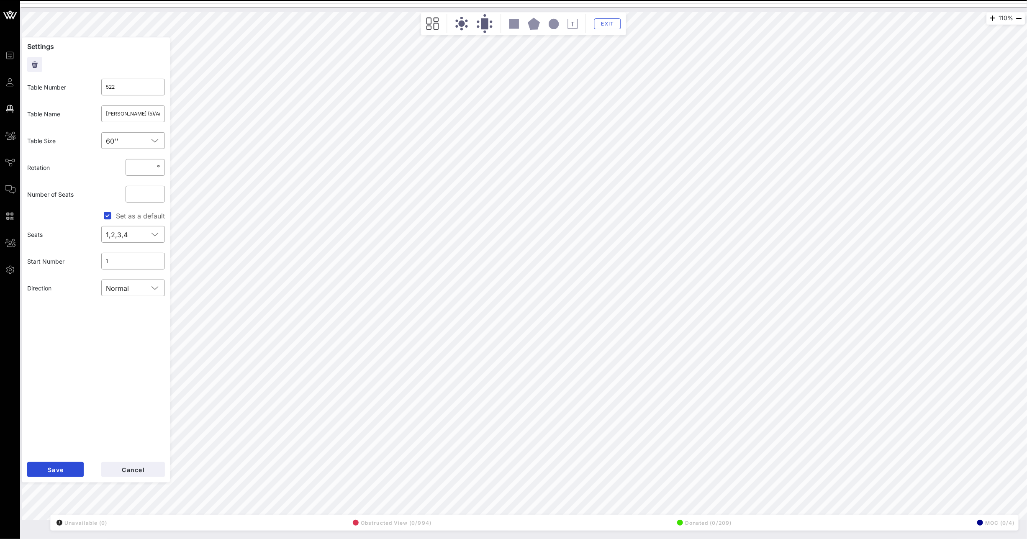
type input "Americas Essential Hospitals (5) / Ford Motor Company (5)"
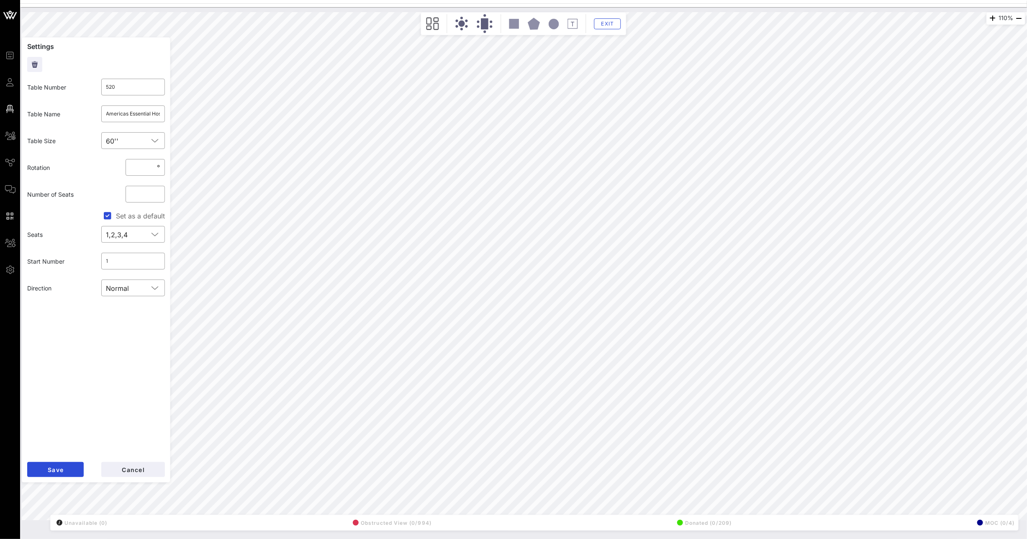
type input "516"
type input "FedEx"
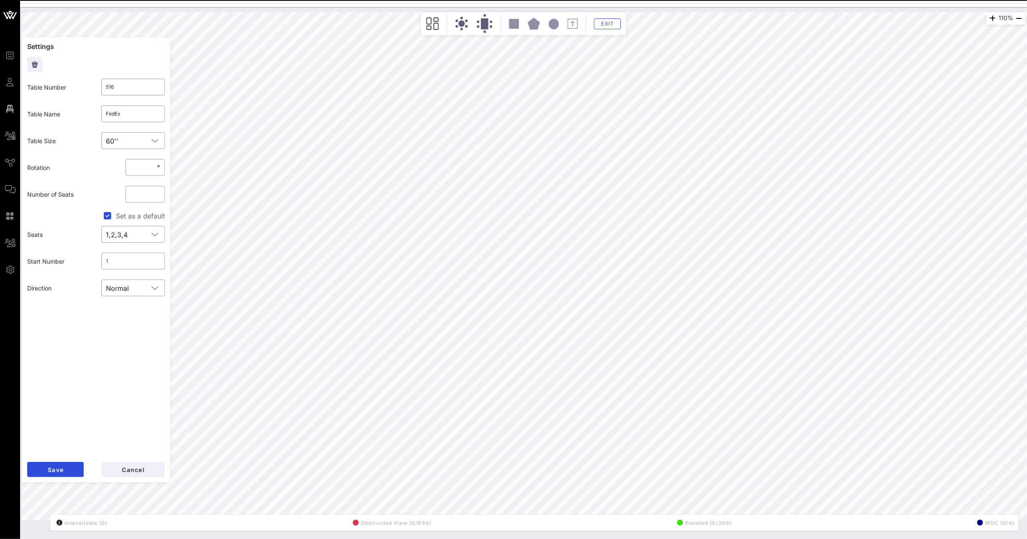
type input "518"
type input "[PERSON_NAME]"
type input "515"
type input "PG&E 2"
type input "513"
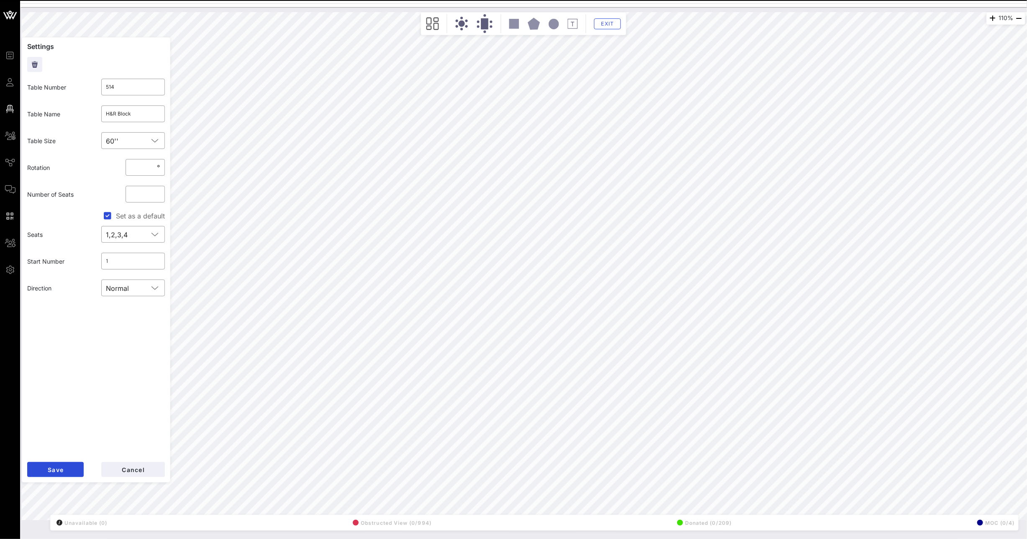
type input "Gilead Sciences"
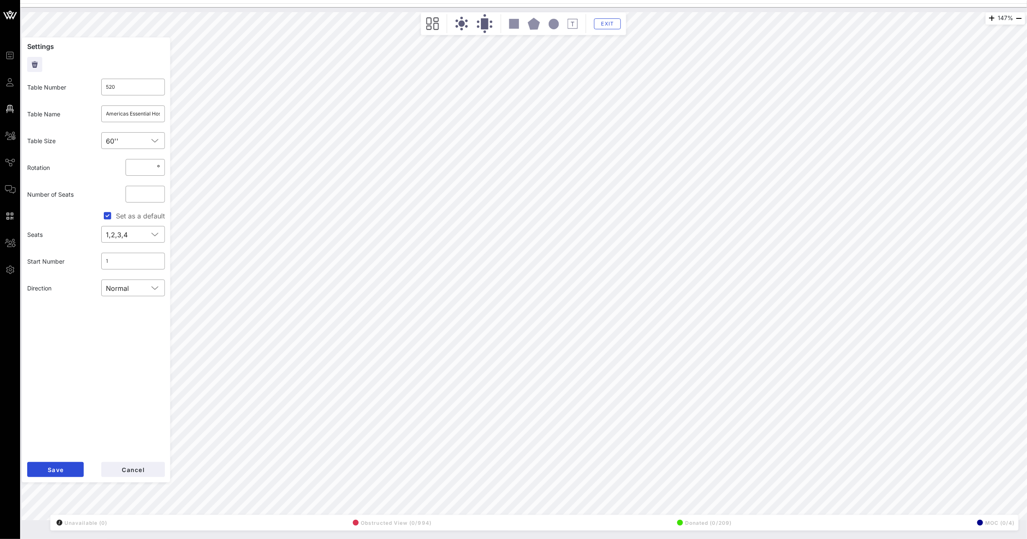
type input "522"
type input "[PERSON_NAME] (5)/American Sugar Alliance (5)"
click at [179, 116] on div "147% Floorplan Builder Seat Legend Assign Seats Groups Exit Settings Table Numb…" at bounding box center [524, 266] width 1004 height 508
type input "520"
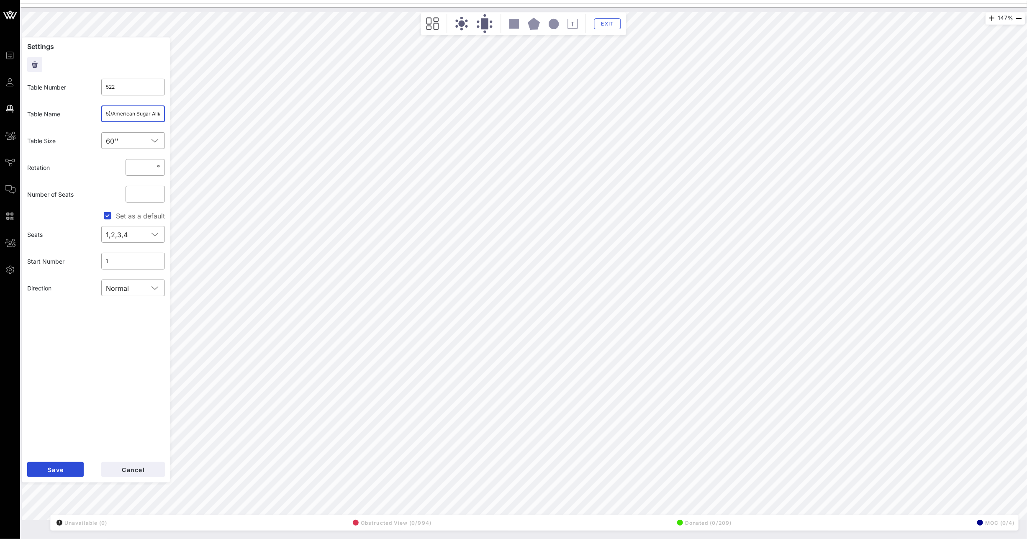
type input "Americas Essential Hospitals (5) / Ford Motor Company (5)"
click at [206, 119] on div "147% Floorplan Builder Seat Legend Assign Seats Groups Exit Settings Table Numb…" at bounding box center [524, 266] width 1004 height 508
type input "514"
type input "H&R Block"
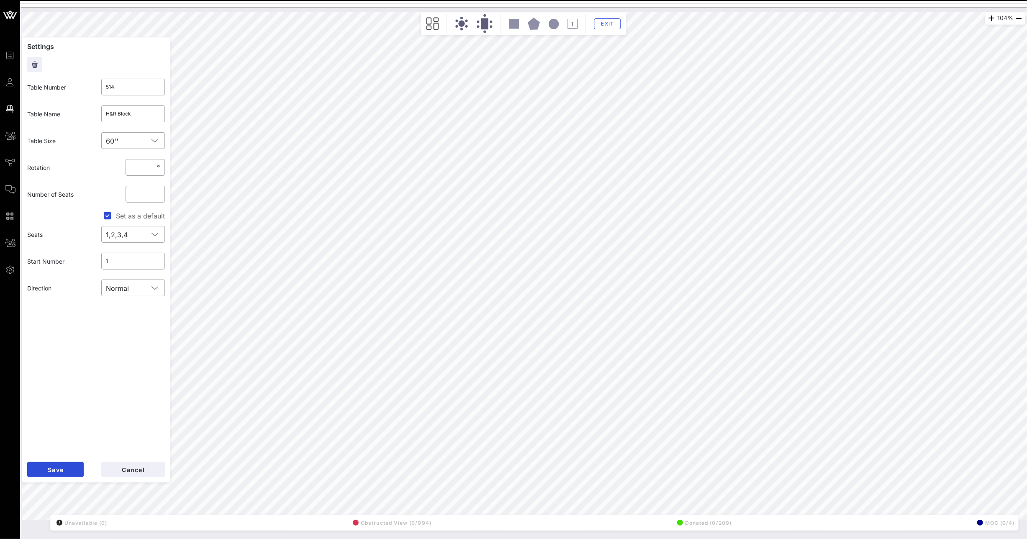
type input "509"
type input "VISA"
type input "502"
type input "PG&E 1"
type input "501"
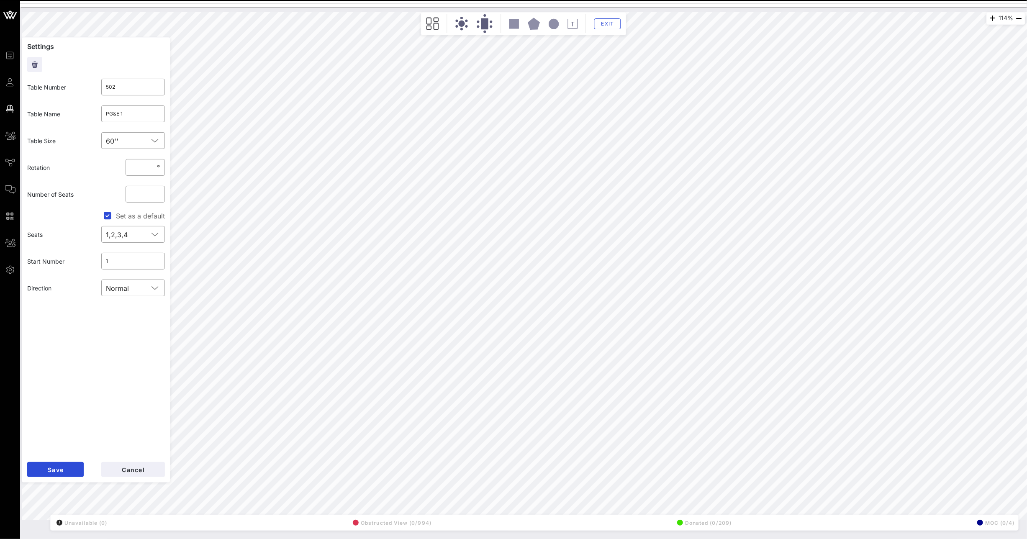
type input "Amgen"
type input "504"
type input "UPS"
type input "505"
type input "[PERSON_NAME] & [PERSON_NAME]"
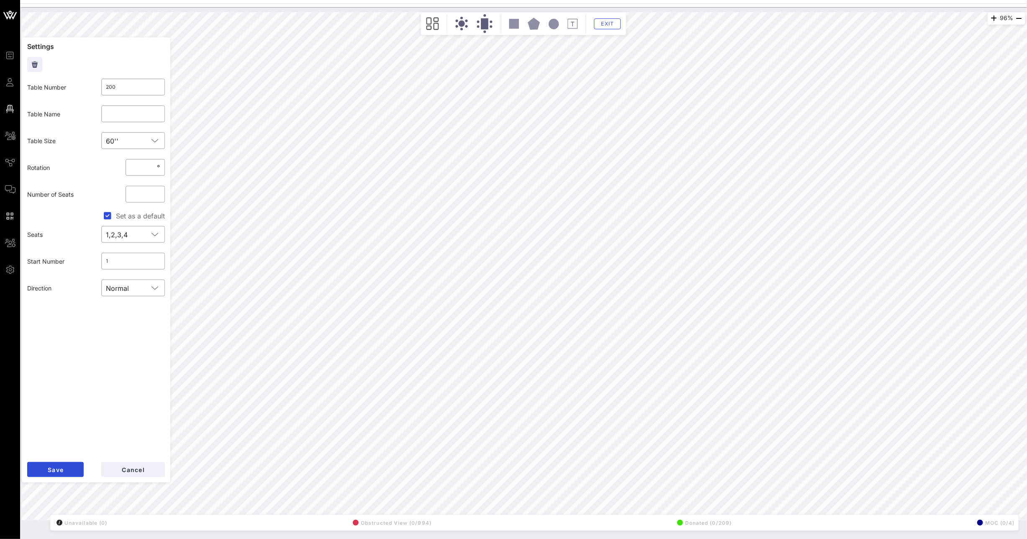
type input "201"
type input "HEAD A"
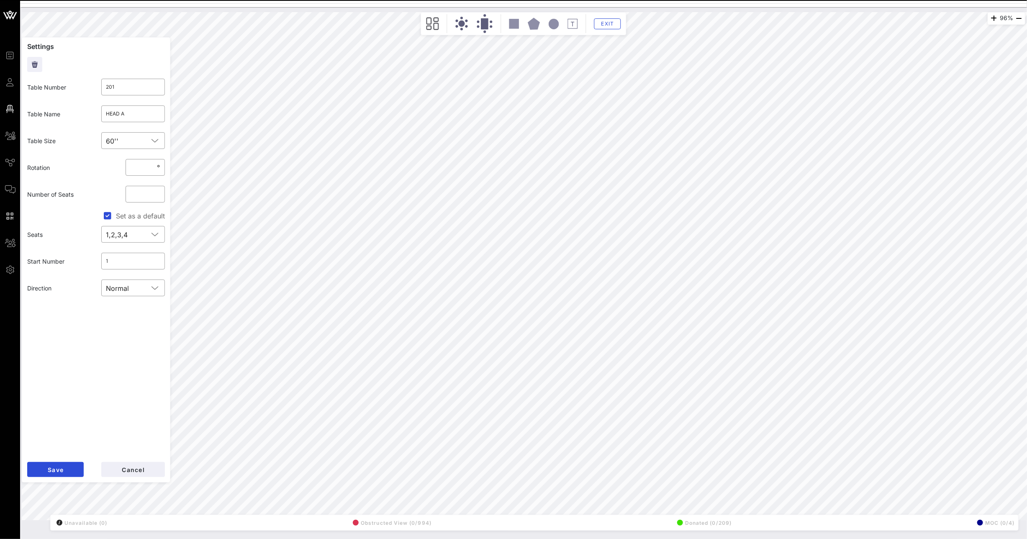
type input "202"
type input "HEAD B"
type input "203"
type input "HEAD C"
type input "204"
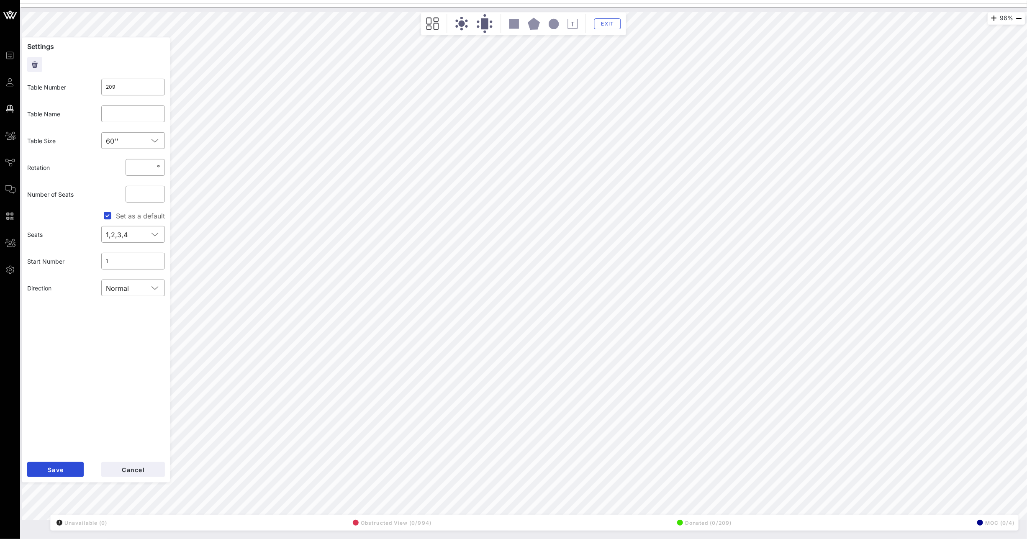
type input "208"
type input "ConocoPhilip 1"
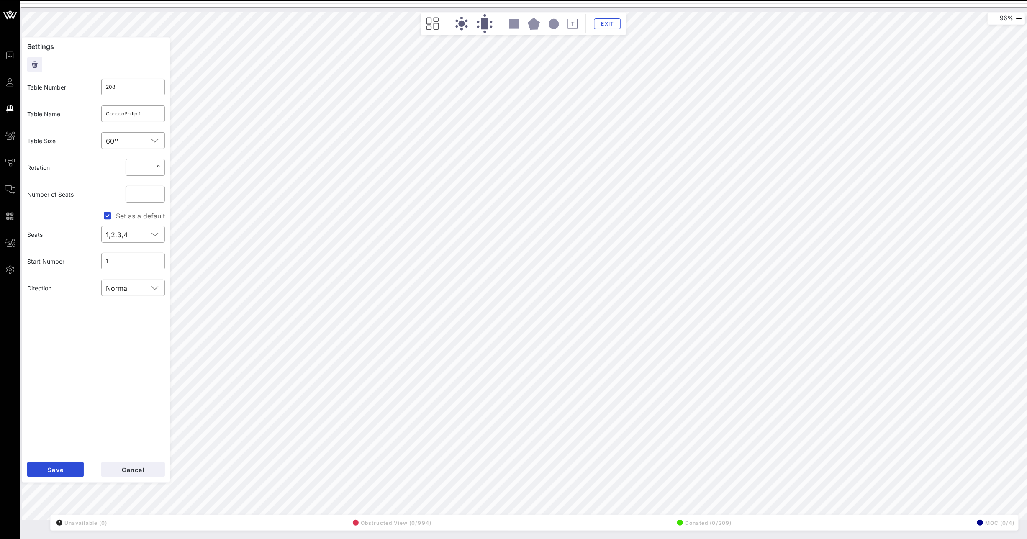
type input "207"
type input "Amazon"
type input "206"
type input "[PERSON_NAME] Fargo 1"
type input "205"
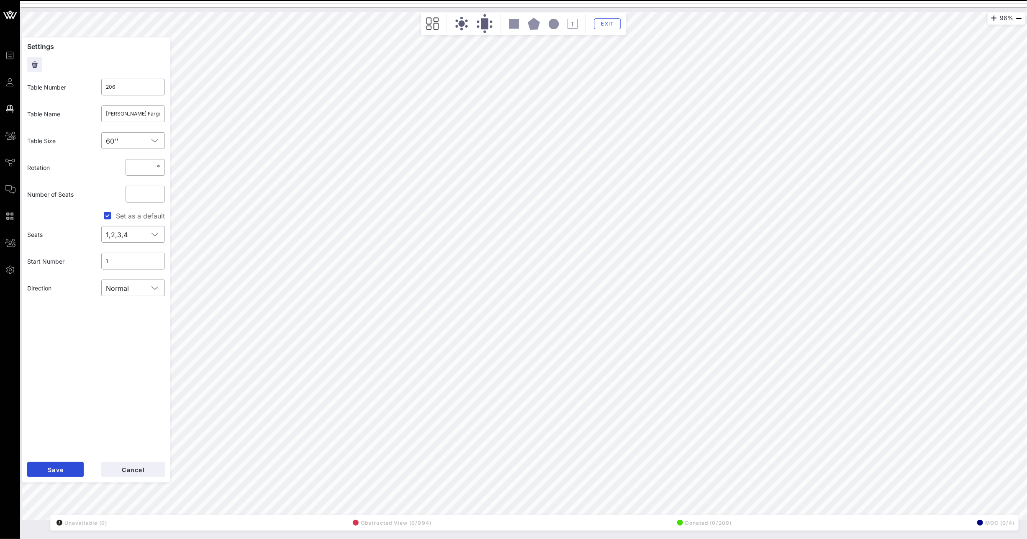
type input "Genentech 1"
type input "206"
type input "[PERSON_NAME] Fargo 1"
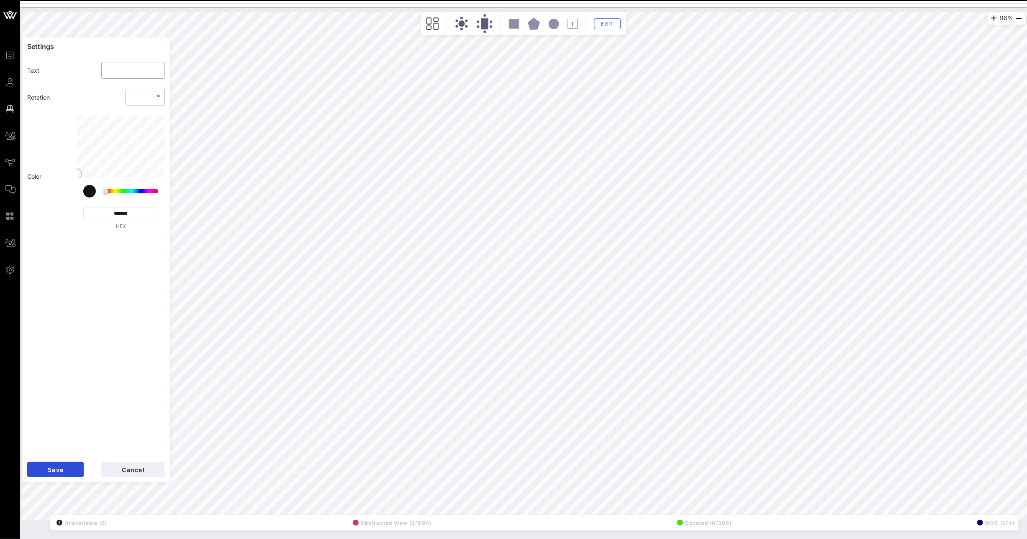
type input "***"
type input "*******"
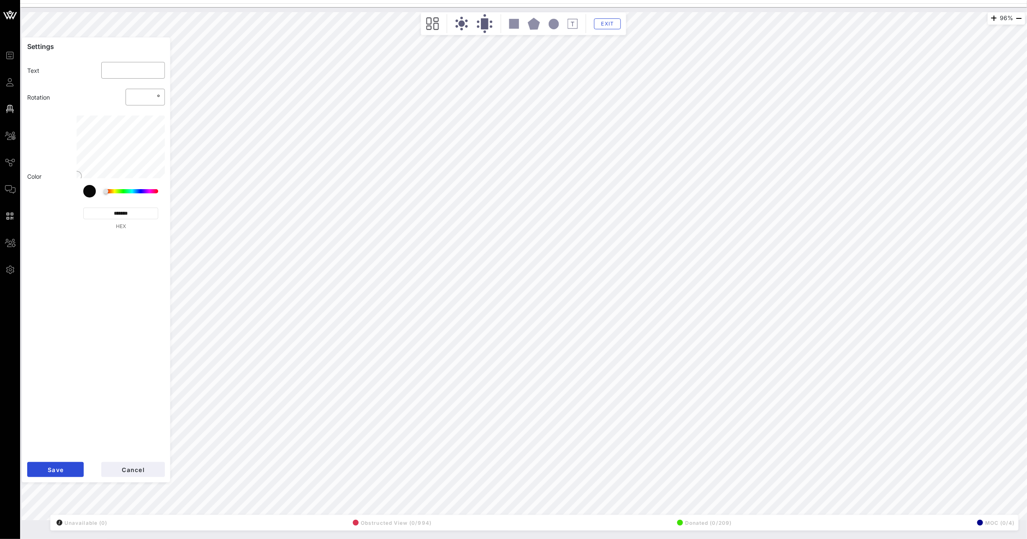
type input "*"
type input "*******"
type input "***"
type input "*******"
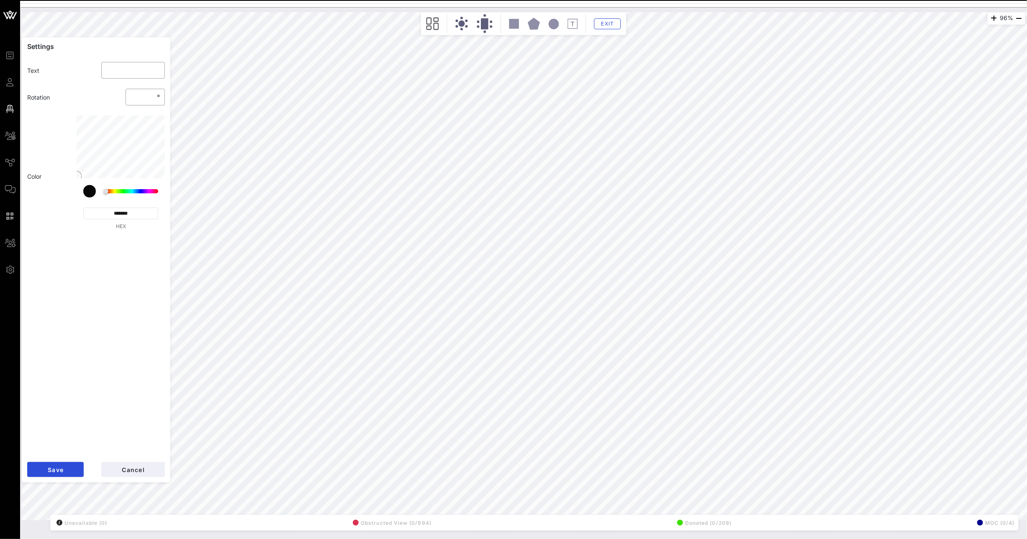
type input "***"
type input "*******"
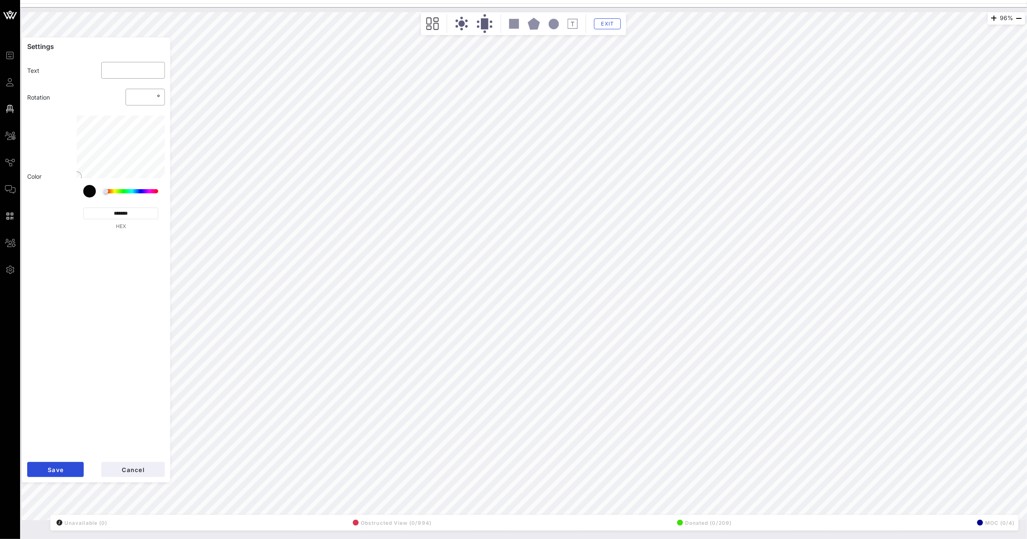
type input "***"
type input "*******"
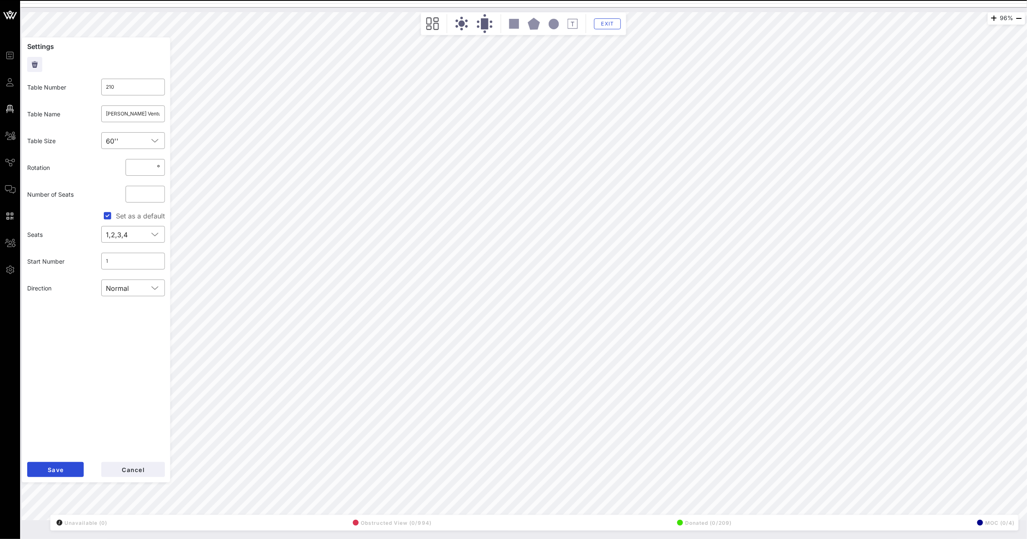
type input "211"
type input "212"
type input "Google 1"
type input "213"
type input "Bank of America"
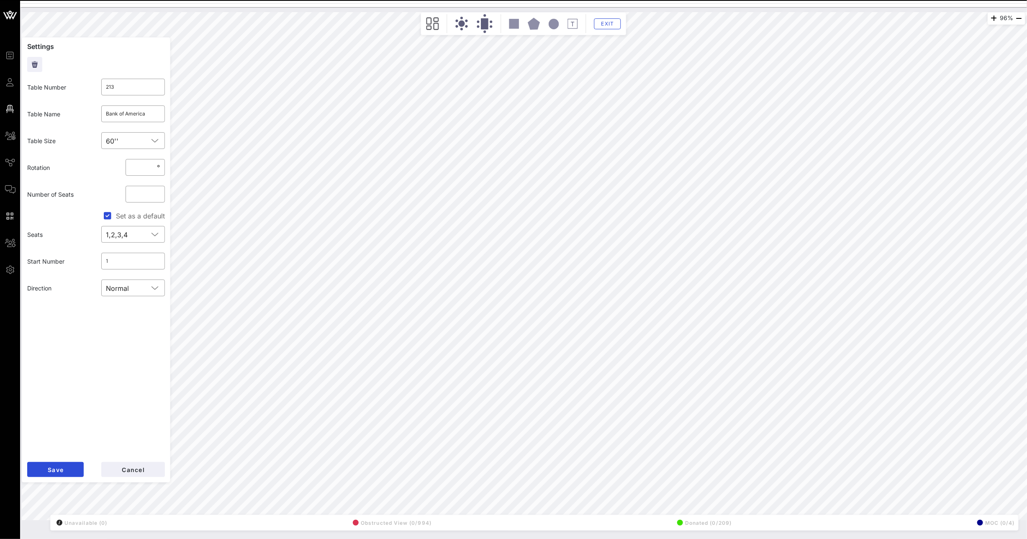
type input "214"
type input "Toyota"
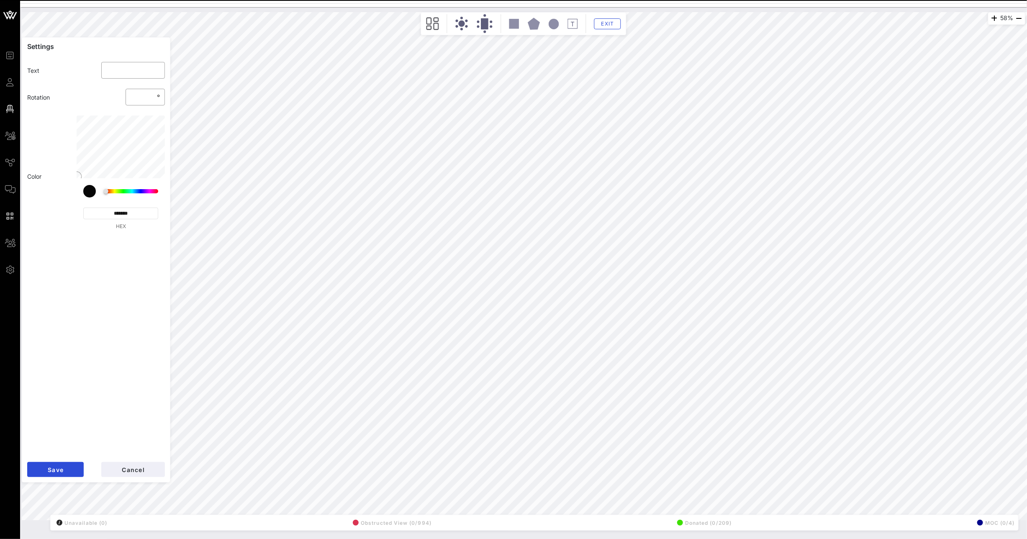
type input "***"
type input "*******"
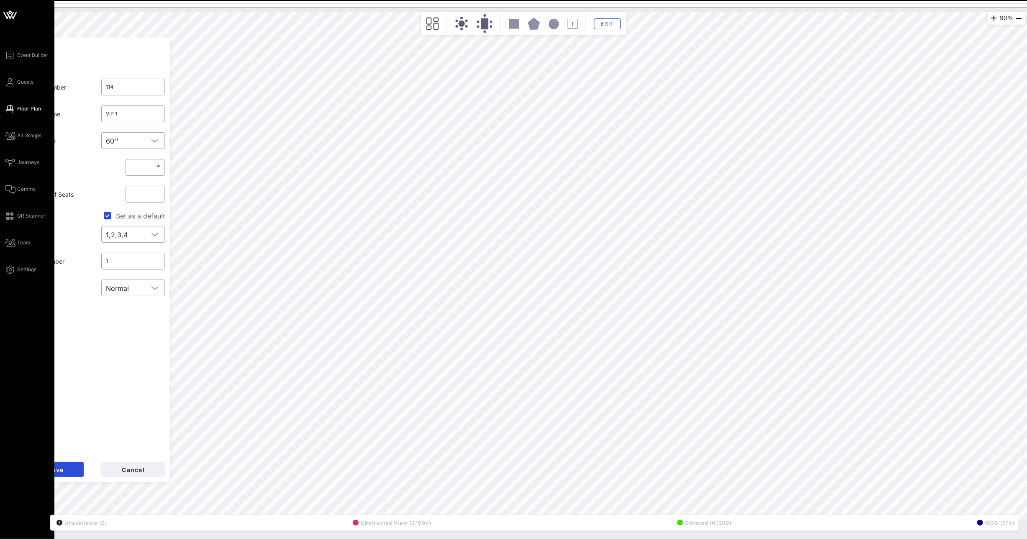
type input "112"
type input "Somos Votanes"
type input "117"
type input "JPMorgan Chase"
type input "113"
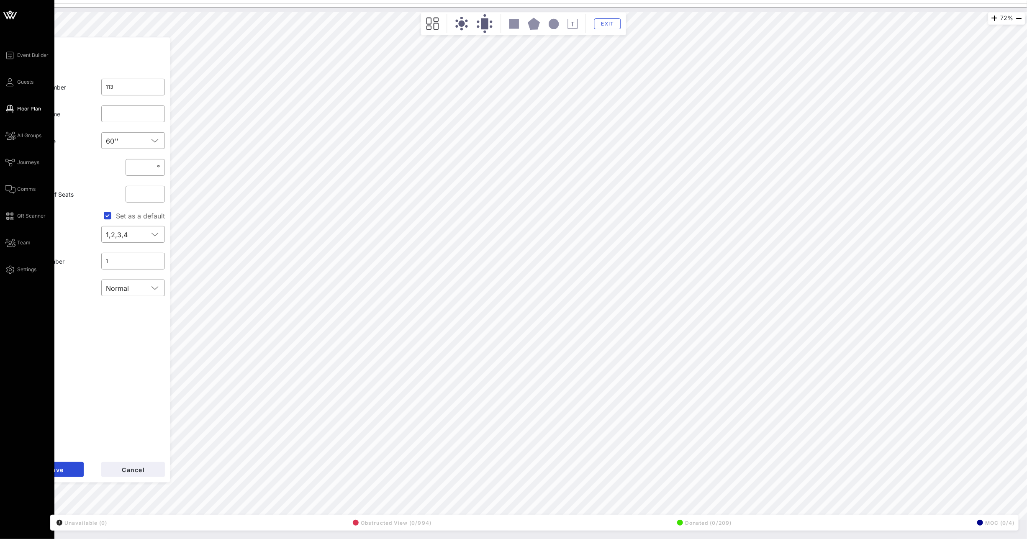
type input "112"
type input "Somos Votanes"
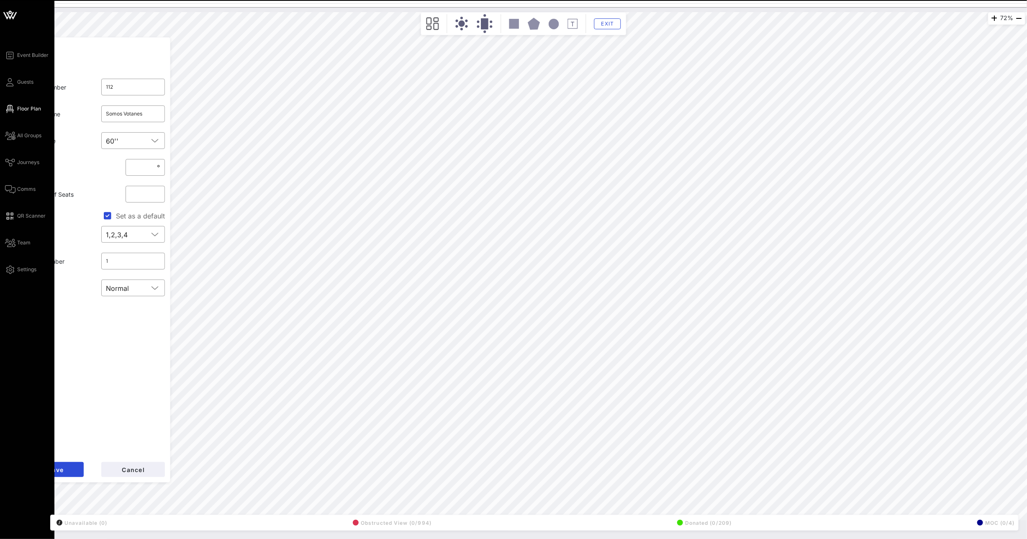
type input "114"
type input "VIP 1"
type input "123"
type input "Synchrony Financial"
type input "122"
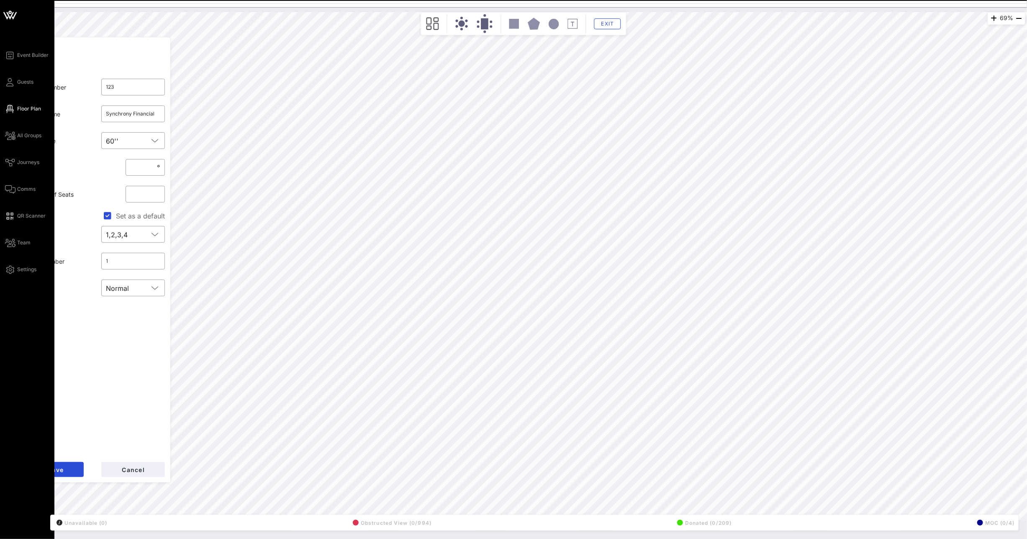
type input "Bayer"
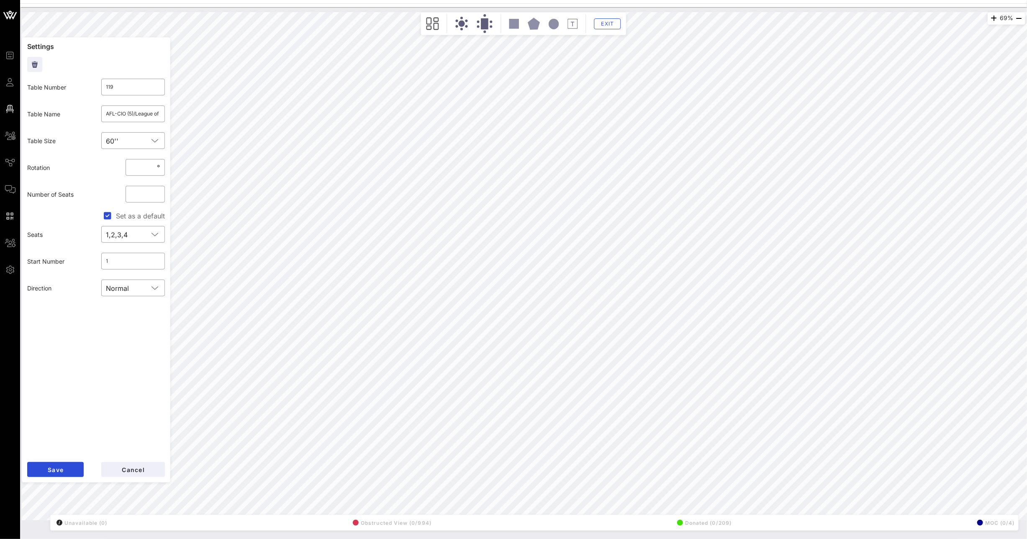
drag, startPoint x: 151, startPoint y: 115, endPoint x: 158, endPoint y: 343, distance: 228.7
click at [158, 343] on div "69% Floorplan Builder Seat Legend Assign Seats Groups Exit Settings Table Numbe…" at bounding box center [524, 266] width 1004 height 508
click at [133, 469] on span "Cancel" at bounding box center [132, 469] width 23 height 7
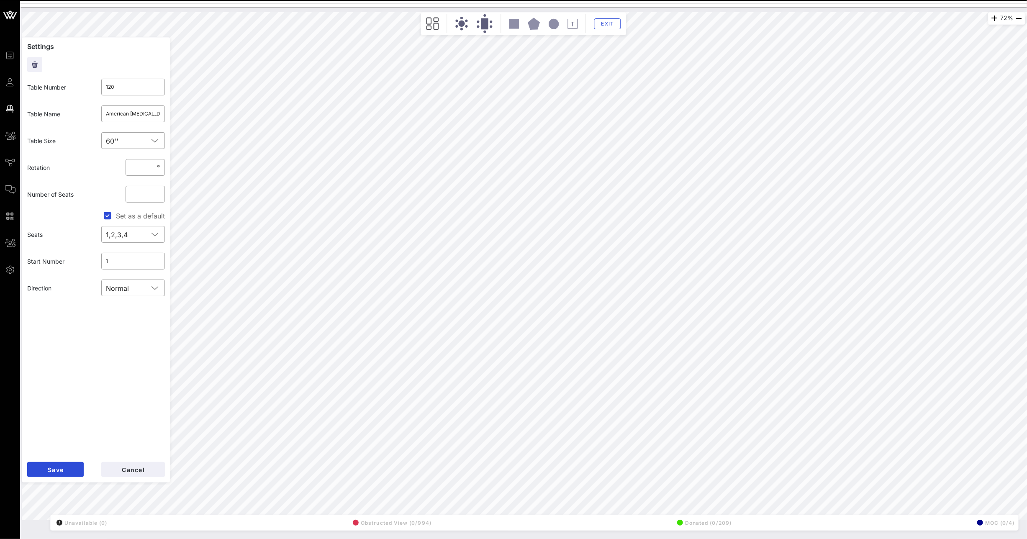
type input "142"
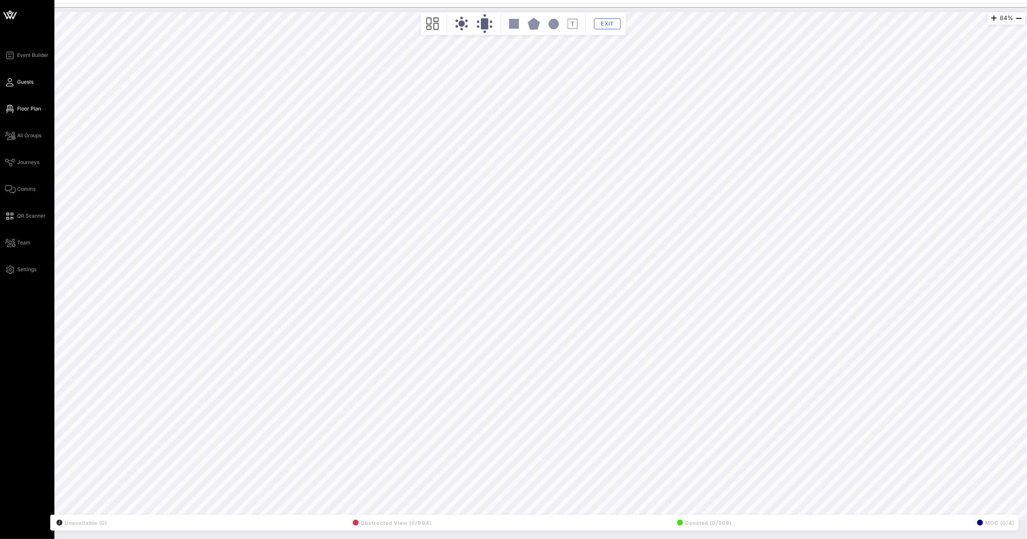
click at [22, 80] on span "Guests" at bounding box center [25, 82] width 16 height 8
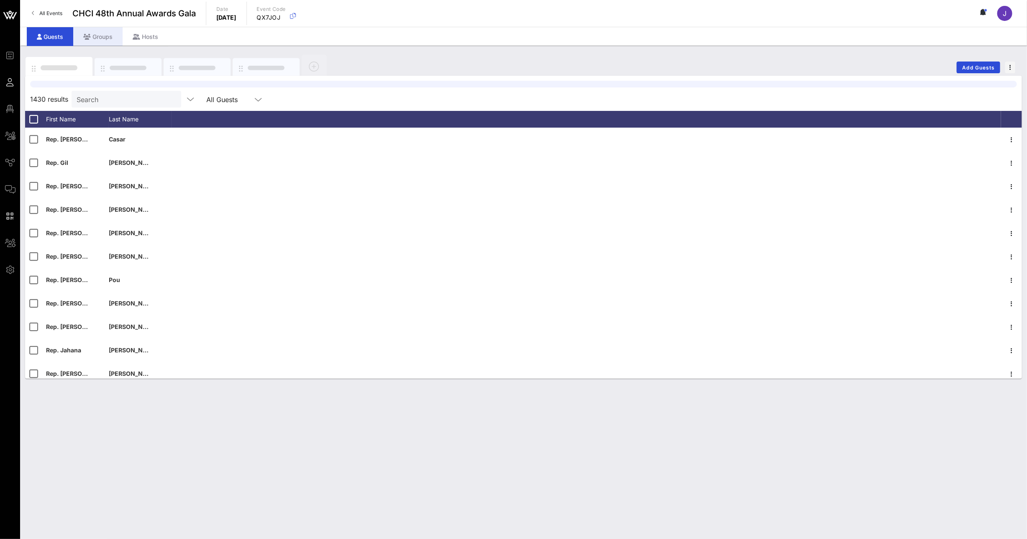
click at [106, 37] on div "Groups" at bounding box center [97, 36] width 49 height 19
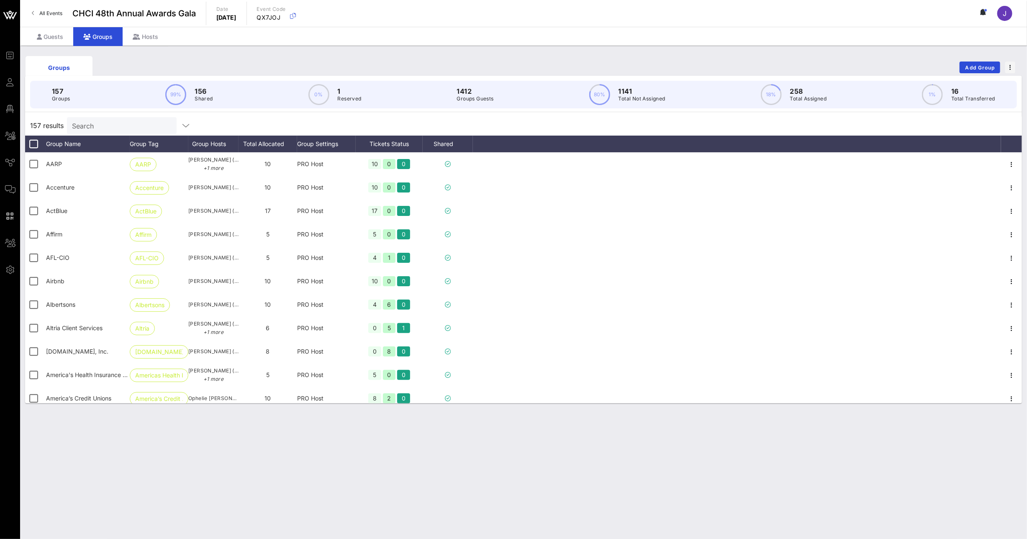
click at [119, 124] on input "Search" at bounding box center [121, 125] width 98 height 11
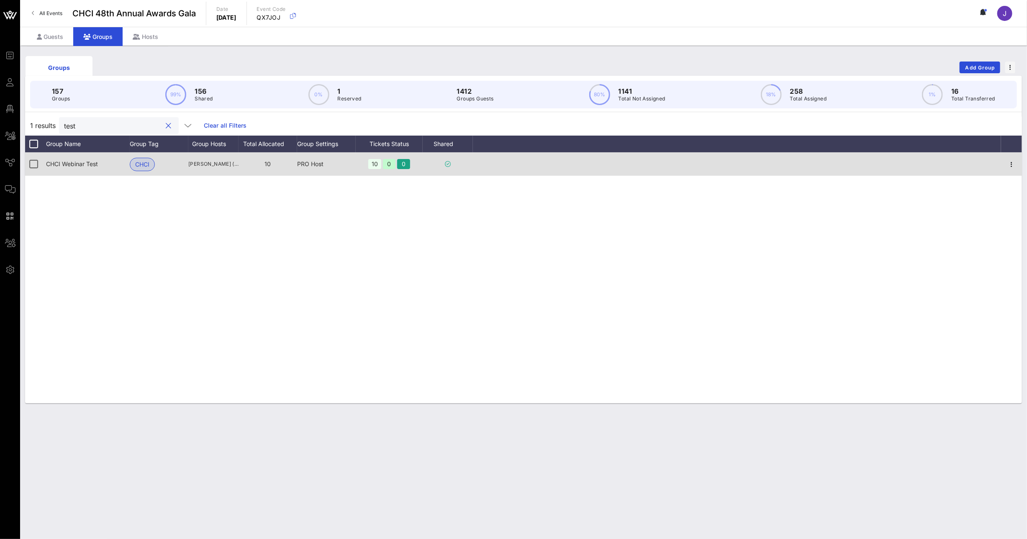
click at [1015, 158] on div at bounding box center [1011, 163] width 21 height 23
click at [1012, 165] on icon "button" at bounding box center [1012, 164] width 10 height 10
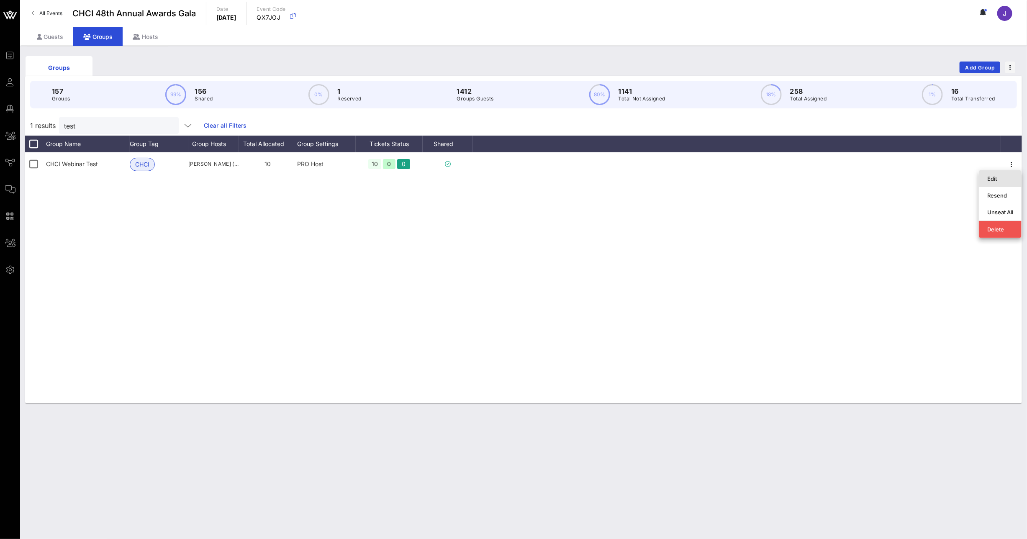
click at [996, 179] on div "Edit" at bounding box center [1001, 178] width 26 height 7
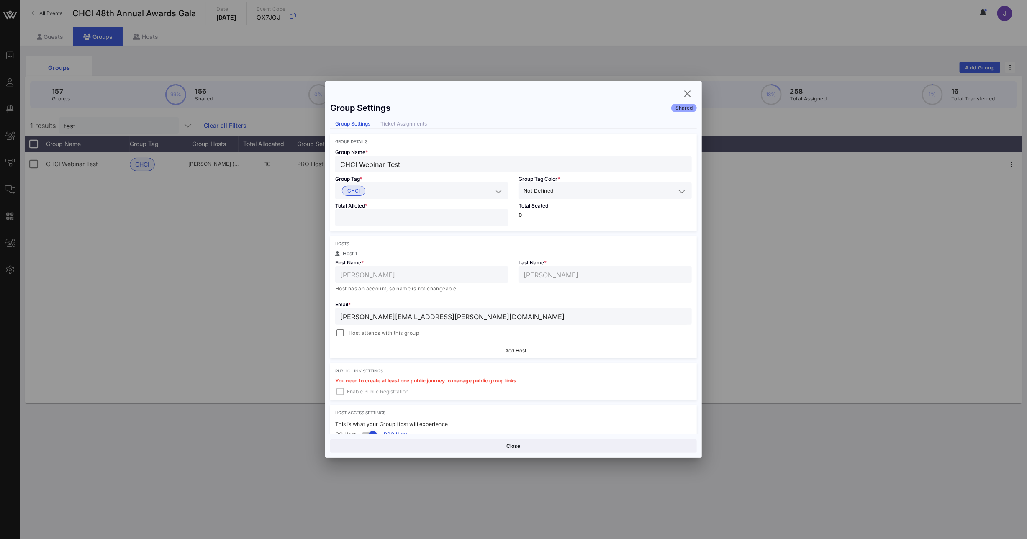
click at [396, 124] on div "Ticket Assignments" at bounding box center [403, 124] width 57 height 9
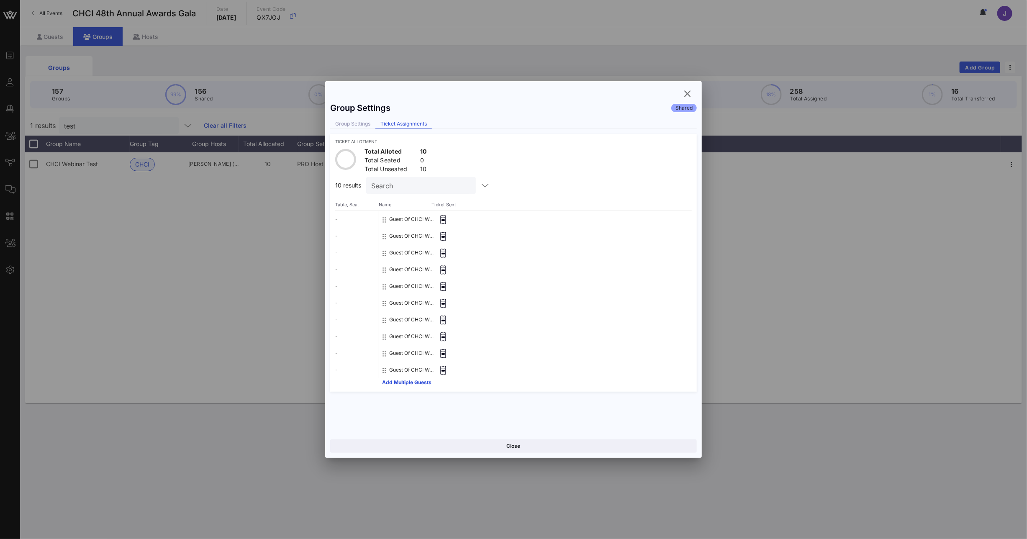
click at [445, 219] on icon at bounding box center [443, 219] width 8 height 9
click at [480, 184] on icon "button" at bounding box center [485, 185] width 10 height 10
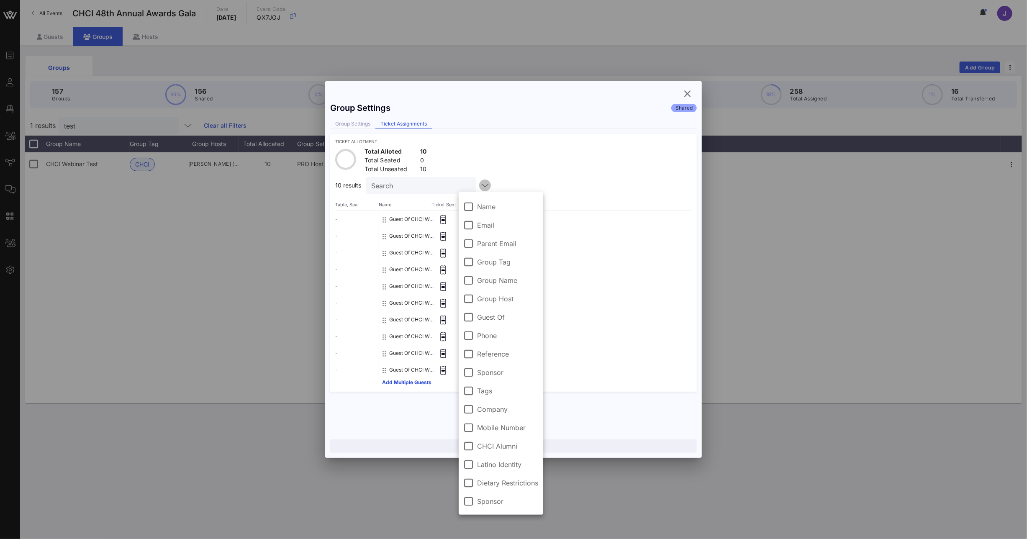
click at [480, 184] on icon "button" at bounding box center [485, 185] width 10 height 10
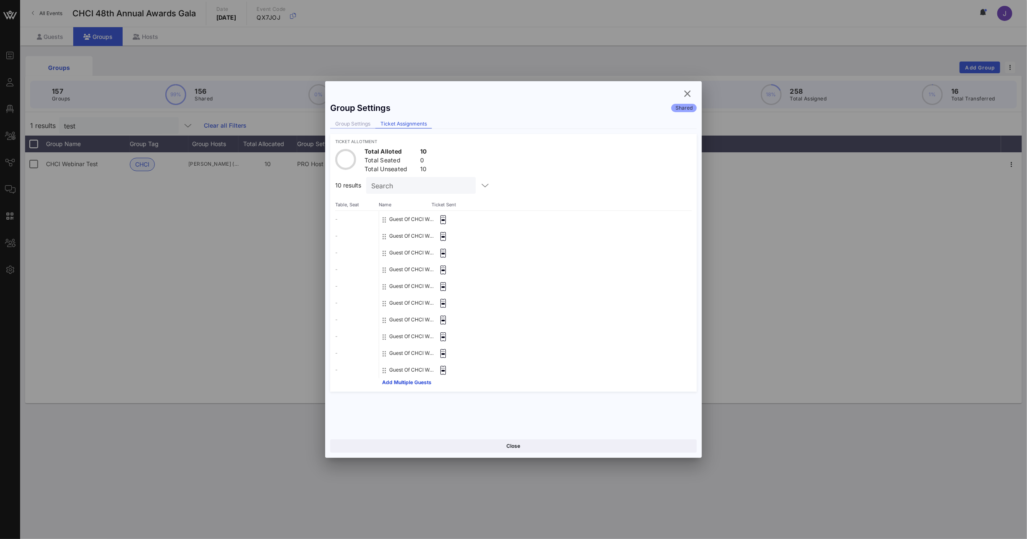
click at [360, 126] on div "Group Settings" at bounding box center [352, 124] width 45 height 9
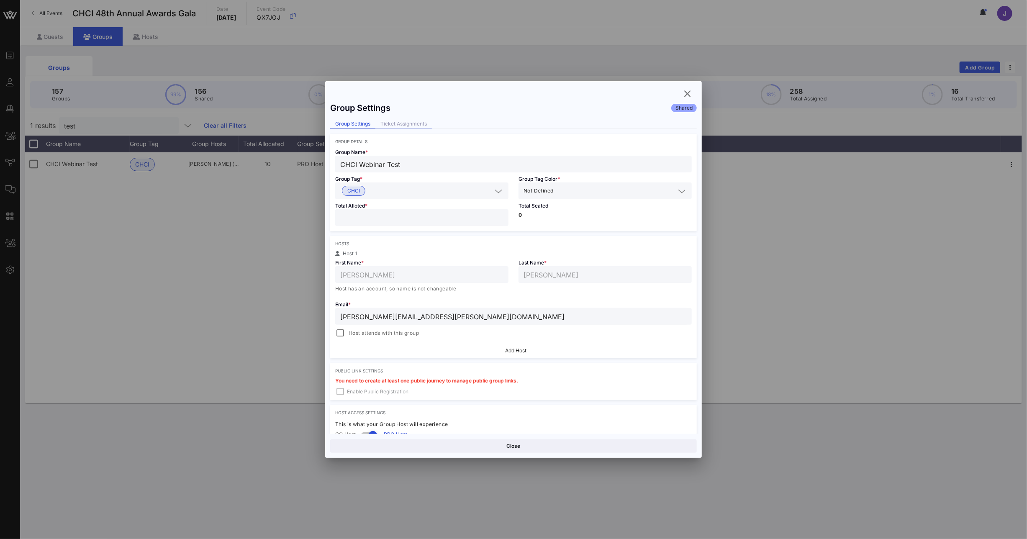
click at [413, 126] on div "Ticket Assignments" at bounding box center [403, 124] width 57 height 9
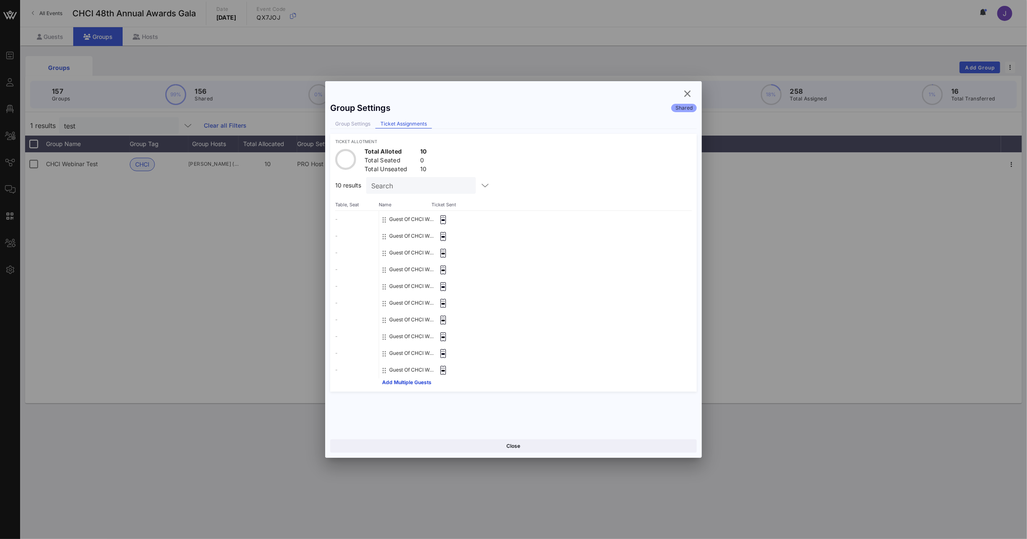
click at [442, 218] on icon at bounding box center [442, 218] width 1 height 0
click at [445, 217] on icon at bounding box center [443, 219] width 8 height 9
click at [348, 123] on div "Group Settings" at bounding box center [352, 124] width 45 height 9
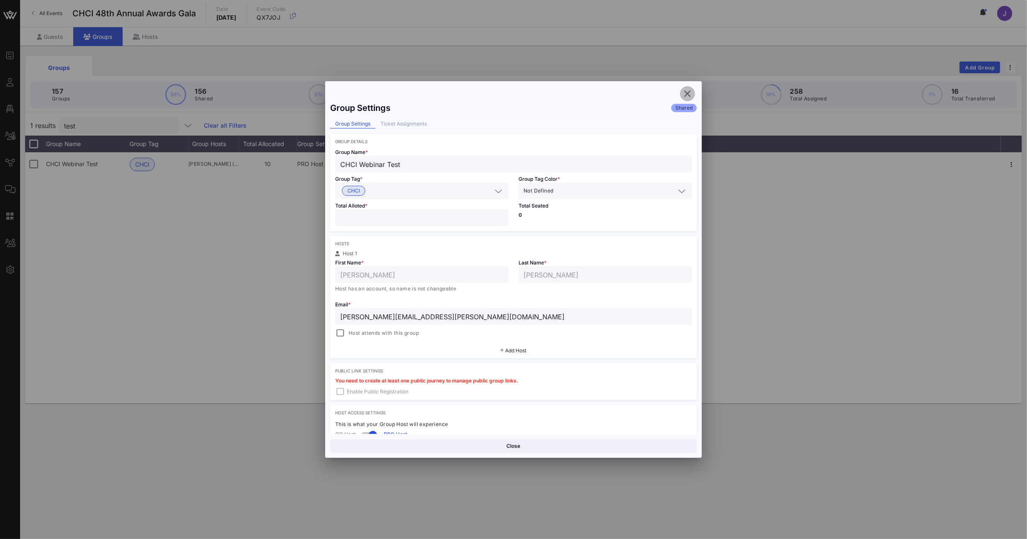
click at [688, 95] on icon "button" at bounding box center [688, 94] width 10 height 10
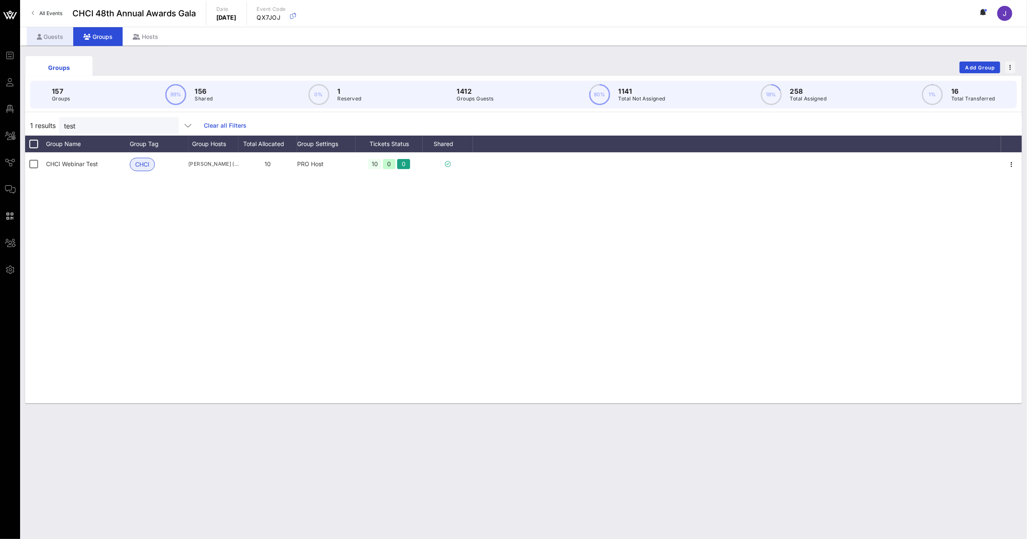
click at [50, 40] on div "Guests" at bounding box center [50, 36] width 46 height 19
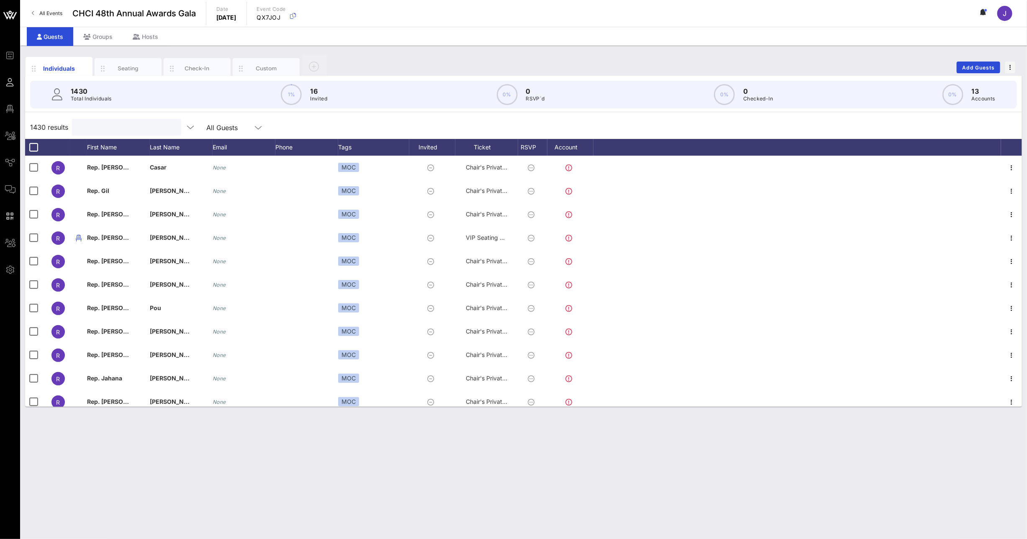
click at [108, 127] on input "text" at bounding box center [126, 127] width 98 height 11
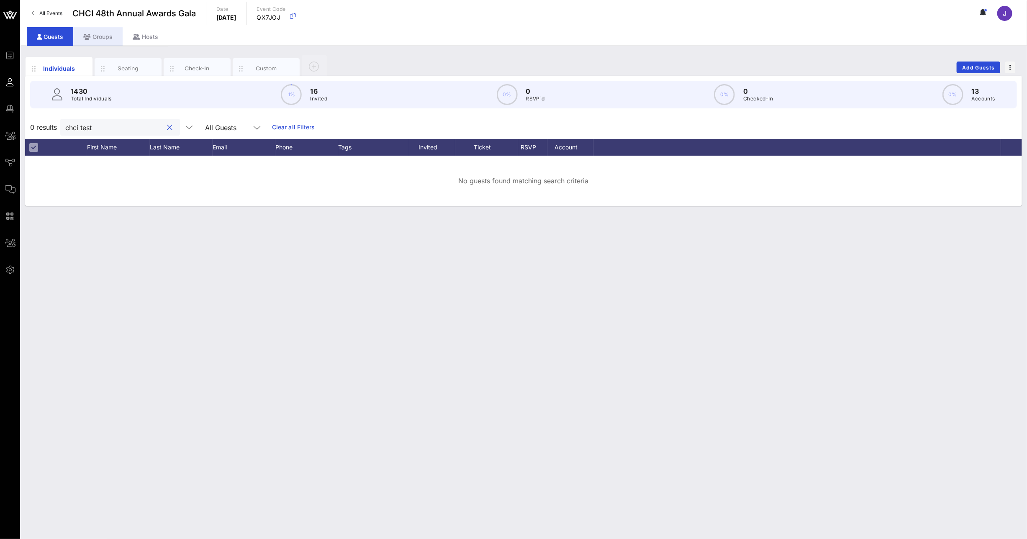
click at [94, 33] on div "Groups" at bounding box center [97, 36] width 49 height 19
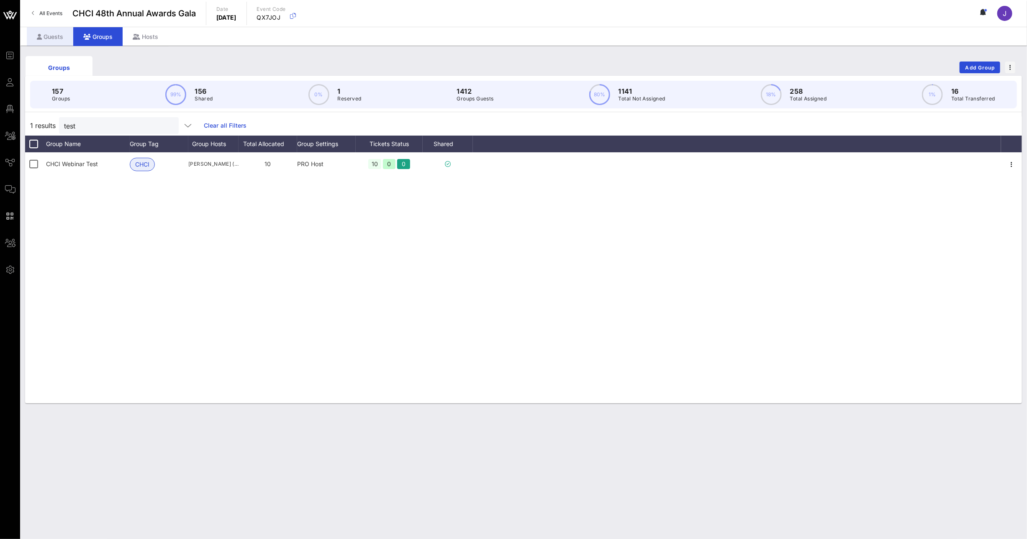
click at [62, 36] on div "Guests" at bounding box center [50, 36] width 46 height 19
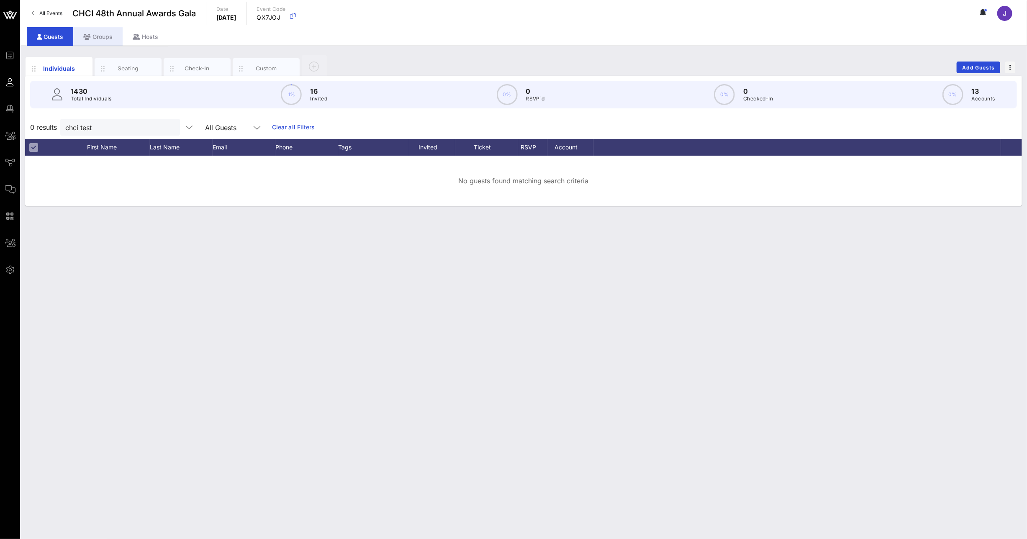
click at [93, 35] on div "Groups" at bounding box center [97, 36] width 49 height 19
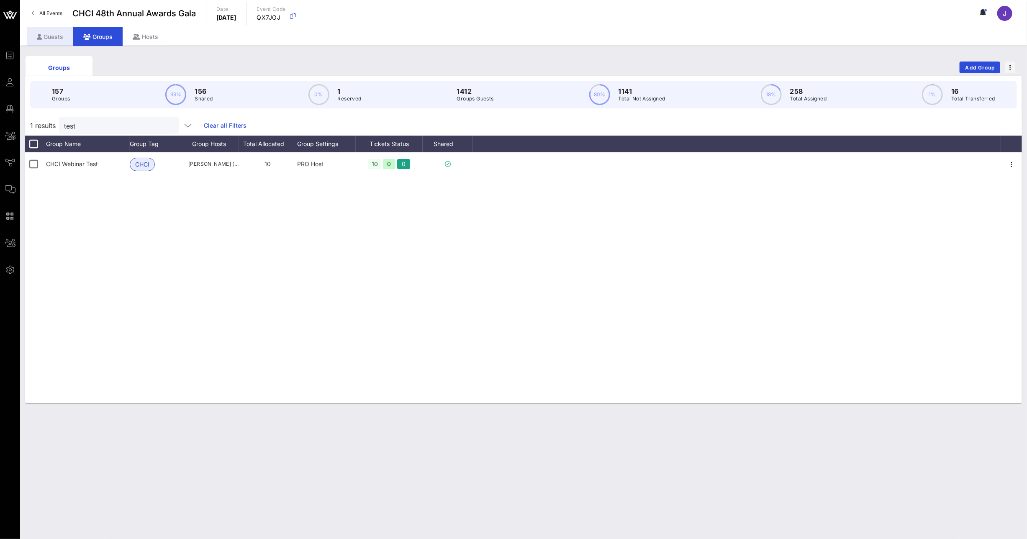
click at [64, 34] on div "Guests" at bounding box center [50, 36] width 46 height 19
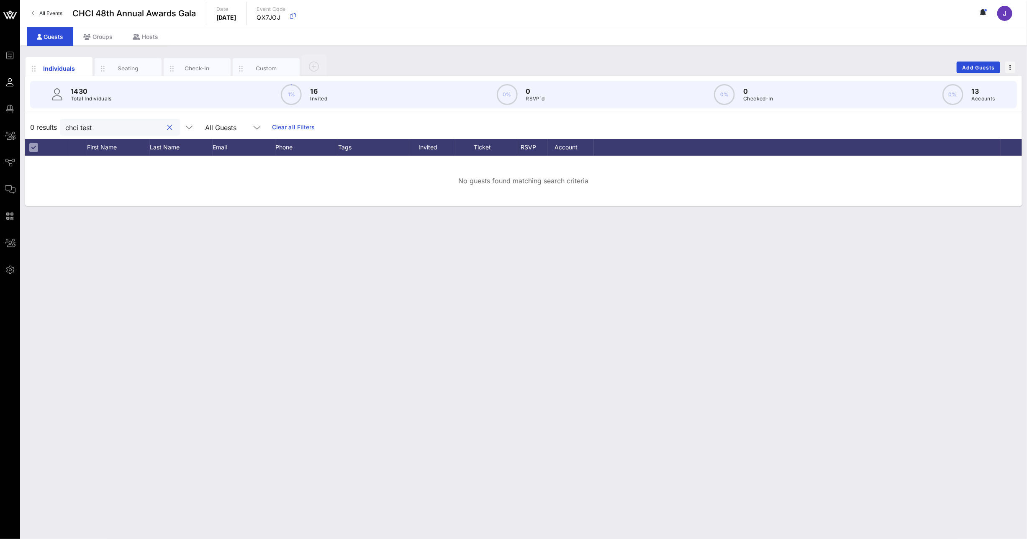
click at [94, 129] on input "chci test" at bounding box center [114, 127] width 98 height 11
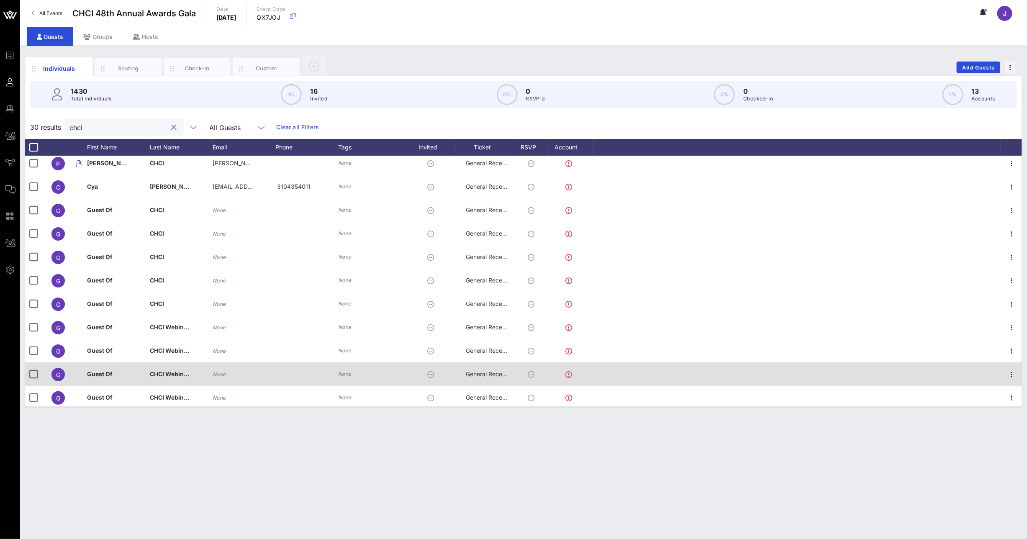
scroll to position [75, 0]
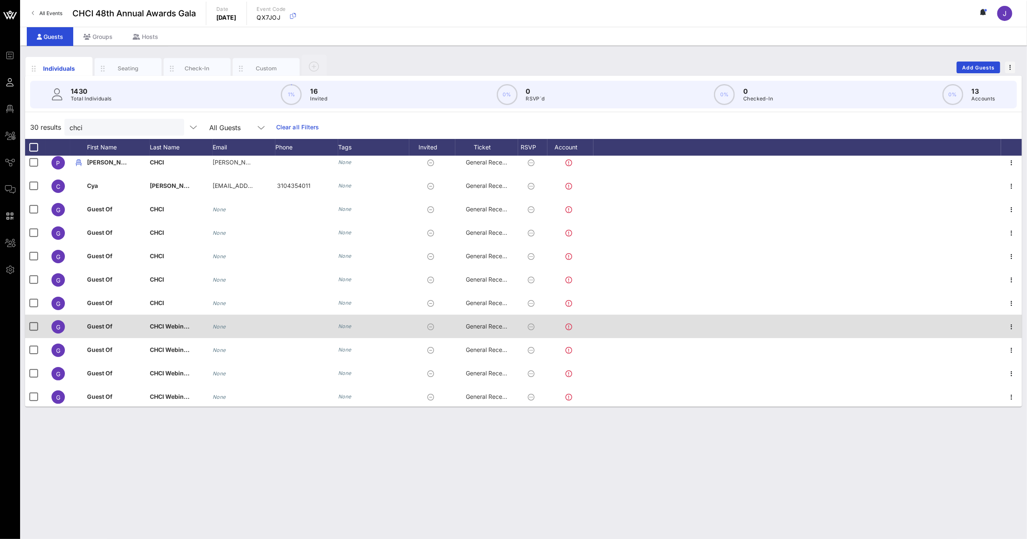
click at [490, 327] on span "General Reception" at bounding box center [491, 326] width 50 height 7
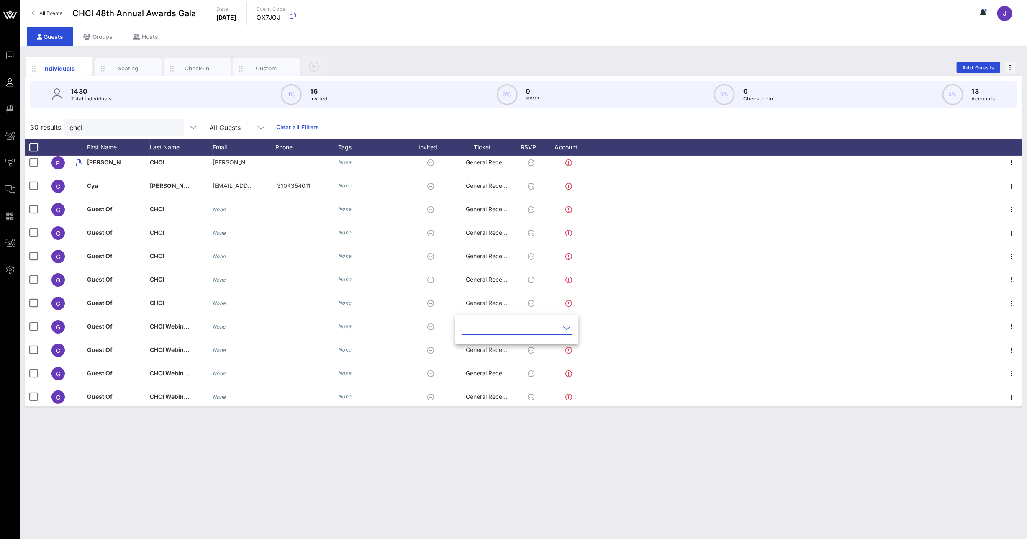
click at [516, 331] on input "text" at bounding box center [511, 327] width 98 height 13
click at [499, 359] on div "Chair's Private Reception" at bounding box center [531, 355] width 124 height 18
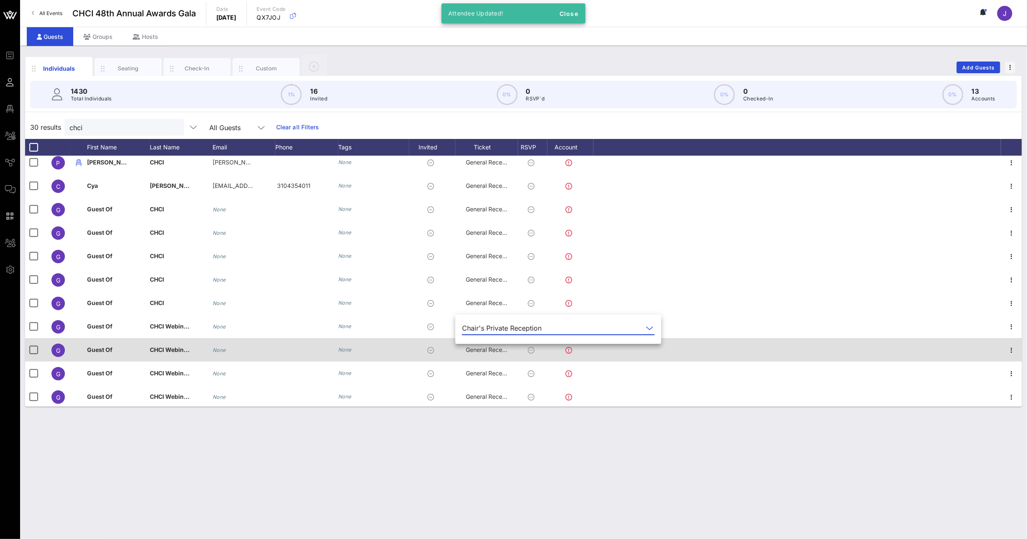
click at [480, 352] on span "General Reception" at bounding box center [491, 349] width 50 height 7
click at [480, 352] on input "text" at bounding box center [511, 351] width 98 height 13
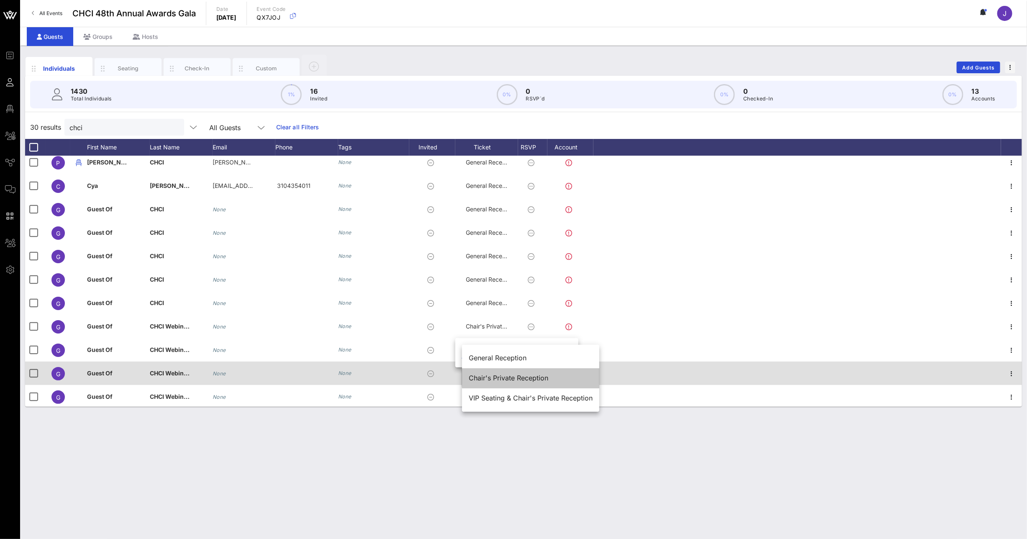
click at [487, 372] on div "Chair's Private Reception" at bounding box center [531, 378] width 124 height 18
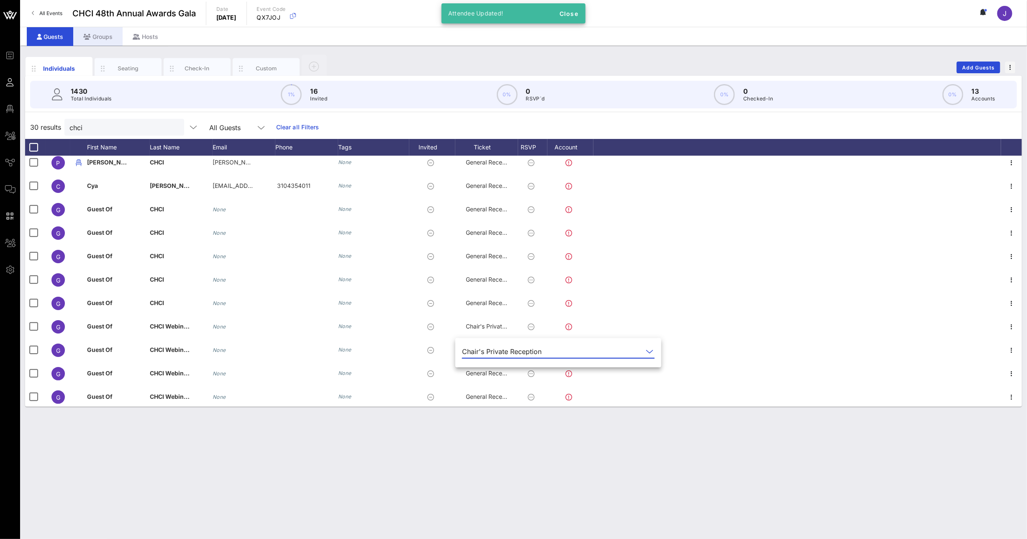
click at [103, 35] on div "Groups" at bounding box center [97, 36] width 49 height 19
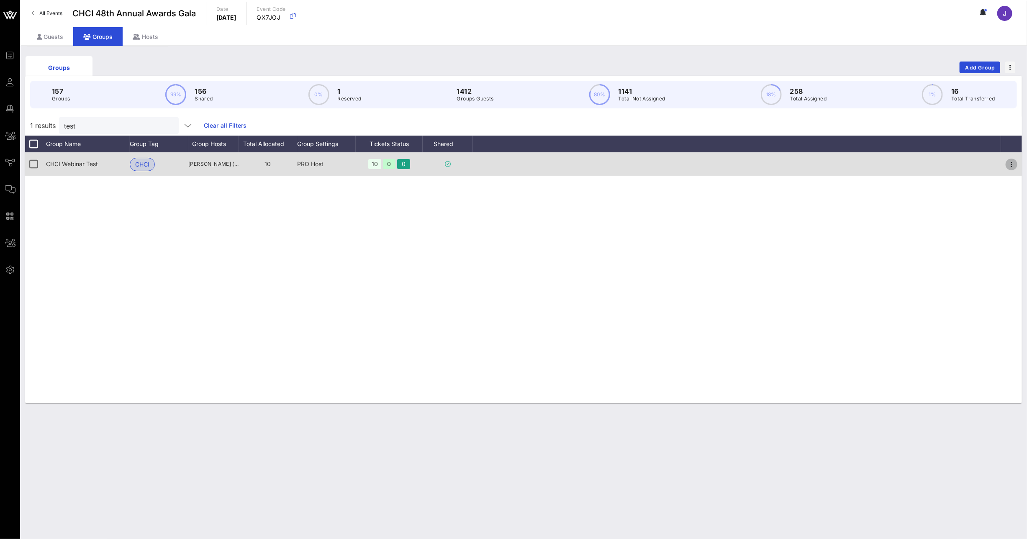
click at [1012, 162] on icon "button" at bounding box center [1012, 164] width 10 height 10
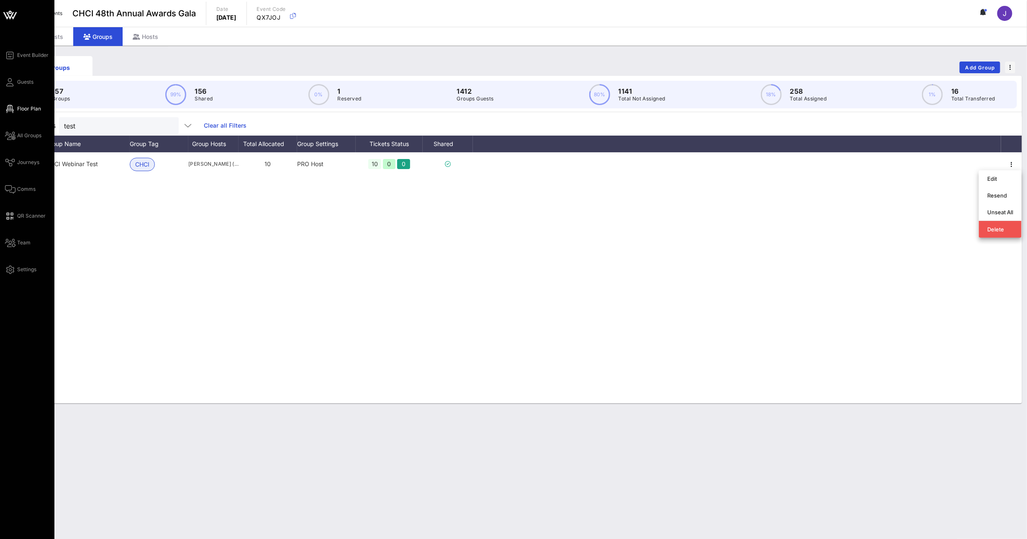
click at [36, 109] on span "Floor Plan" at bounding box center [29, 109] width 24 height 8
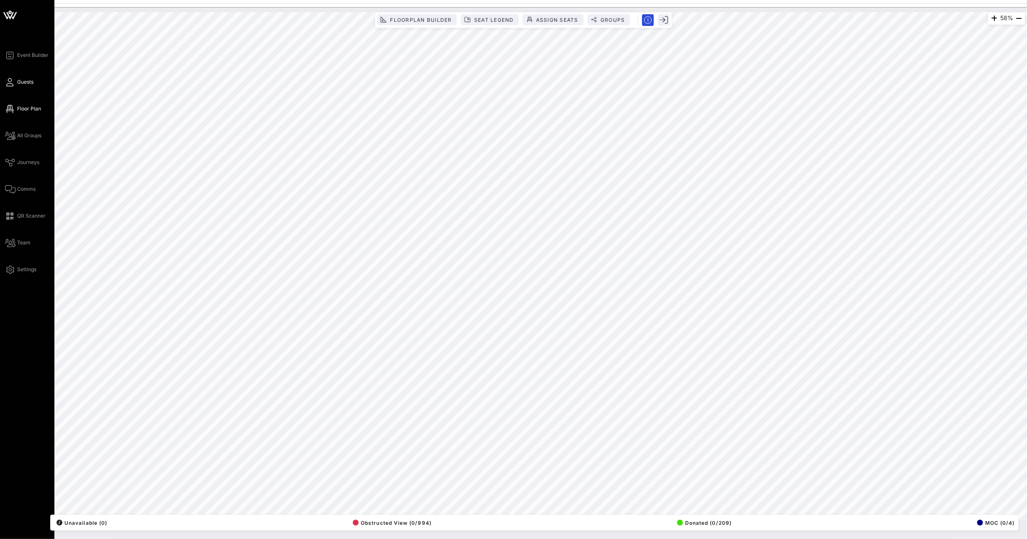
click at [9, 83] on icon at bounding box center [10, 82] width 10 height 1
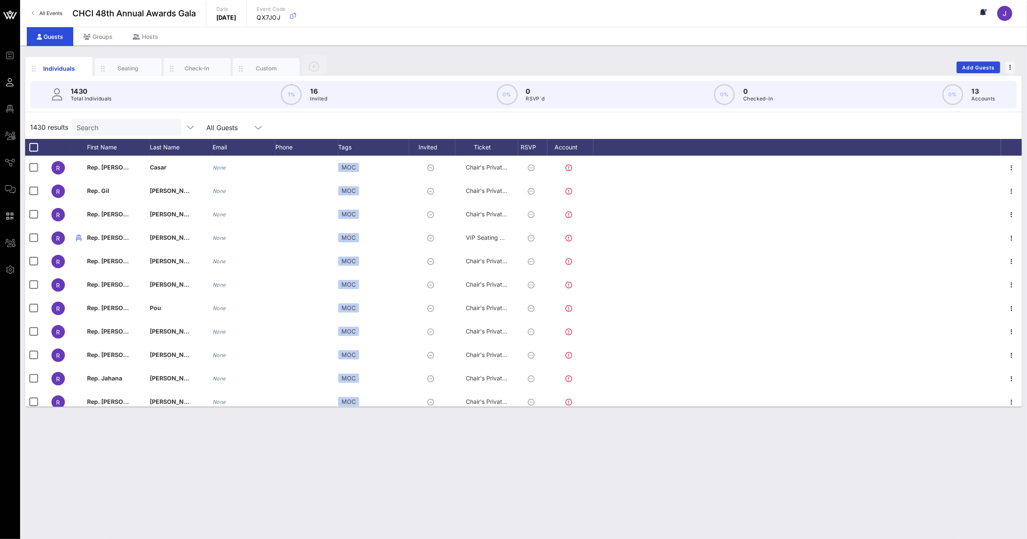
click at [103, 131] on input "Search" at bounding box center [126, 127] width 98 height 11
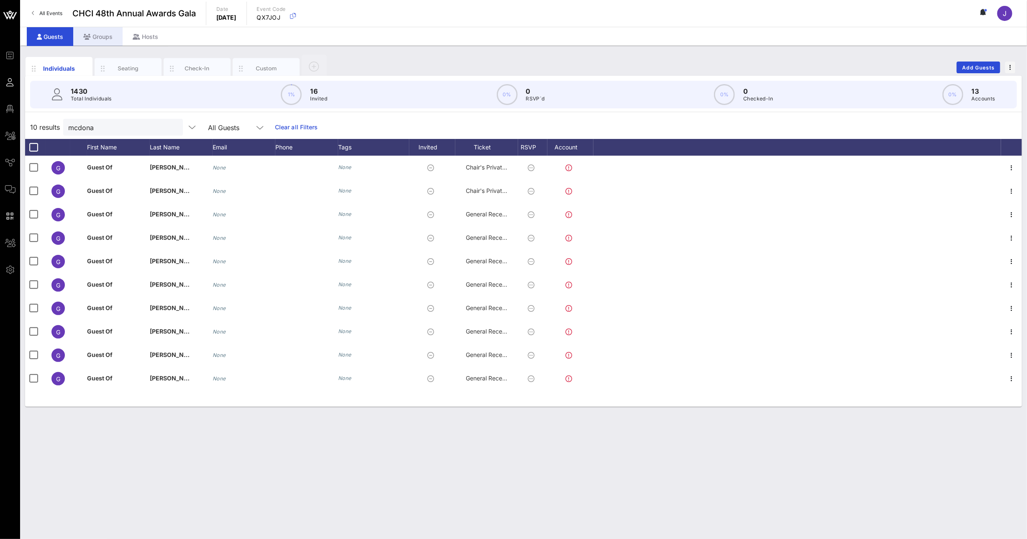
click at [118, 28] on div "Groups" at bounding box center [97, 36] width 49 height 19
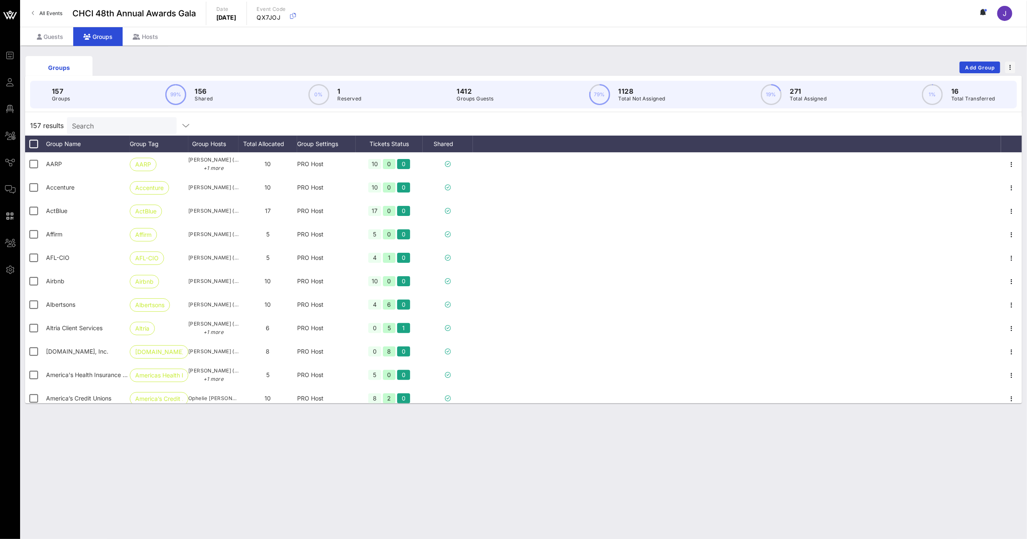
click at [131, 121] on input "Search" at bounding box center [121, 125] width 98 height 11
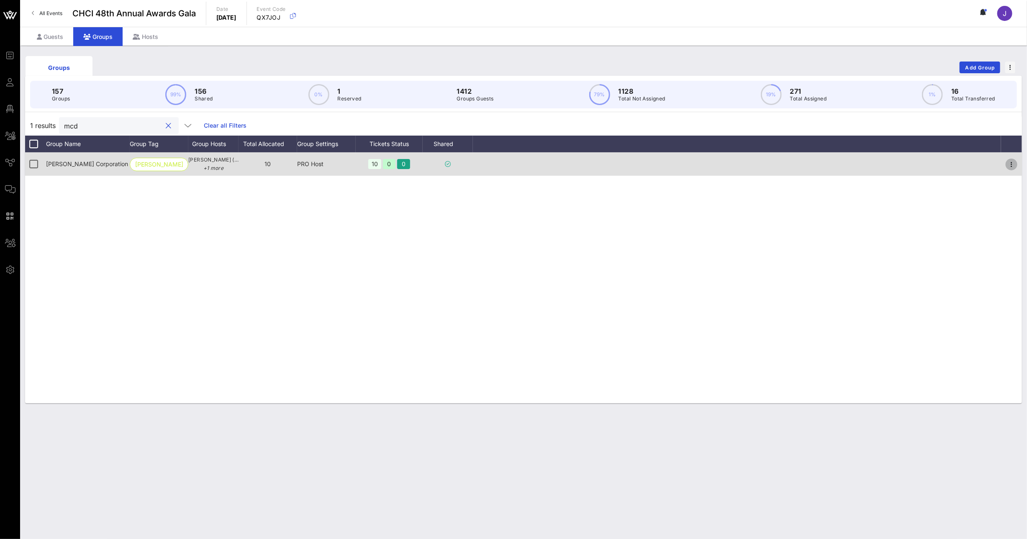
click at [1013, 167] on icon "button" at bounding box center [1012, 164] width 10 height 10
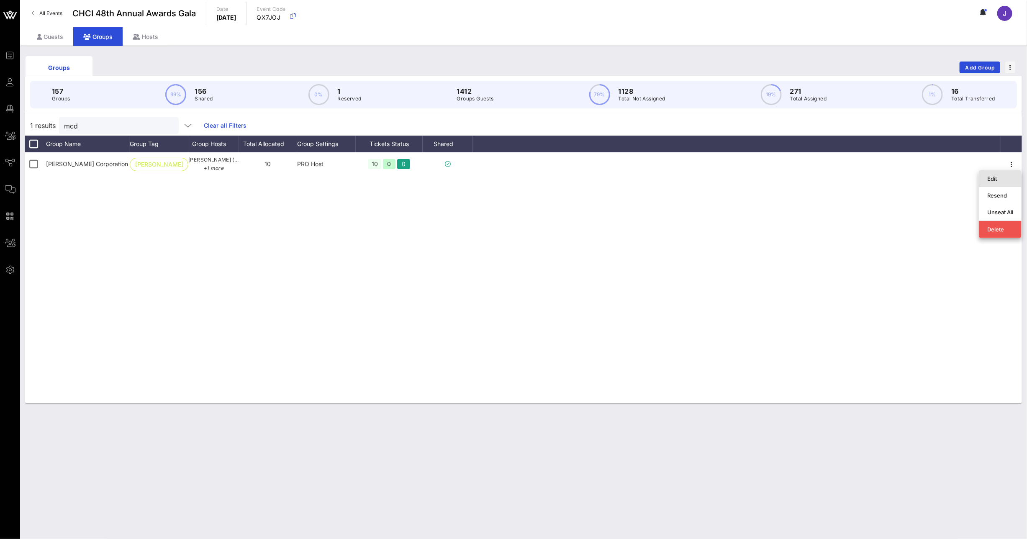
click at [1003, 177] on div "Edit" at bounding box center [1001, 178] width 26 height 7
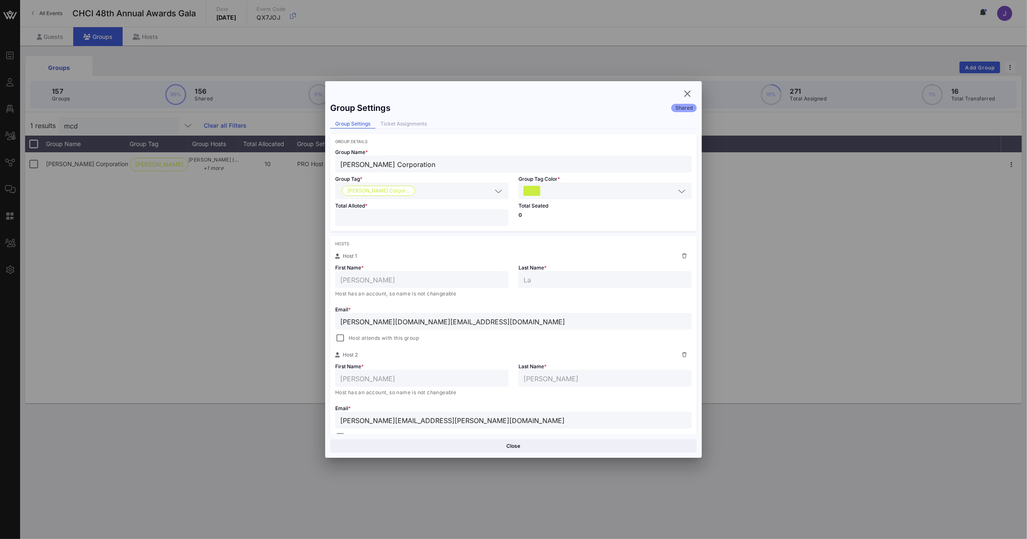
drag, startPoint x: 355, startPoint y: 219, endPoint x: 312, endPoint y: 217, distance: 42.3
click at [321, 218] on div "Event Builder Guests Floor Plan All Groups Journeys Comms QR Scanner Team Setti…" at bounding box center [513, 269] width 1027 height 539
click at [581, 454] on div "Cancel Save" at bounding box center [513, 446] width 377 height 24
click at [578, 449] on button "Save" at bounding box center [606, 446] width 182 height 13
click at [685, 95] on icon "button" at bounding box center [688, 94] width 10 height 10
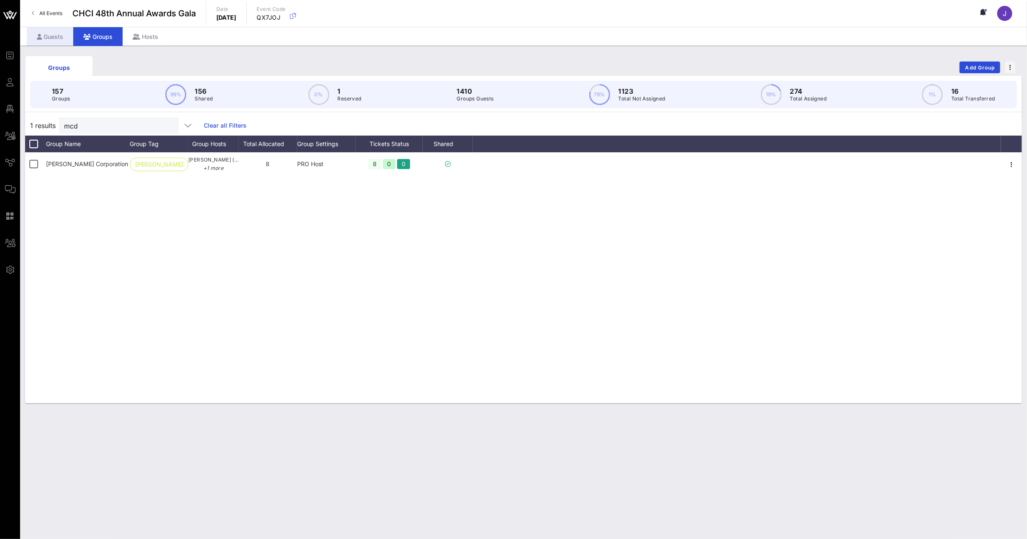
click at [52, 37] on div "Guests" at bounding box center [50, 36] width 46 height 19
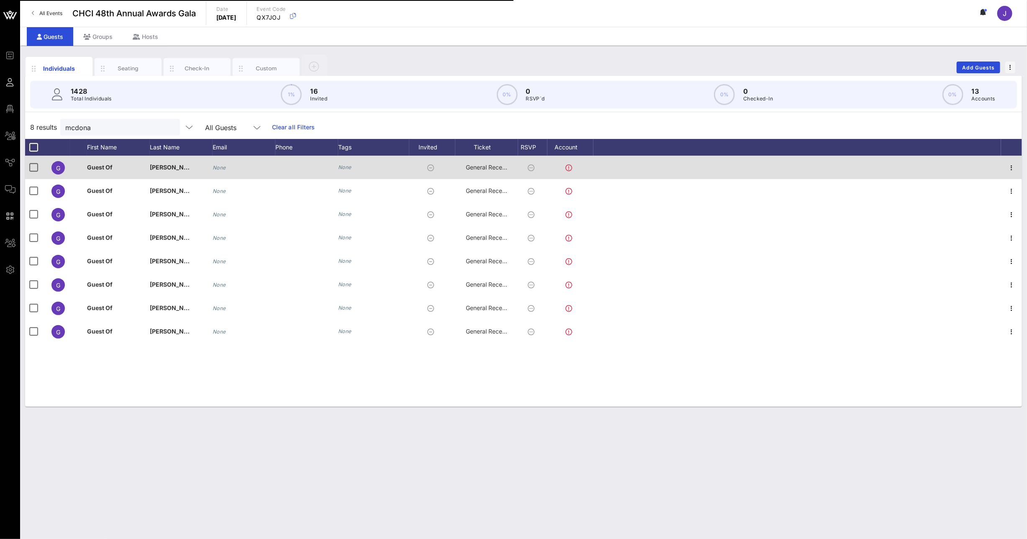
click at [483, 170] on span "General Reception" at bounding box center [491, 167] width 50 height 7
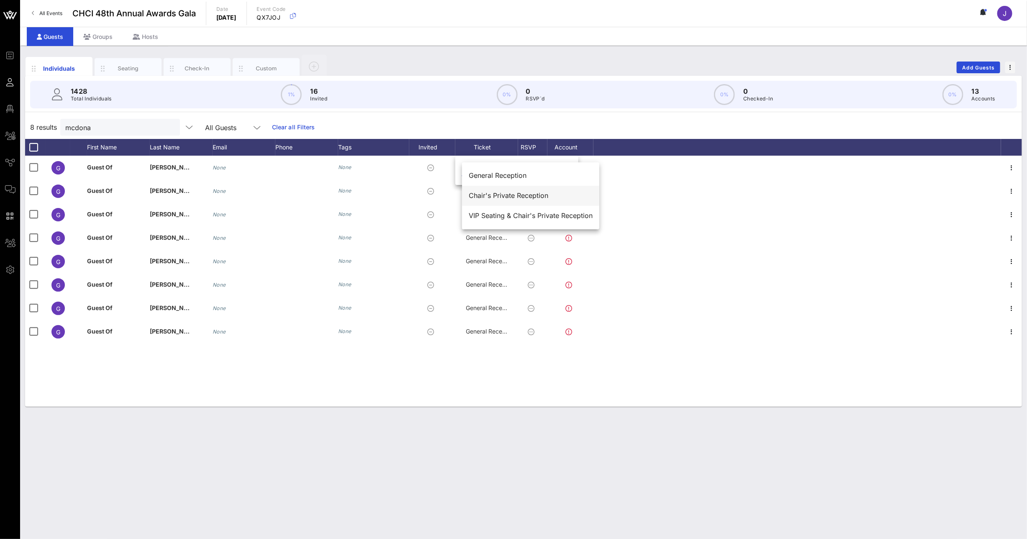
click at [492, 192] on div "Chair's Private Reception" at bounding box center [531, 196] width 124 height 8
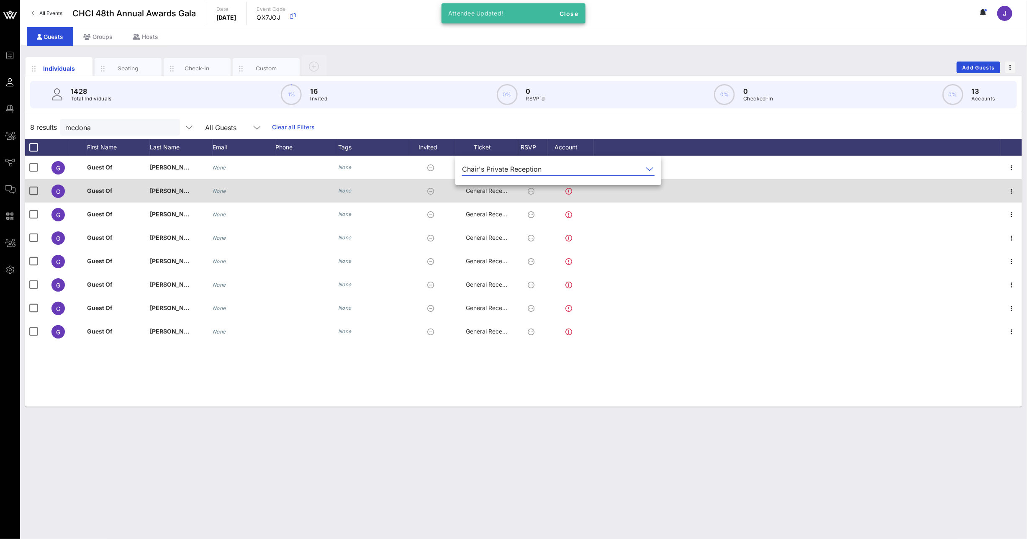
click at [479, 193] on span "General Reception" at bounding box center [491, 190] width 50 height 7
click at [479, 193] on input "text" at bounding box center [511, 192] width 98 height 13
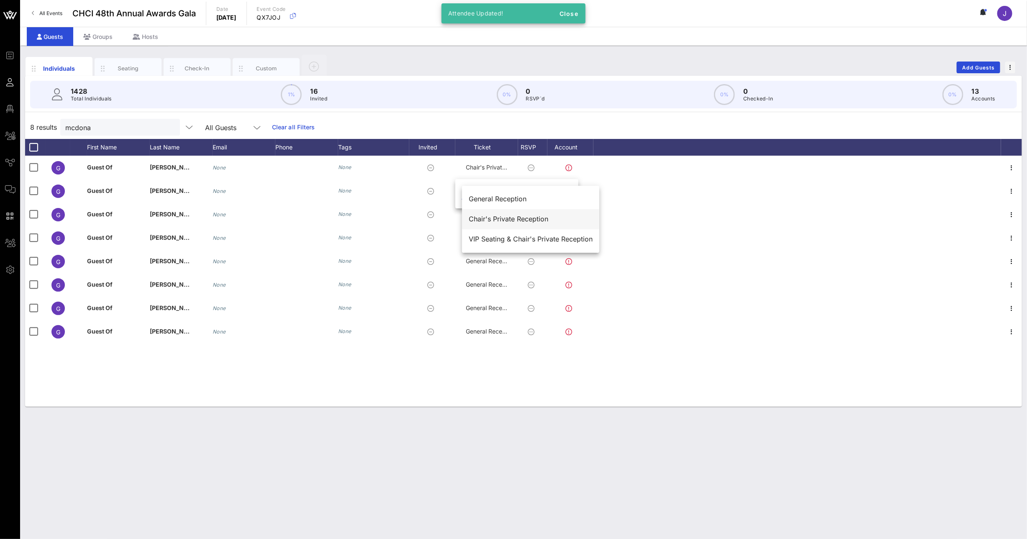
click at [489, 216] on div "Chair's Private Reception" at bounding box center [531, 219] width 124 height 8
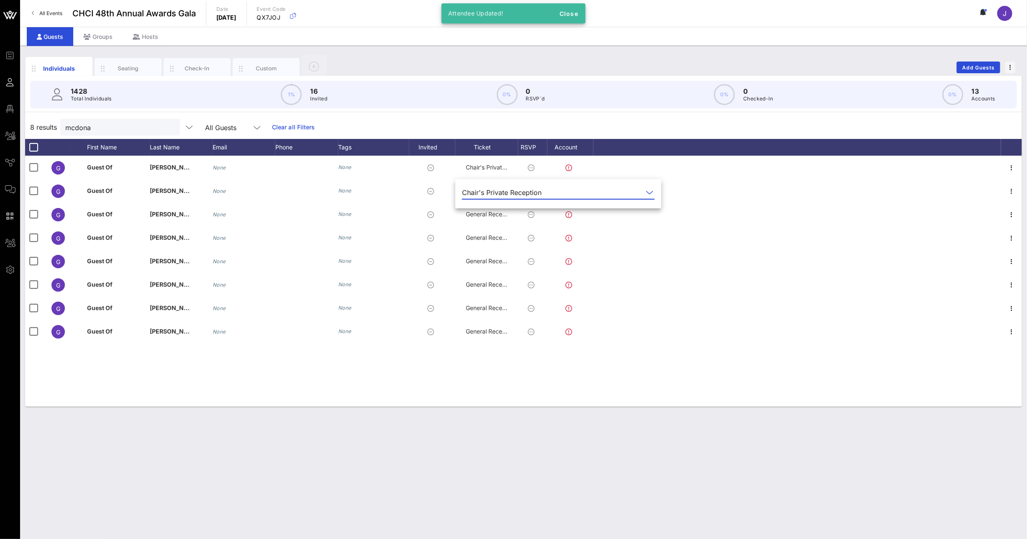
drag, startPoint x: 329, startPoint y: 463, endPoint x: 280, endPoint y: 429, distance: 59.7
click at [329, 463] on div "Individuals Seating Check-In Custom Add Guests 1428 Total Individuals 1% 16 Inv…" at bounding box center [523, 293] width 1007 height 494
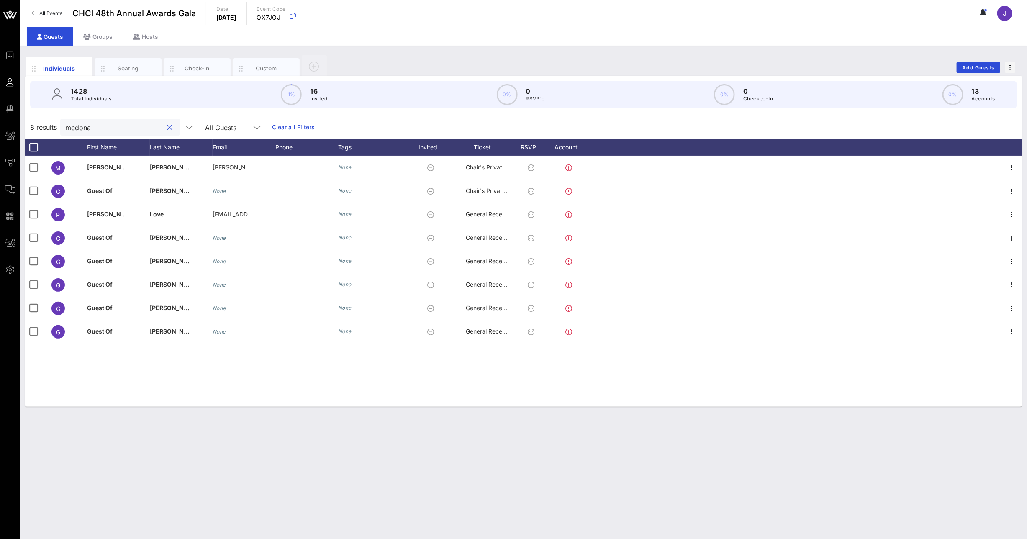
click at [80, 126] on input "mcdona" at bounding box center [114, 127] width 98 height 11
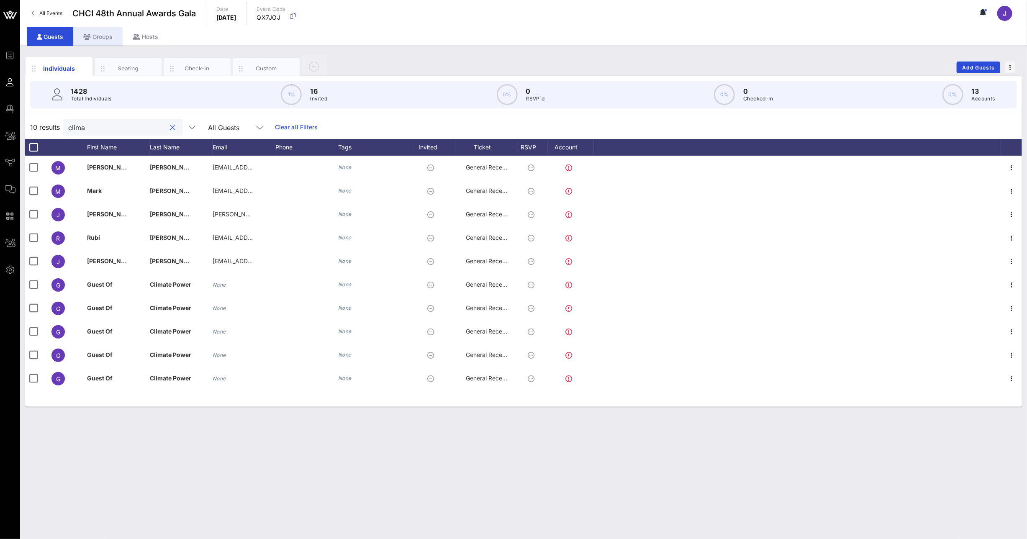
click at [100, 38] on div "Groups" at bounding box center [97, 36] width 49 height 19
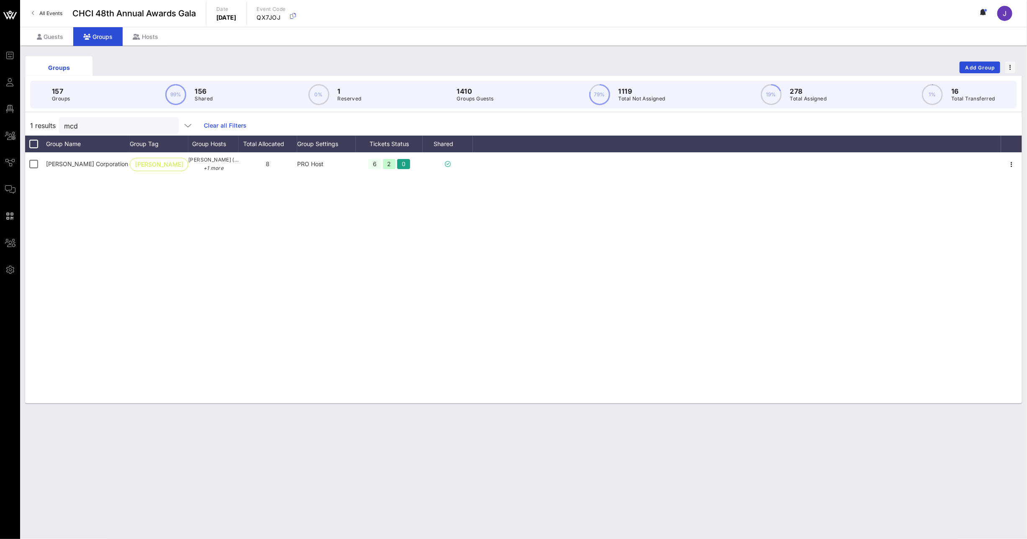
click at [75, 124] on input "mcd" at bounding box center [113, 125] width 98 height 11
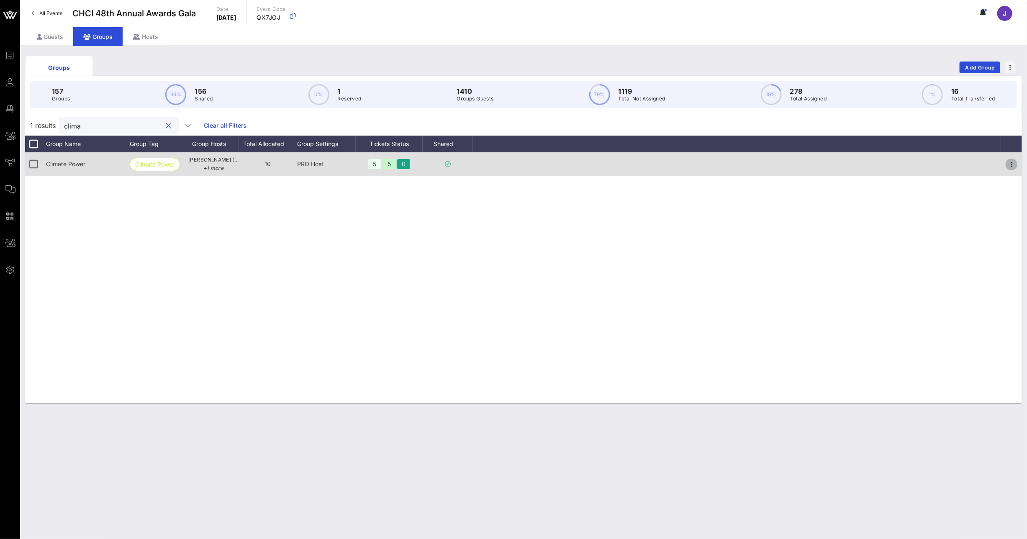
click at [1010, 165] on icon "button" at bounding box center [1012, 164] width 10 height 10
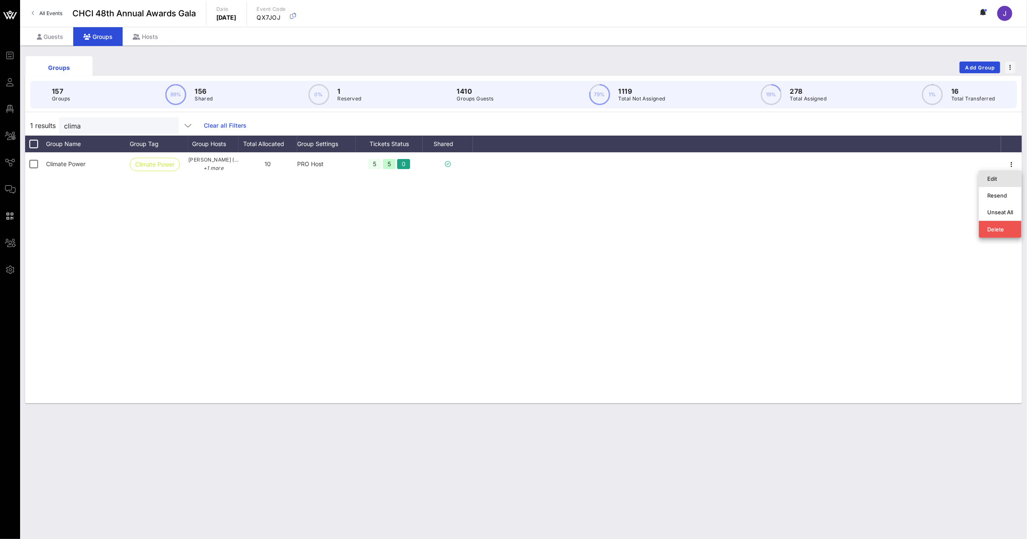
click at [989, 180] on div "Edit" at bounding box center [1001, 178] width 26 height 7
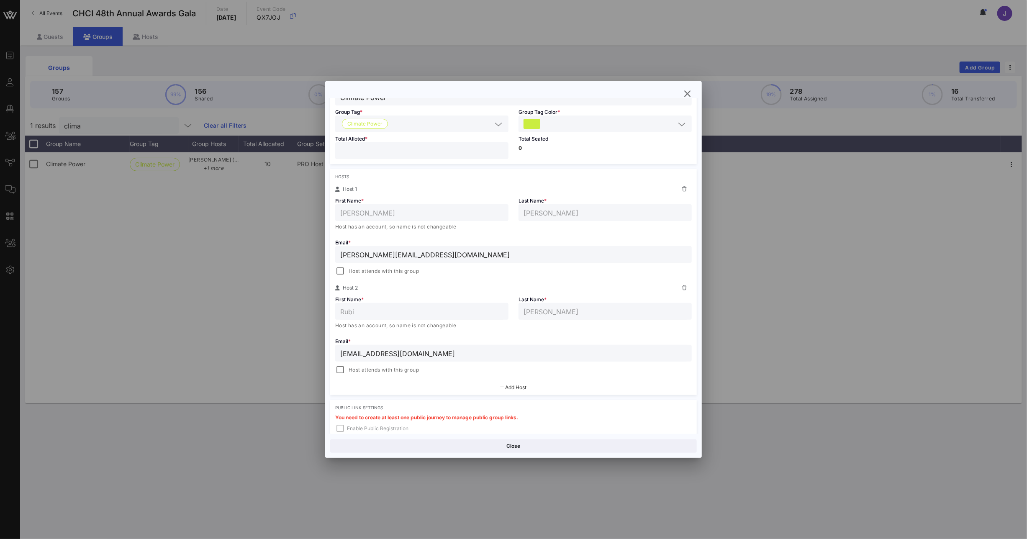
scroll to position [75, 0]
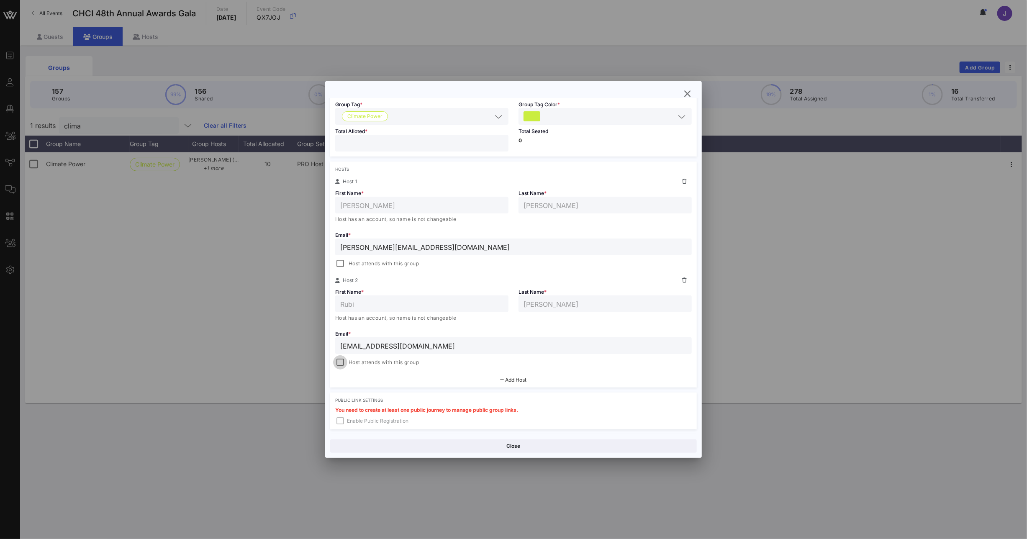
click at [340, 365] on div at bounding box center [340, 363] width 12 height 12
click at [586, 445] on button "Save" at bounding box center [606, 446] width 182 height 13
click at [691, 92] on icon "button" at bounding box center [688, 94] width 10 height 10
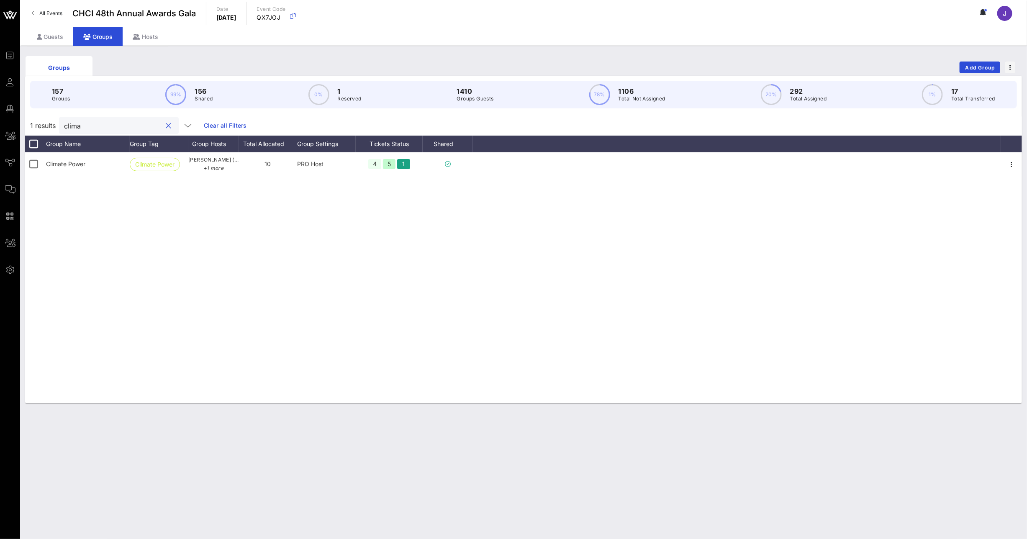
click at [73, 126] on input "clima" at bounding box center [113, 125] width 98 height 11
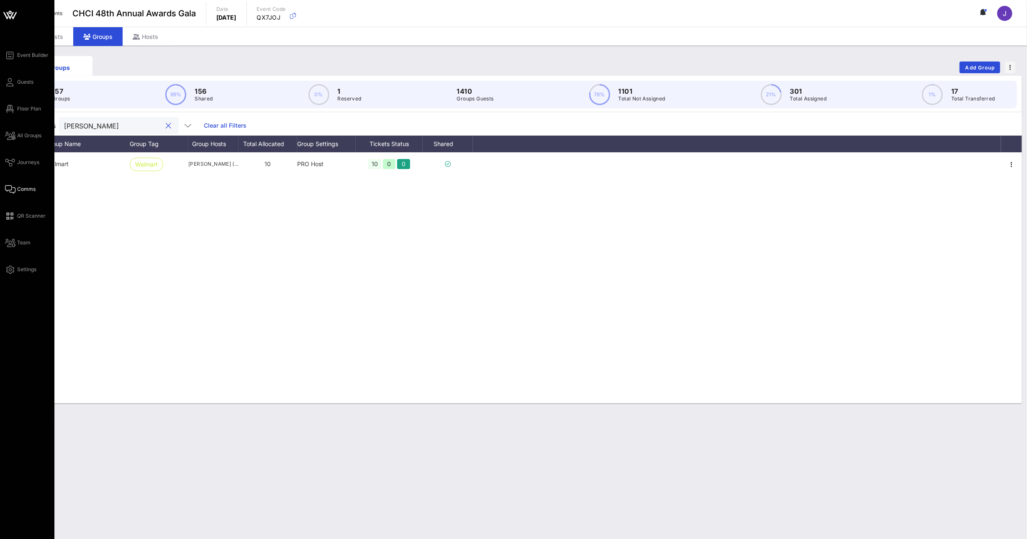
click at [21, 189] on span "Comms" at bounding box center [26, 189] width 18 height 8
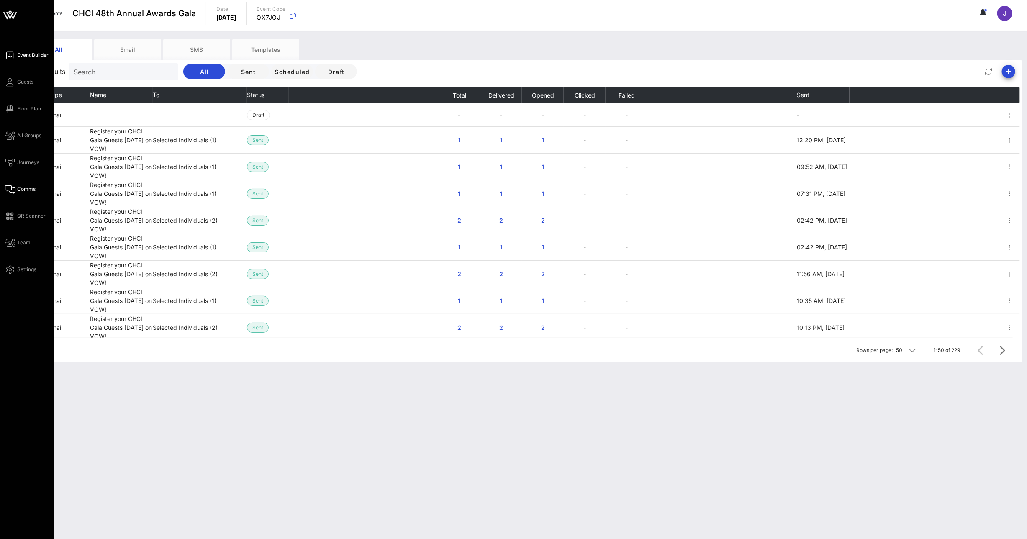
click at [28, 54] on span "Event Builder" at bounding box center [32, 55] width 31 height 8
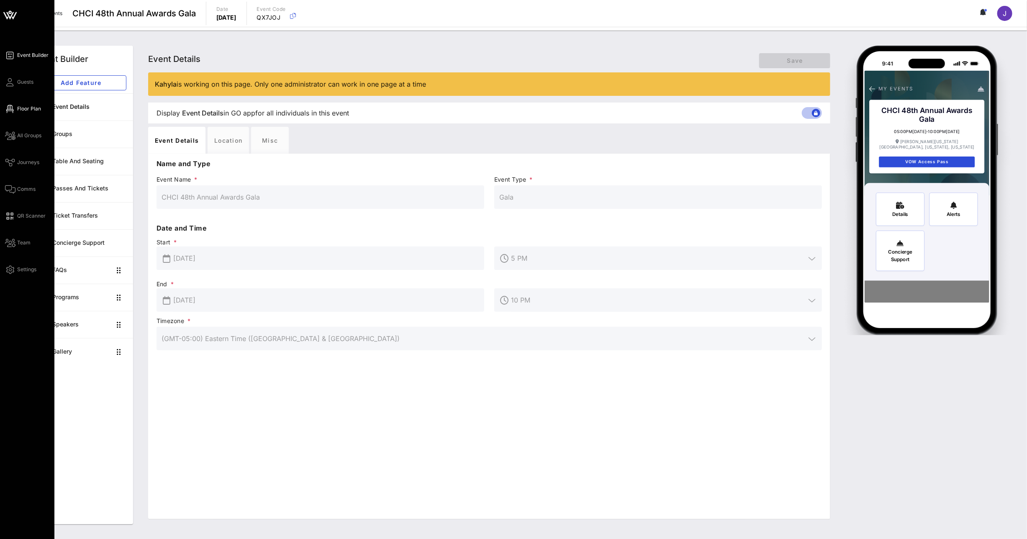
click at [16, 106] on link "Floor Plan" at bounding box center [23, 109] width 36 height 10
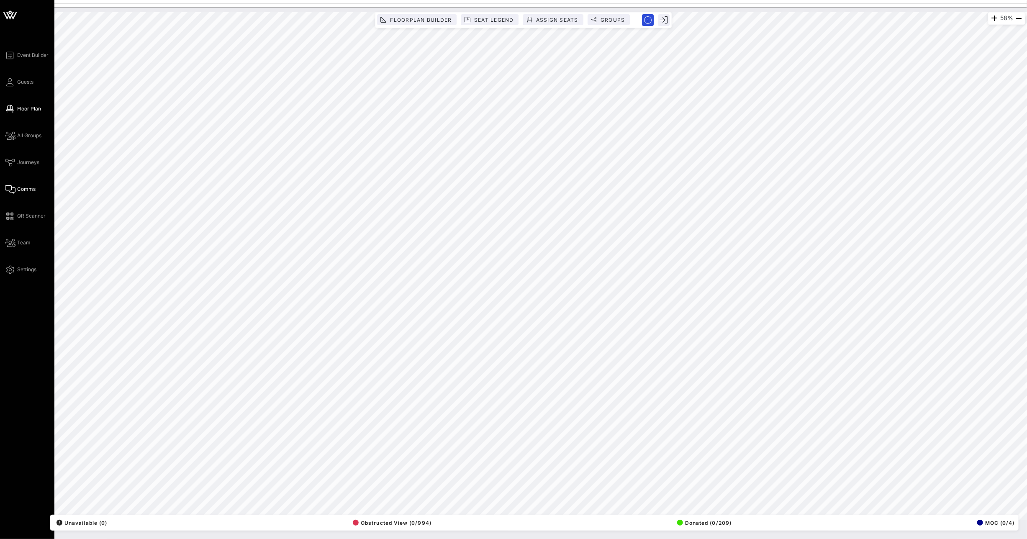
click at [18, 184] on link "Comms" at bounding box center [20, 189] width 31 height 10
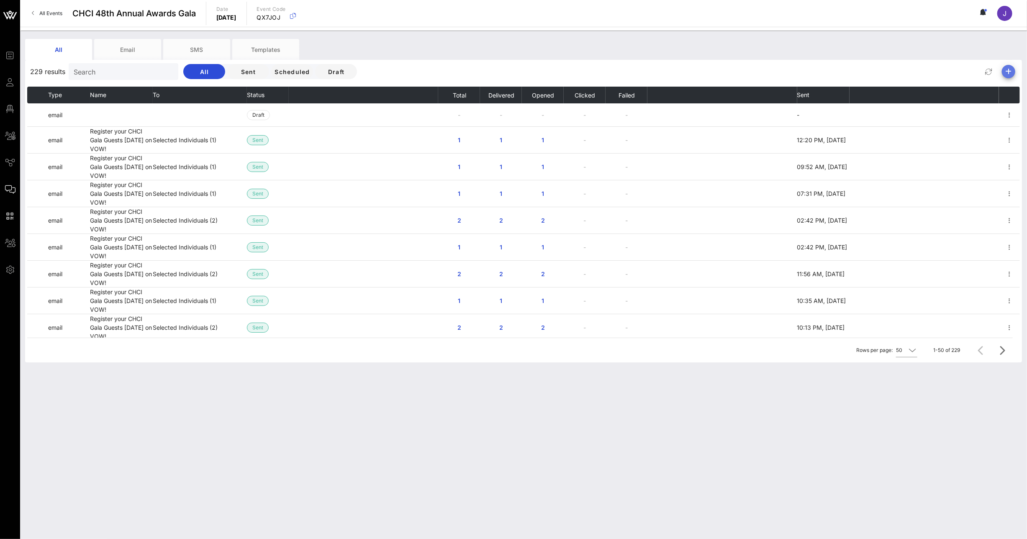
click at [1012, 71] on icon "button" at bounding box center [1009, 72] width 10 height 10
click at [1012, 90] on div "Email" at bounding box center [1005, 88] width 17 height 8
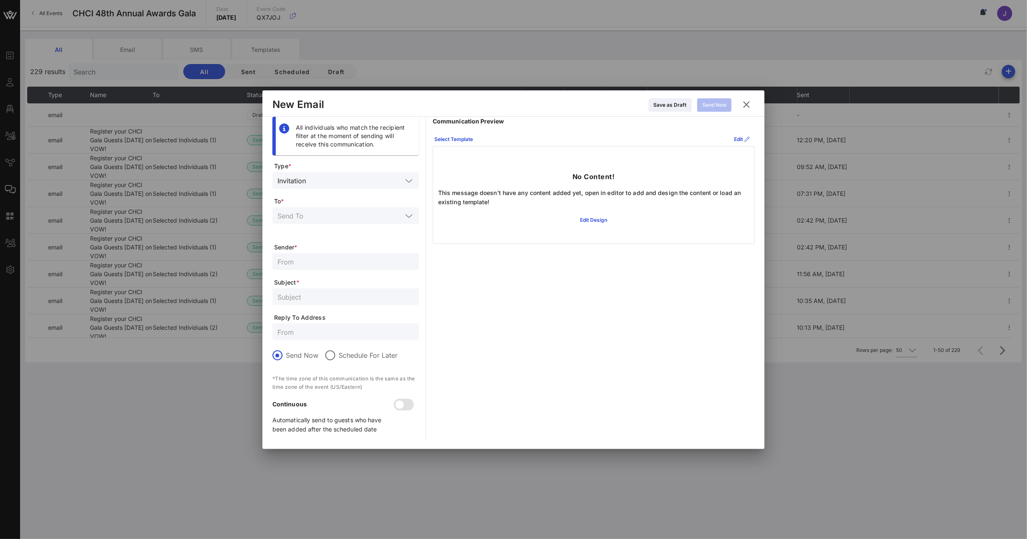
click at [360, 184] on input "text" at bounding box center [355, 180] width 93 height 11
click at [374, 193] on div "General Communication" at bounding box center [346, 200] width 147 height 17
click at [352, 208] on div at bounding box center [346, 215] width 136 height 17
click at [356, 193] on form "Type * General Communication To * Sender * Subject * Reply To Address Send Now …" at bounding box center [346, 301] width 147 height 279
click at [332, 212] on input "text" at bounding box center [340, 215] width 125 height 11
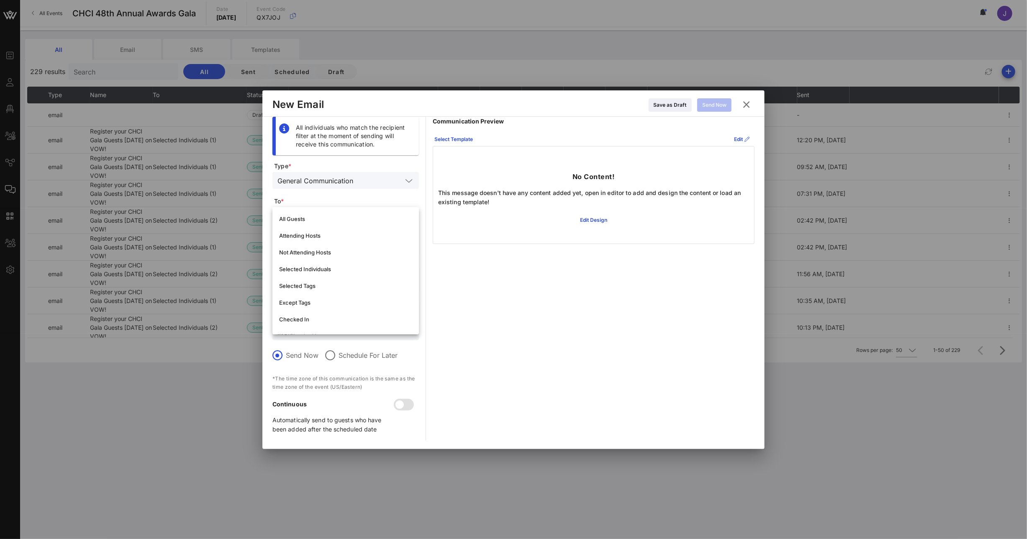
click at [375, 197] on span "To *" at bounding box center [346, 201] width 145 height 8
click at [754, 107] on button at bounding box center [746, 104] width 16 height 15
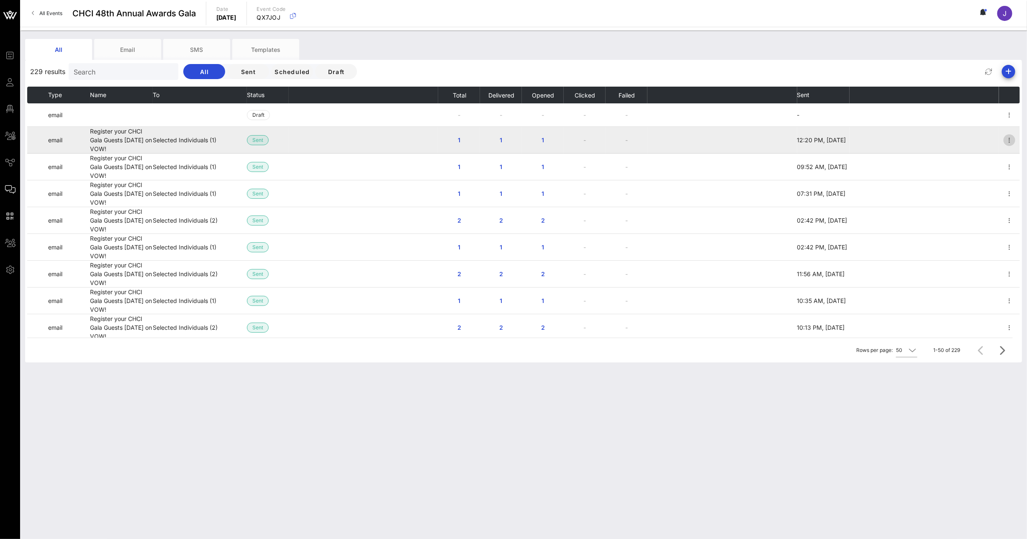
click at [1005, 140] on icon "button" at bounding box center [1010, 140] width 10 height 10
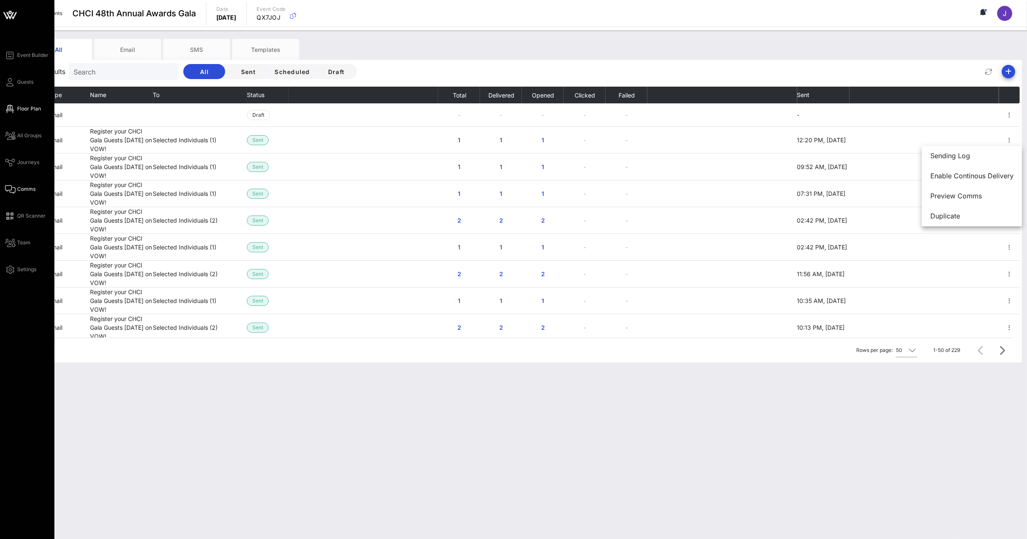
click at [19, 109] on span "Floor Plan" at bounding box center [29, 109] width 24 height 8
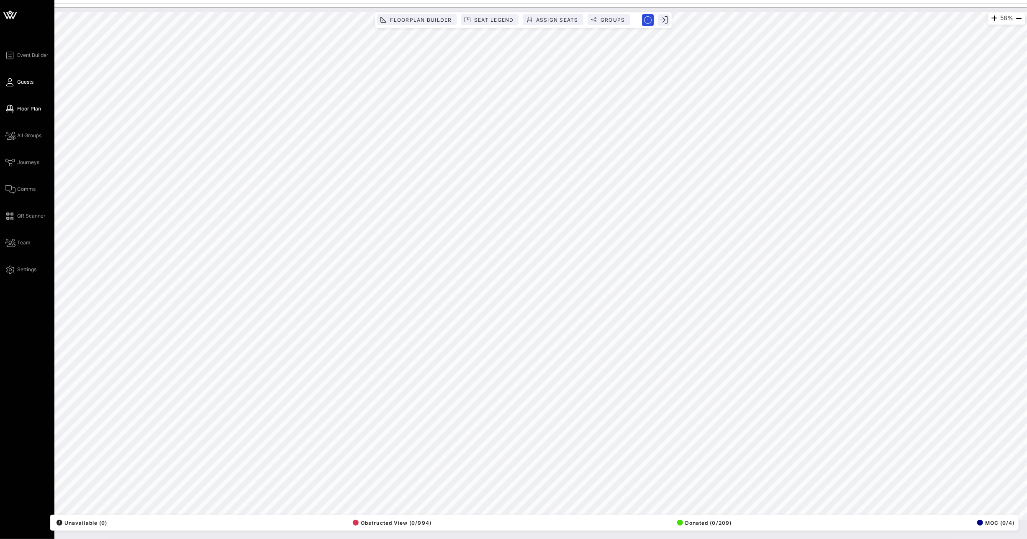
click at [19, 82] on span "Guests" at bounding box center [25, 82] width 16 height 8
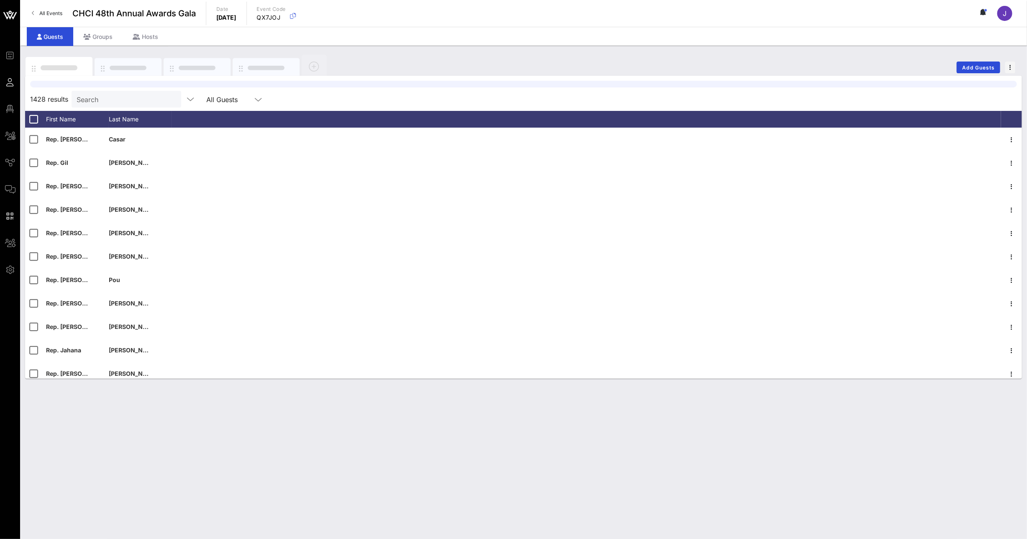
click at [117, 24] on div "All Events CHCI 48th Annual Awards Gala Date [DATE] Event Code QX7JOJ J" at bounding box center [523, 13] width 1007 height 27
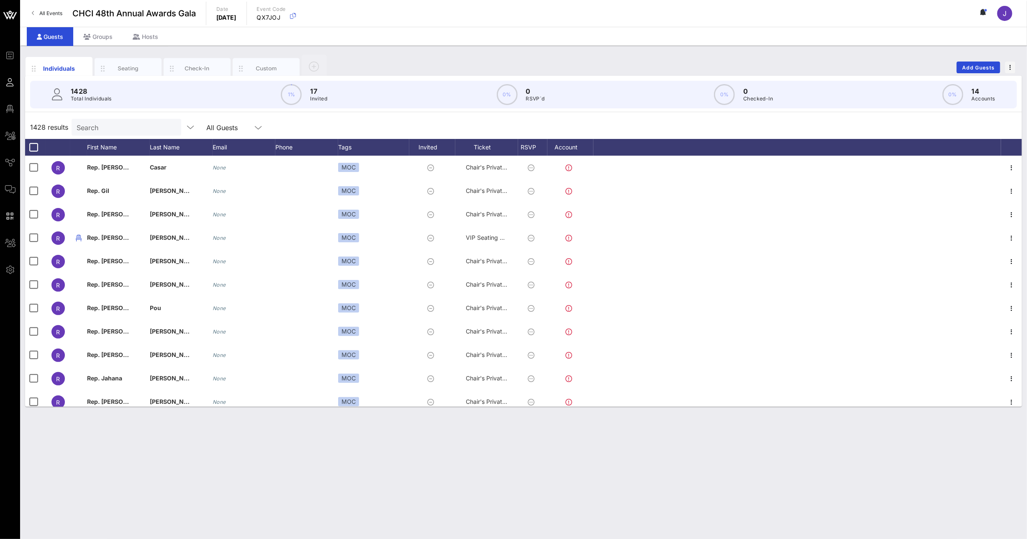
click at [116, 127] on input "Search" at bounding box center [126, 127] width 98 height 11
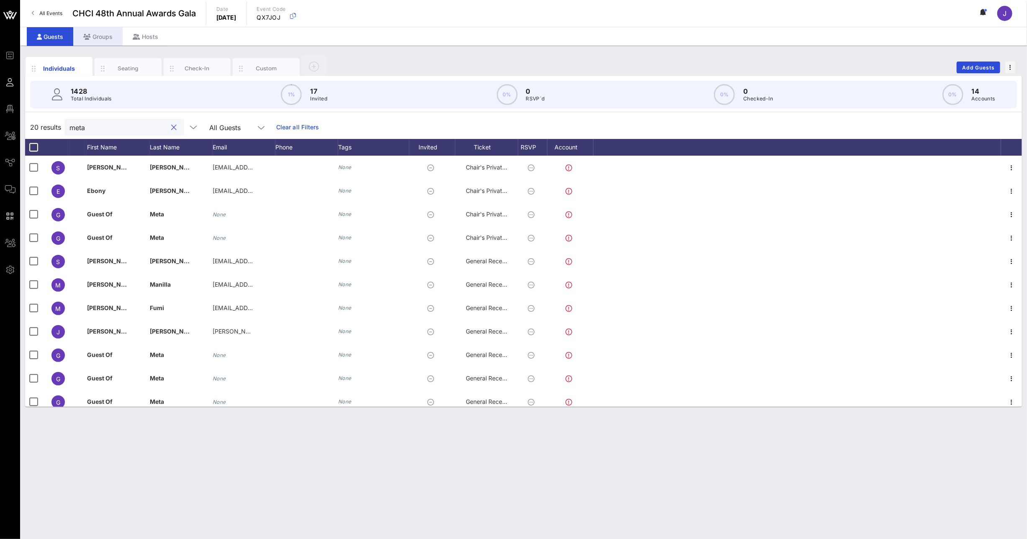
click at [106, 39] on div "Groups" at bounding box center [97, 36] width 49 height 19
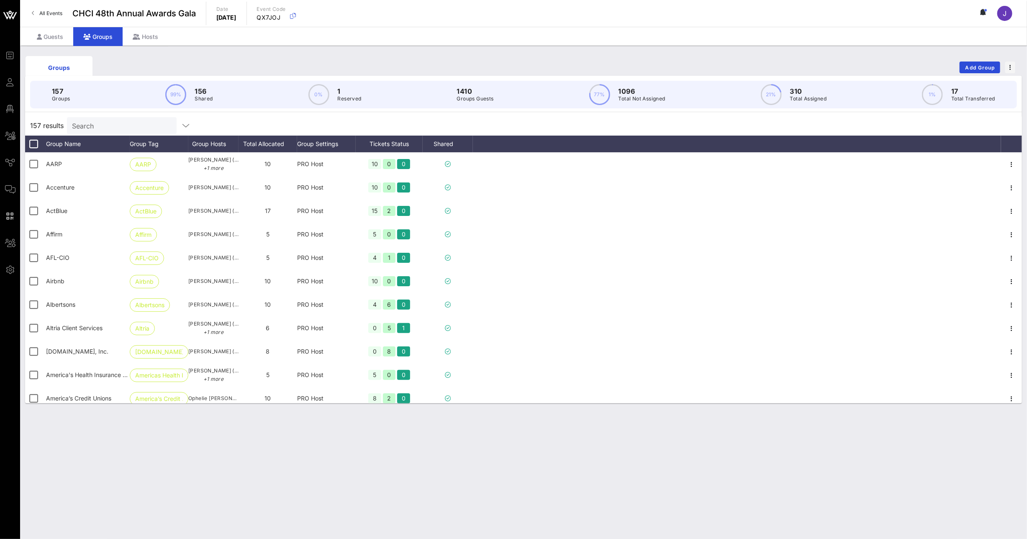
click at [107, 131] on div "Search" at bounding box center [121, 125] width 98 height 17
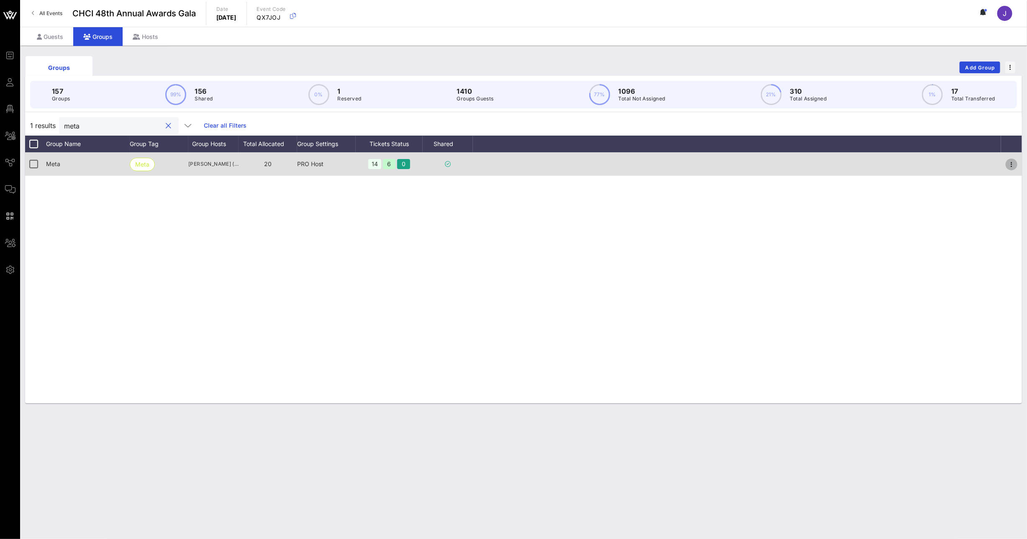
click at [1013, 161] on icon "button" at bounding box center [1012, 164] width 10 height 10
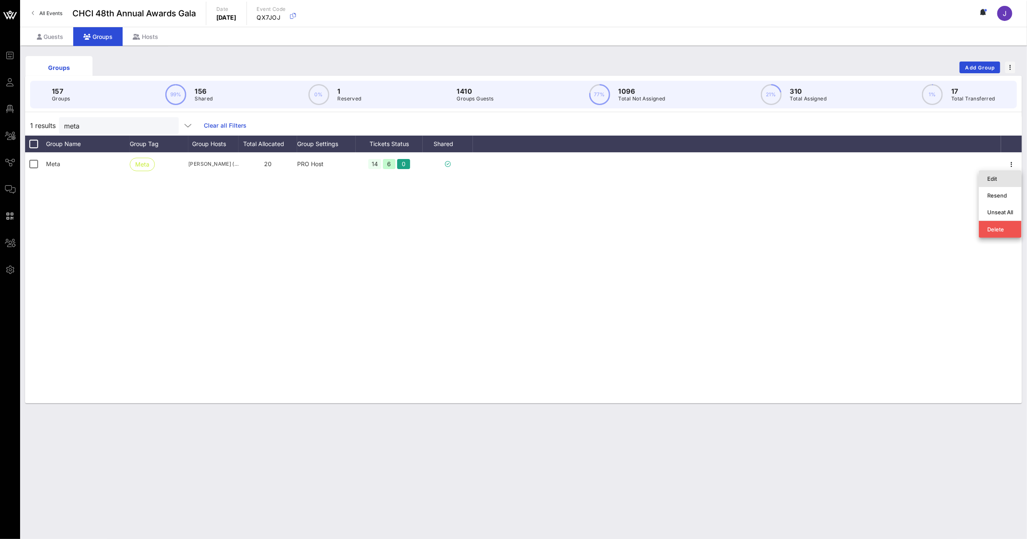
click at [1007, 173] on div "Edit" at bounding box center [1001, 178] width 26 height 13
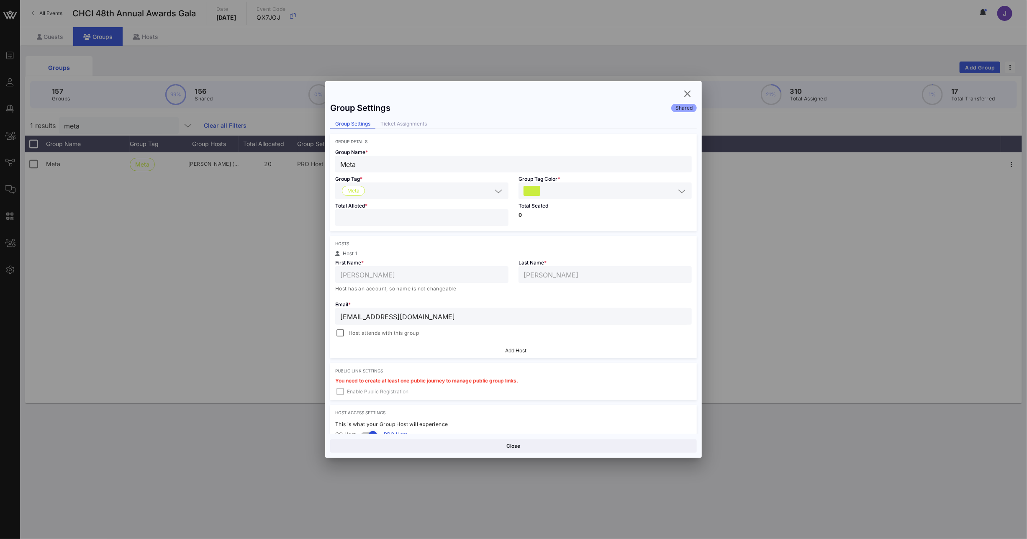
click at [311, 214] on div "Event Builder Guests Floor Plan All Groups Journeys Comms QR Scanner Team Setti…" at bounding box center [513, 269] width 1027 height 539
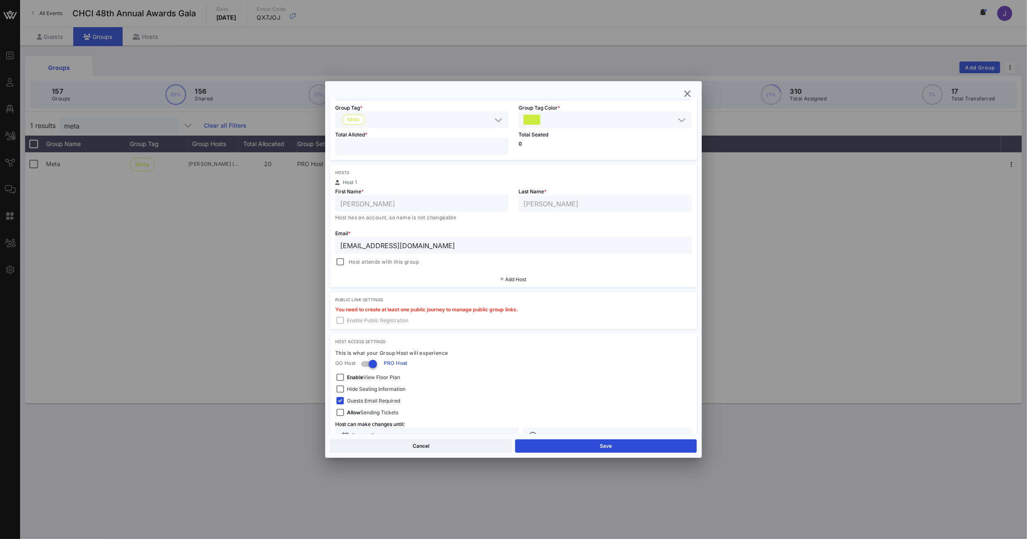
scroll to position [95, 0]
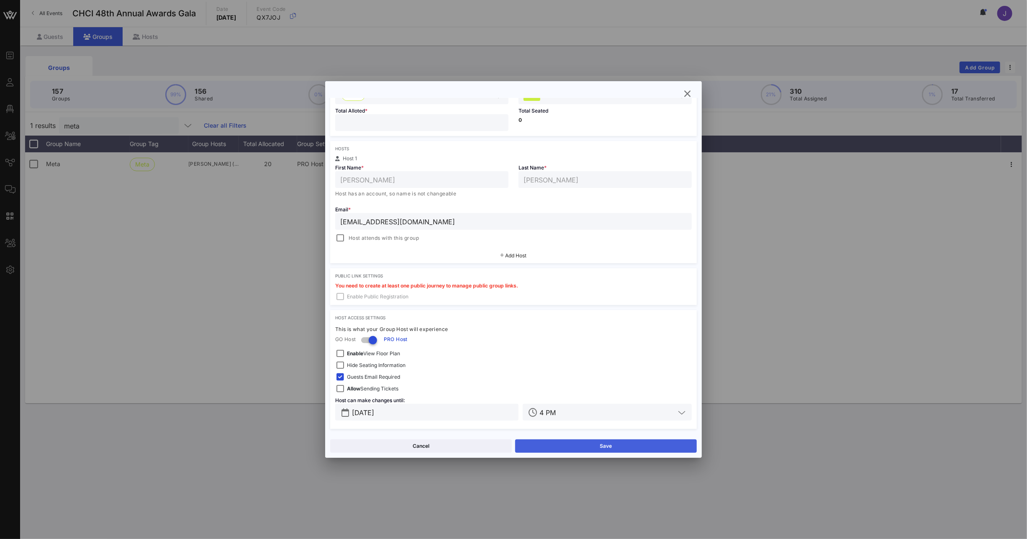
click at [594, 445] on button "Save" at bounding box center [606, 446] width 182 height 13
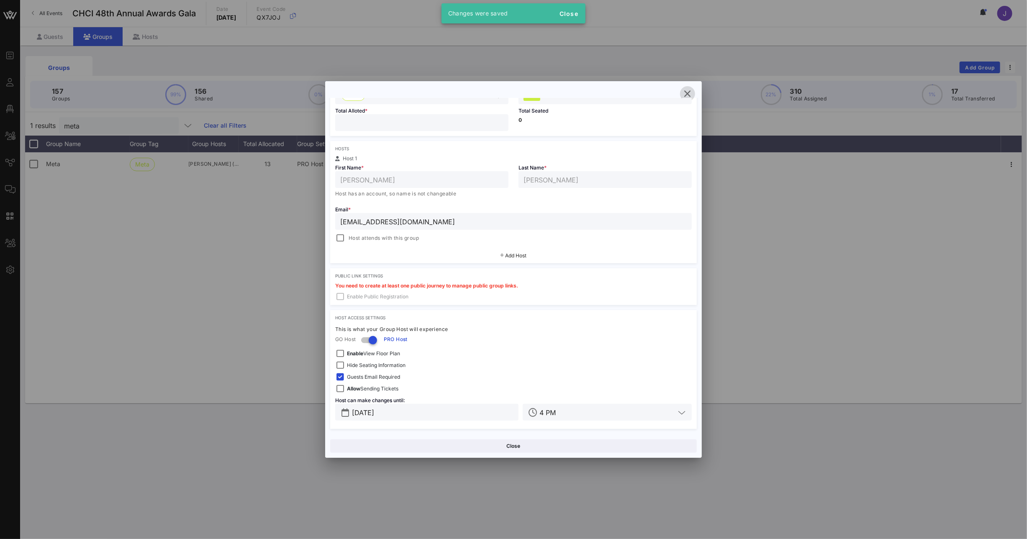
click at [689, 95] on icon "button" at bounding box center [688, 94] width 10 height 10
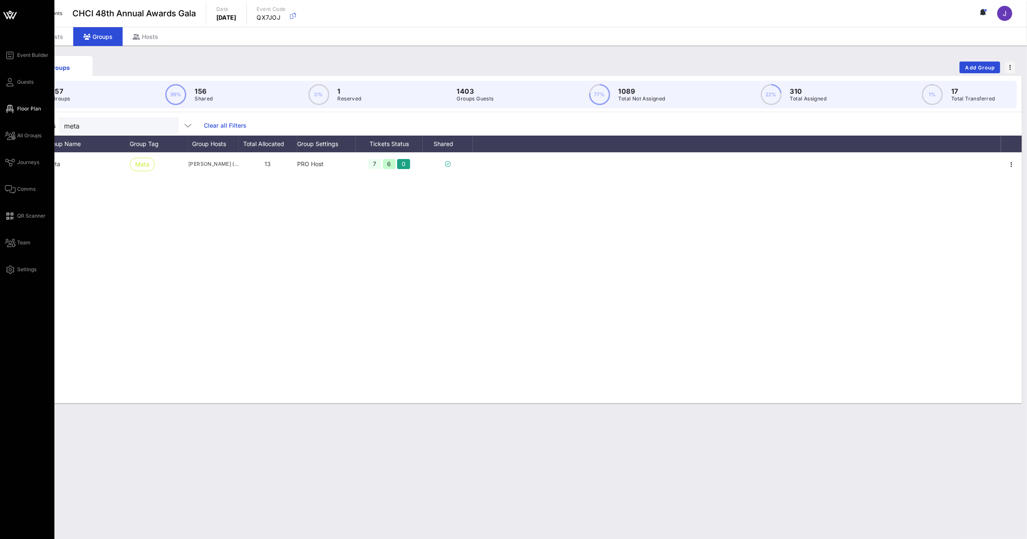
click at [20, 109] on span "Floor Plan" at bounding box center [29, 109] width 24 height 8
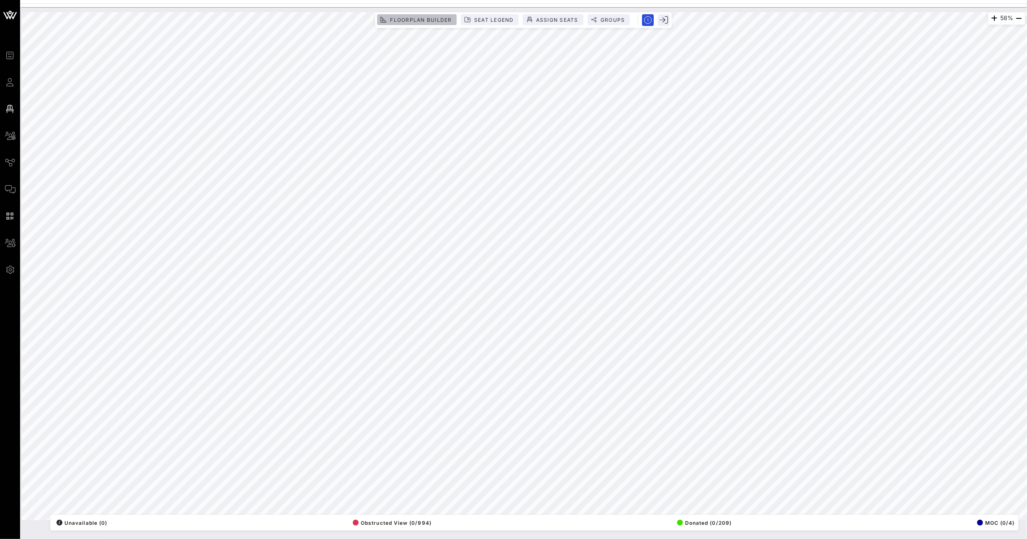
click at [427, 19] on span "Floorplan Builder" at bounding box center [421, 20] width 62 height 6
click at [81, 155] on div "58% Floorplan Builder Seat Legend Assign Seats Groups Exit All Reserved Shared …" at bounding box center [524, 266] width 1004 height 508
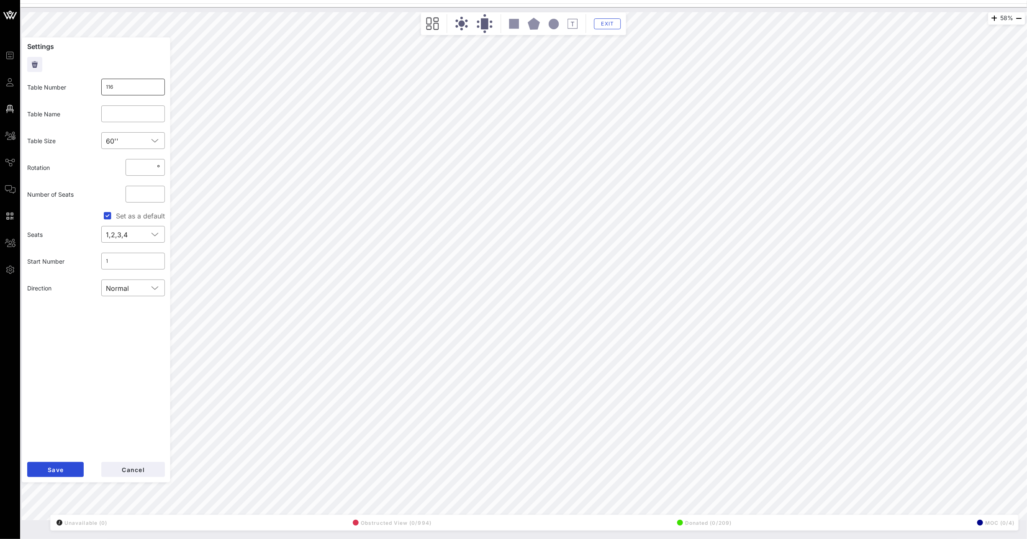
click at [125, 85] on input "116" at bounding box center [133, 86] width 54 height 13
click at [68, 468] on button "Save" at bounding box center [55, 469] width 57 height 15
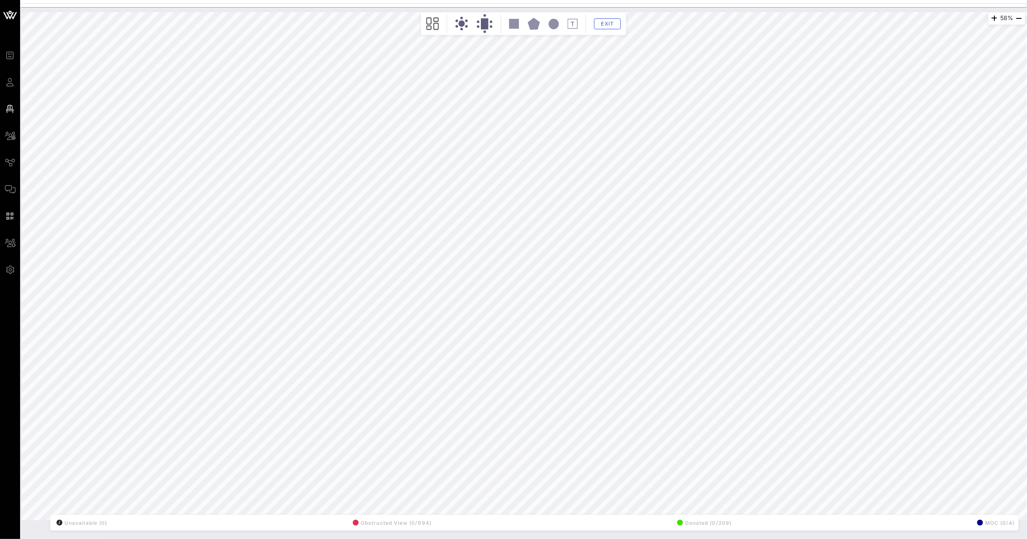
click at [136, 154] on div "58% Floorplan Builder Seat Legend Assign Seats Groups Exit All Reserved Shared …" at bounding box center [524, 266] width 1004 height 508
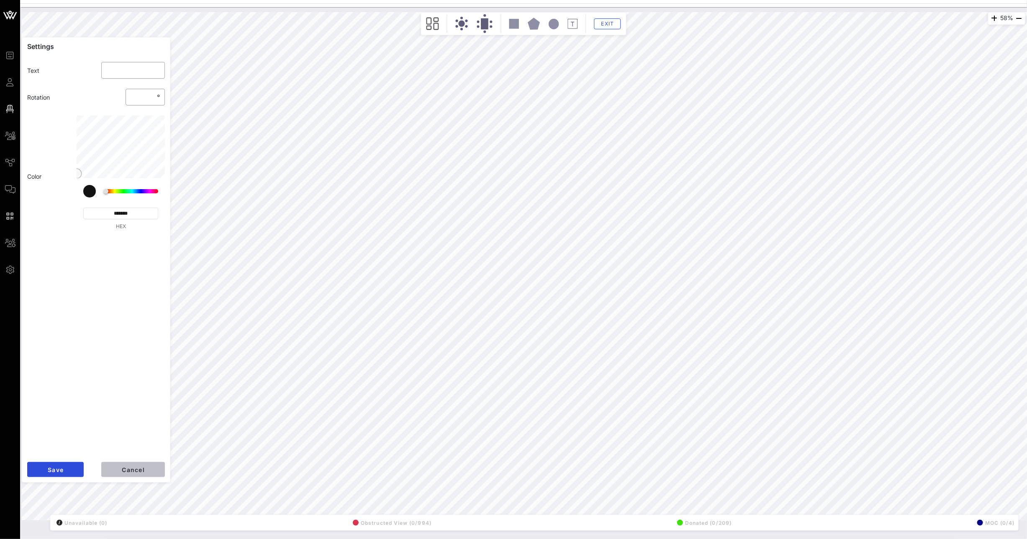
click at [131, 466] on span "Cancel" at bounding box center [132, 469] width 23 height 7
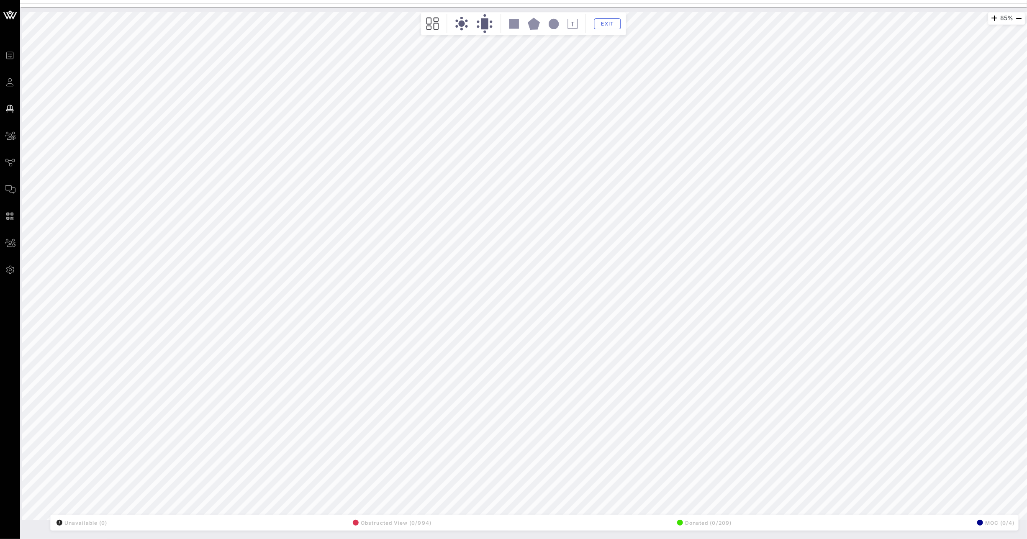
click at [78, 168] on div "85% Floorplan Builder Seat Legend Assign Seats Groups Exit All Reserved Shared …" at bounding box center [524, 266] width 1004 height 508
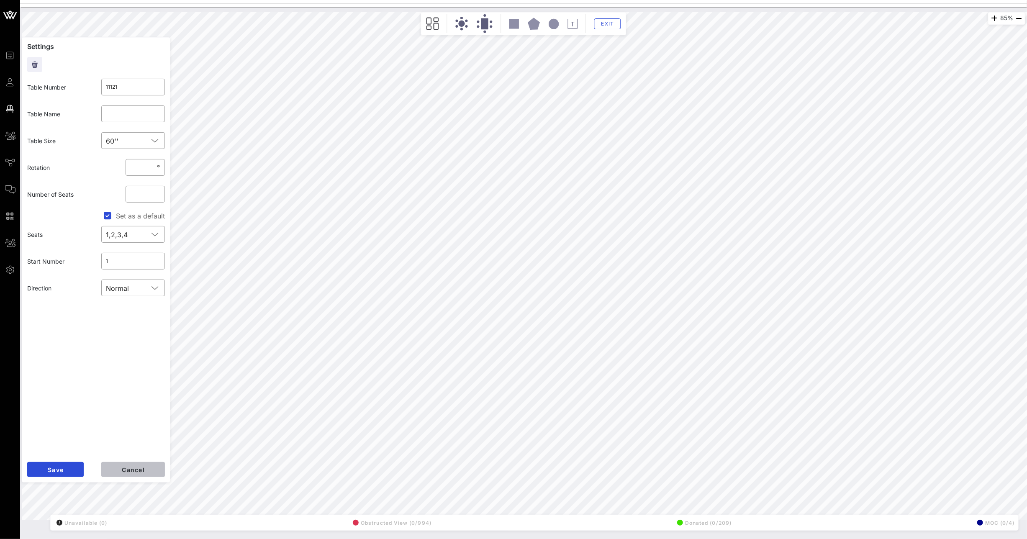
click at [125, 469] on span "Cancel" at bounding box center [132, 469] width 23 height 7
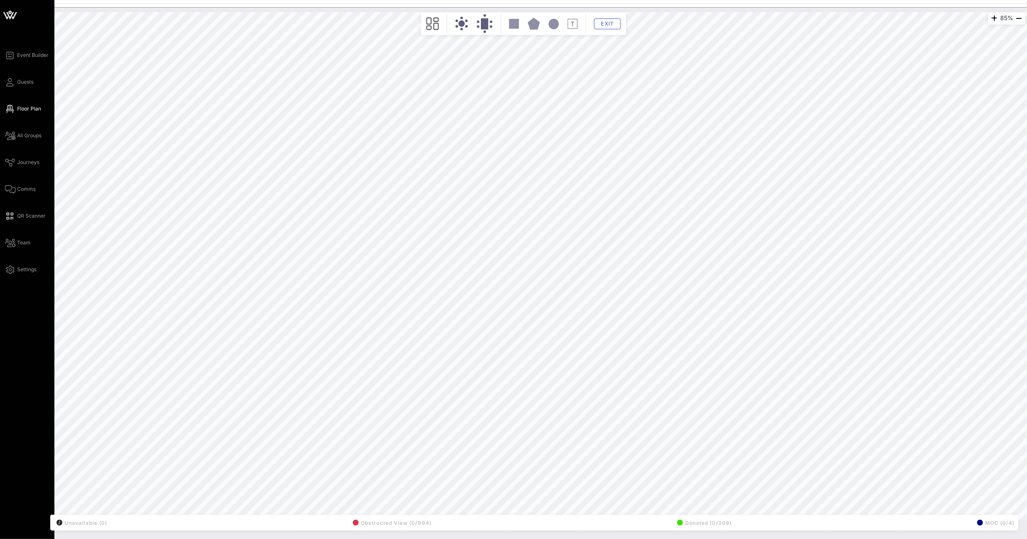
drag, startPoint x: 8, startPoint y: 79, endPoint x: 49, endPoint y: 70, distance: 41.0
click at [9, 82] on icon at bounding box center [10, 82] width 10 height 1
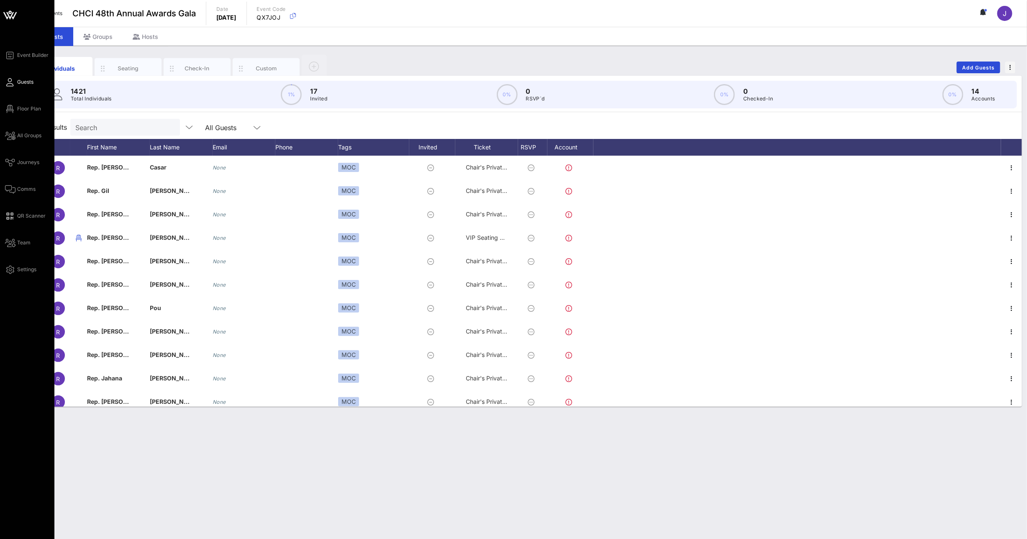
click at [15, 84] on link "Guests" at bounding box center [19, 82] width 28 height 10
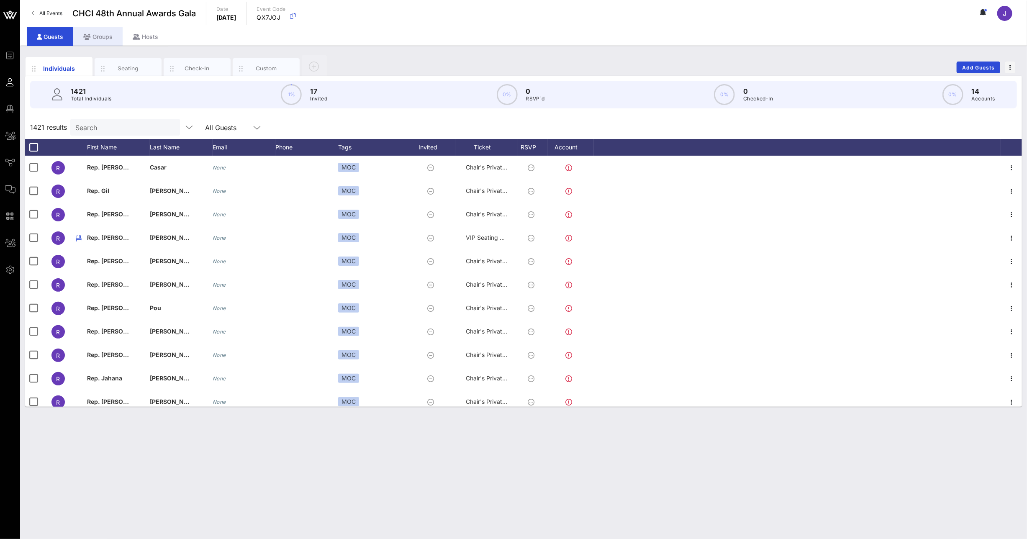
click at [96, 37] on div "Groups" at bounding box center [97, 36] width 49 height 19
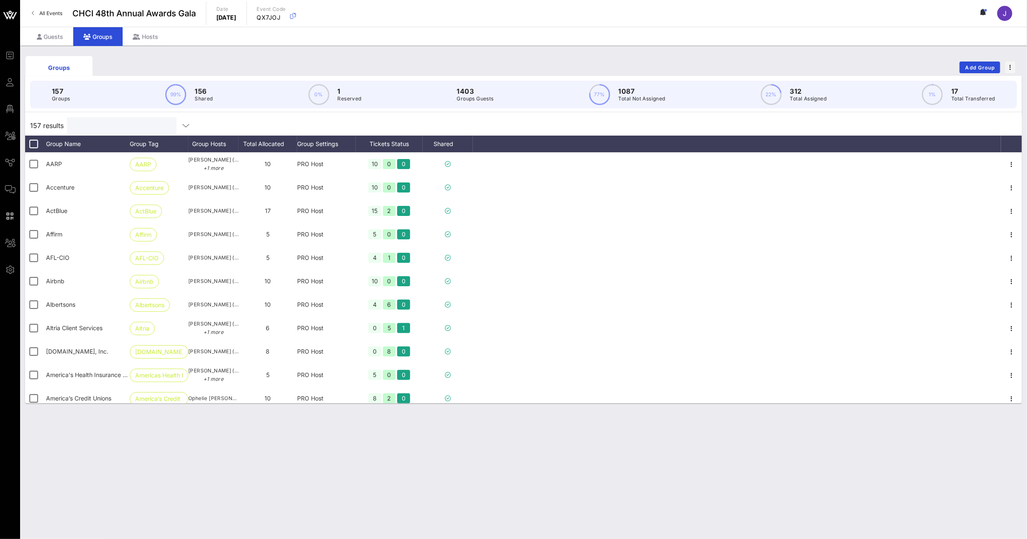
click at [92, 123] on input "text" at bounding box center [121, 125] width 98 height 11
click at [93, 124] on input "text" at bounding box center [121, 125] width 98 height 11
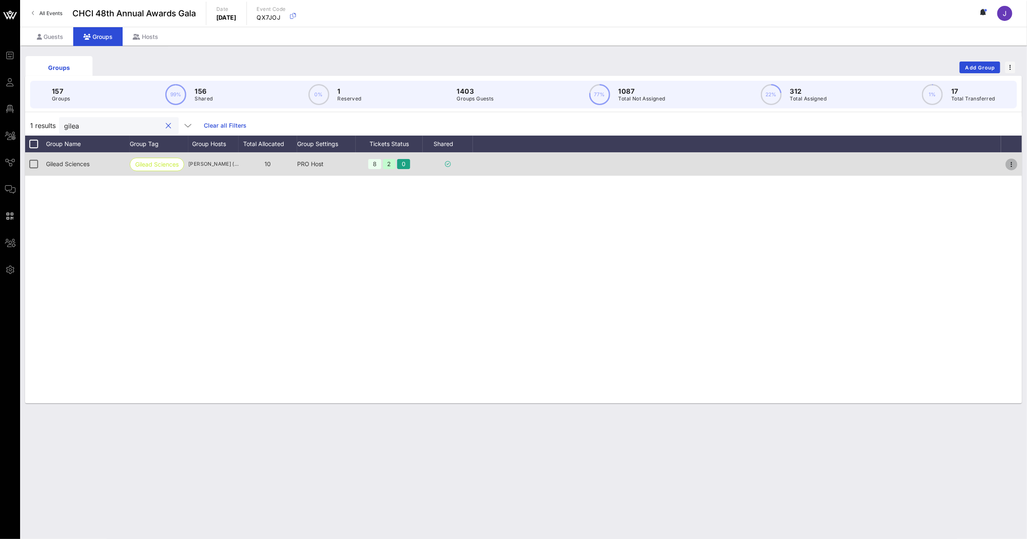
click at [1012, 165] on icon "button" at bounding box center [1012, 164] width 10 height 10
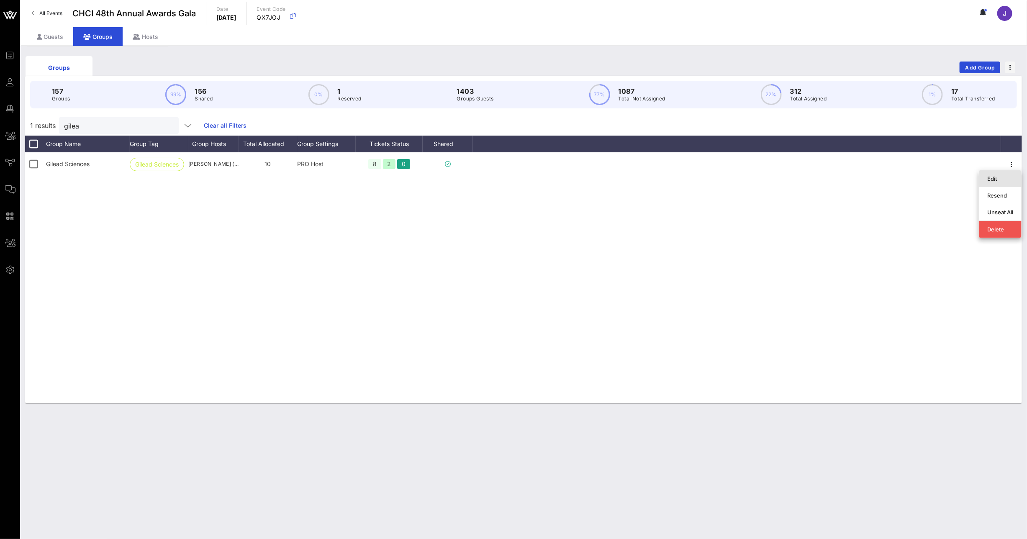
click at [1003, 178] on div "Edit" at bounding box center [1001, 178] width 26 height 7
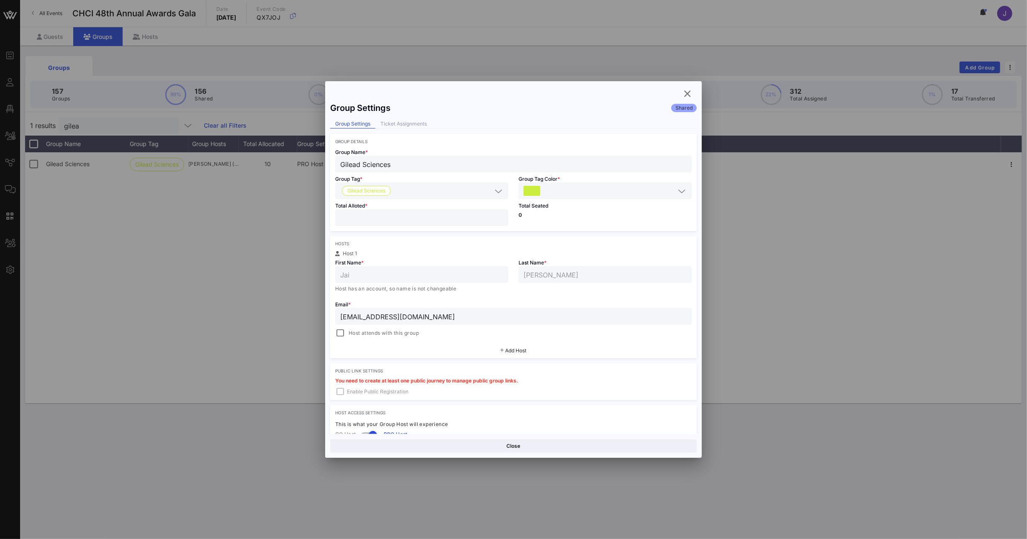
drag, startPoint x: 359, startPoint y: 221, endPoint x: 313, endPoint y: 216, distance: 45.8
click at [325, 217] on div "Group Settings Shared Group Settings Ticket Assignments Group Details Group Nam…" at bounding box center [513, 266] width 377 height 336
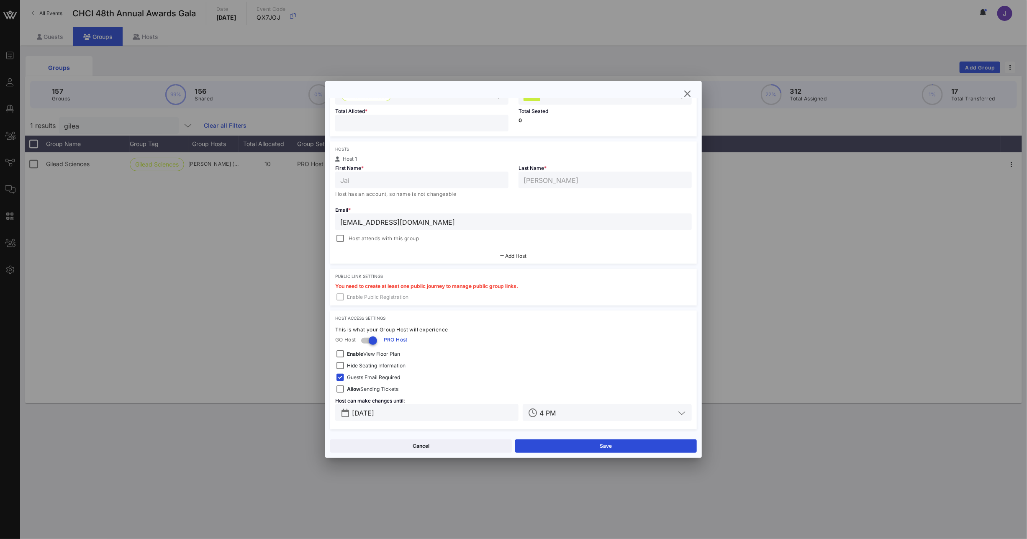
scroll to position [95, 0]
click at [617, 450] on button "Save" at bounding box center [606, 446] width 182 height 13
click at [687, 93] on icon "button" at bounding box center [688, 94] width 10 height 10
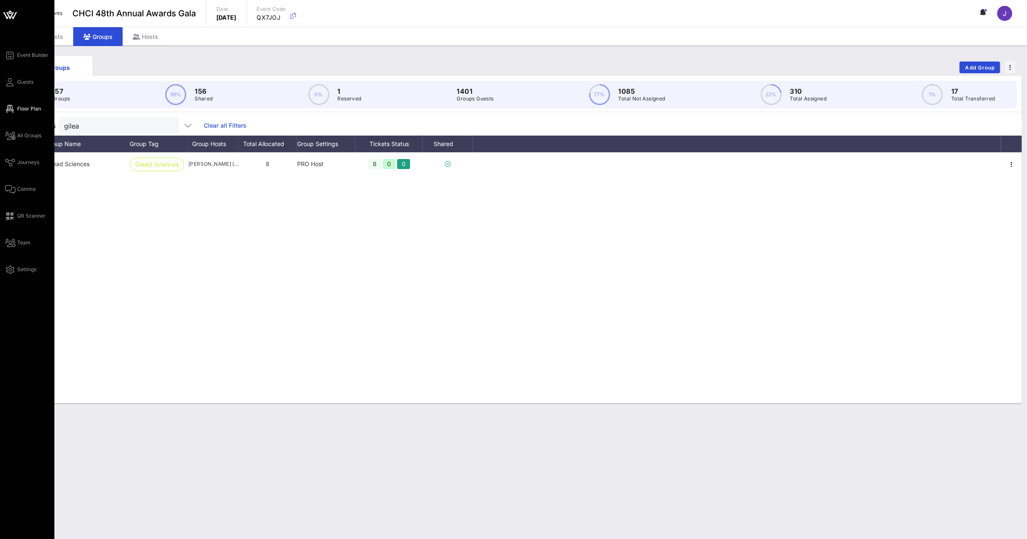
click at [18, 110] on span "Floor Plan" at bounding box center [29, 109] width 24 height 8
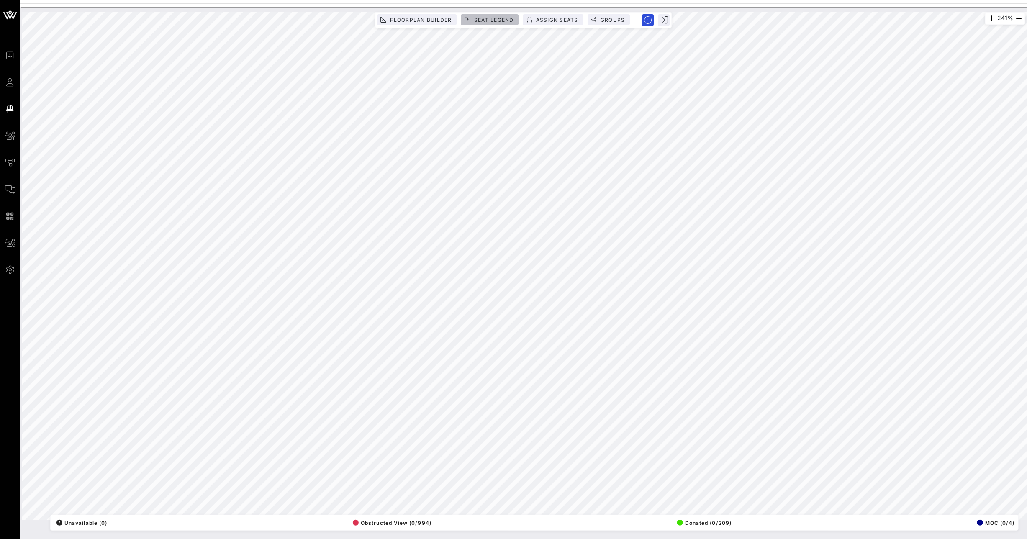
click at [492, 18] on span "Seat Legend" at bounding box center [494, 20] width 40 height 6
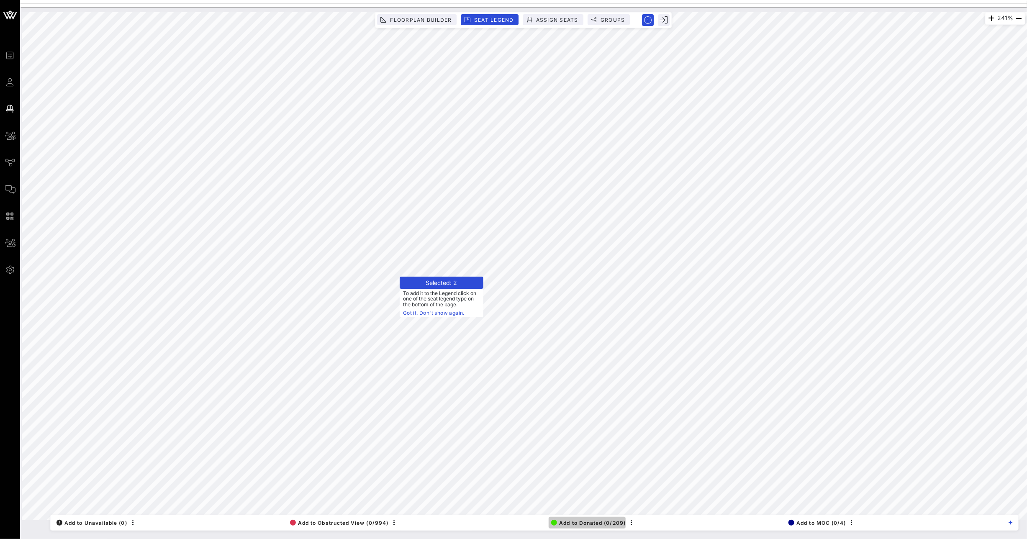
click at [576, 522] on span "Add to Donated (0/209)" at bounding box center [588, 523] width 75 height 6
